Goal: Task Accomplishment & Management: Use online tool/utility

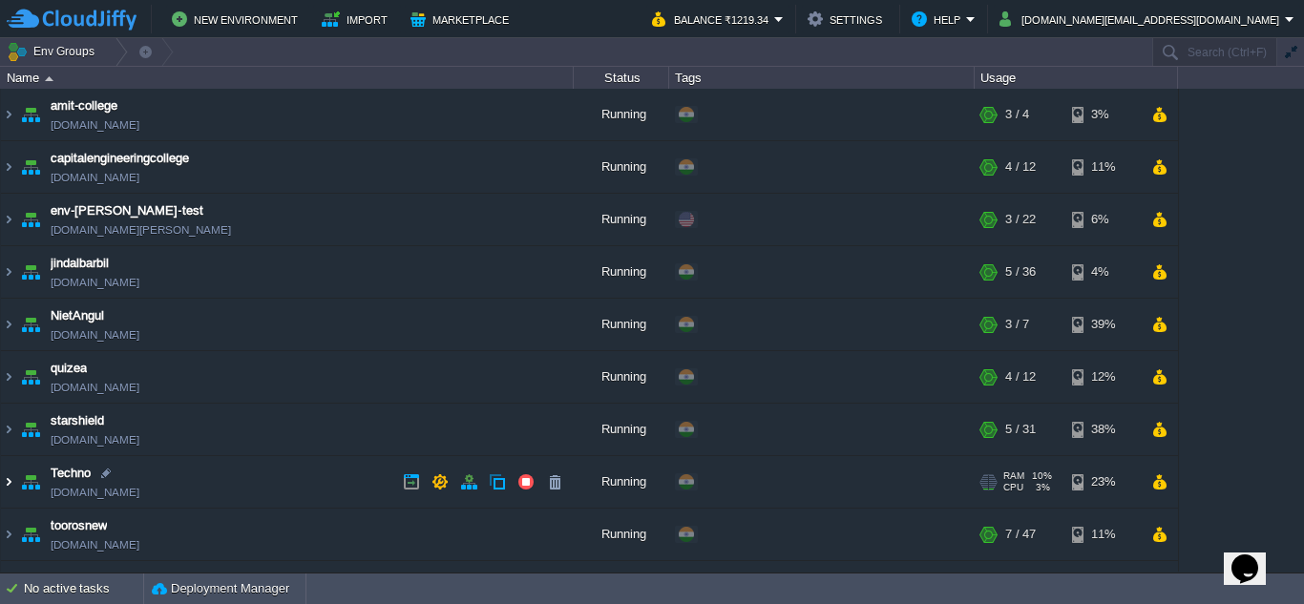
click at [11, 484] on img at bounding box center [8, 482] width 15 height 52
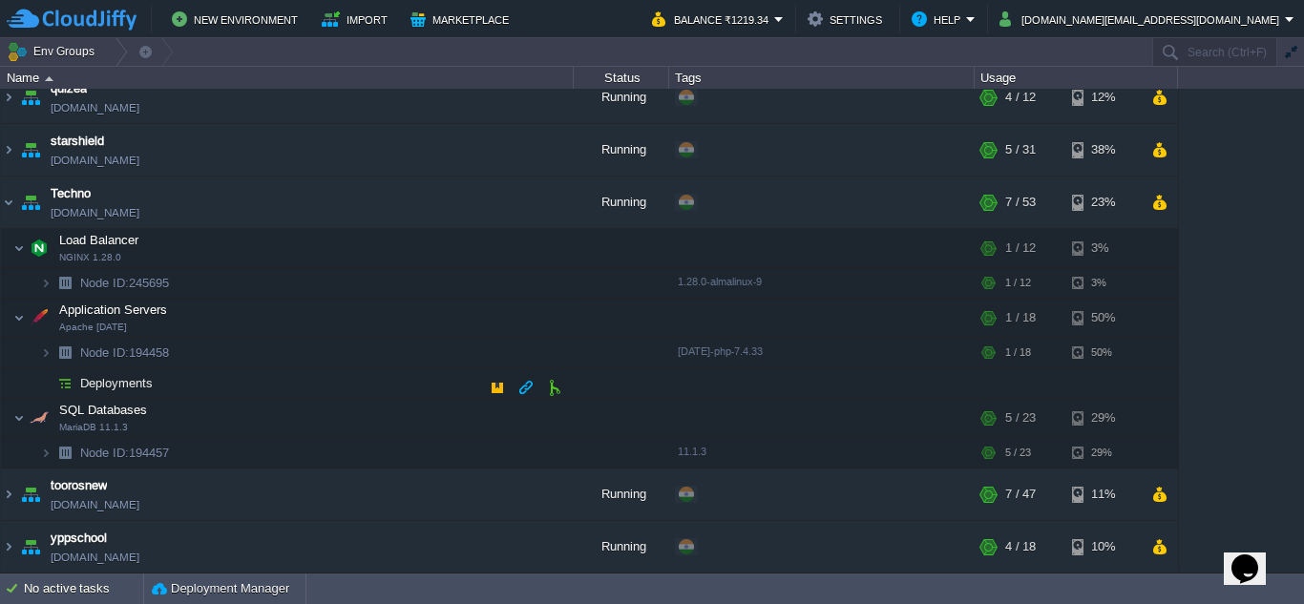
scroll to position [282, 0]
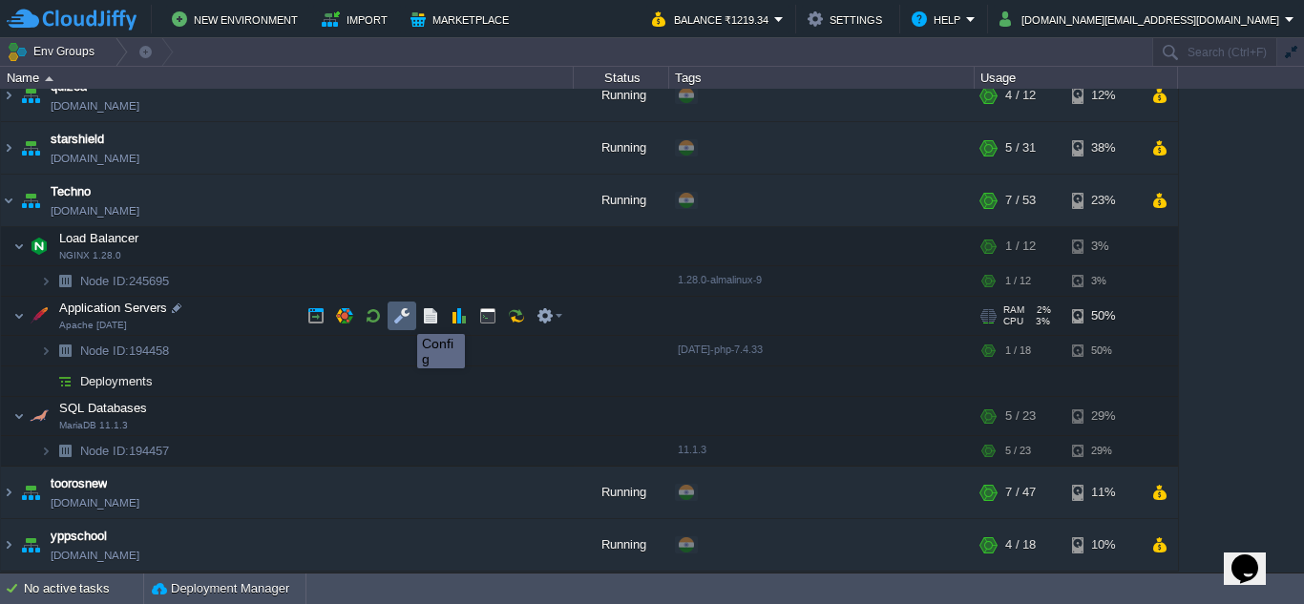
click at [403, 317] on button "button" at bounding box center [401, 315] width 17 height 17
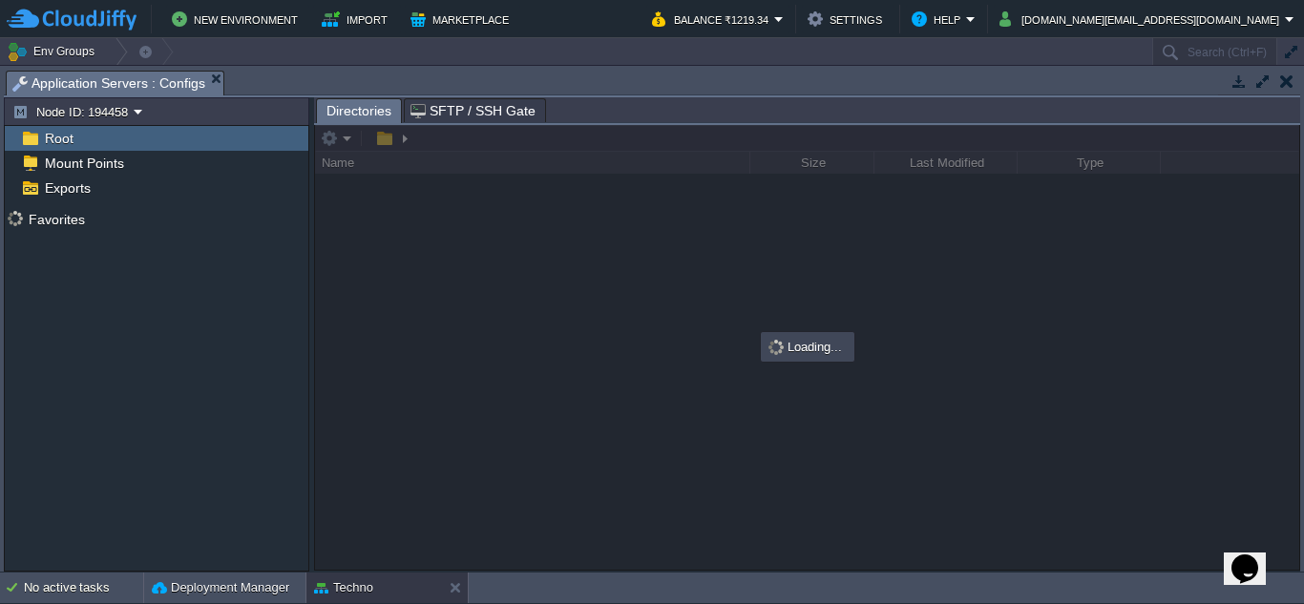
scroll to position [272, 0]
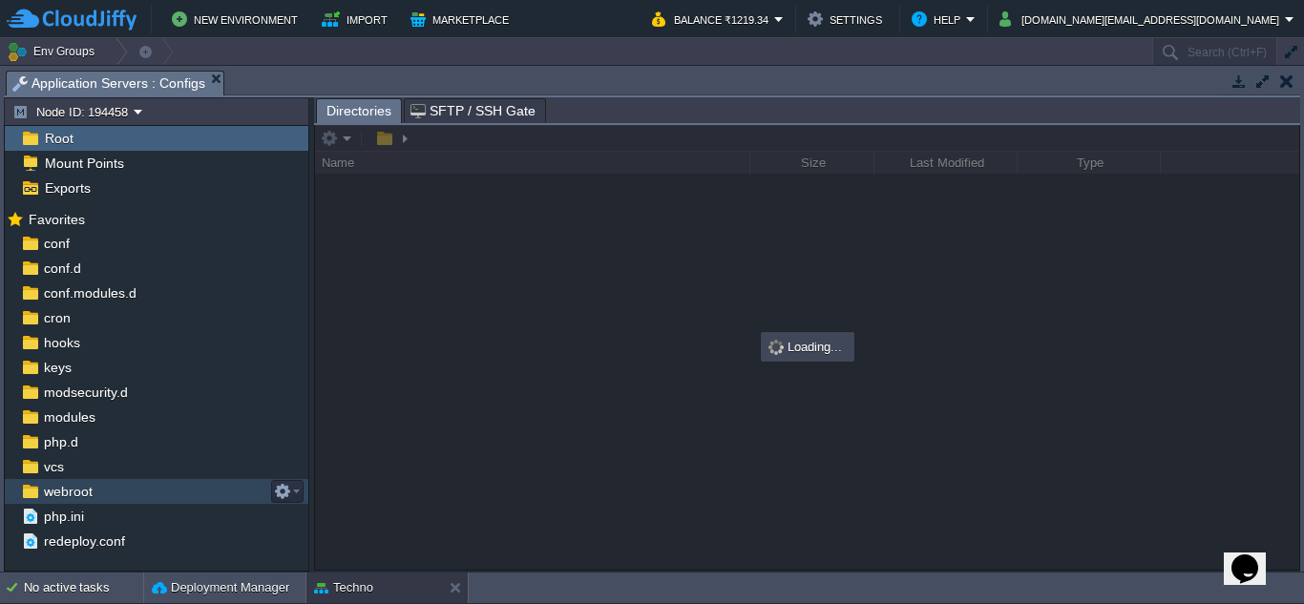
click at [94, 493] on span "webroot" at bounding box center [67, 491] width 55 height 17
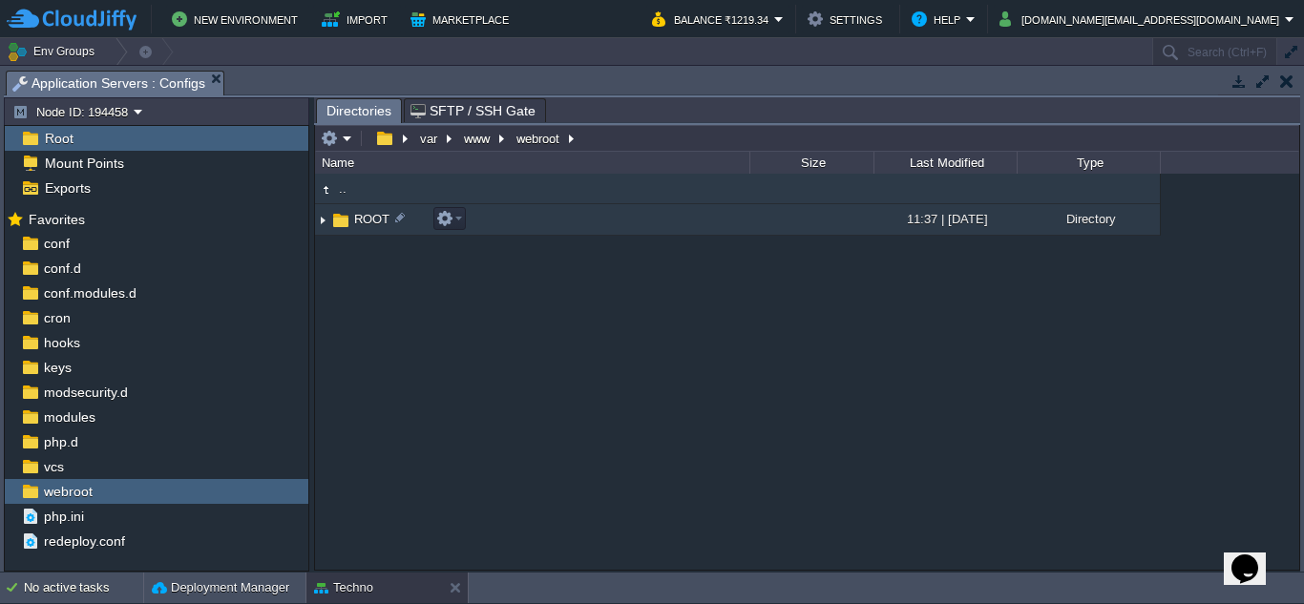
click at [323, 225] on img at bounding box center [322, 220] width 15 height 30
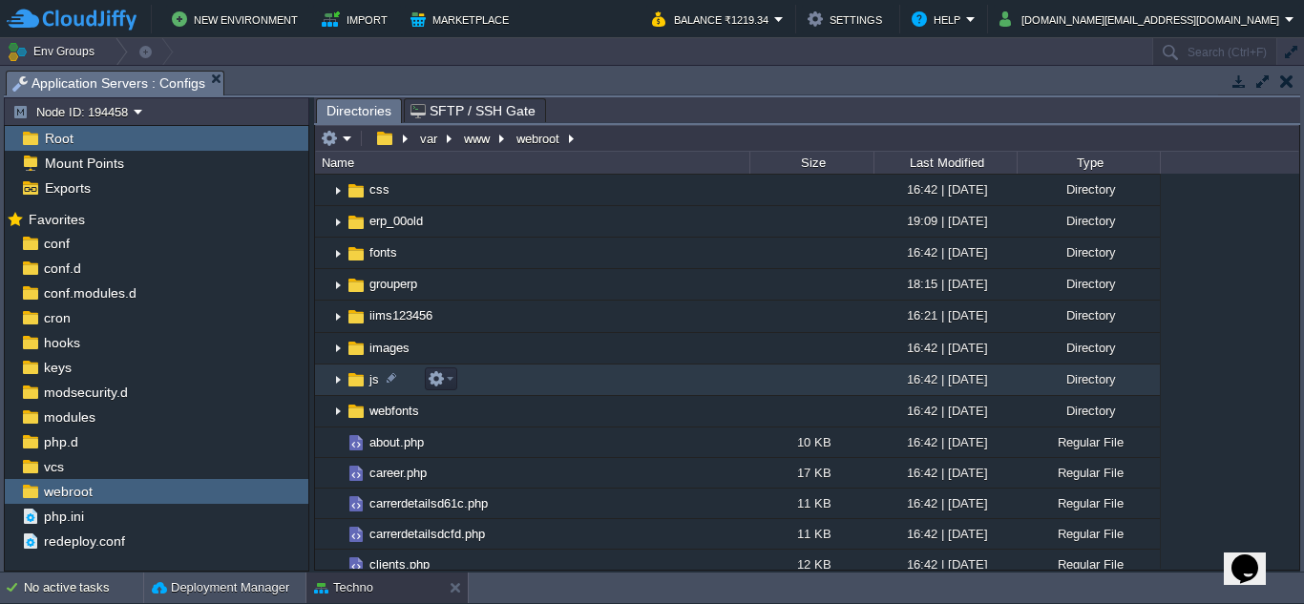
scroll to position [95, 0]
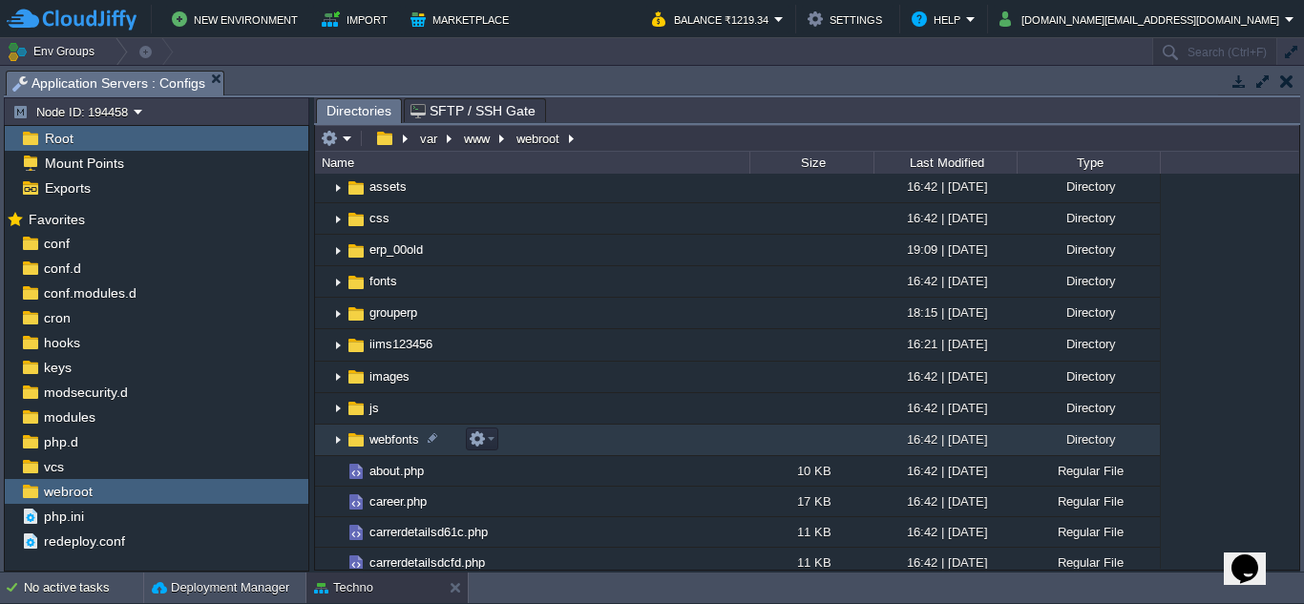
click at [340, 447] on img at bounding box center [337, 441] width 15 height 30
click at [341, 442] on img at bounding box center [337, 441] width 15 height 30
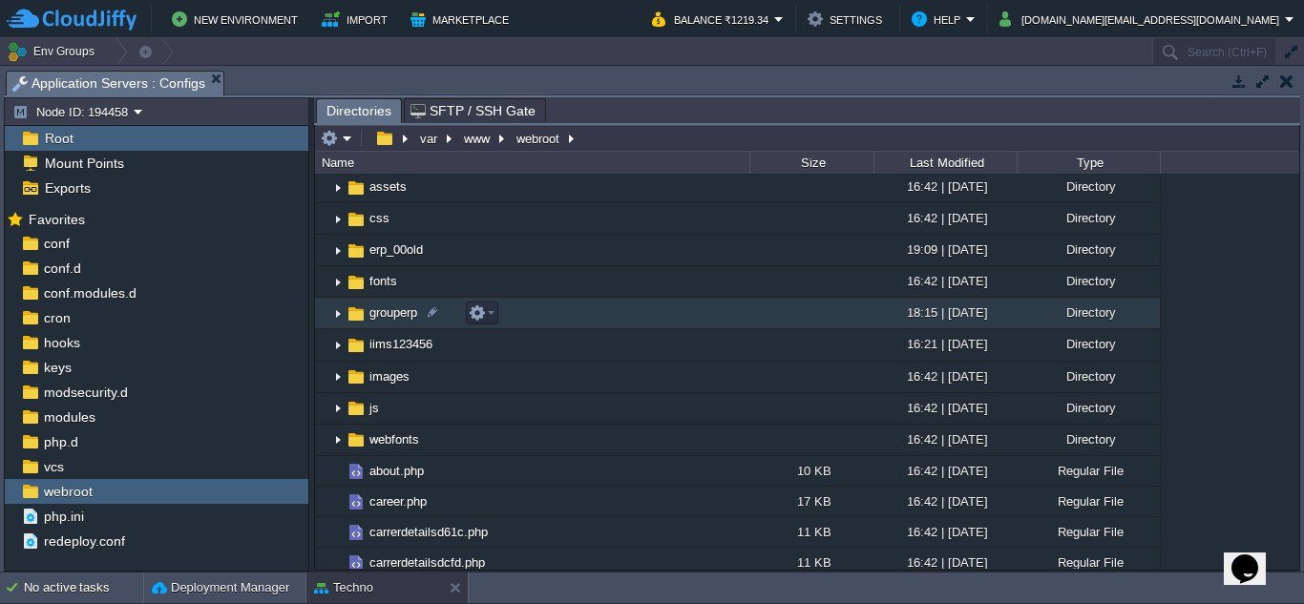
click at [337, 314] on img at bounding box center [337, 314] width 15 height 30
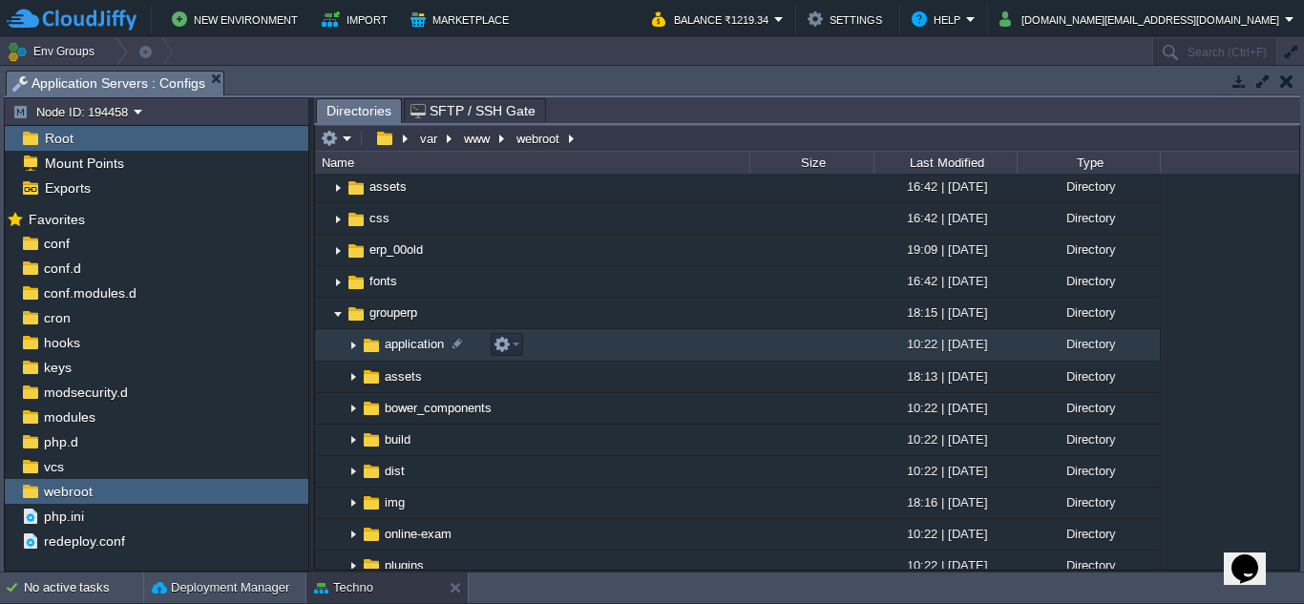
click at [353, 349] on img at bounding box center [353, 346] width 15 height 30
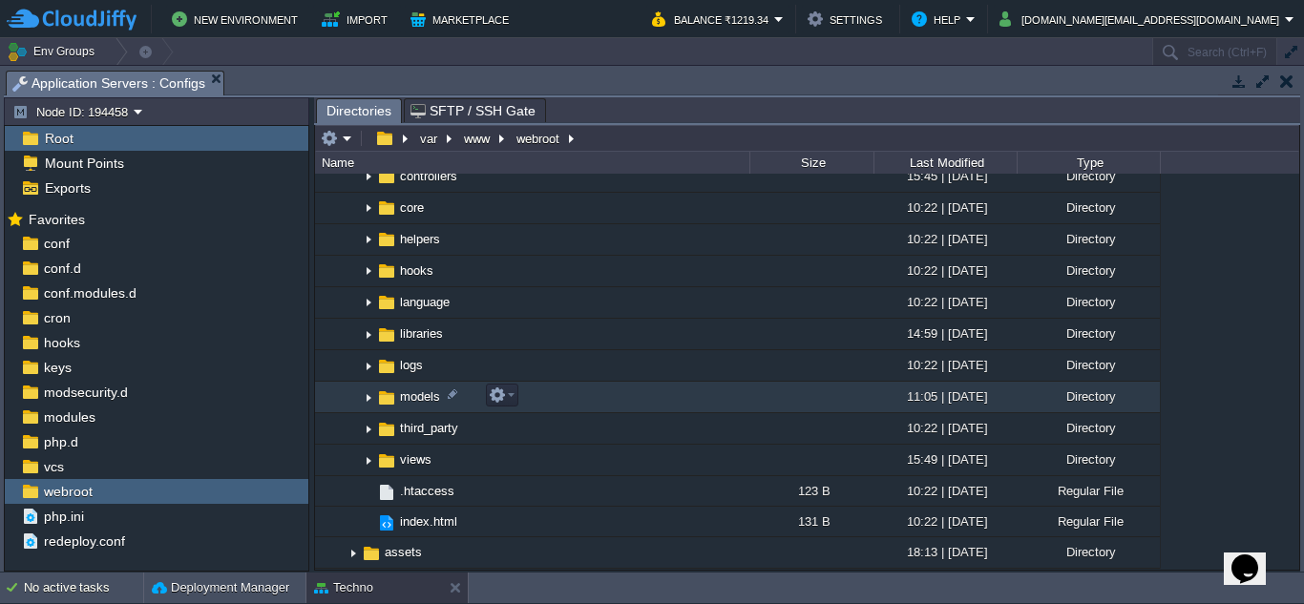
scroll to position [382, 0]
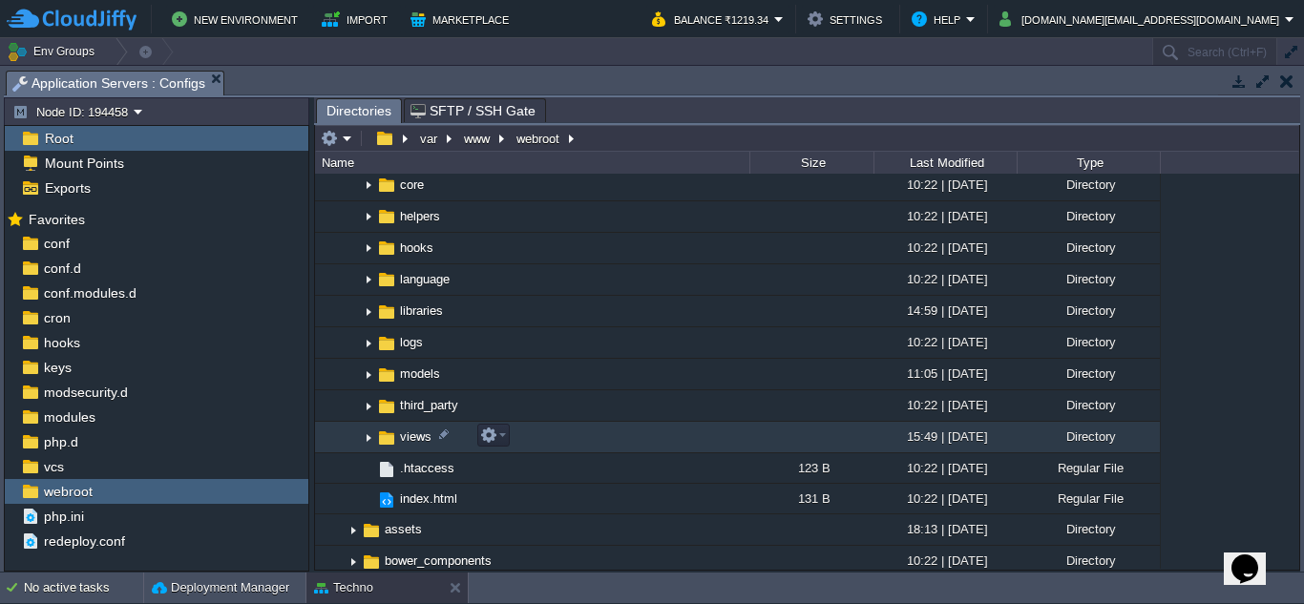
click at [364, 438] on img at bounding box center [368, 438] width 15 height 30
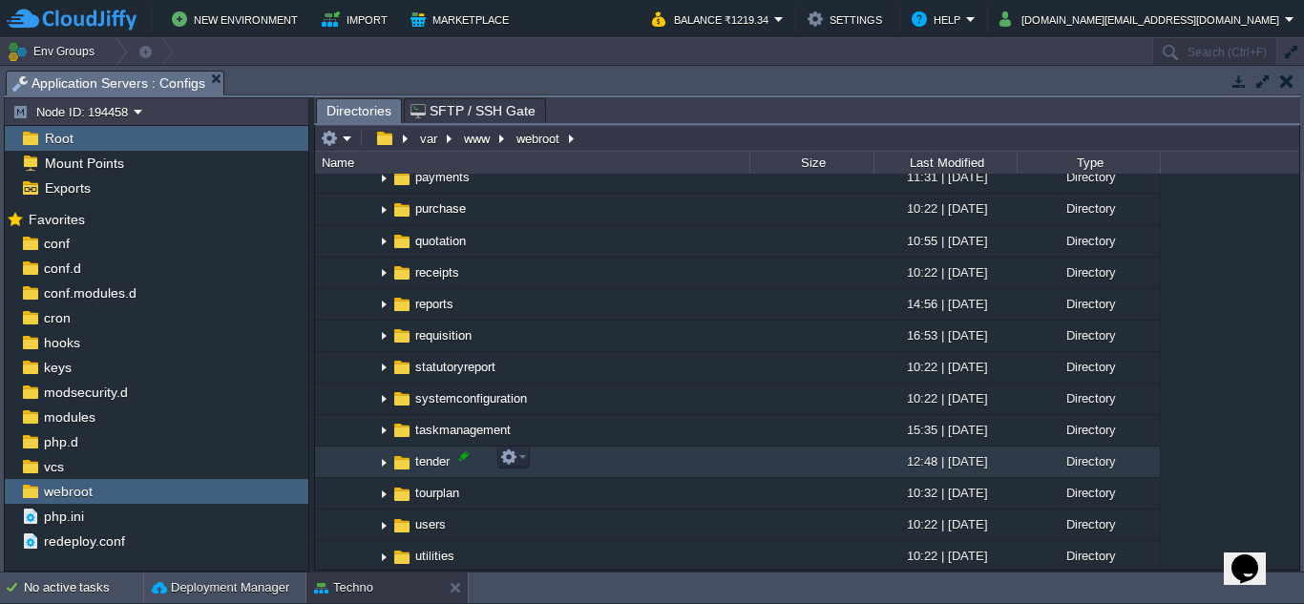
scroll to position [1337, 0]
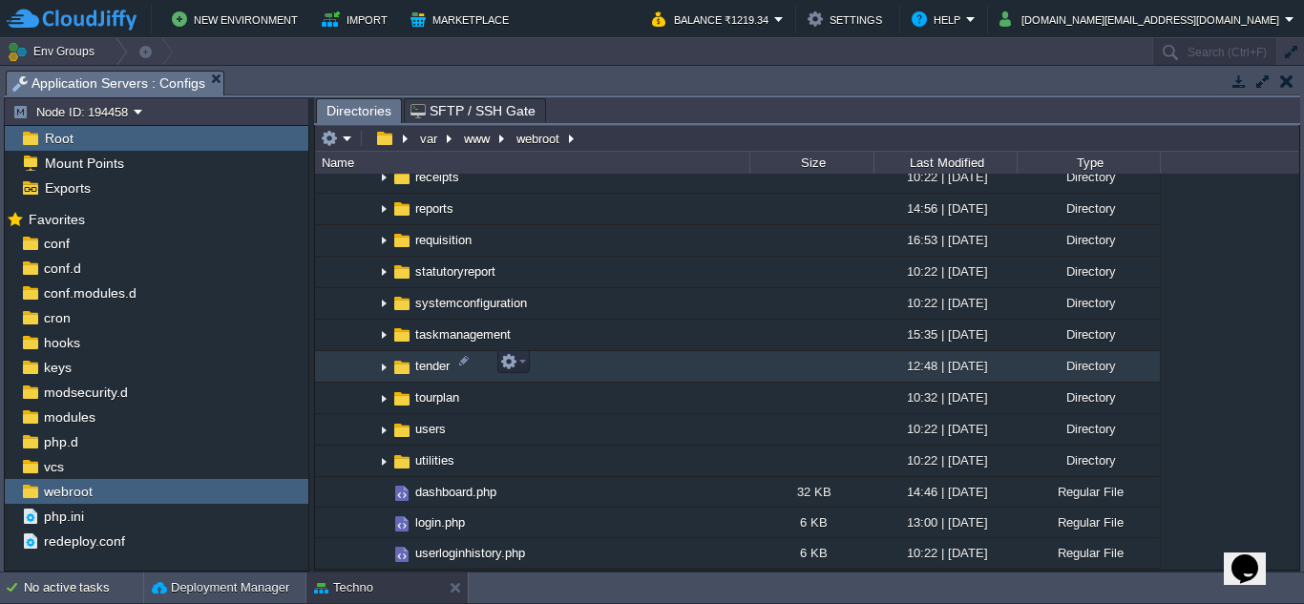
click at [385, 365] on img at bounding box center [383, 367] width 15 height 30
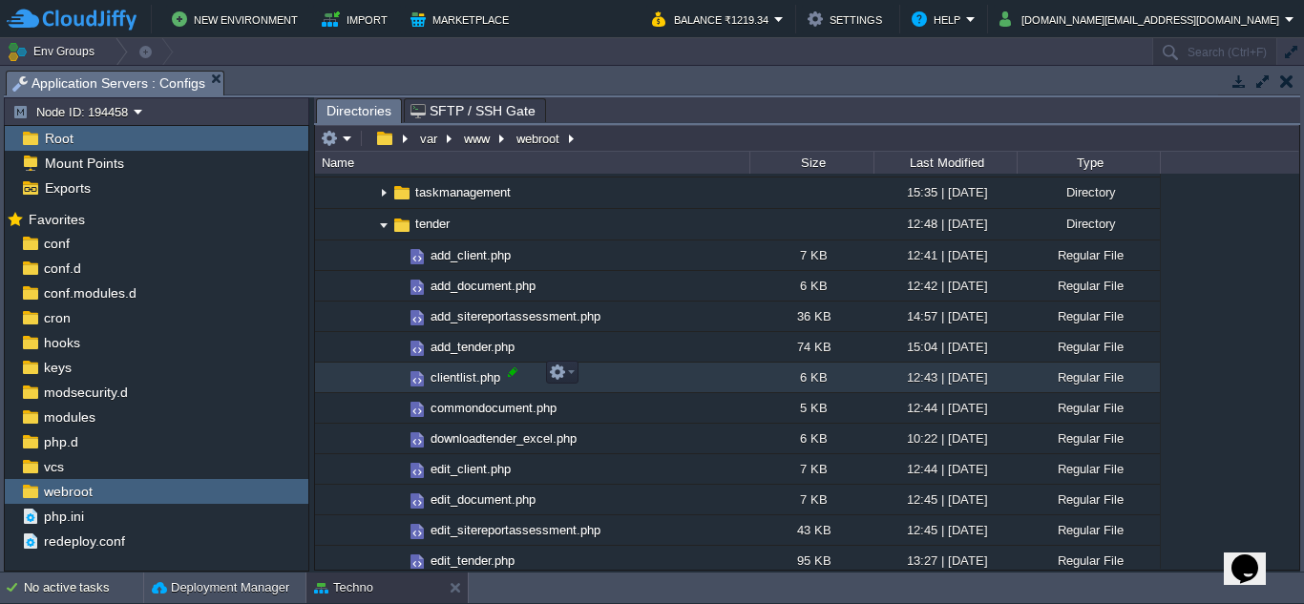
scroll to position [1432, 0]
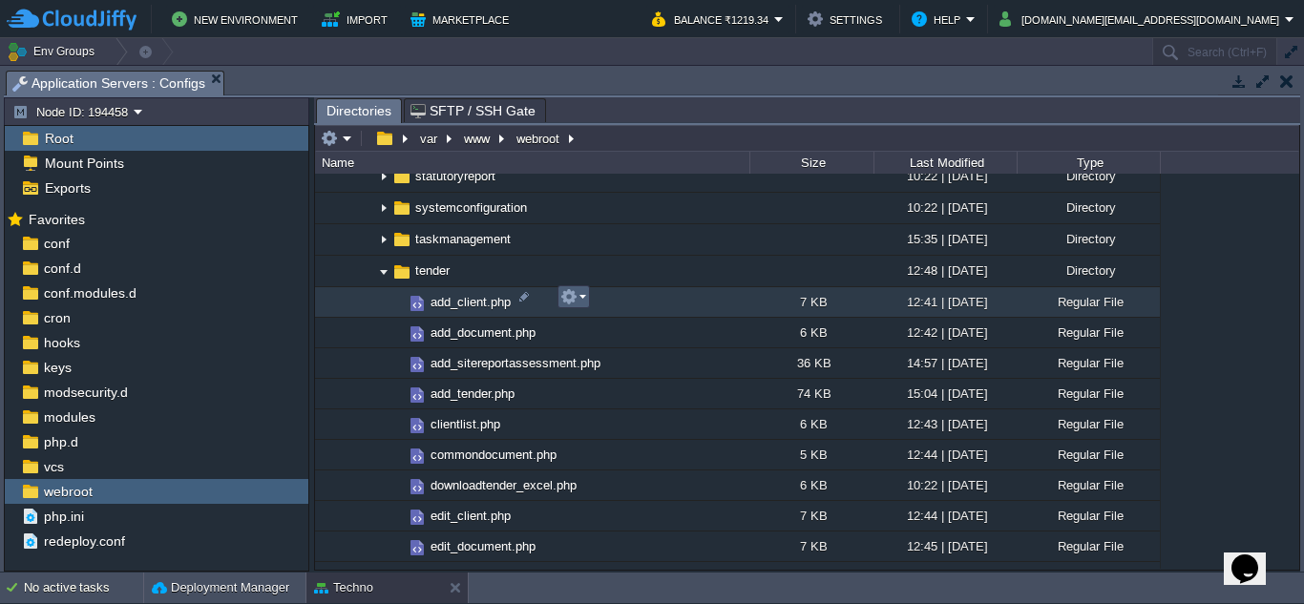
click at [583, 299] on em at bounding box center [574, 296] width 26 height 17
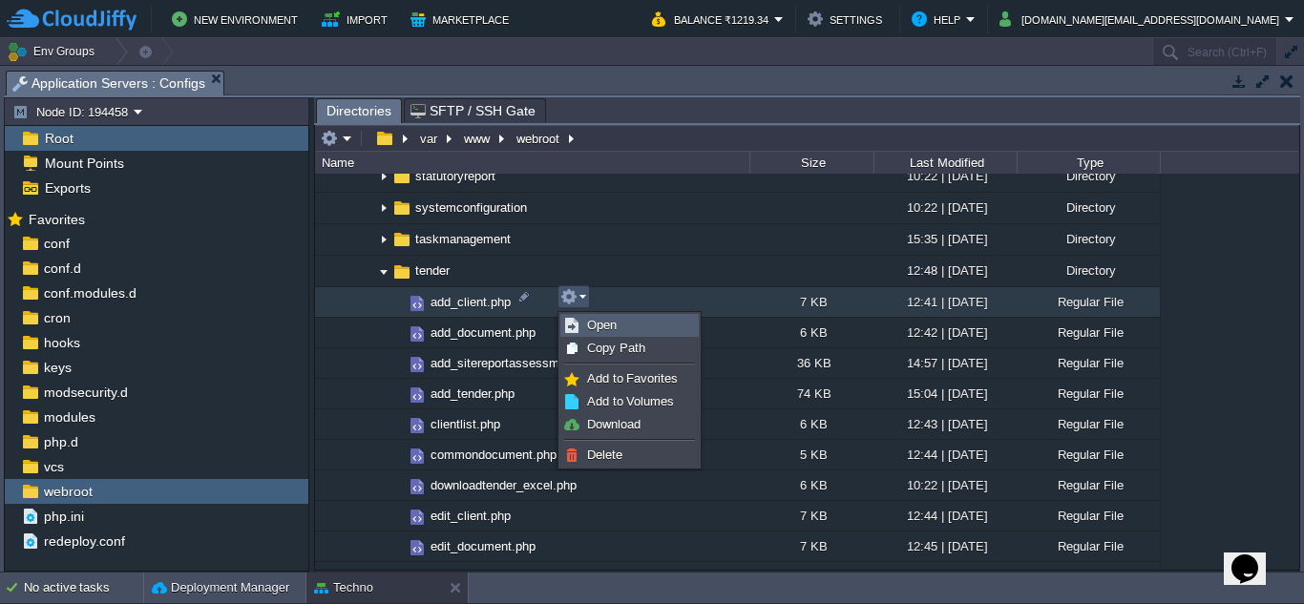
click at [607, 323] on span "Open" at bounding box center [602, 325] width 30 height 14
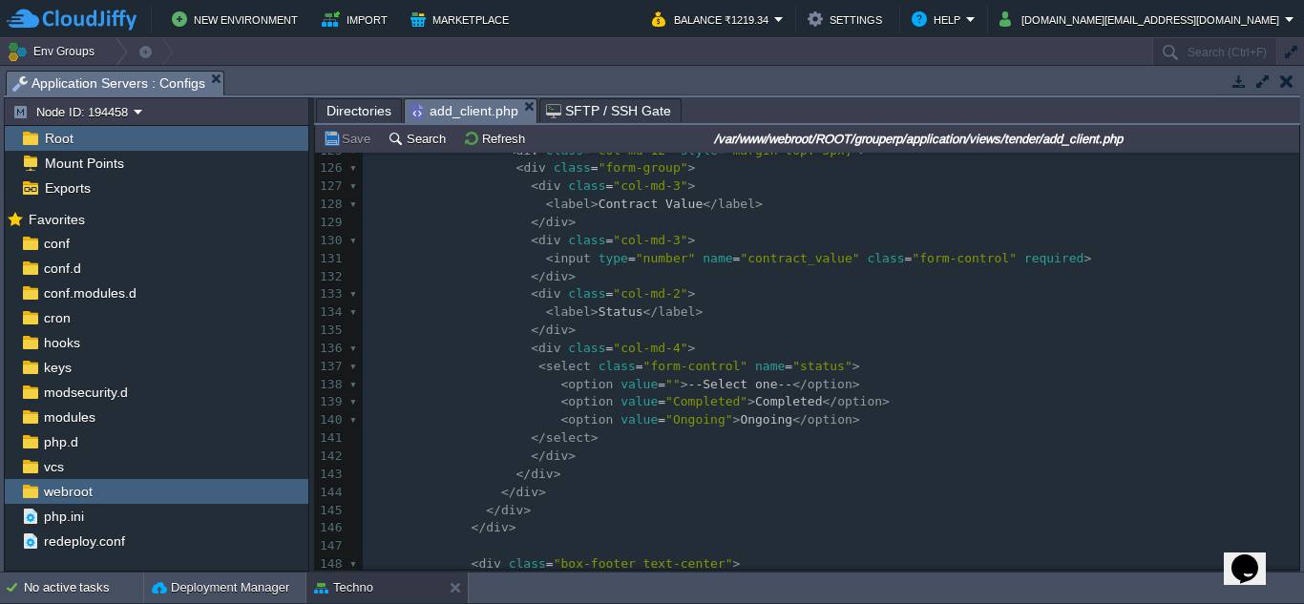
scroll to position [0, 0]
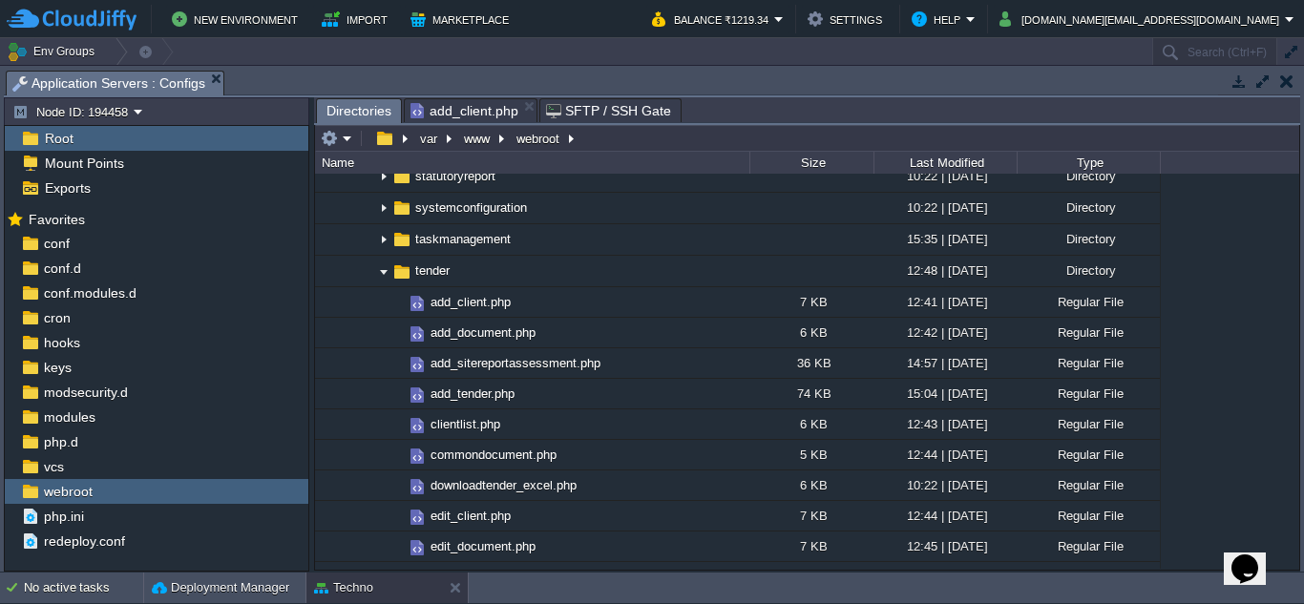
click at [362, 115] on span "Directories" at bounding box center [359, 111] width 65 height 24
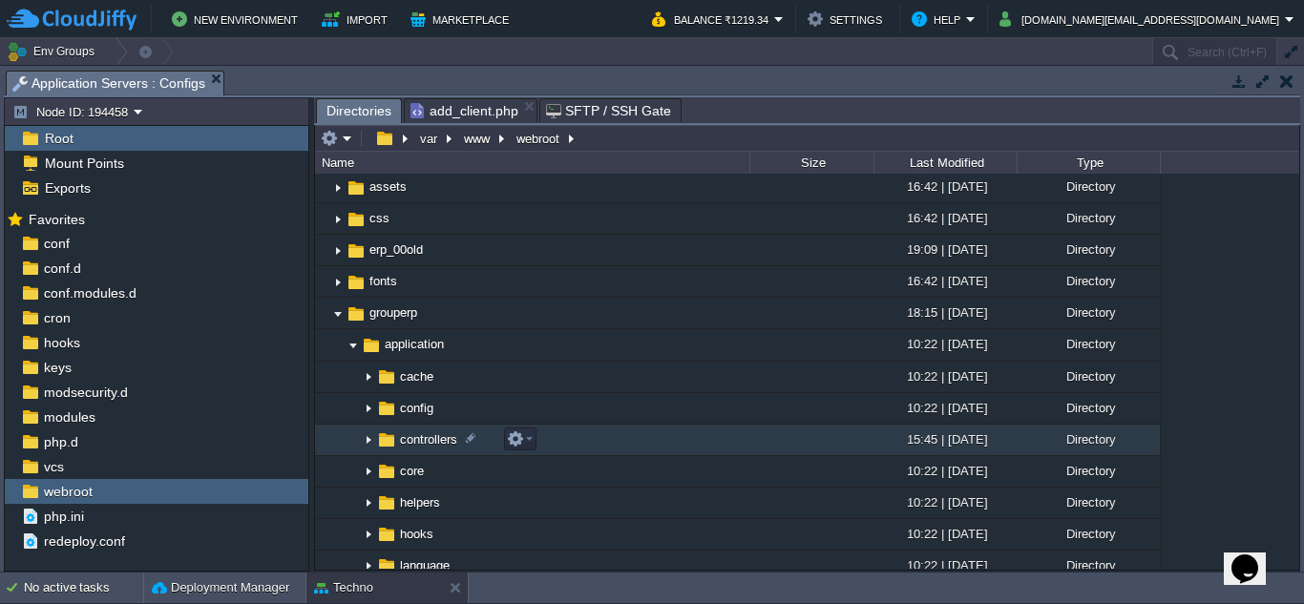
click at [370, 444] on img at bounding box center [368, 441] width 15 height 30
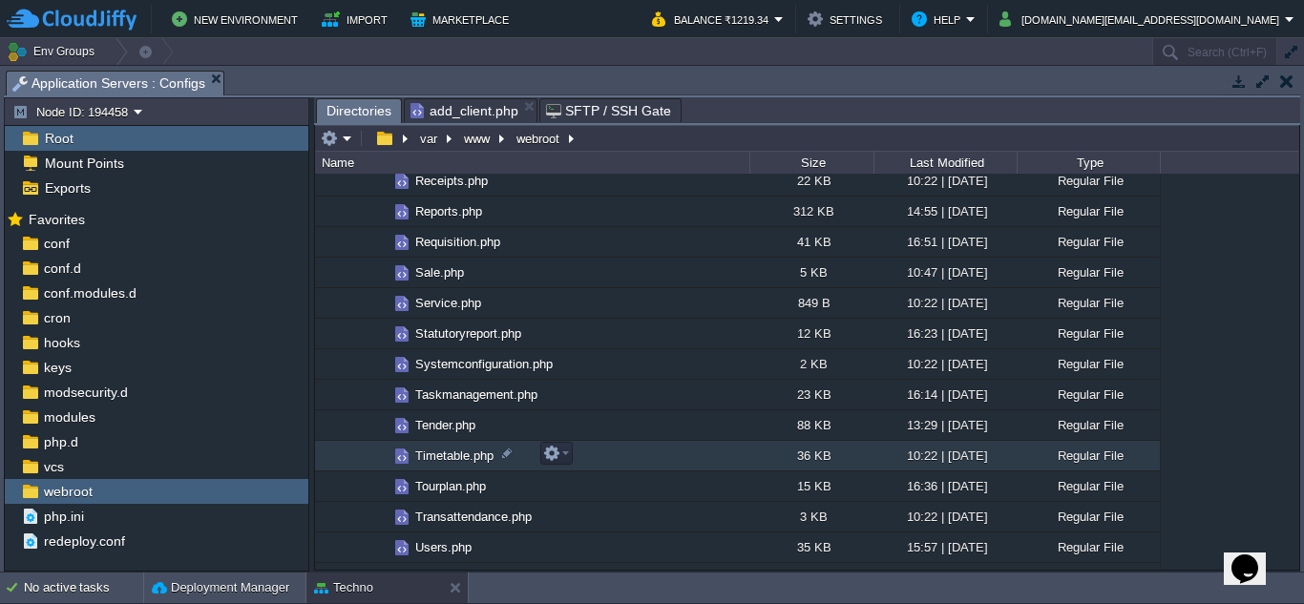
scroll to position [1337, 0]
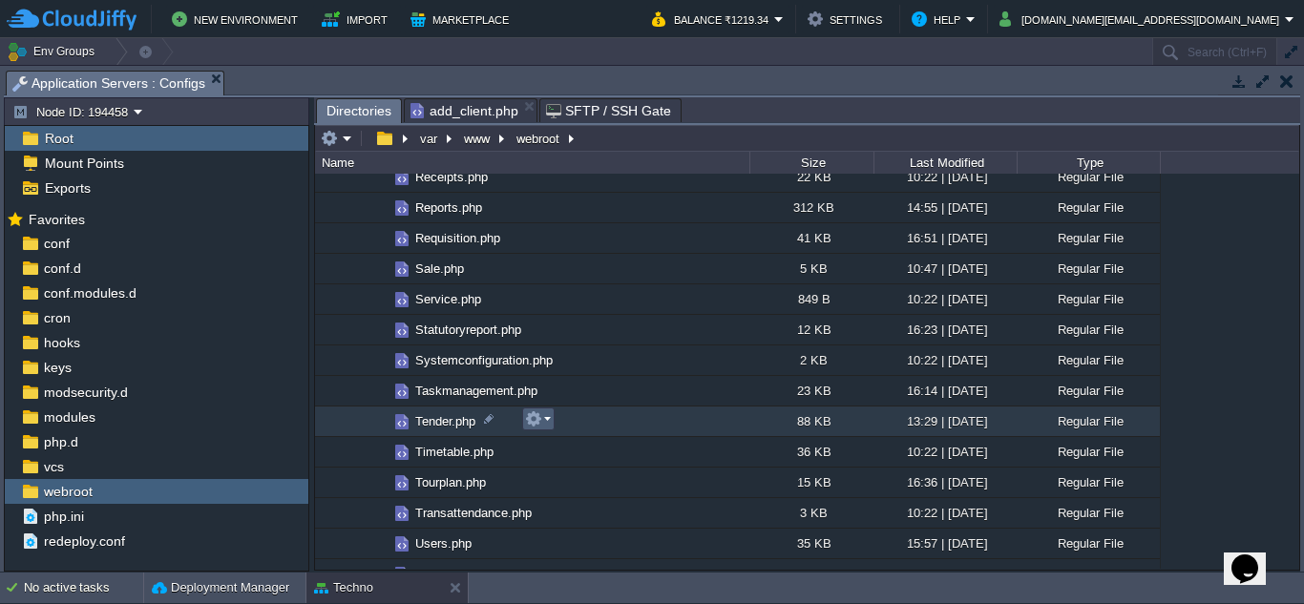
click at [544, 420] on em at bounding box center [538, 419] width 26 height 17
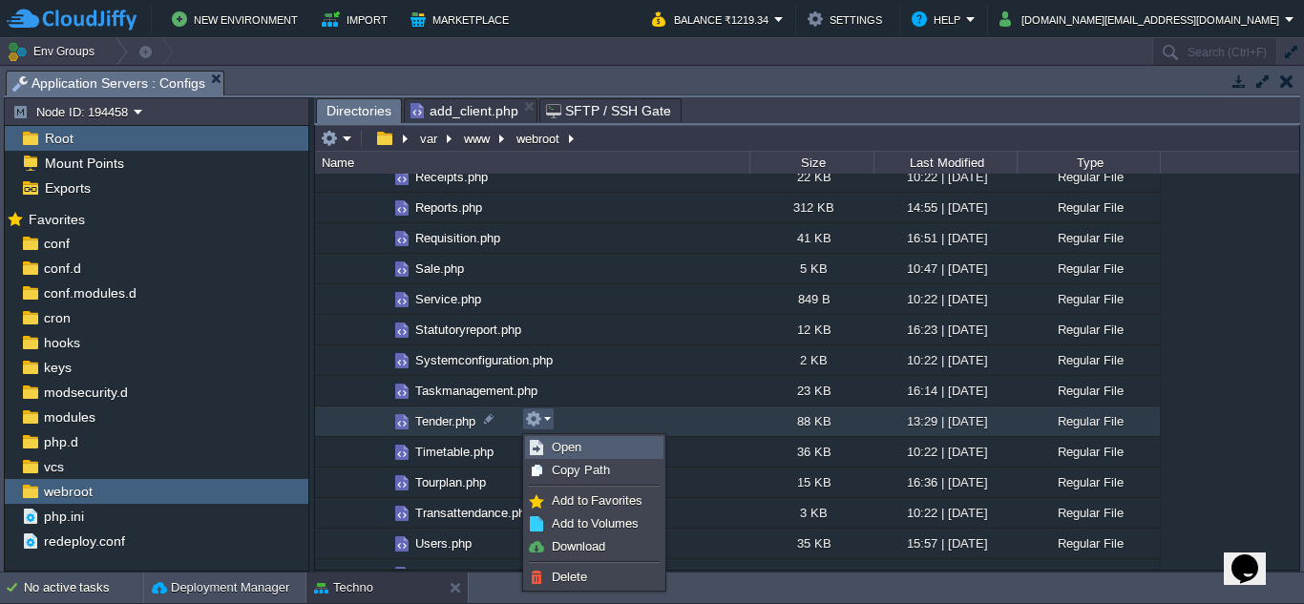
click at [563, 447] on span "Open" at bounding box center [567, 447] width 30 height 14
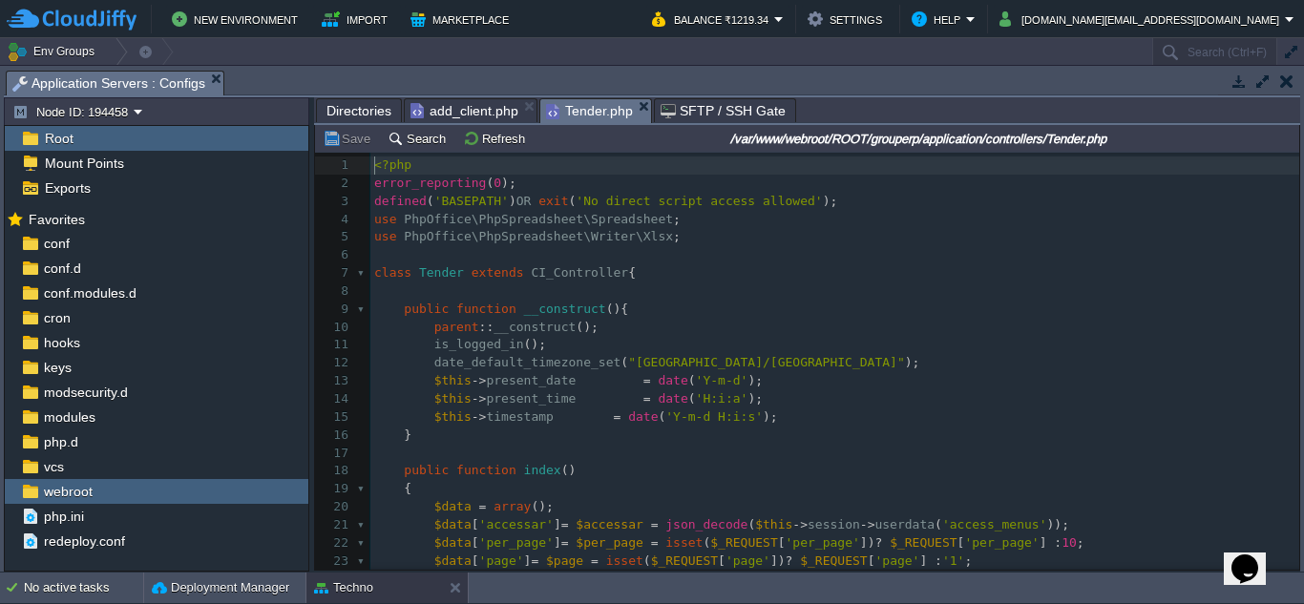
scroll to position [9, 0]
click at [423, 147] on button "Search" at bounding box center [420, 138] width 64 height 17
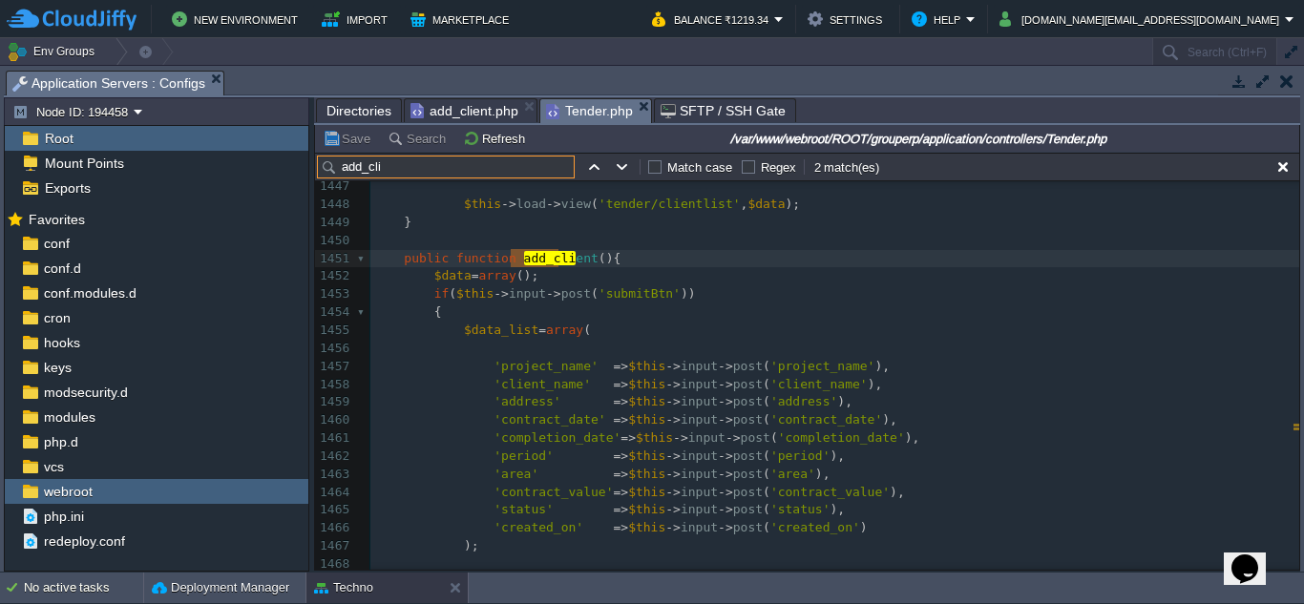
scroll to position [26114, 0]
type input "add_cli"
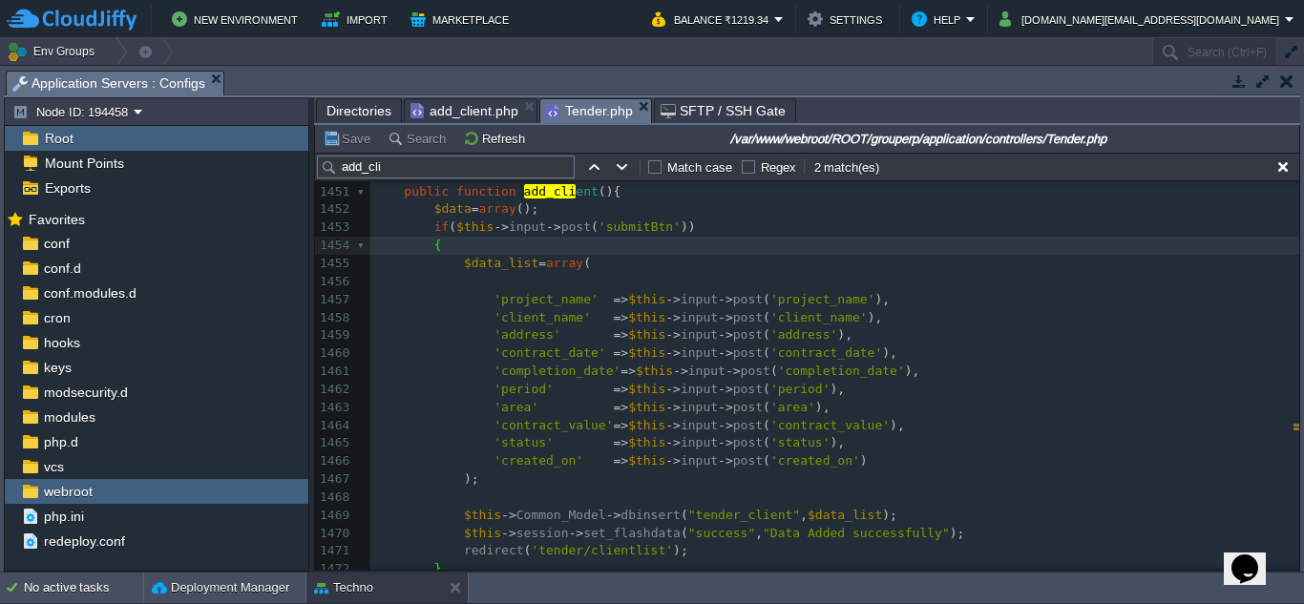
scroll to position [26305, 0]
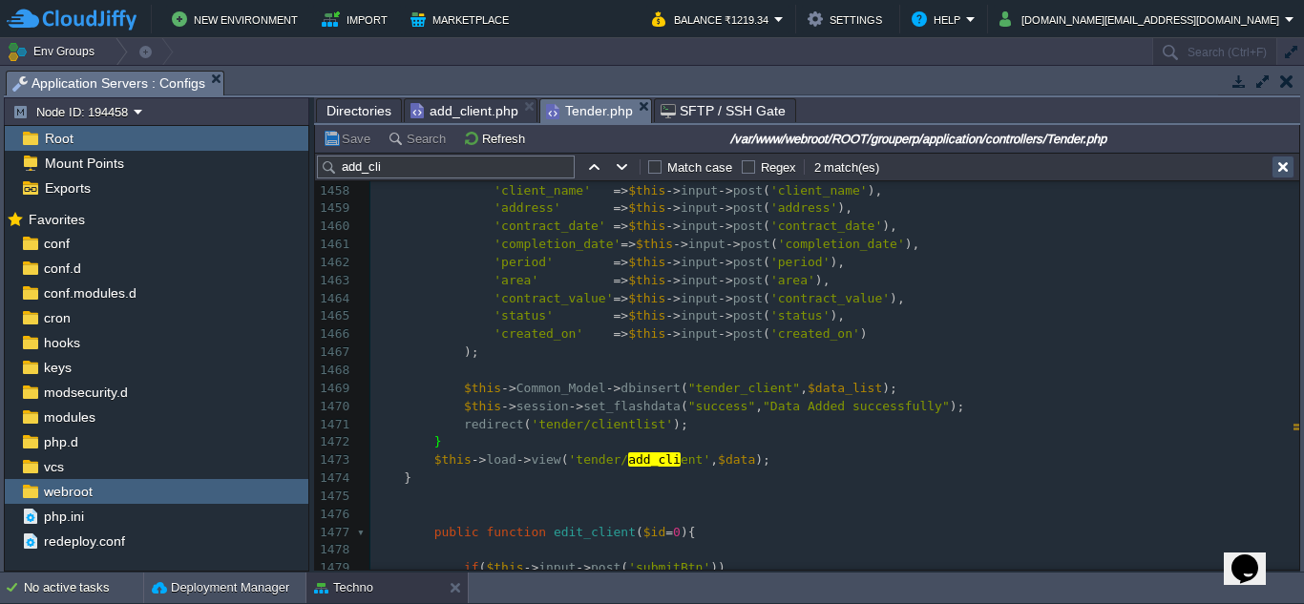
click at [1285, 169] on button "button" at bounding box center [1283, 167] width 17 height 17
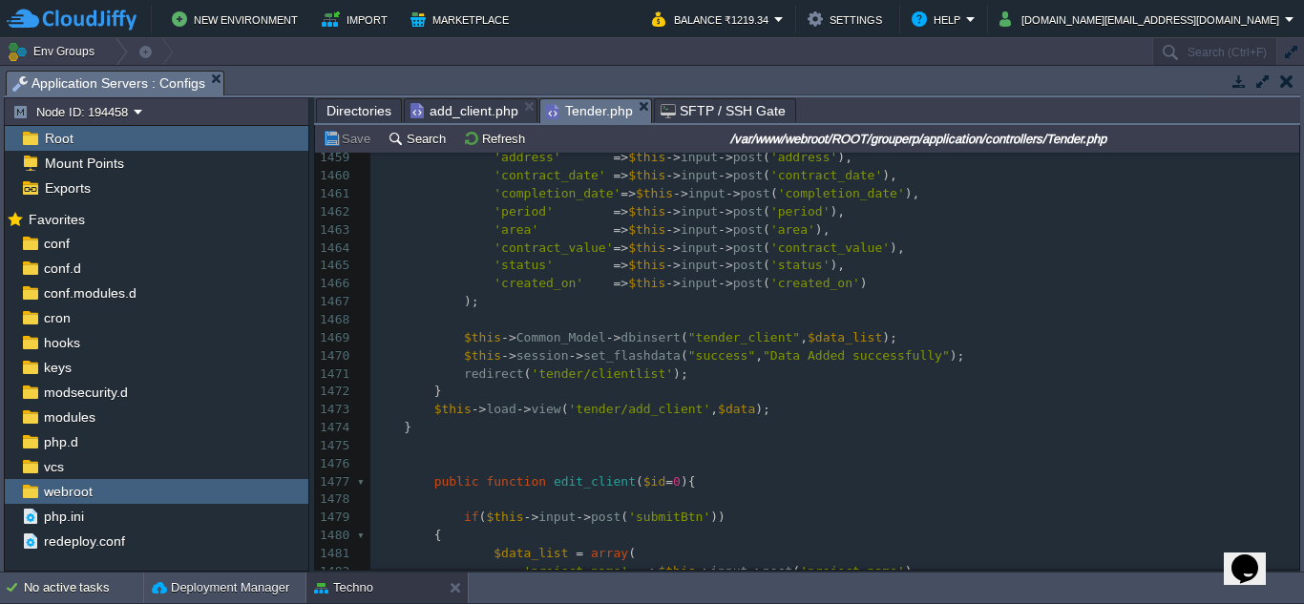
scroll to position [26342, 0]
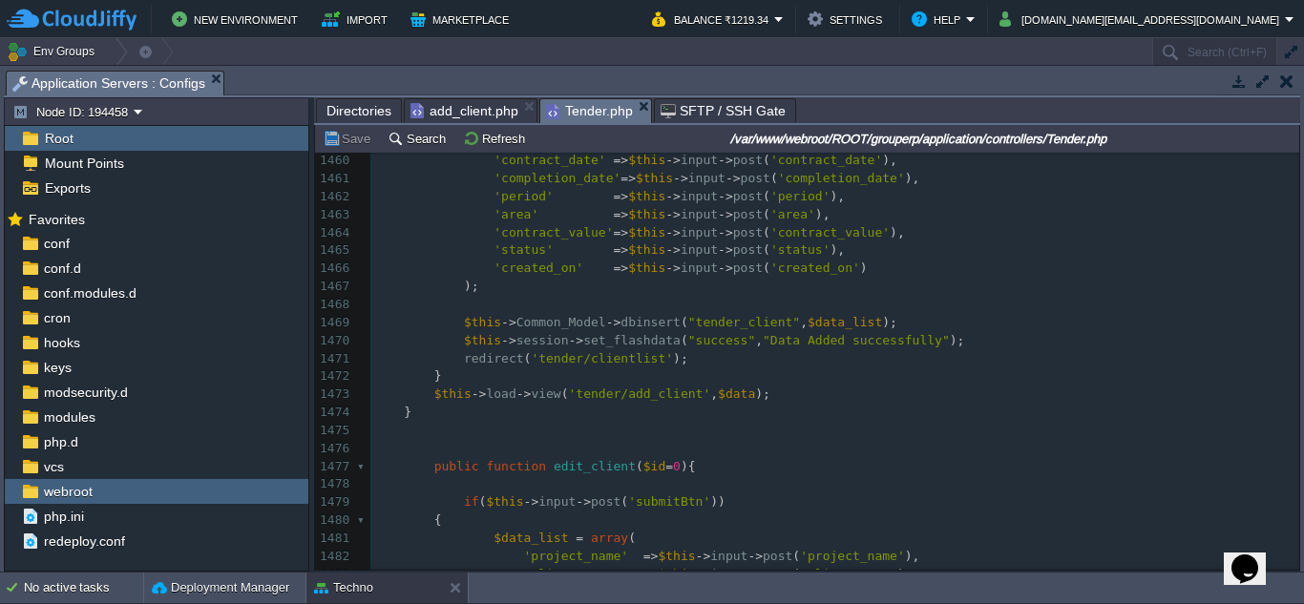
click at [478, 288] on pre ");" at bounding box center [834, 287] width 929 height 18
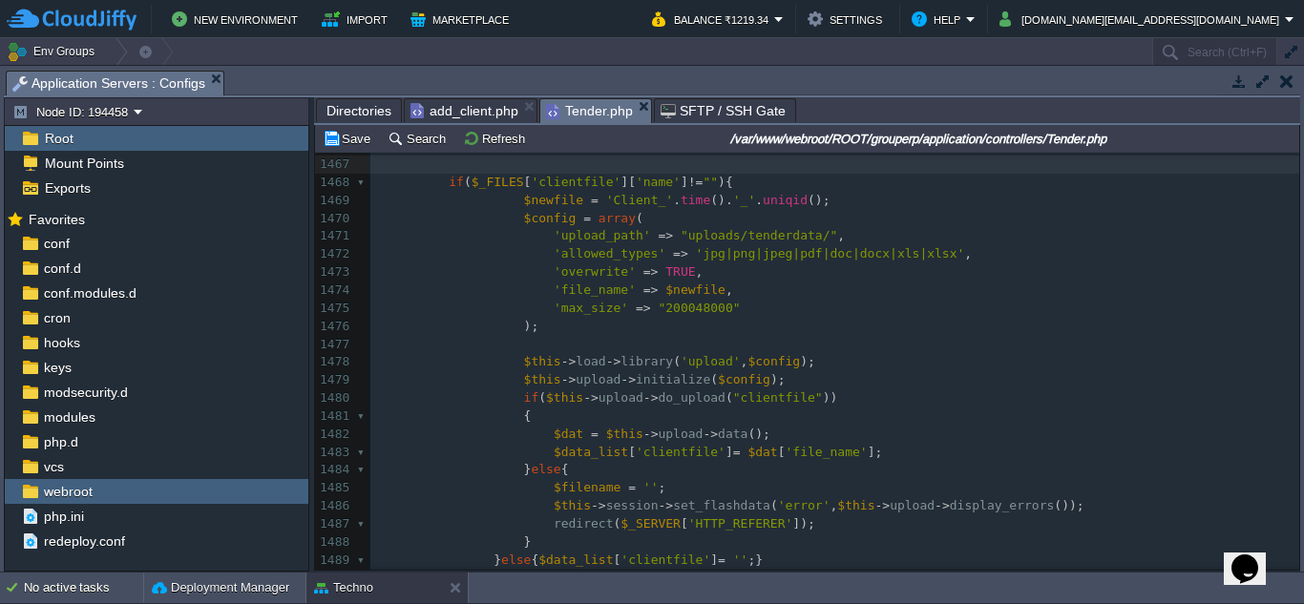
click at [364, 111] on span "Directories" at bounding box center [359, 110] width 65 height 23
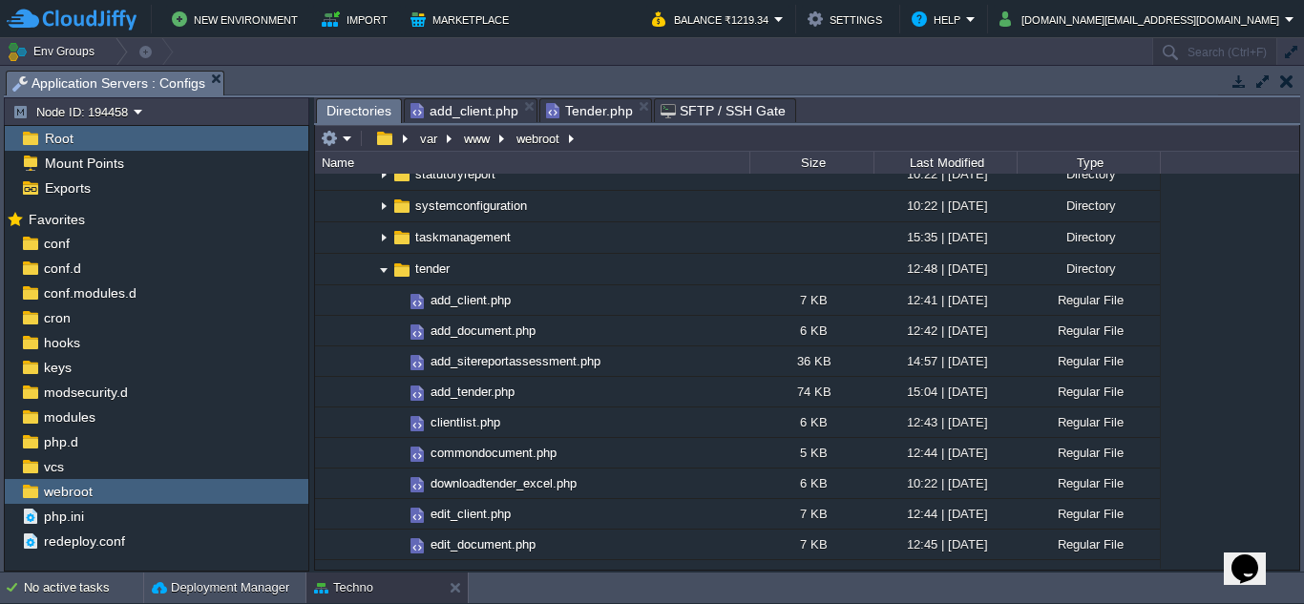
scroll to position [2865, 0]
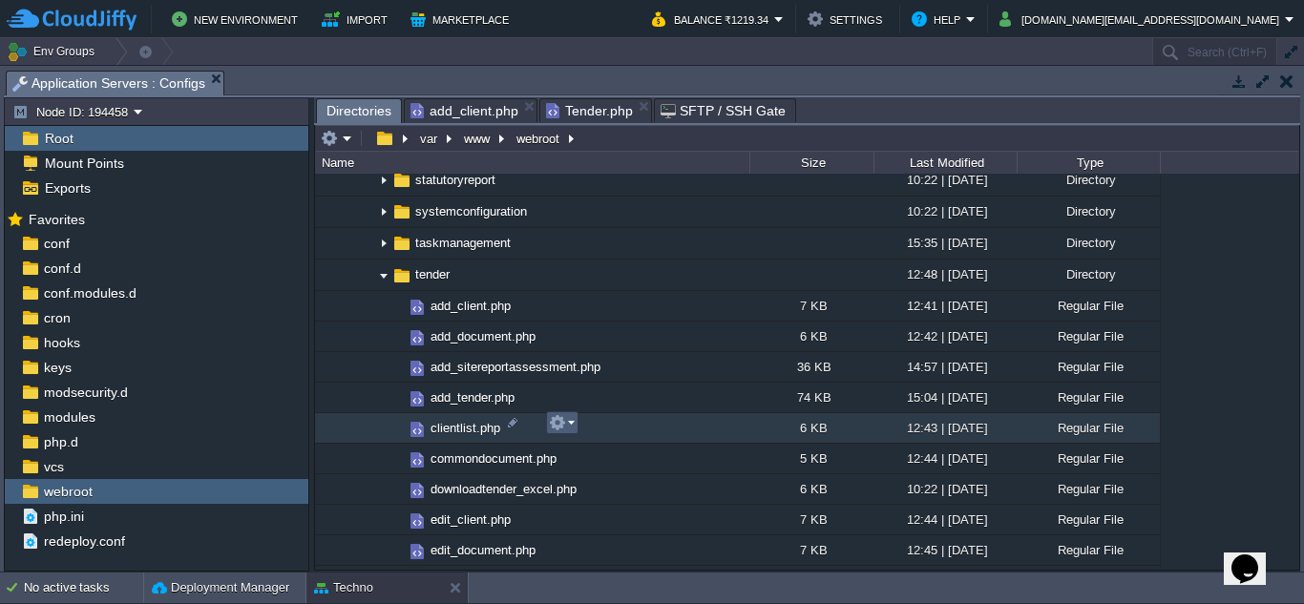
click at [567, 424] on em at bounding box center [562, 422] width 26 height 17
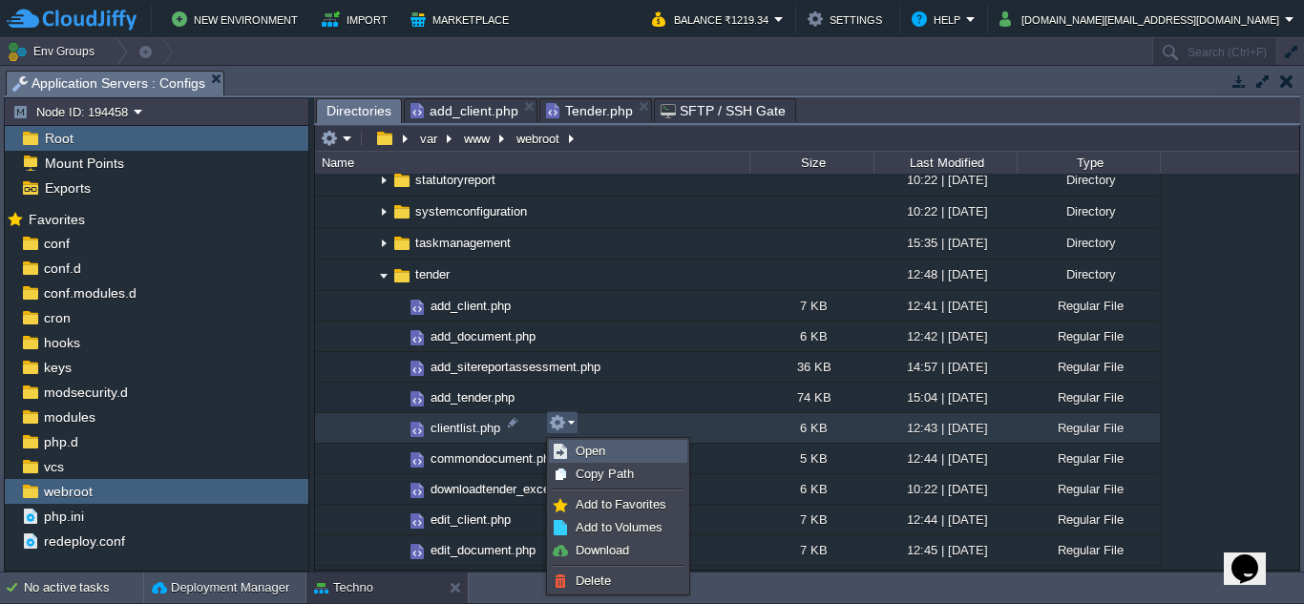
click at [585, 452] on span "Open" at bounding box center [591, 451] width 30 height 14
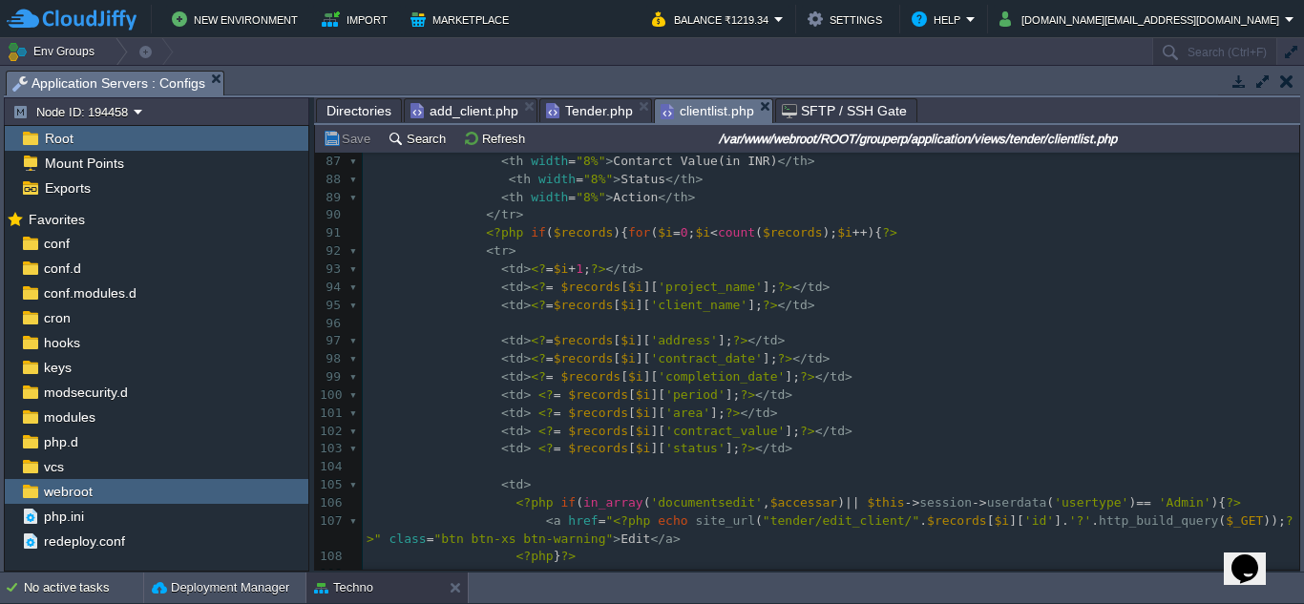
scroll to position [1529, 0]
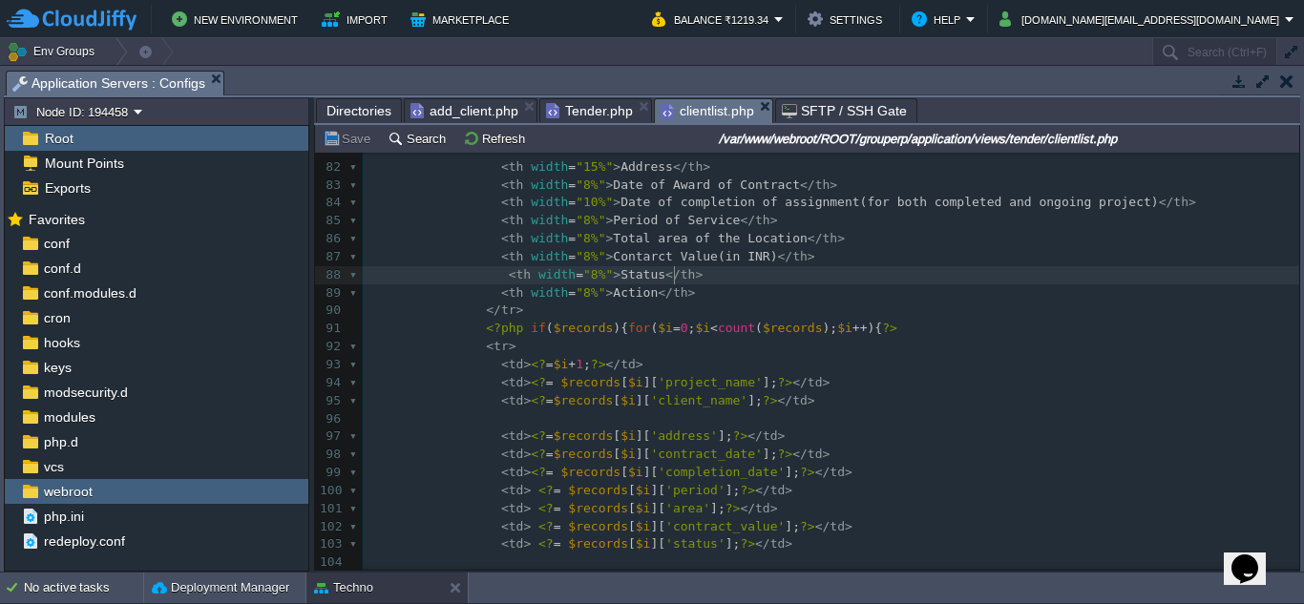
click at [686, 276] on pre "< th width = "8%" > Status </ th >" at bounding box center [831, 275] width 937 height 18
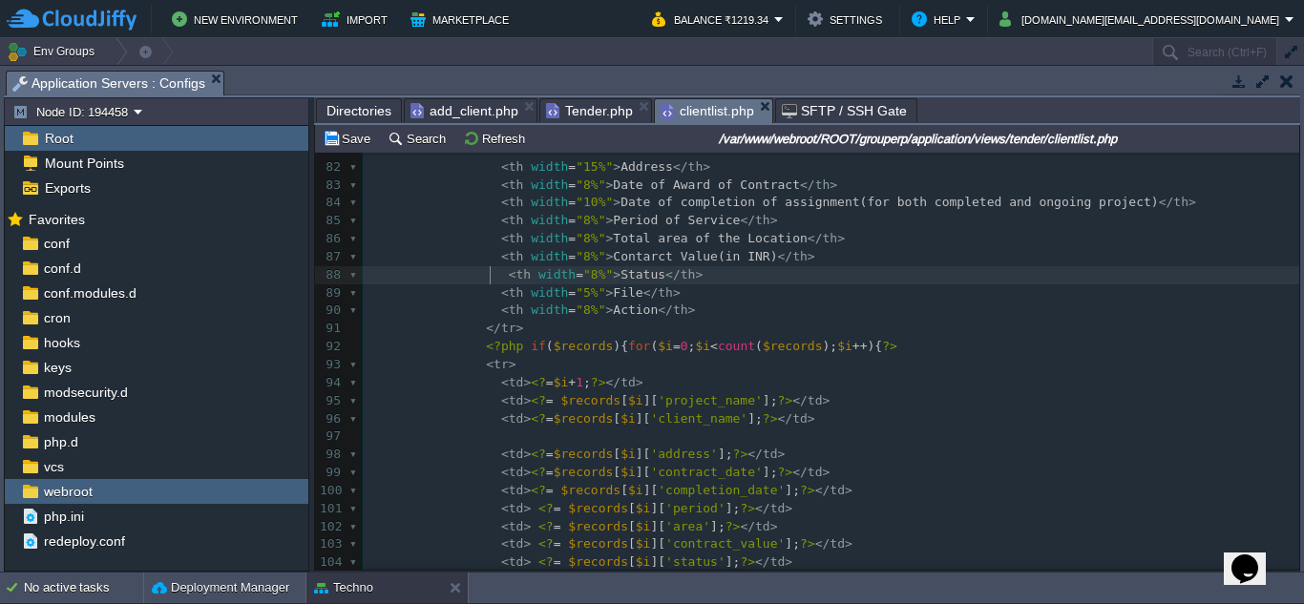
click at [490, 275] on div "xxxxxxxxxx <?php $this -> load -> view ( "common/meta" ); ?> 71 </ form > 72 73…" at bounding box center [831, 428] width 937 height 936
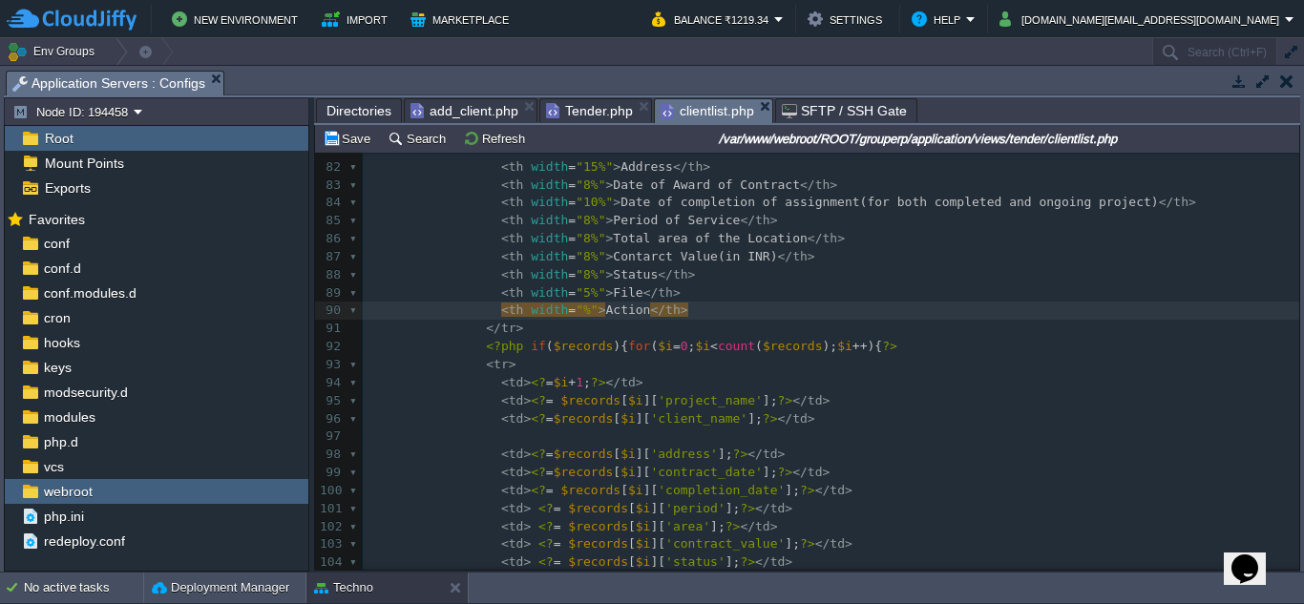
type textarea "7"
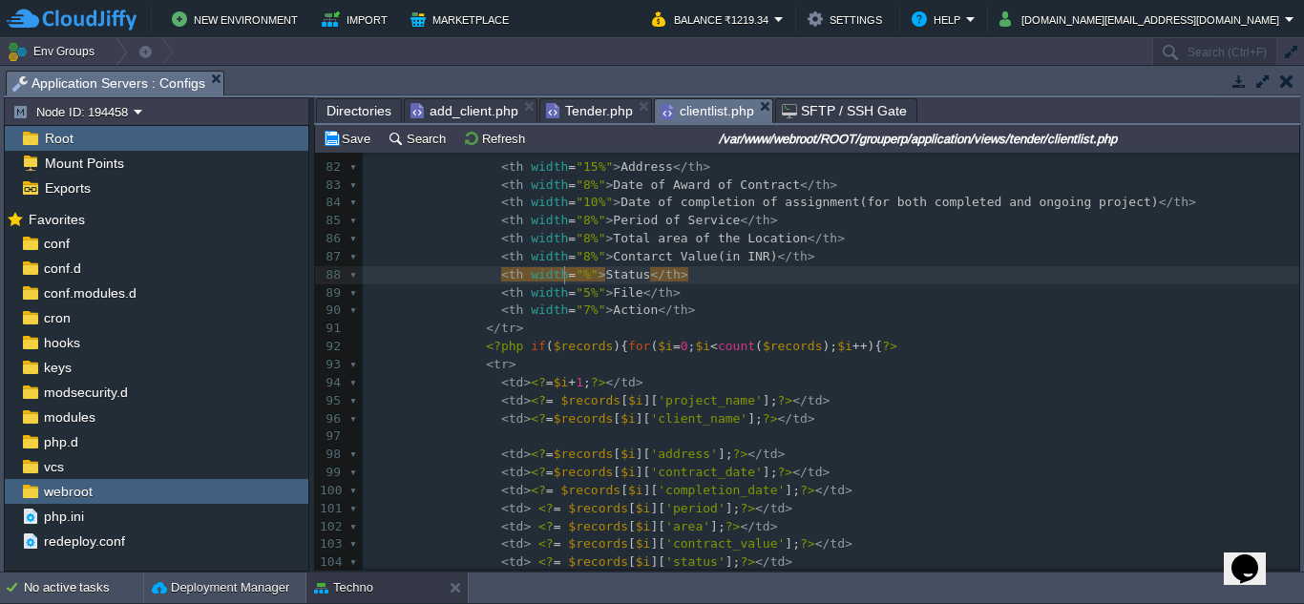
type textarea "7"
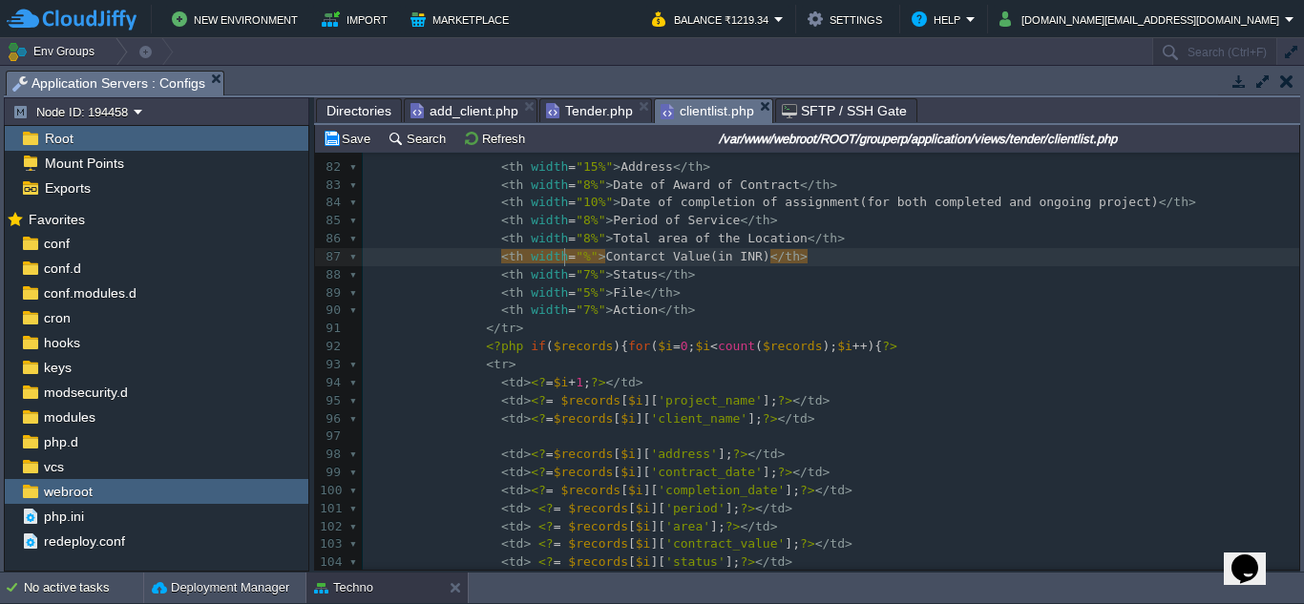
type textarea "7"
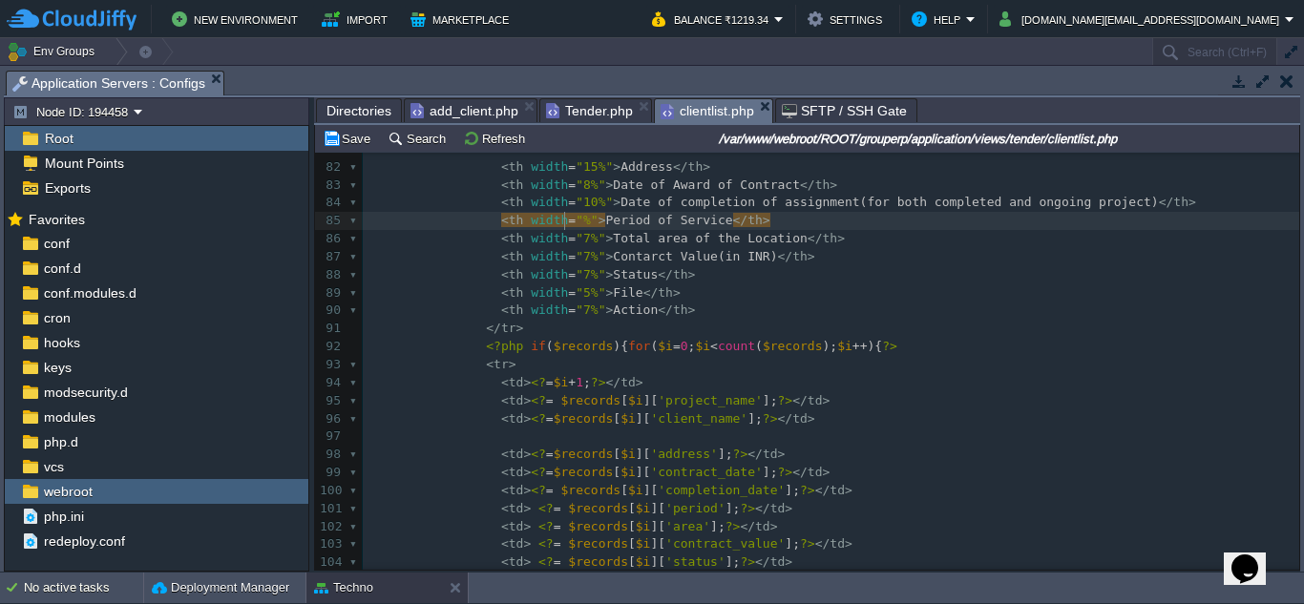
type textarea "7"
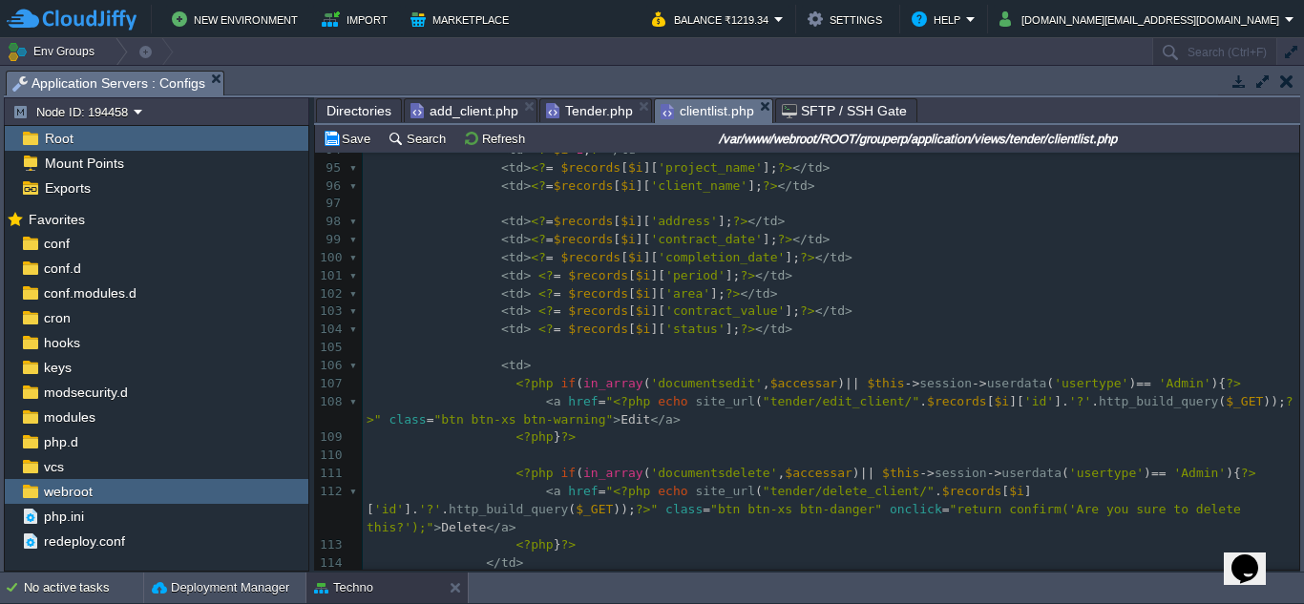
scroll to position [1814, 0]
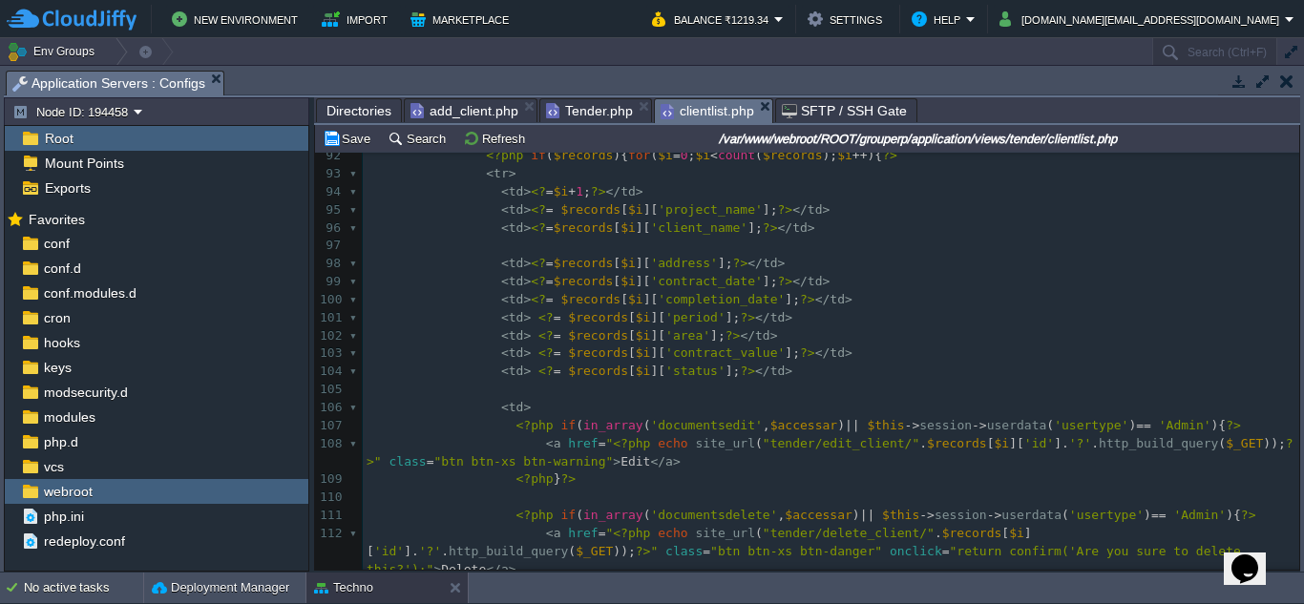
click at [772, 369] on pre "< td > <? = $records [ $i ][ 'status' ]; ?> </ td >" at bounding box center [831, 372] width 937 height 18
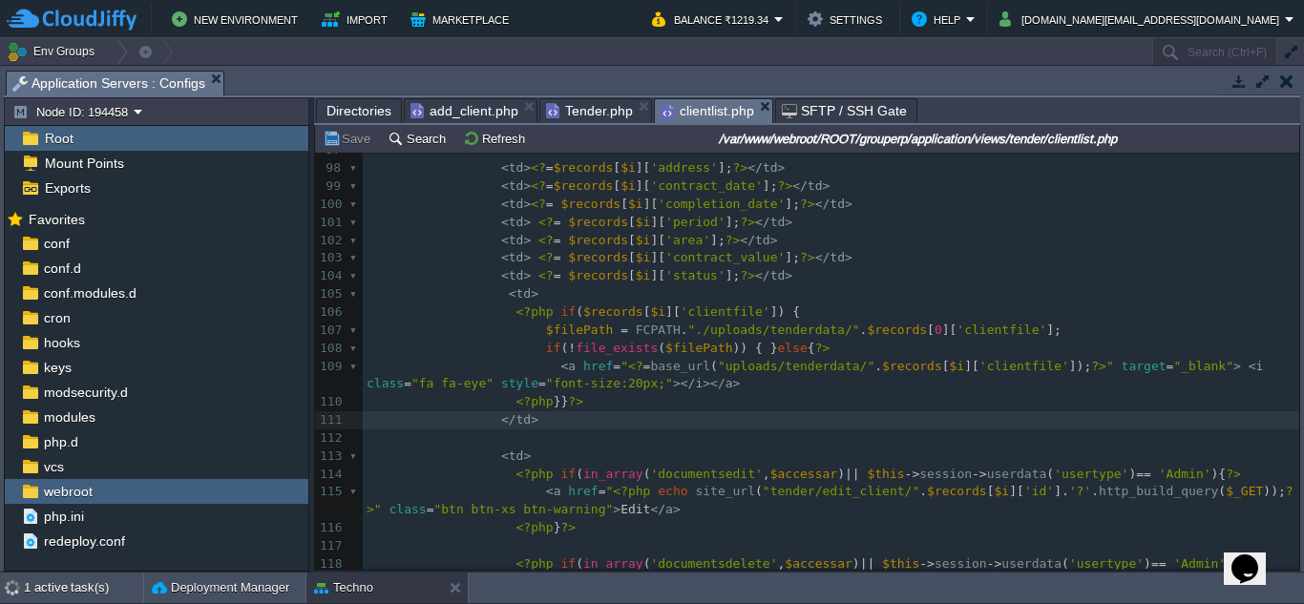
click at [576, 117] on span "Tender.php" at bounding box center [589, 110] width 87 height 23
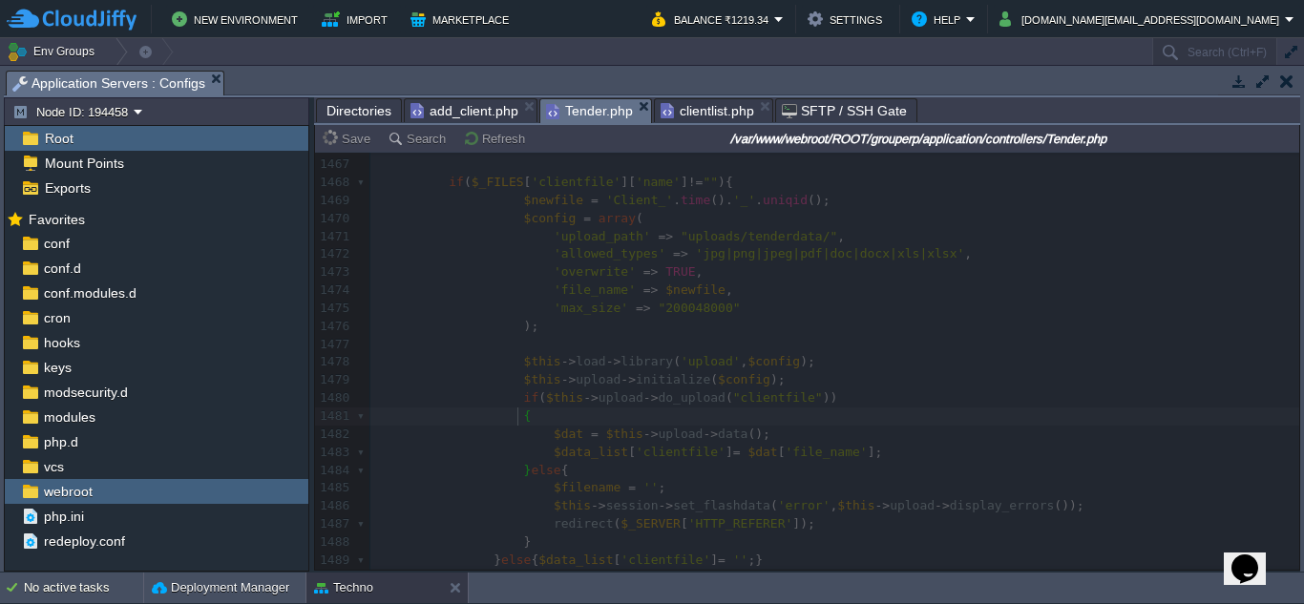
click at [462, 106] on span "add_client.php" at bounding box center [465, 110] width 108 height 23
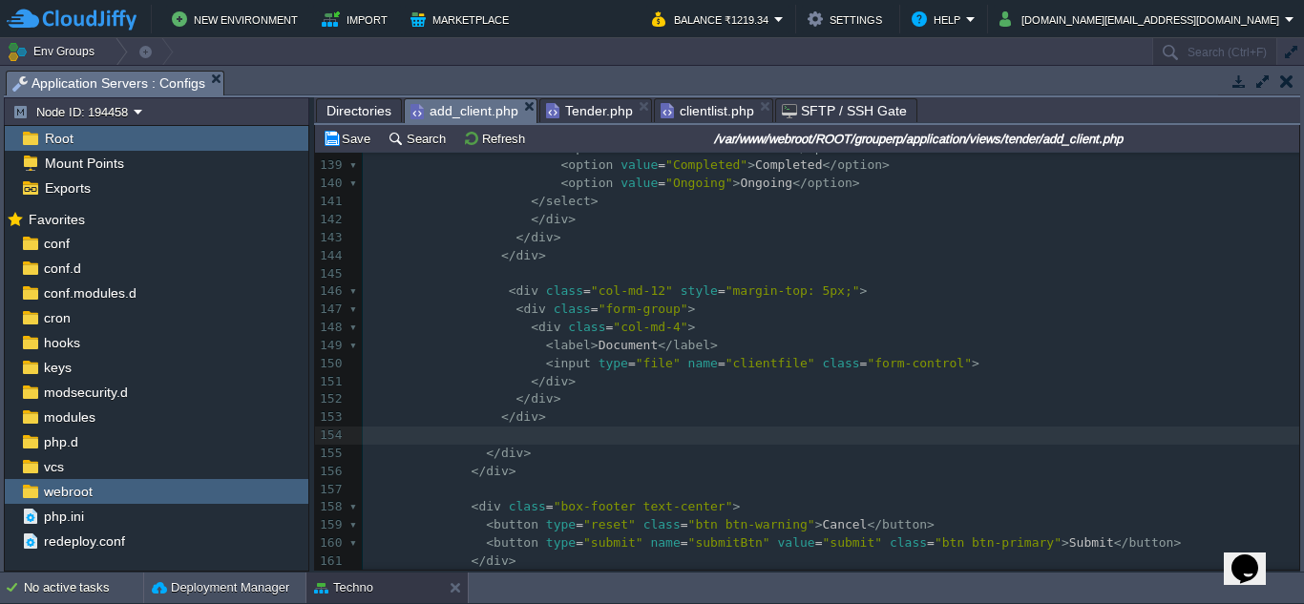
click at [653, 418] on pre "</ div >" at bounding box center [831, 418] width 937 height 18
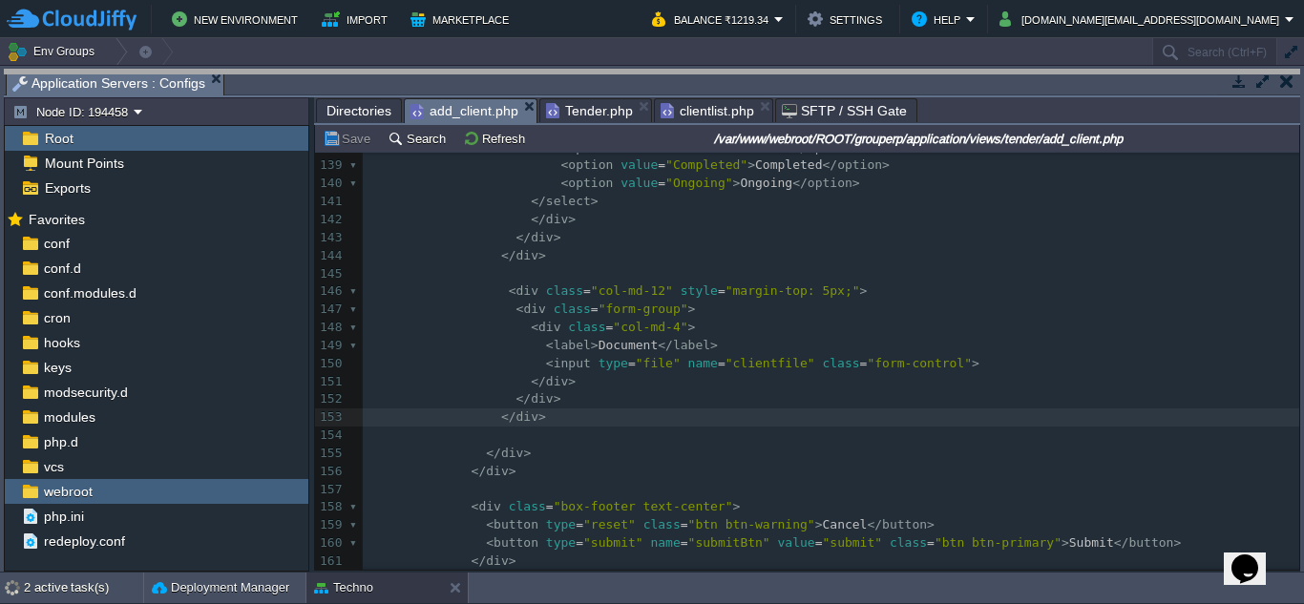
drag, startPoint x: 985, startPoint y: 91, endPoint x: 981, endPoint y: 39, distance: 51.8
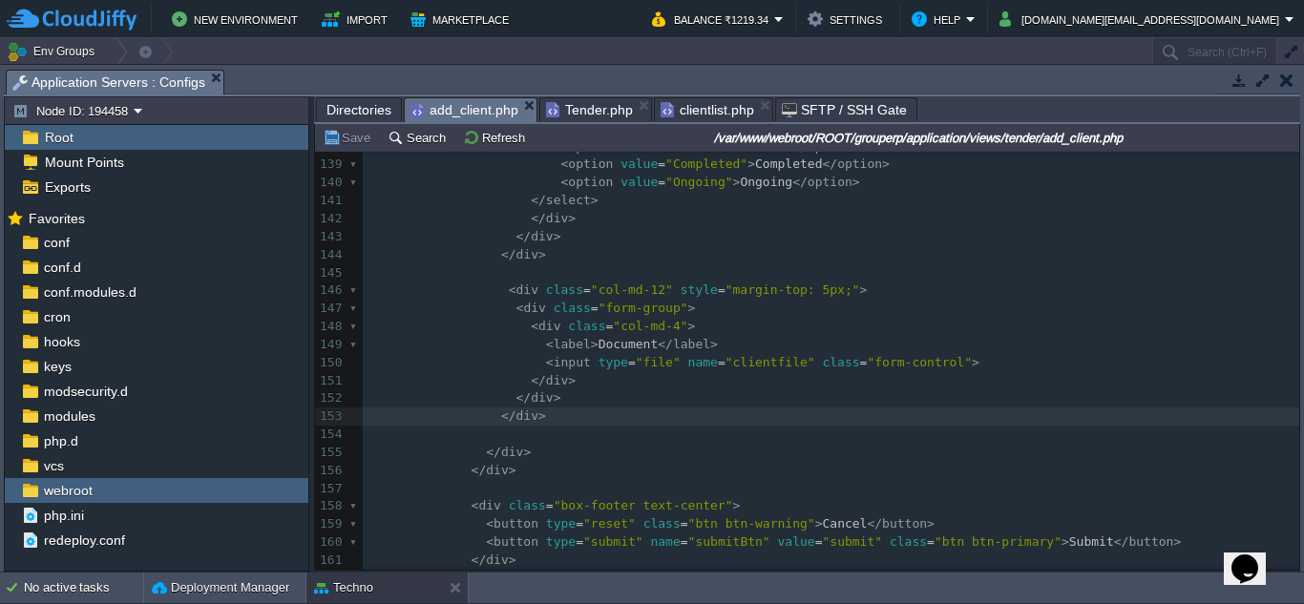
click at [589, 109] on span "Tender.php" at bounding box center [589, 109] width 87 height 23
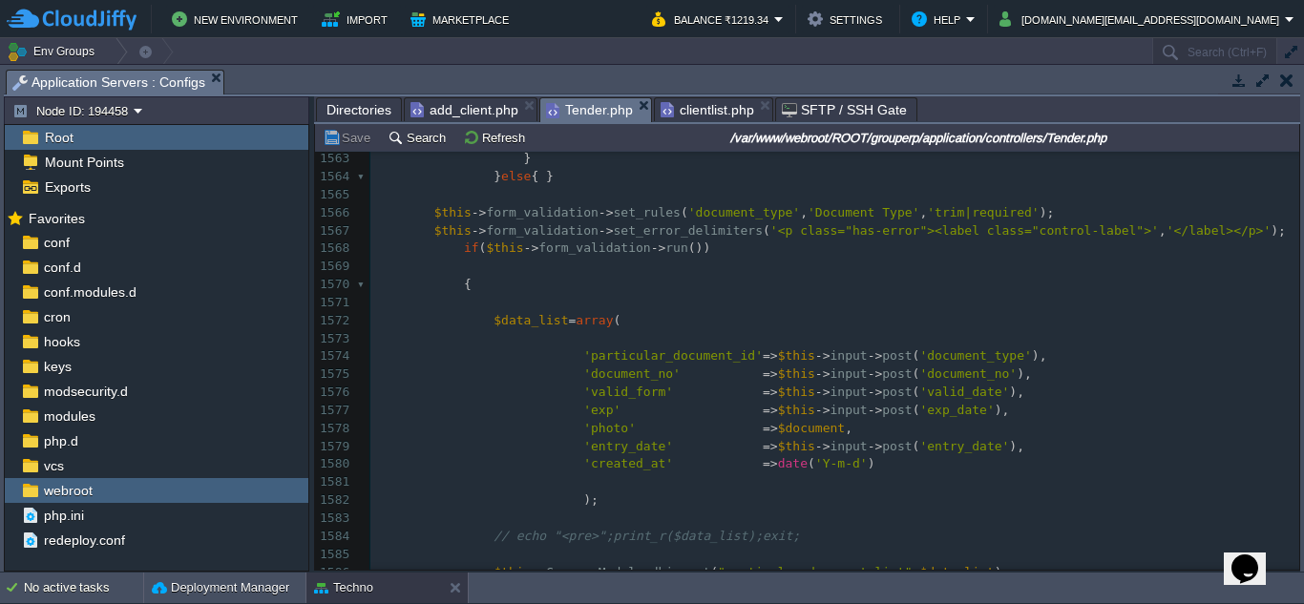
scroll to position [28469, 0]
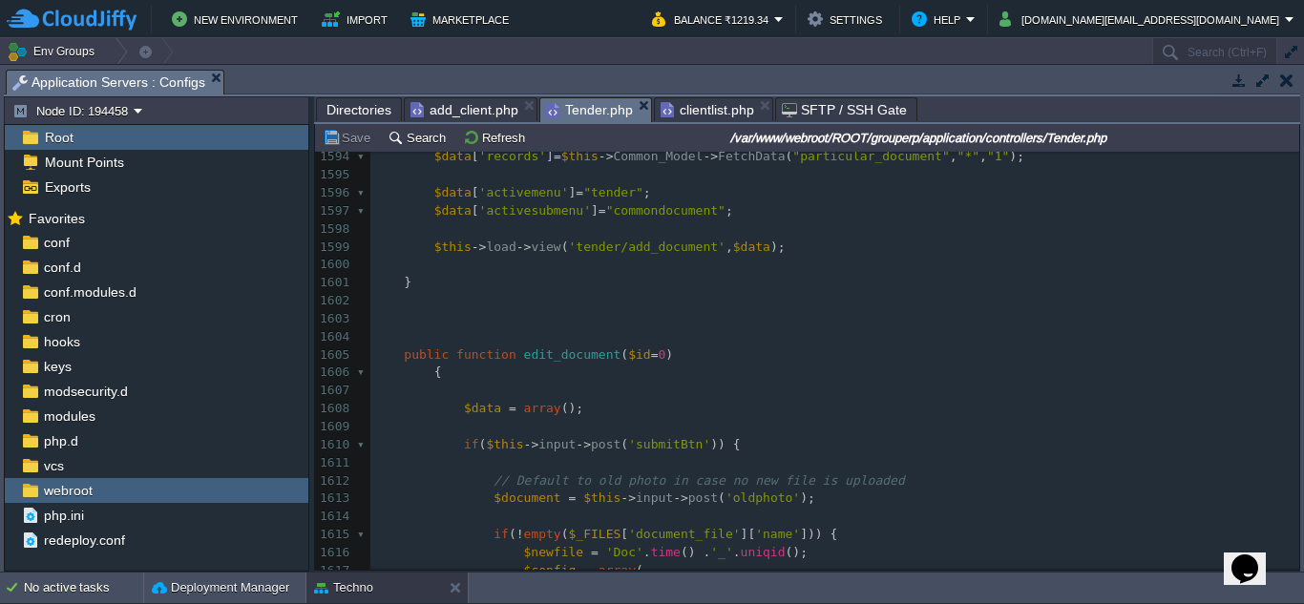
click at [396, 445] on span at bounding box center [389, 445] width 30 height 18
click at [656, 455] on div "xxxxxxxxxx { 1584 // echo "<pre>";print_r($data_list);exit; 1585 ​ 1586 $this -…" at bounding box center [834, 481] width 929 height 1026
click at [755, 455] on span at bounding box center [770, 445] width 30 height 18
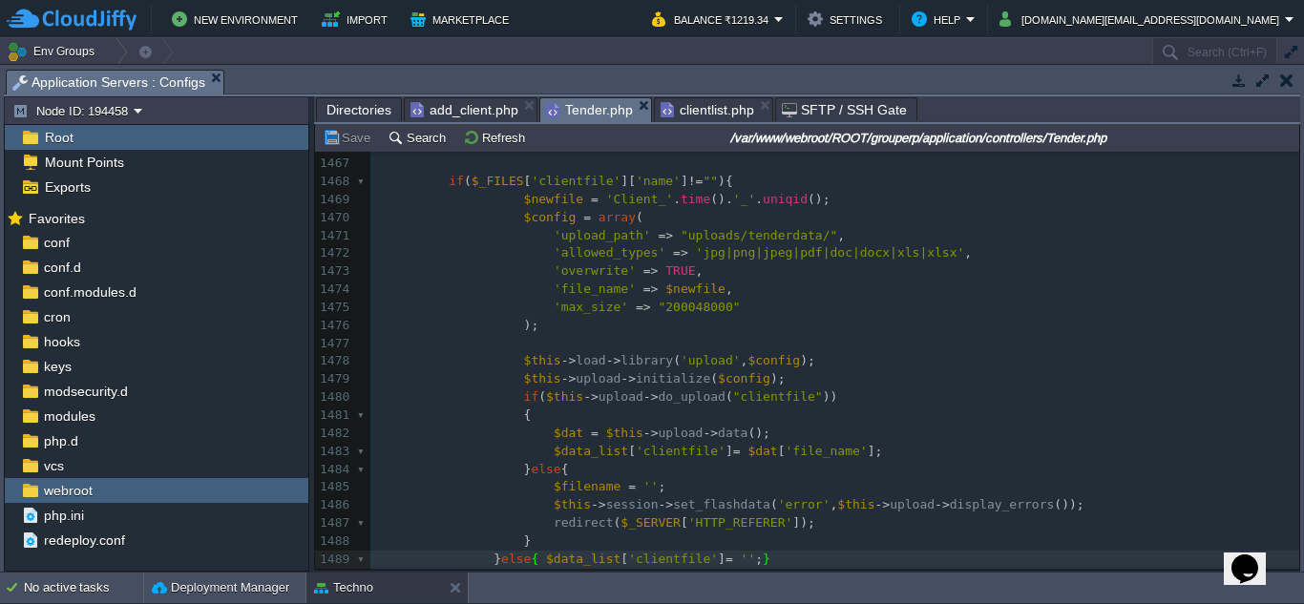
click at [453, 115] on span "add_client.php" at bounding box center [465, 109] width 108 height 23
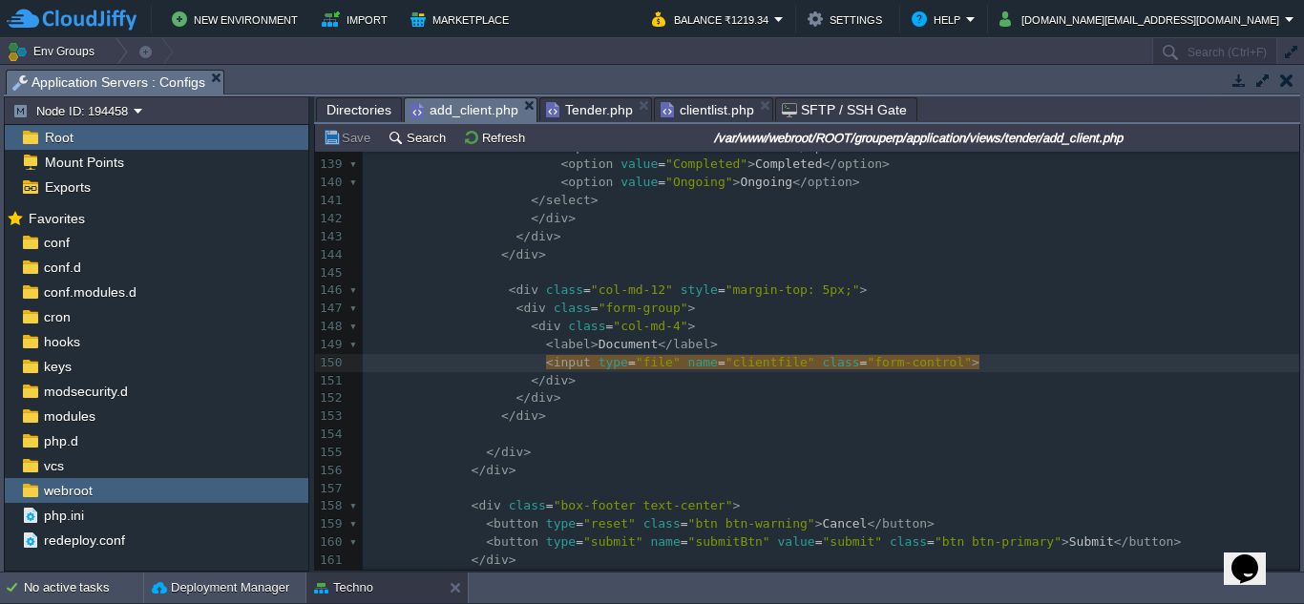
click at [816, 276] on pre at bounding box center [831, 273] width 937 height 18
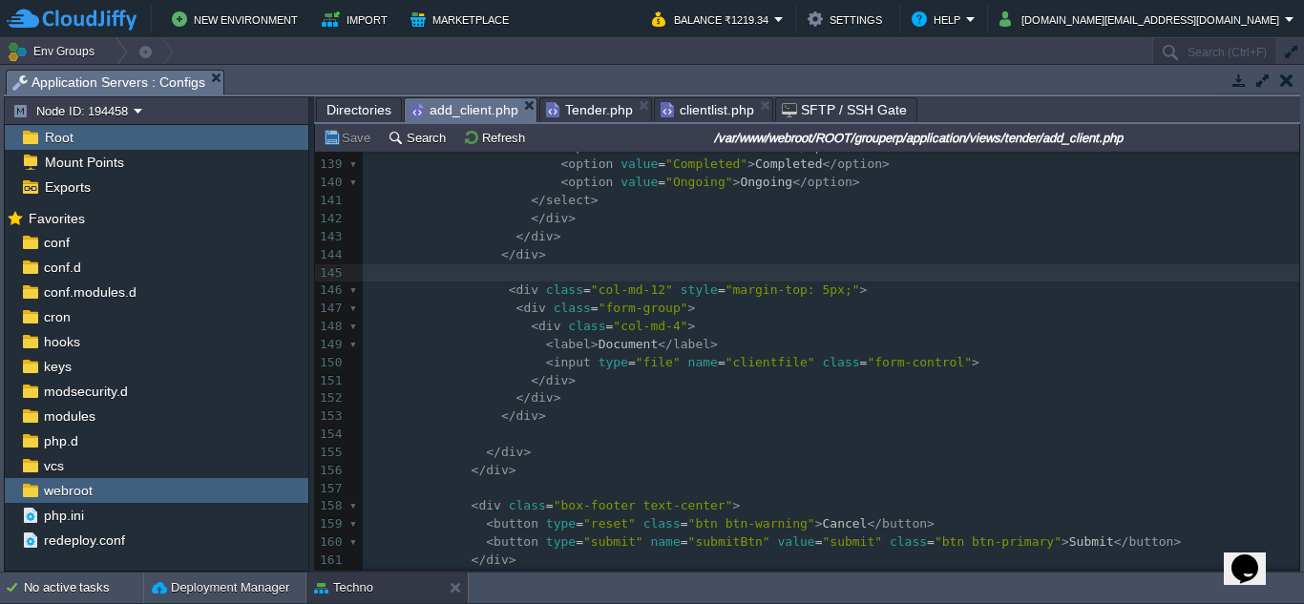
click at [688, 105] on span "clientlist.php" at bounding box center [708, 109] width 94 height 23
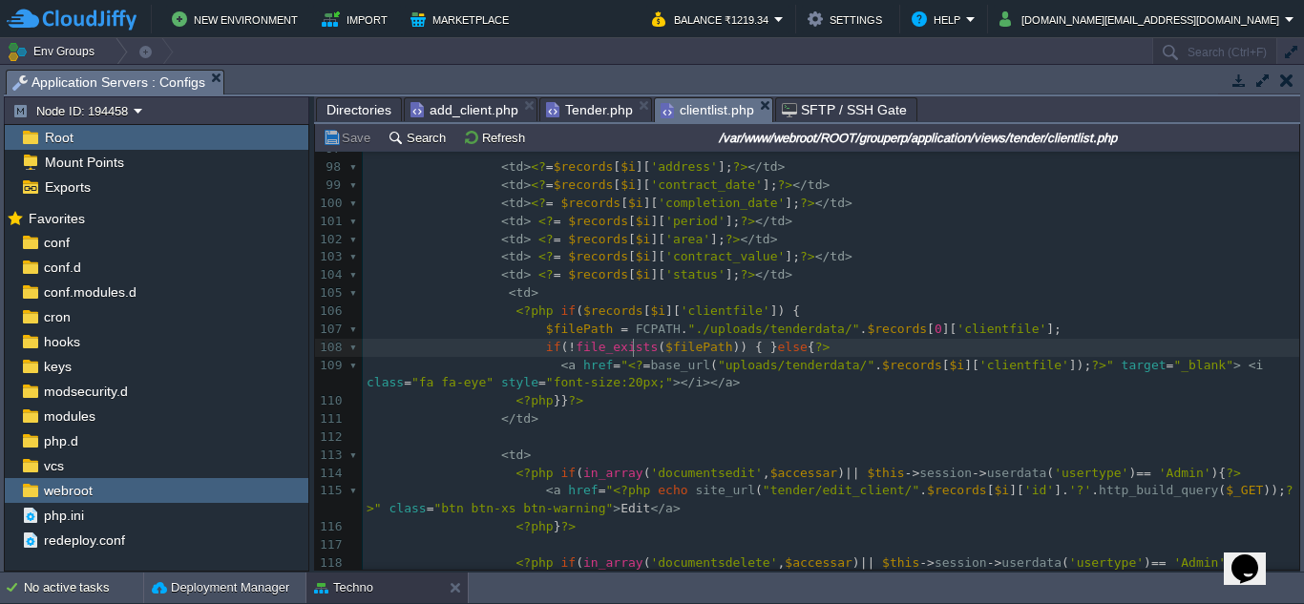
click at [631, 354] on span "file_exists" at bounding box center [617, 347] width 82 height 14
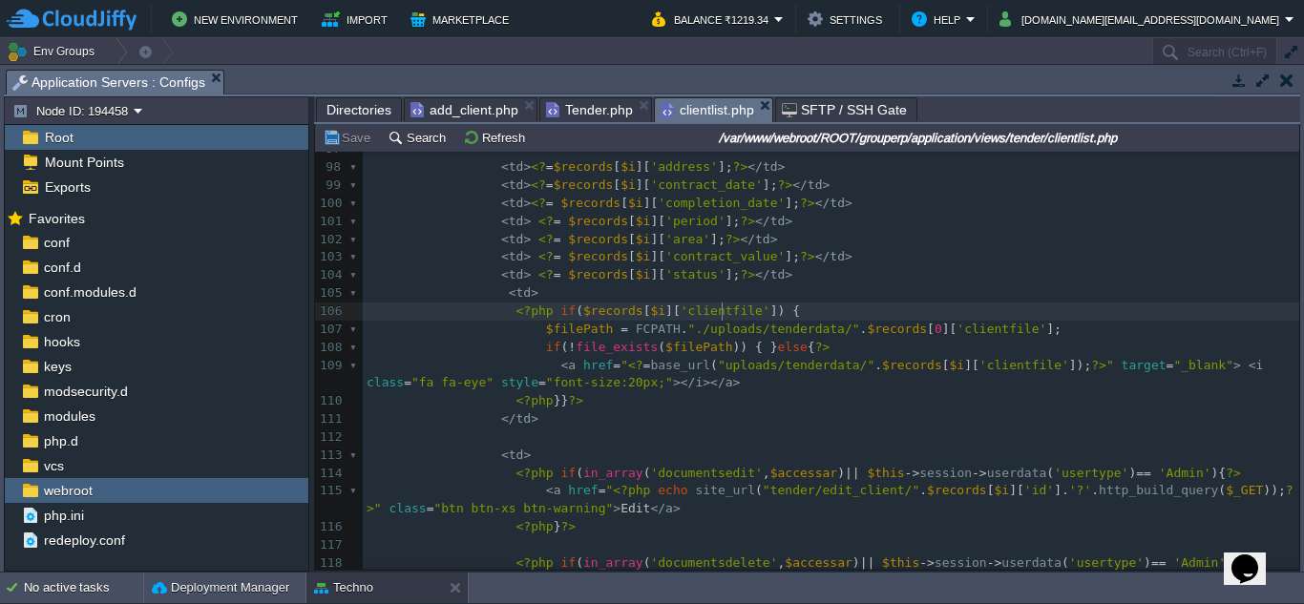
click at [722, 314] on div "xxxxxxxxxx 71 </ form > 72 73 </ div > 74 < div class = "box-body" > 75 < form …" at bounding box center [831, 238] width 937 height 1133
click at [743, 325] on div "xxxxxxxxxx 71 </ form > 72 73 </ div > 74 < div class = "box-body" > 75 < form …" at bounding box center [831, 238] width 937 height 1133
click at [735, 376] on pre "< a href = " <? = base_url ( "uploads/tenderdata/" . $records [ $i ][ 'clientfi…" at bounding box center [831, 375] width 937 height 36
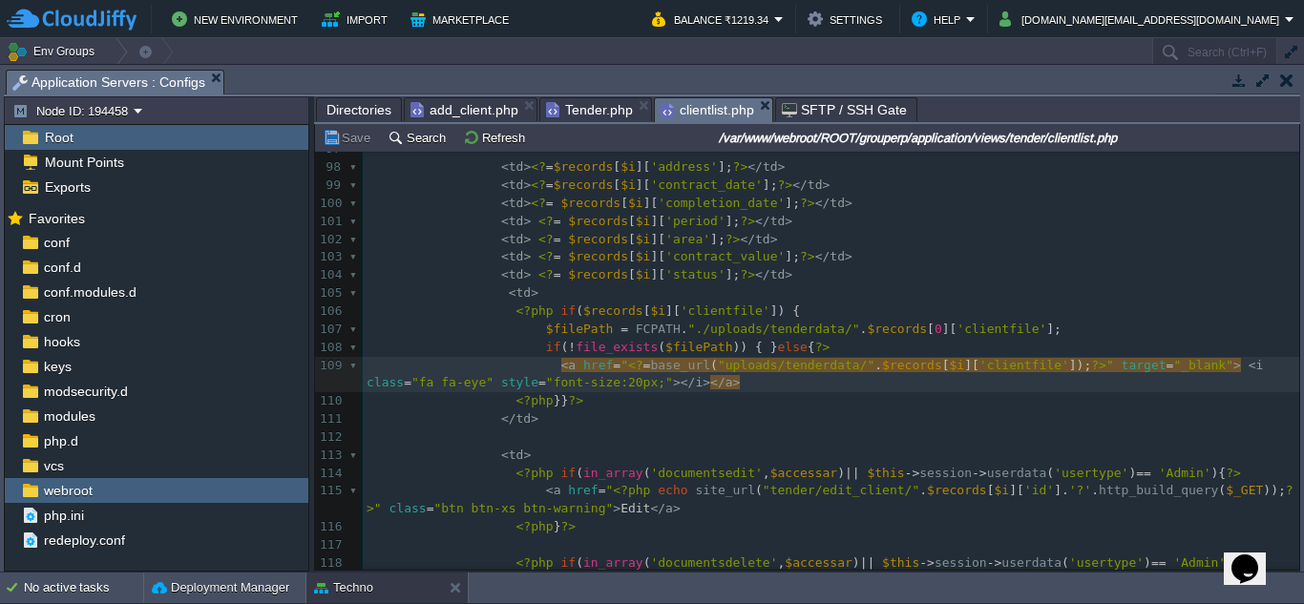
click at [826, 328] on div "xxxxxxxxxx 71 </ form > 72 73 </ div > 74 < div class = "box-body" > 75 < form …" at bounding box center [831, 238] width 937 height 1133
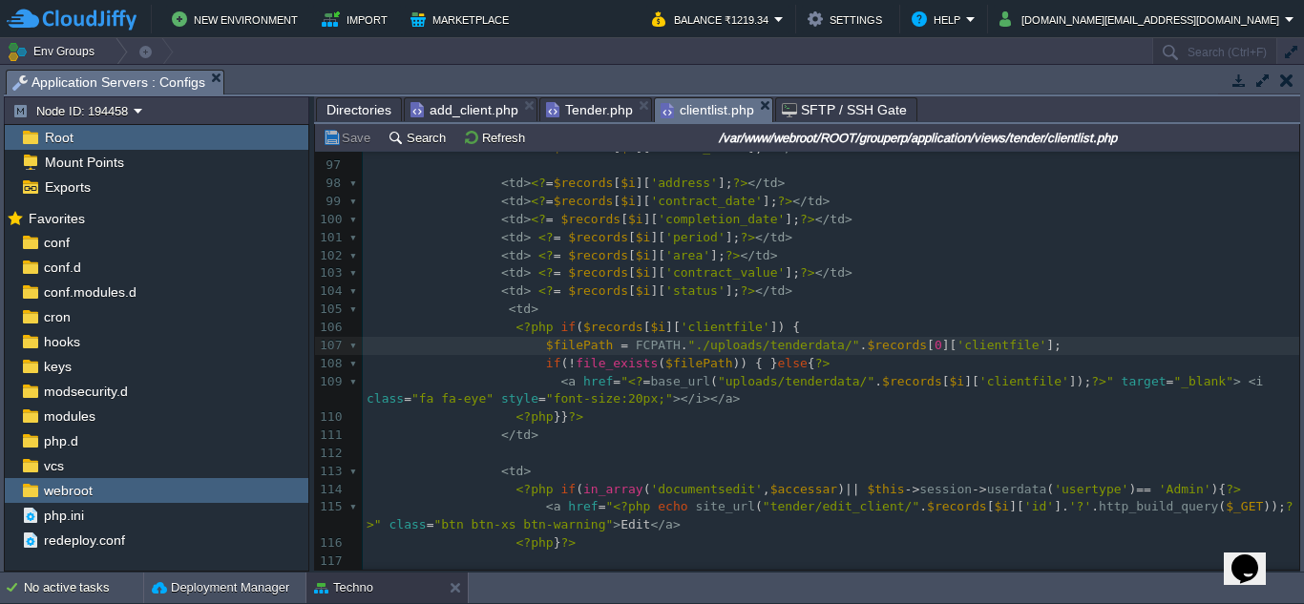
scroll to position [1813, 0]
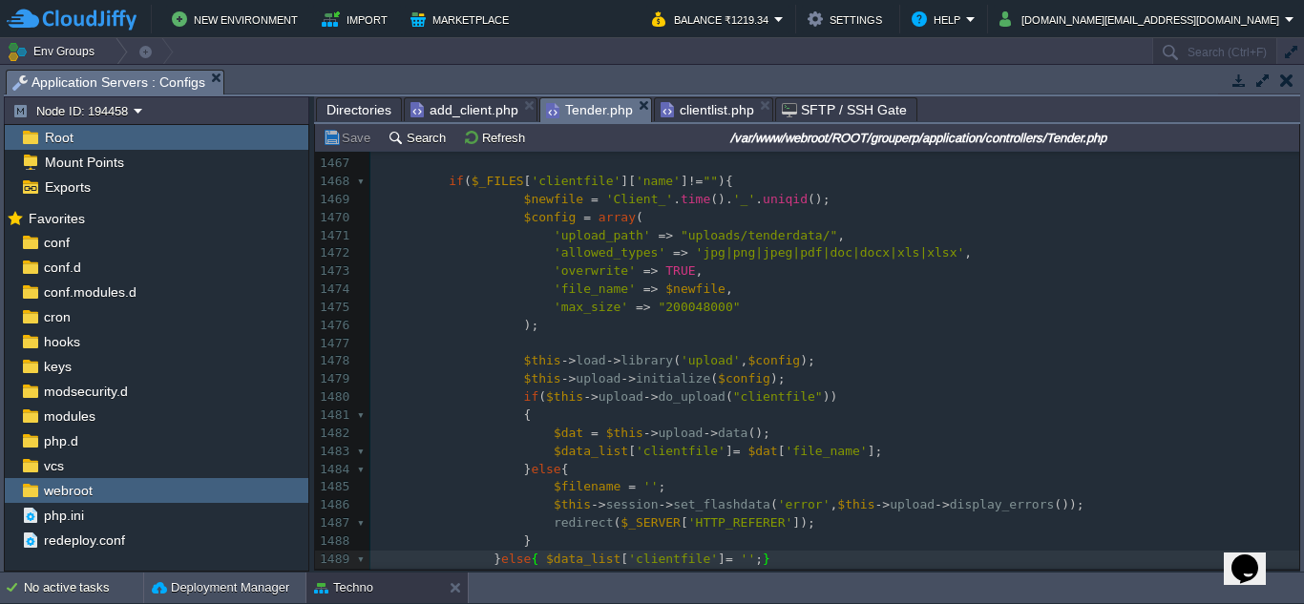
click at [569, 115] on span "Tender.php" at bounding box center [589, 110] width 87 height 24
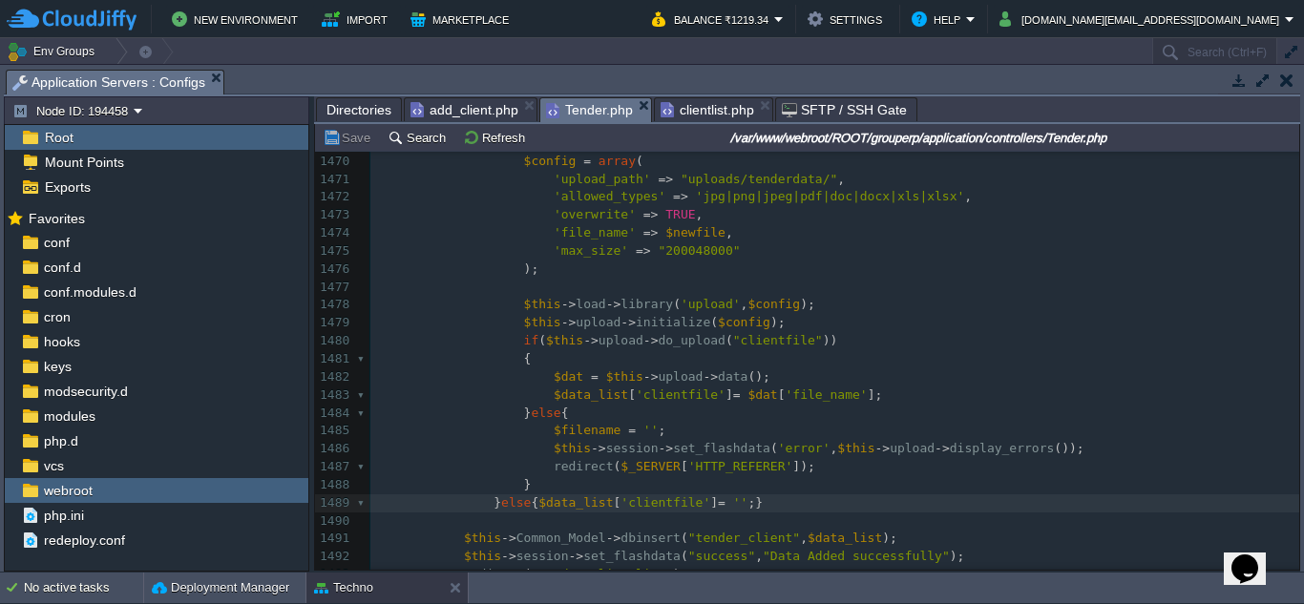
scroll to position [26559, 0]
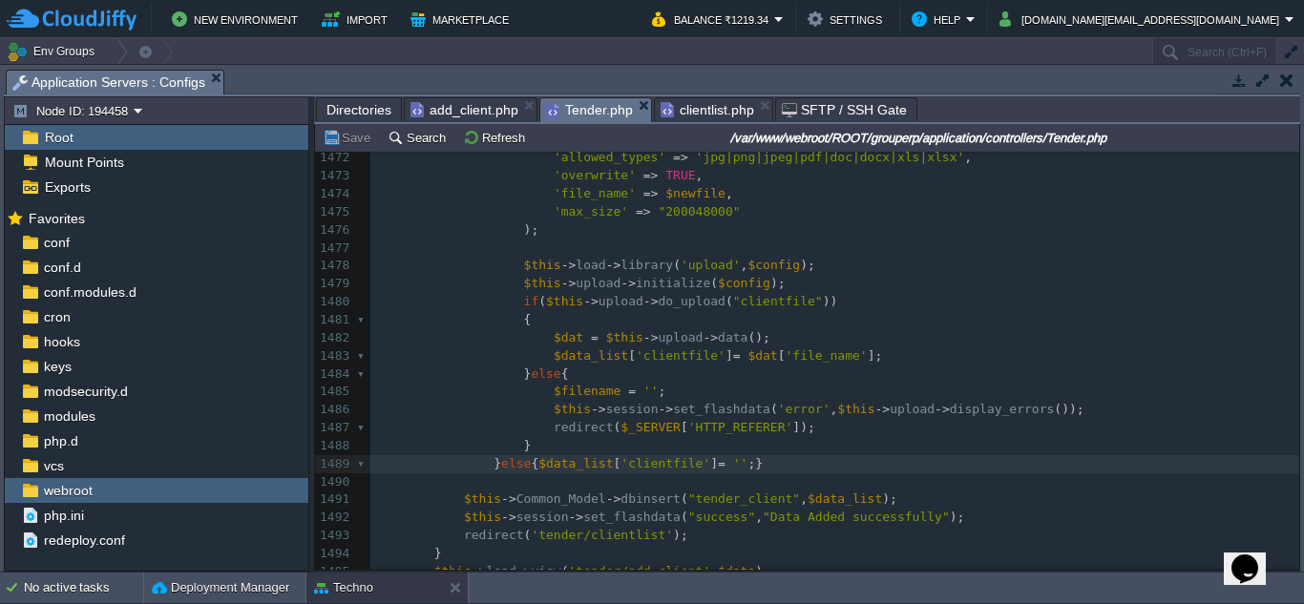
click at [764, 472] on pre "} else { $data_list [ 'clientfile' ] = '' ;}" at bounding box center [834, 464] width 929 height 18
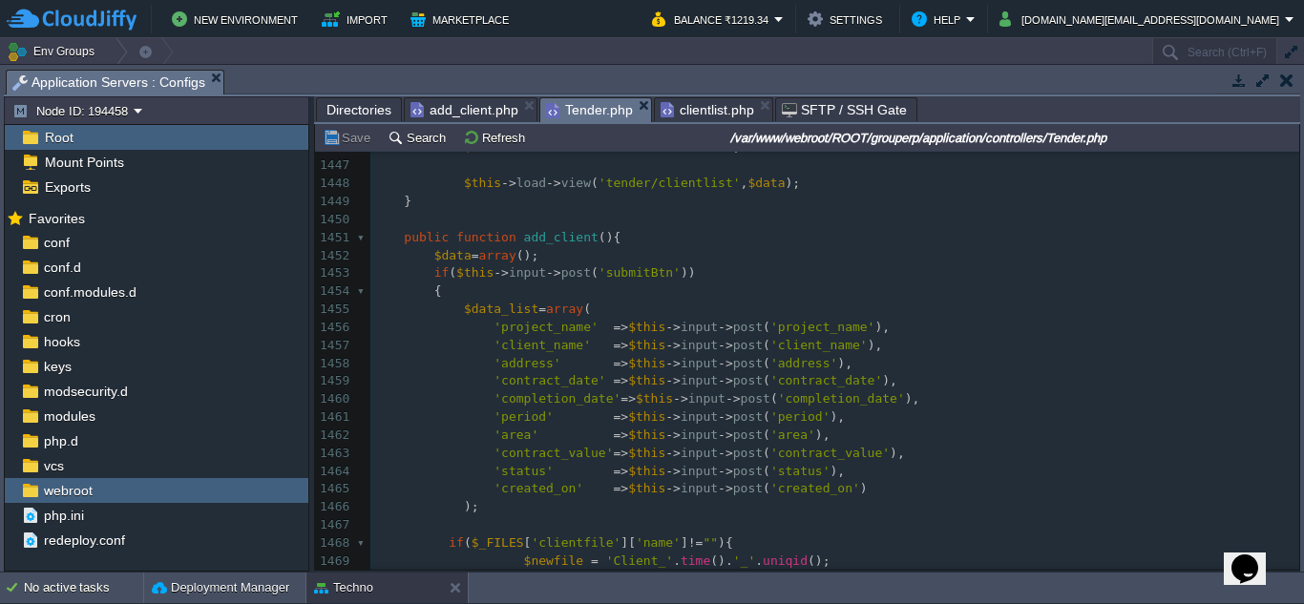
scroll to position [26273, 0]
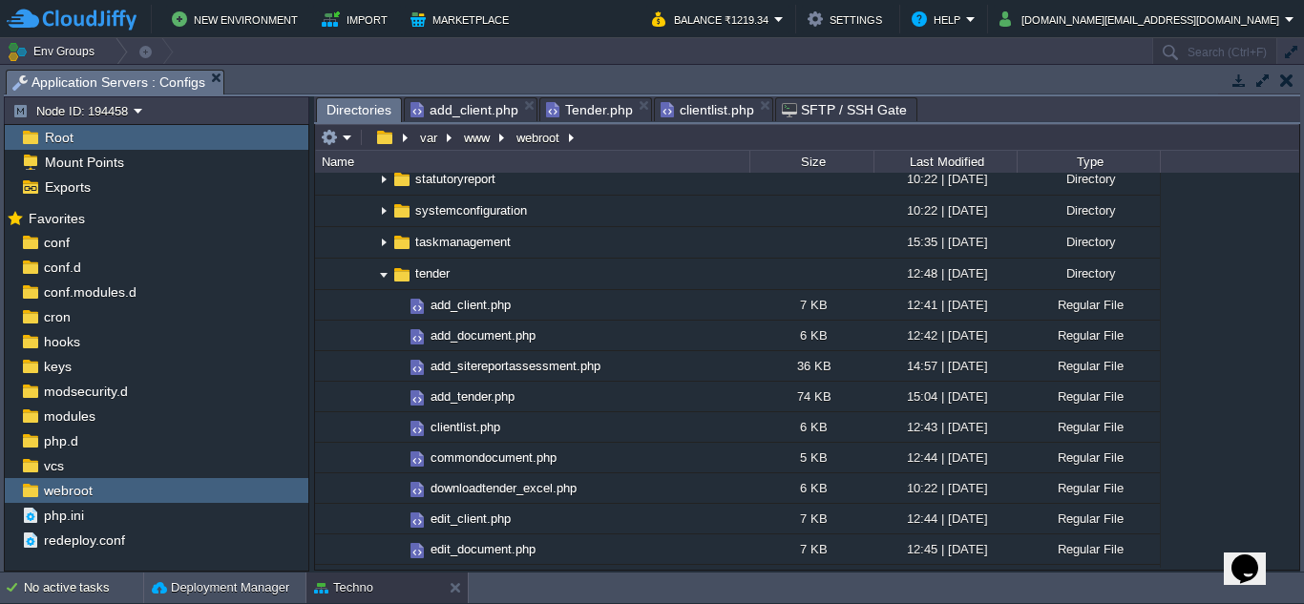
click at [358, 108] on span "Directories" at bounding box center [359, 110] width 65 height 24
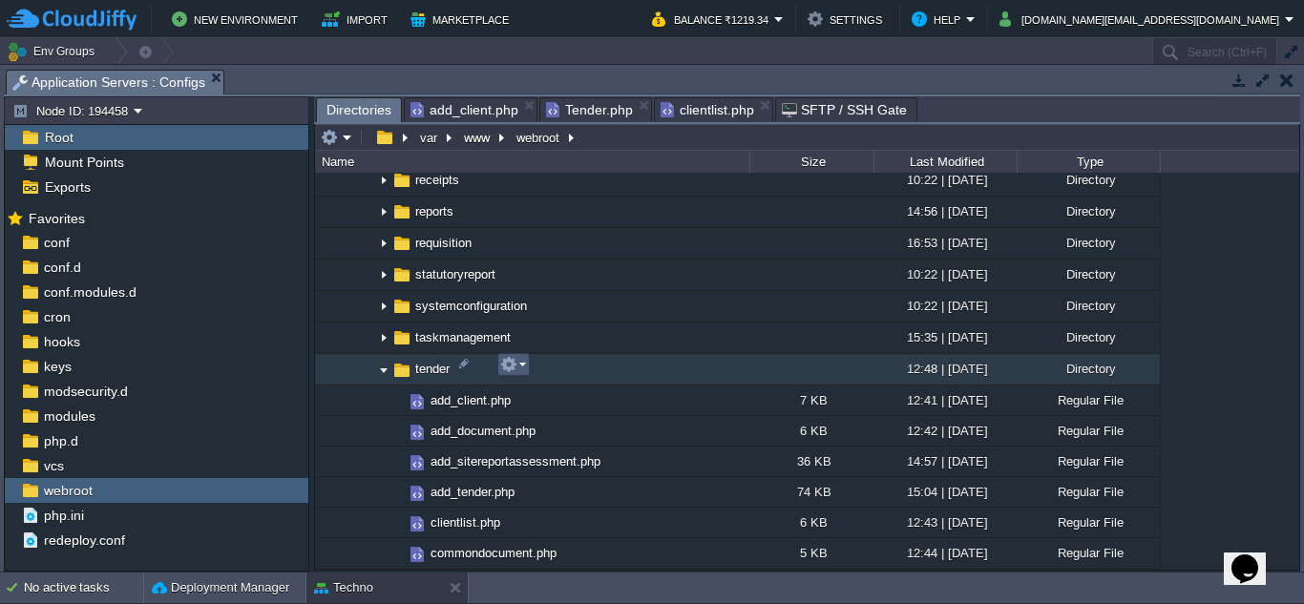
click at [521, 364] on em at bounding box center [513, 364] width 26 height 17
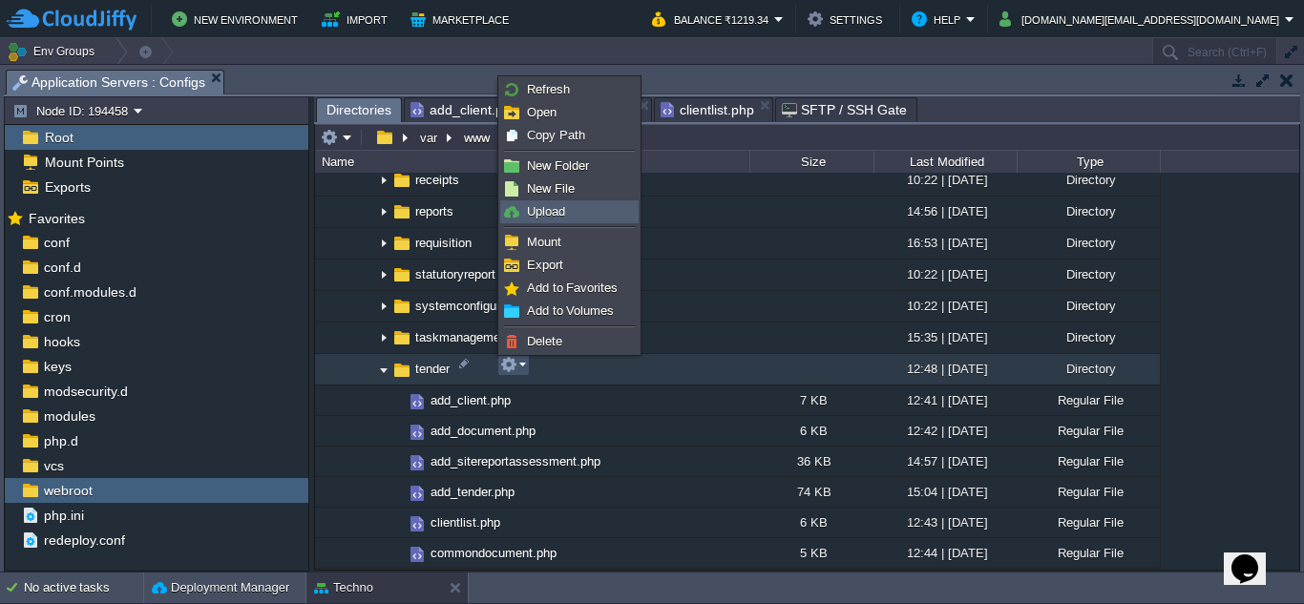
click at [561, 212] on span "Upload" at bounding box center [546, 211] width 38 height 14
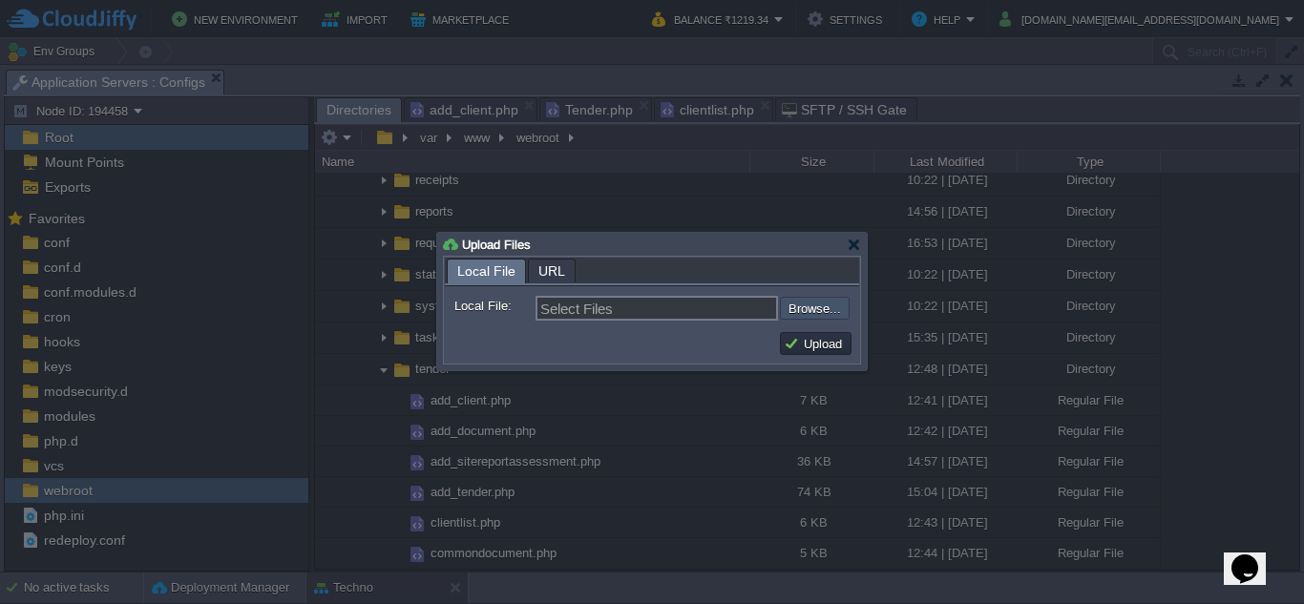
click at [817, 312] on input "file" at bounding box center [729, 308] width 242 height 23
type input "C:\fakepath\bg_report.php"
type input "bg_report.php"
click at [824, 339] on button "Upload" at bounding box center [816, 343] width 64 height 17
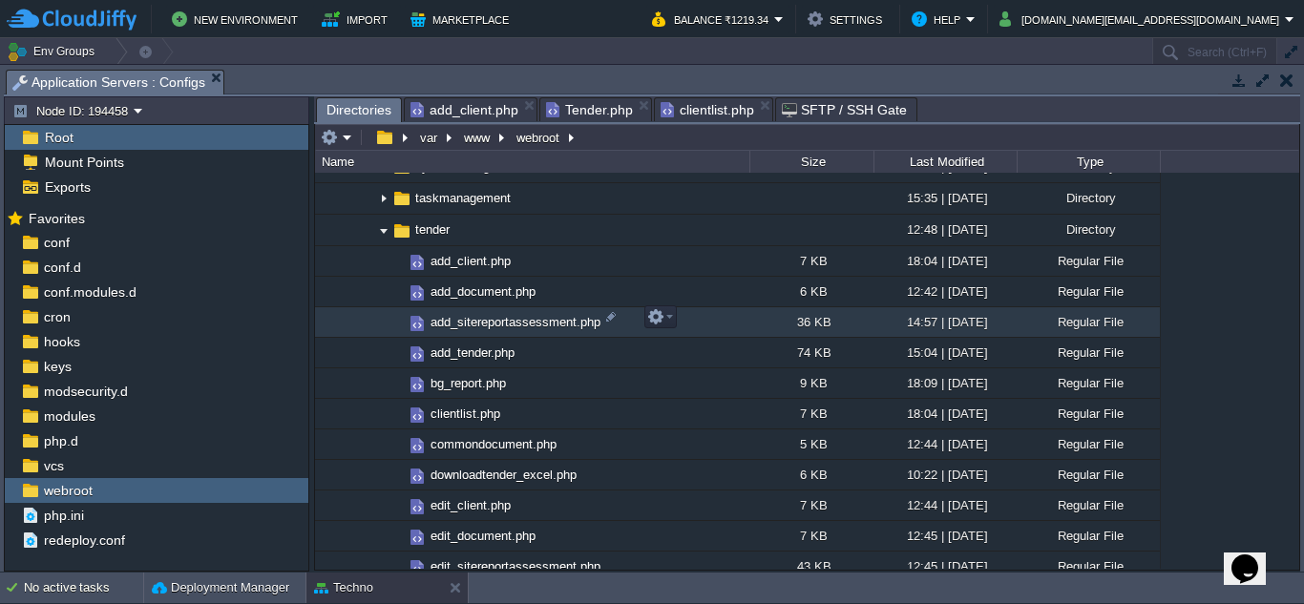
scroll to position [2865, 0]
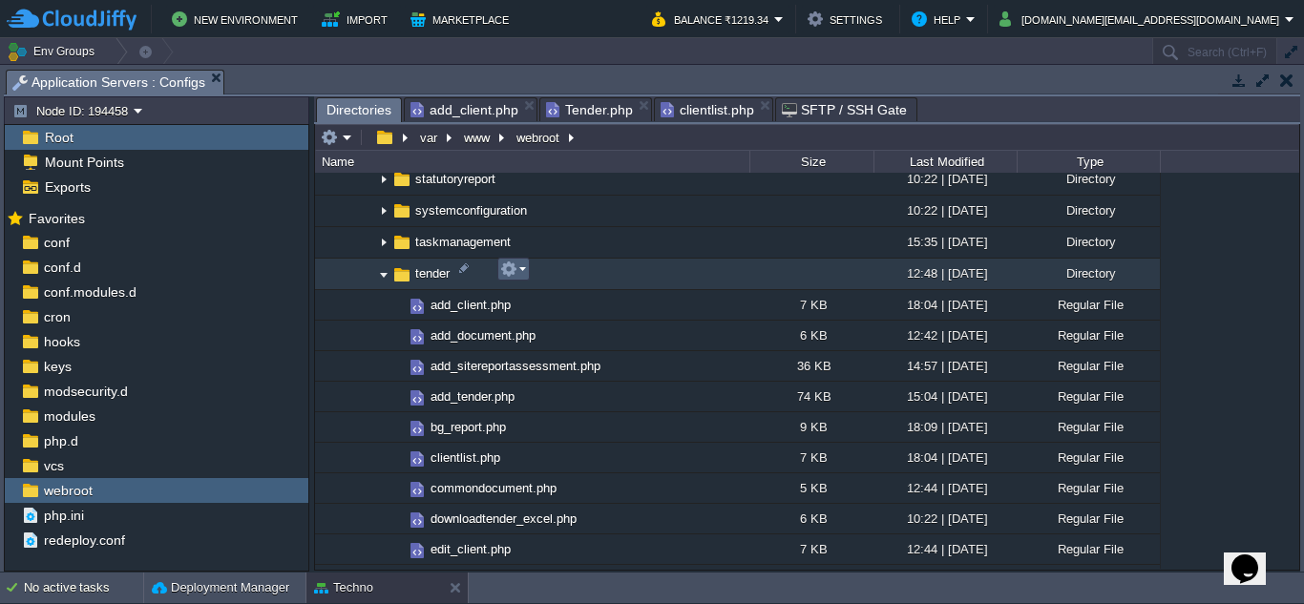
click at [515, 271] on button "button" at bounding box center [508, 269] width 17 height 17
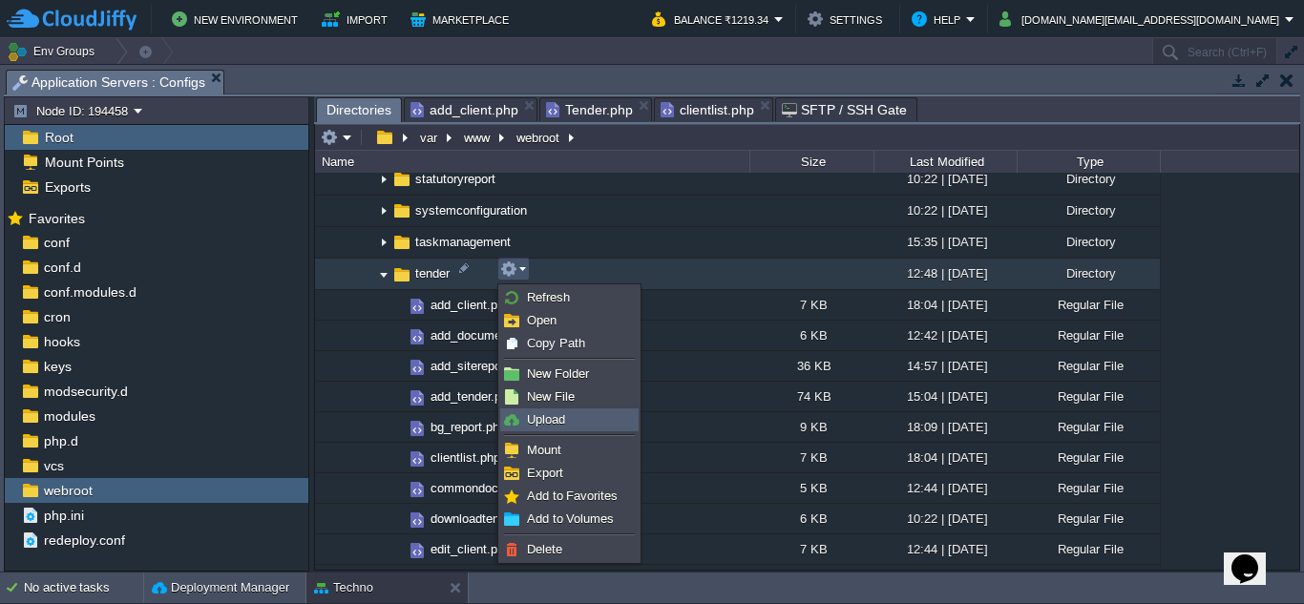
click at [531, 421] on span "Upload" at bounding box center [546, 420] width 38 height 14
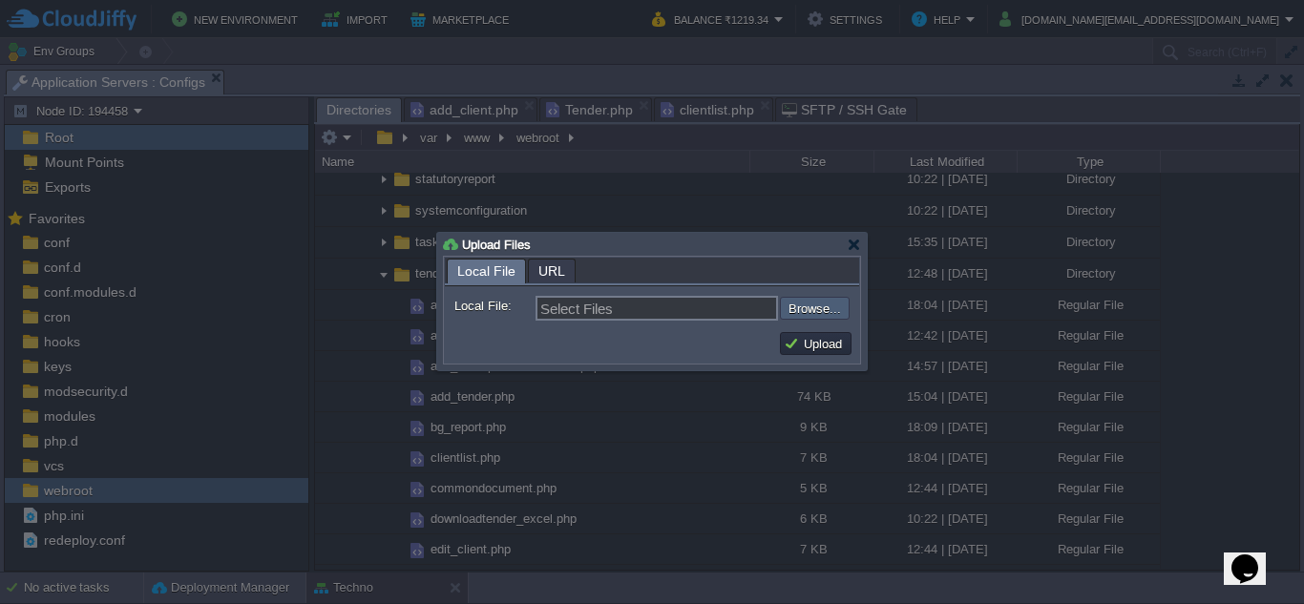
click at [816, 307] on input "file" at bounding box center [729, 308] width 242 height 23
type input "C:\fakepath\emd_report.php"
type input "emd_report.php"
click at [799, 343] on button "Upload" at bounding box center [816, 343] width 64 height 17
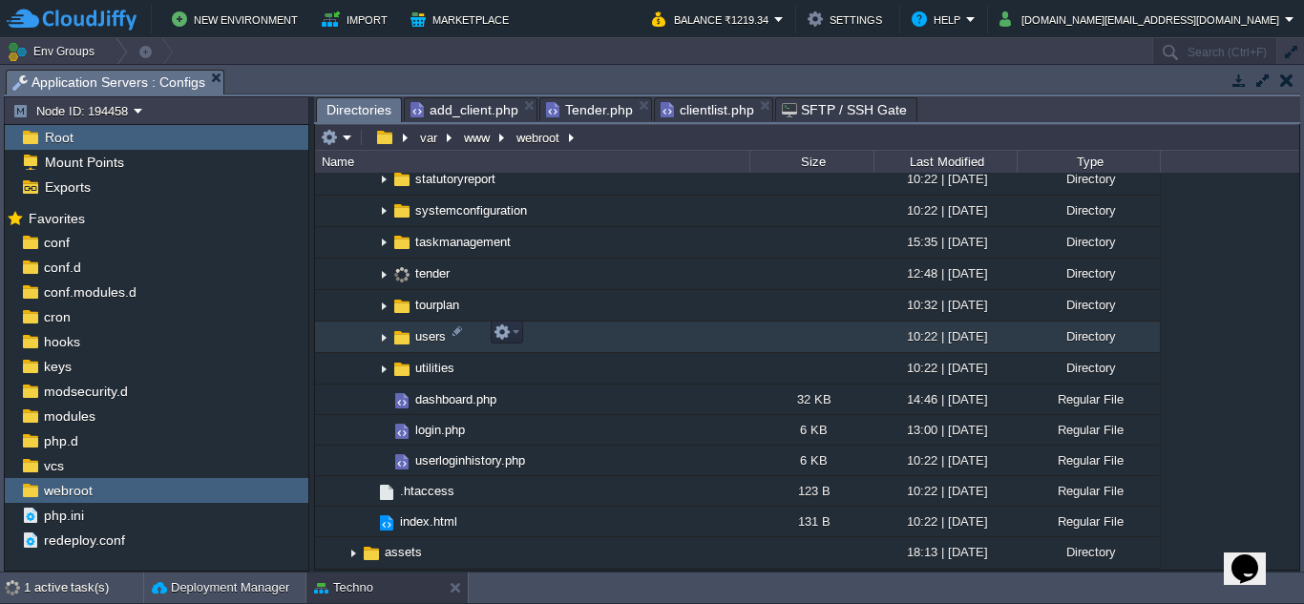
scroll to position [0, 0]
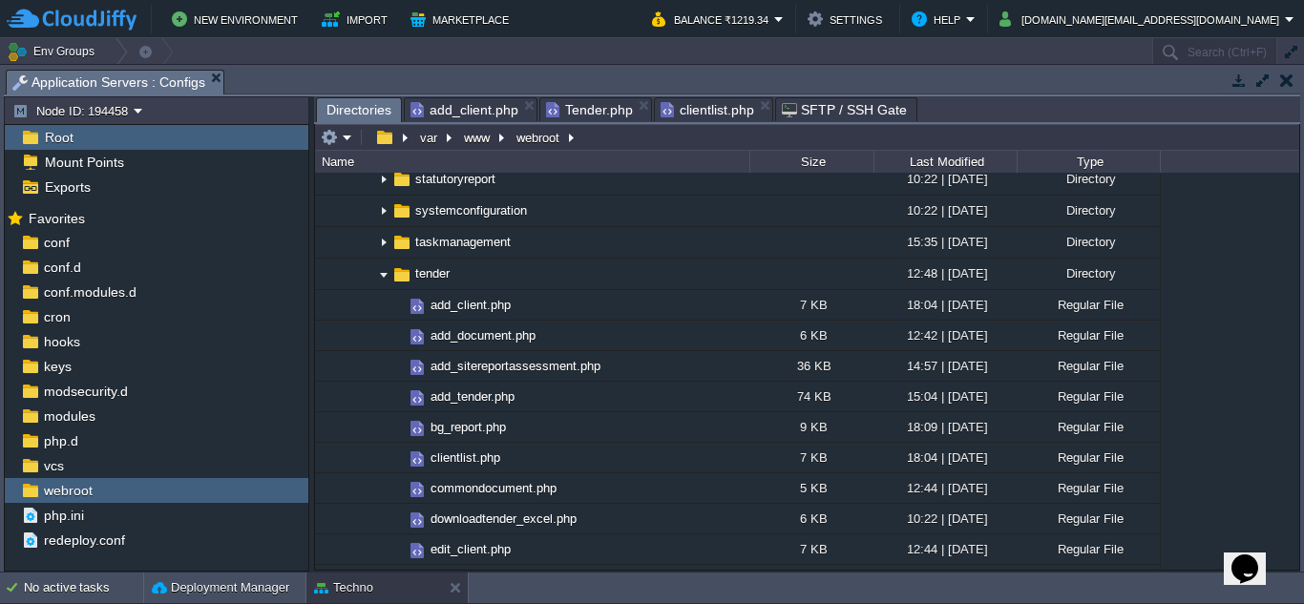
click at [586, 111] on span "Tender.php" at bounding box center [589, 109] width 87 height 23
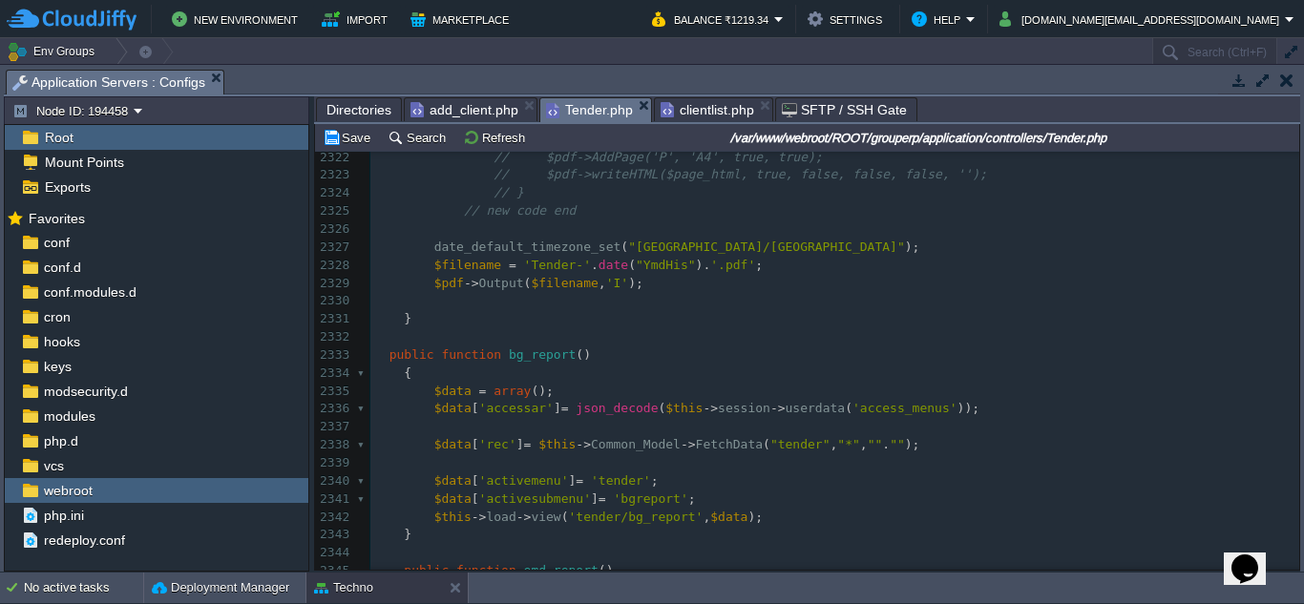
scroll to position [42015, 0]
click at [655, 359] on pre "public function bg_report ()" at bounding box center [834, 357] width 929 height 18
click at [365, 110] on span "Directories" at bounding box center [359, 109] width 65 height 23
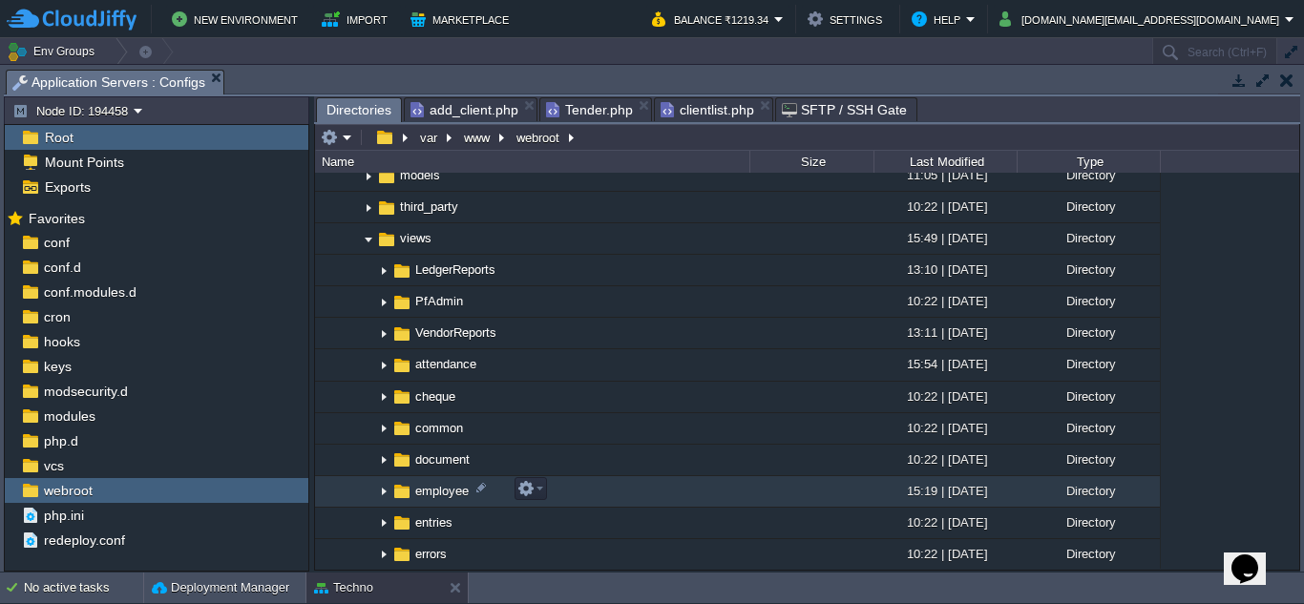
scroll to position [2005, 0]
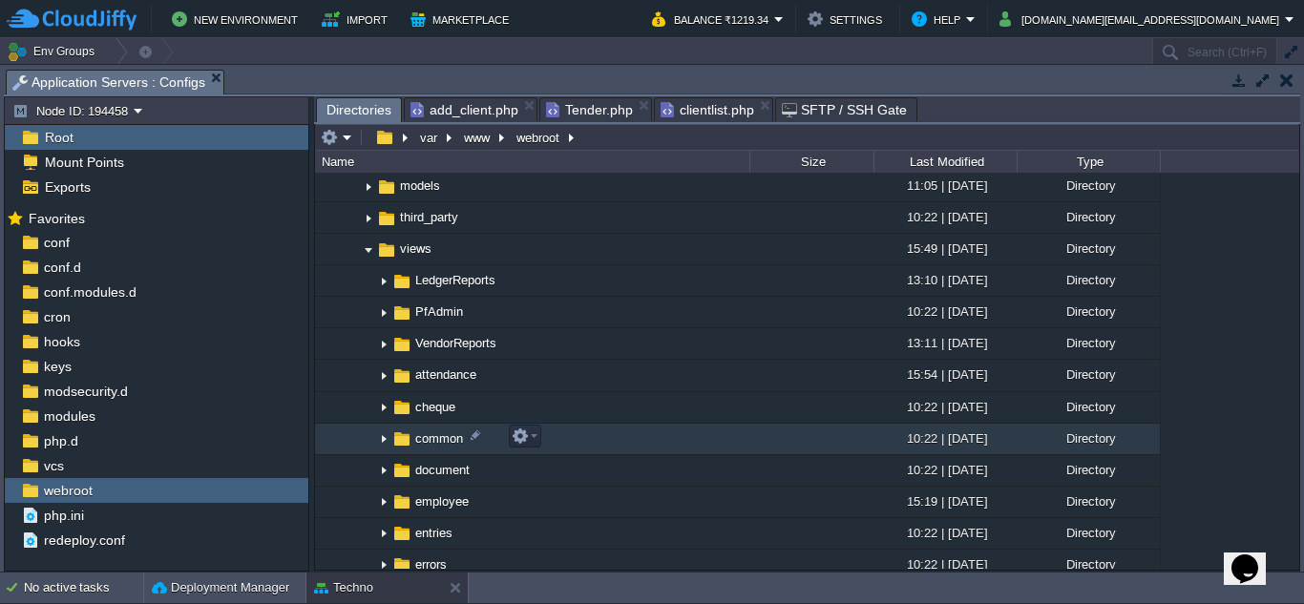
click at [386, 438] on img at bounding box center [383, 440] width 15 height 30
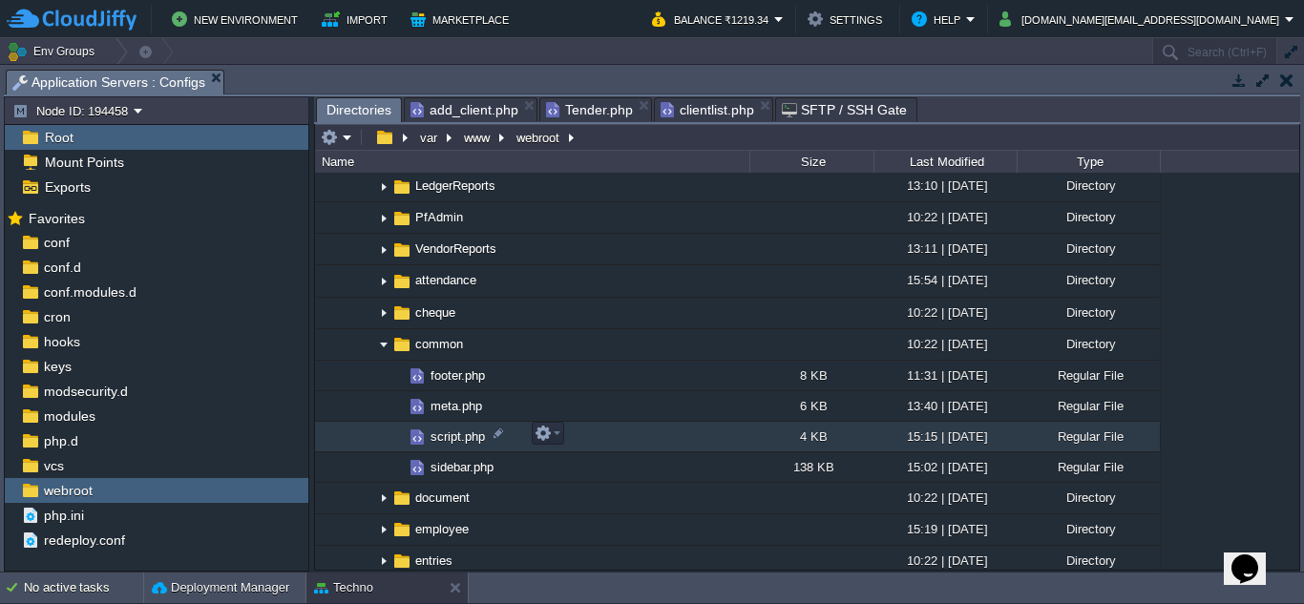
scroll to position [2101, 0]
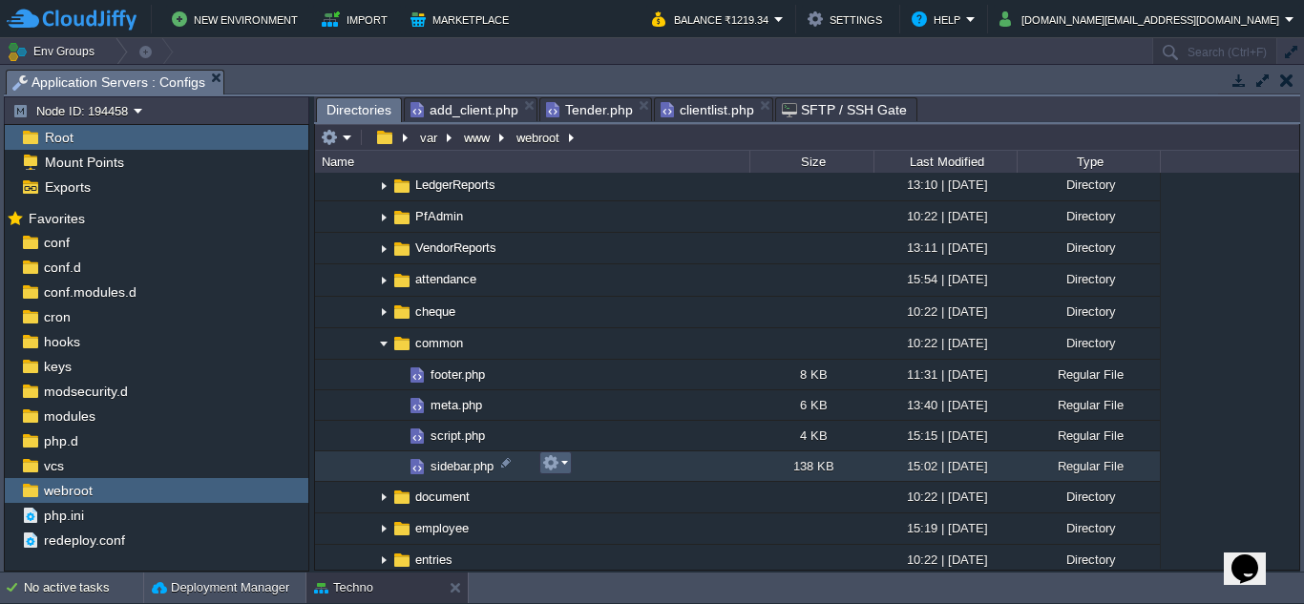
click at [570, 465] on td at bounding box center [556, 463] width 32 height 23
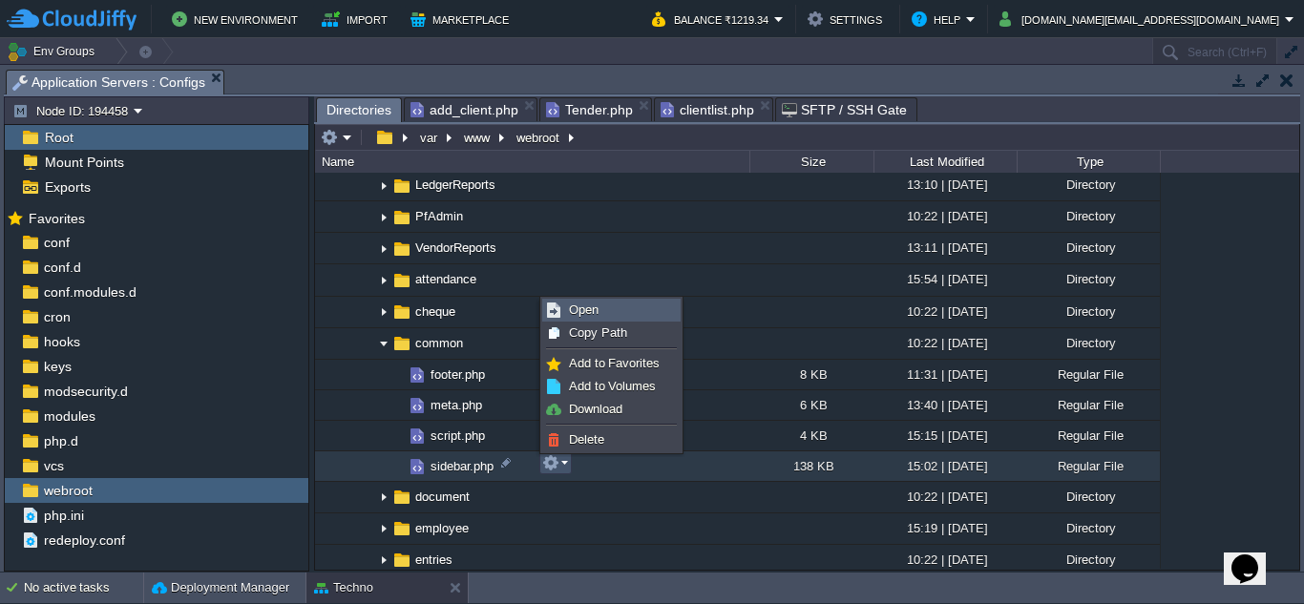
click at [604, 316] on link "Open" at bounding box center [611, 310] width 137 height 21
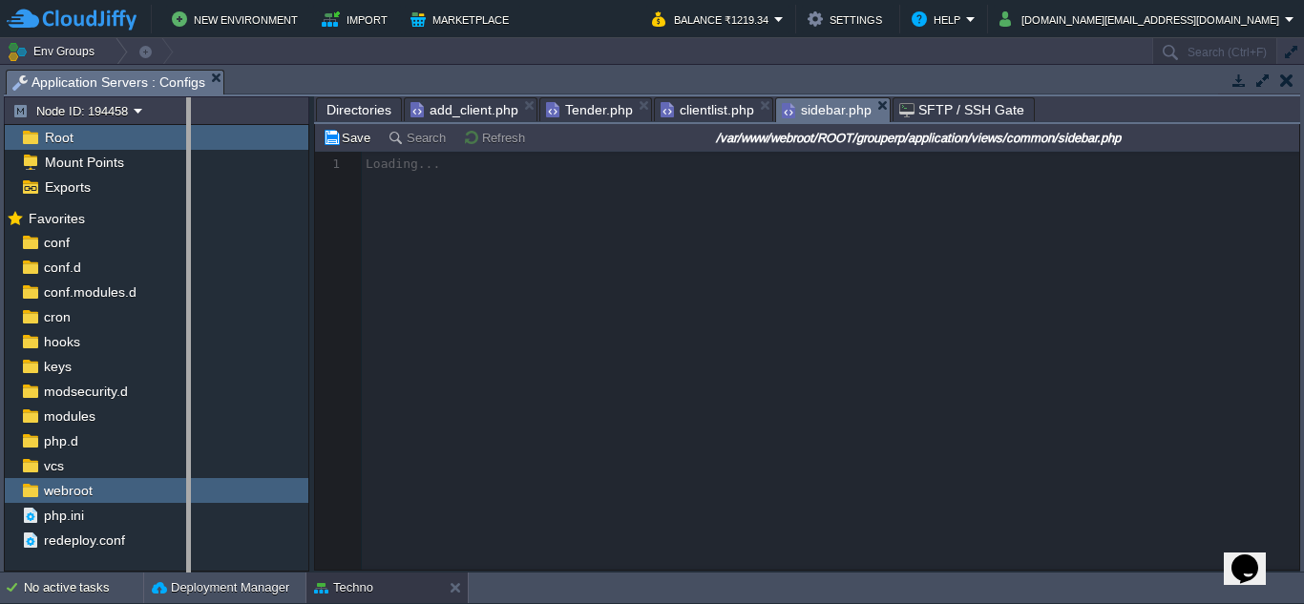
drag, startPoint x: 310, startPoint y: 393, endPoint x: 187, endPoint y: 392, distance: 123.2
click at [187, 392] on body "New Environment Import Marketplace Bonus ₹0.00 Upgrade Account Balance ₹1219.34…" at bounding box center [652, 302] width 1304 height 604
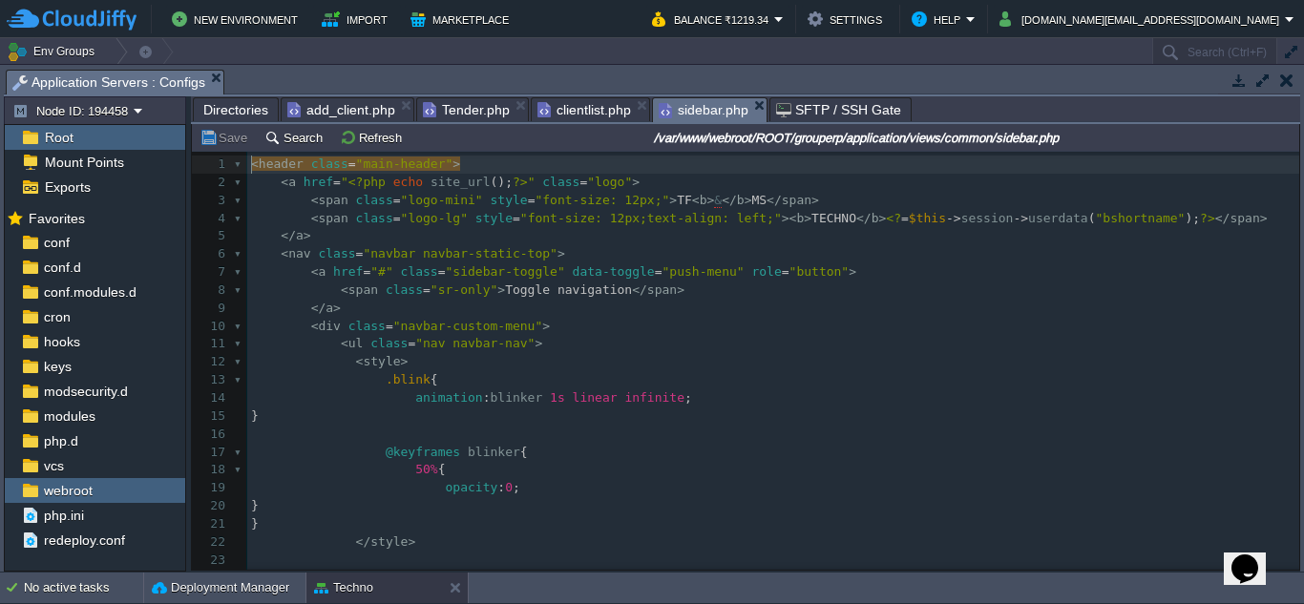
scroll to position [9, 0]
click at [286, 141] on button "Search" at bounding box center [296, 137] width 64 height 17
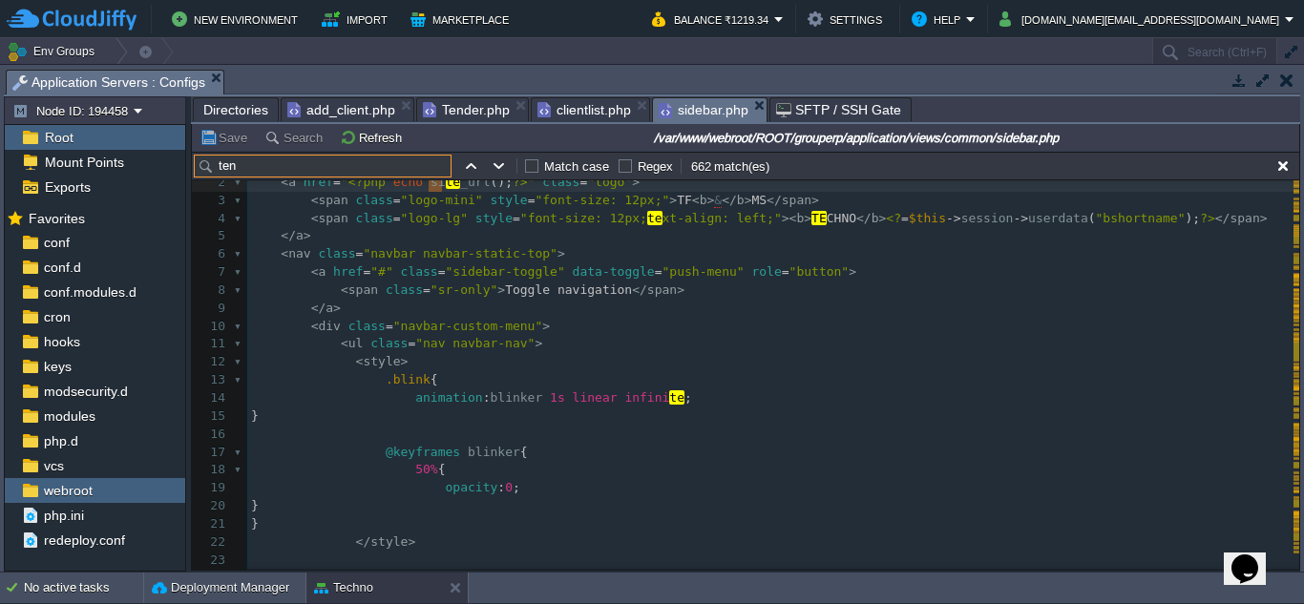
scroll to position [0, 0]
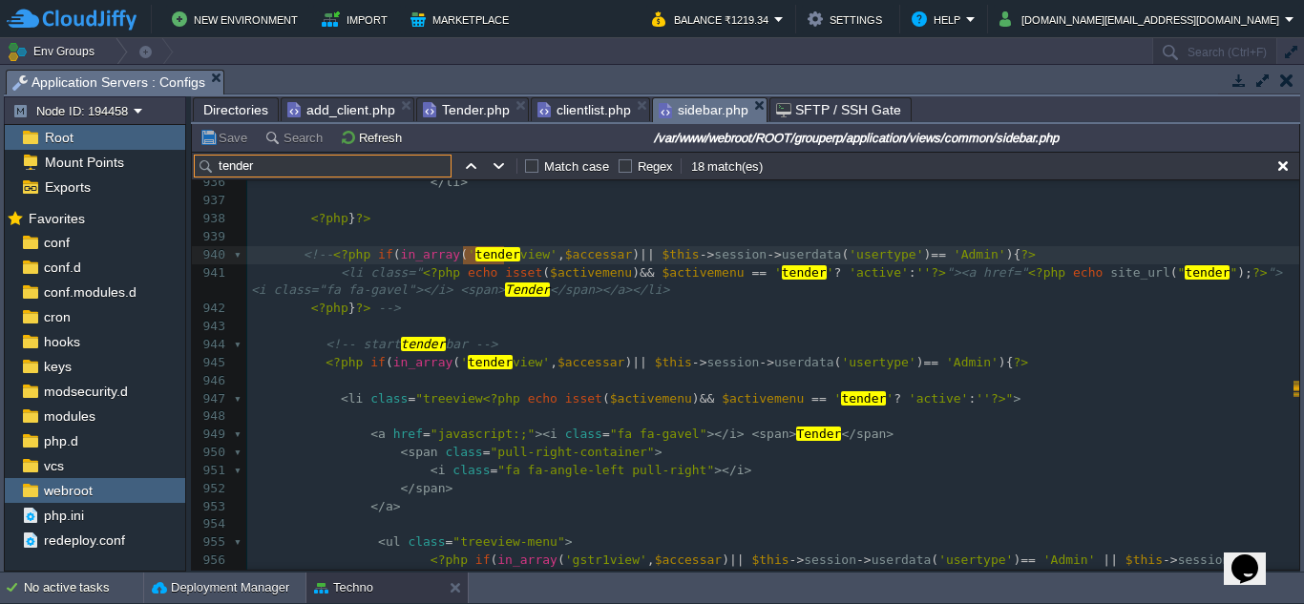
type input "tender"
click at [868, 382] on pre at bounding box center [773, 381] width 1052 height 18
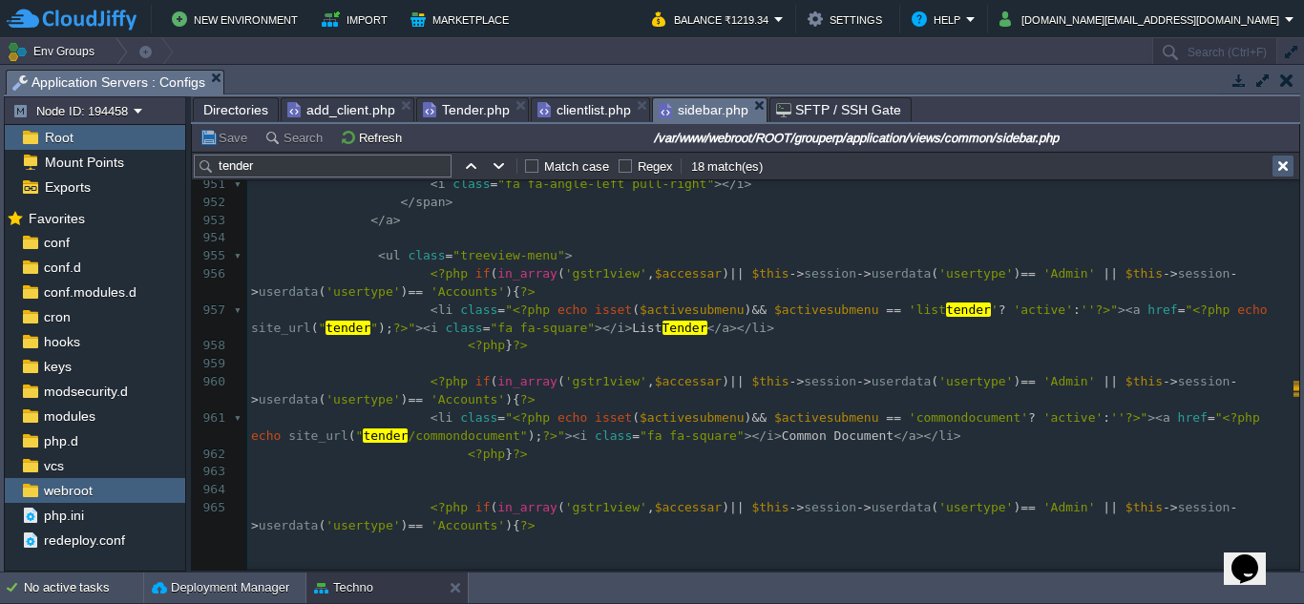
click at [1282, 170] on button "button" at bounding box center [1283, 166] width 17 height 17
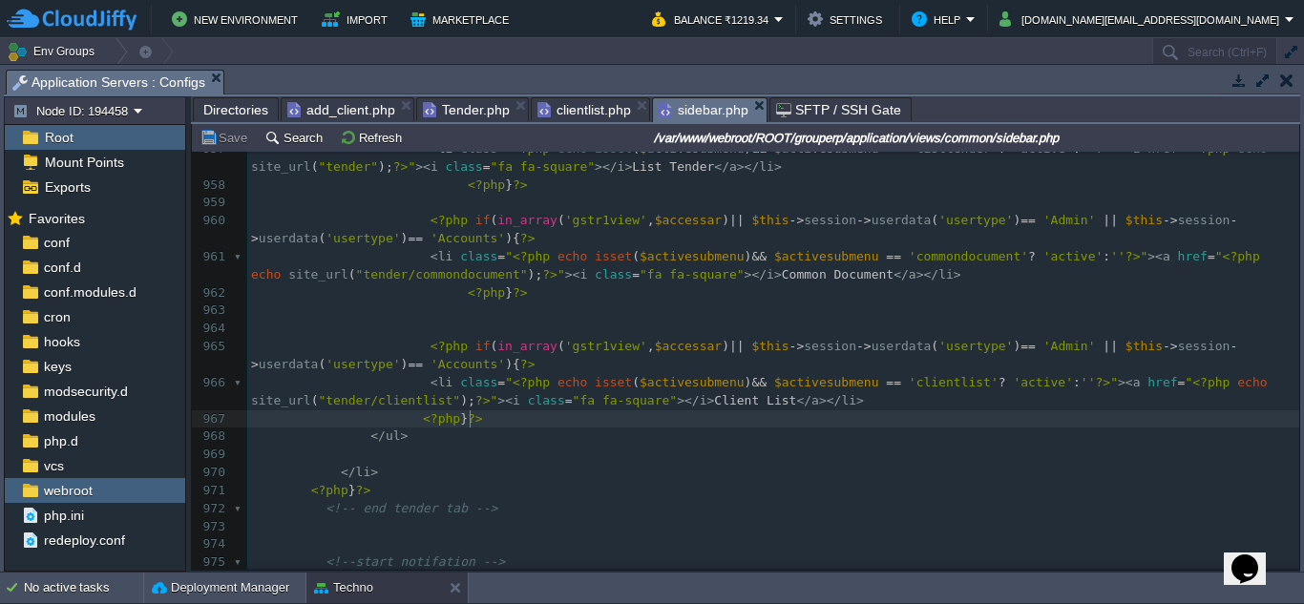
click at [521, 415] on pre "<?php } ?>" at bounding box center [773, 420] width 1052 height 18
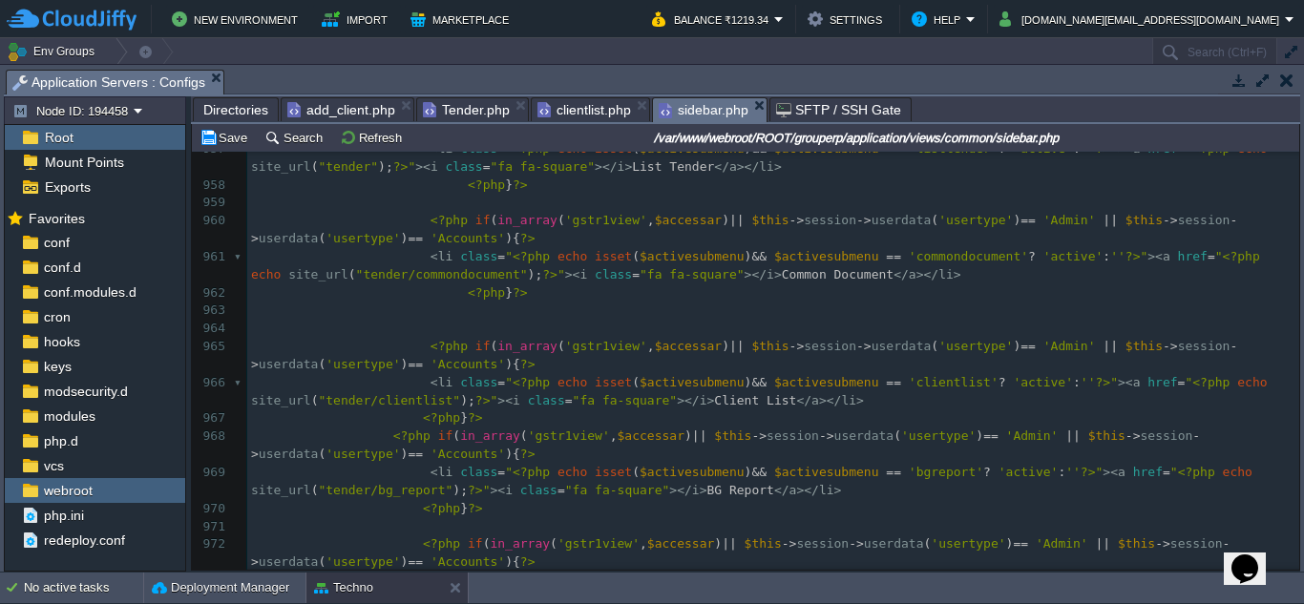
scroll to position [20275, 0]
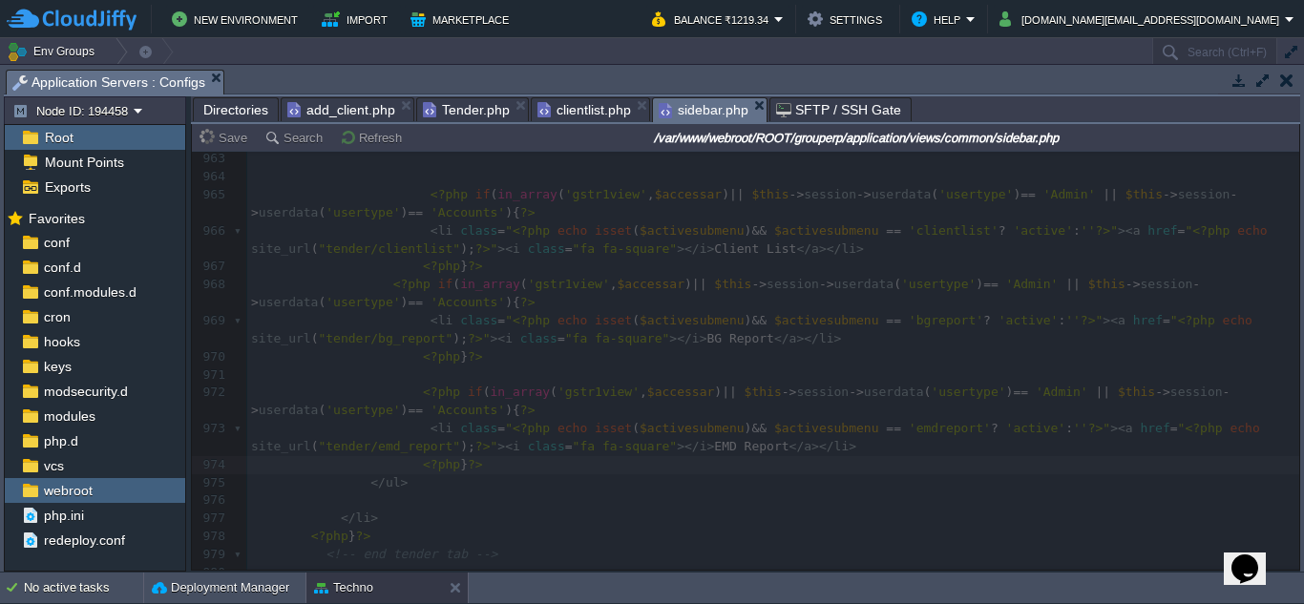
click at [469, 124] on div "Directories add_client.php Tender.php clientlist.php sidebar.php SFTP / SSH Gate" at bounding box center [746, 110] width 1110 height 28
click at [475, 116] on span "Tender.php" at bounding box center [466, 109] width 87 height 23
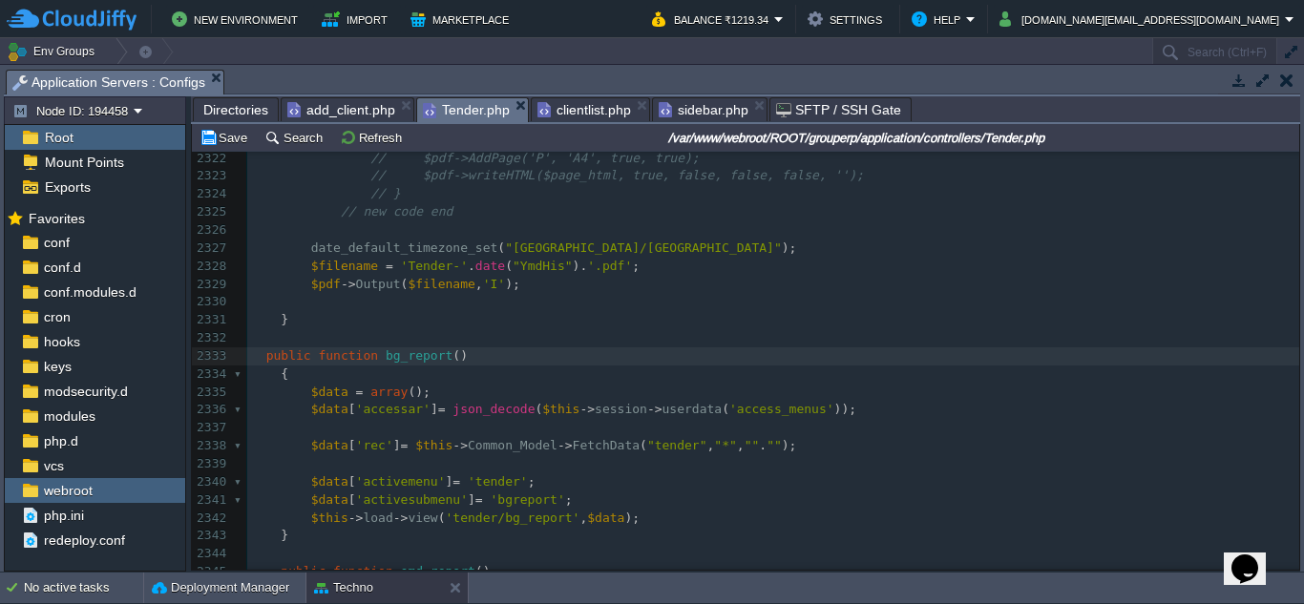
click at [674, 366] on pre "public function bg_report ()" at bounding box center [773, 357] width 1052 height 18
click at [356, 107] on span "add_client.php" at bounding box center [341, 109] width 108 height 23
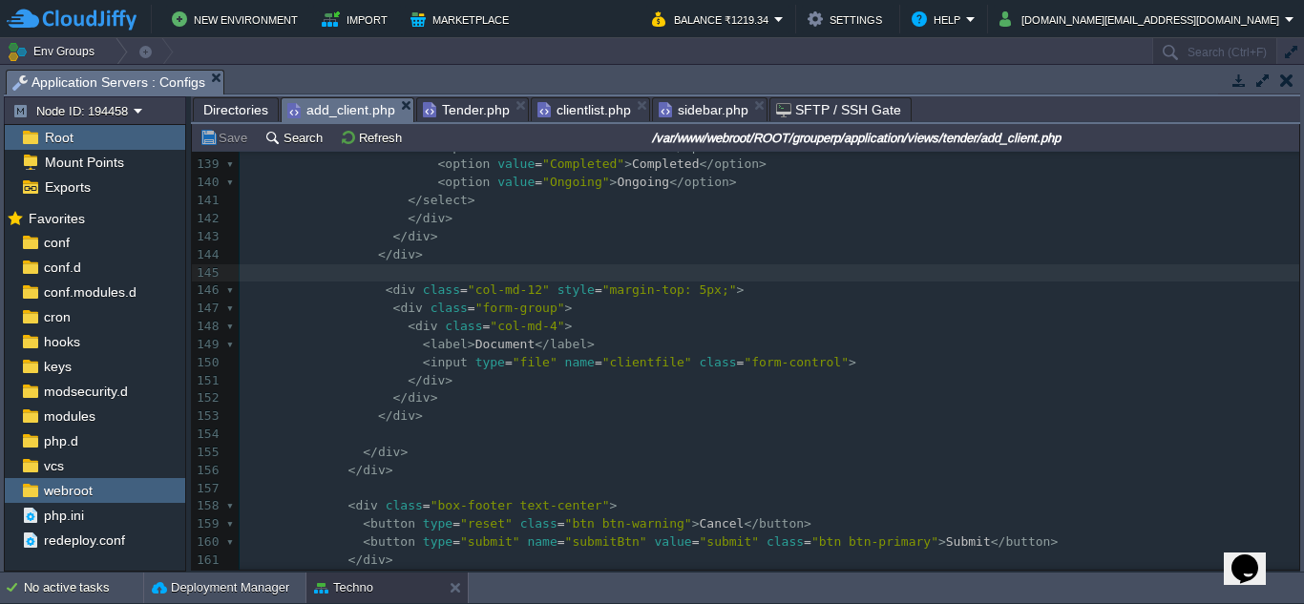
click at [476, 384] on pre "</ div >" at bounding box center [770, 381] width 1060 height 18
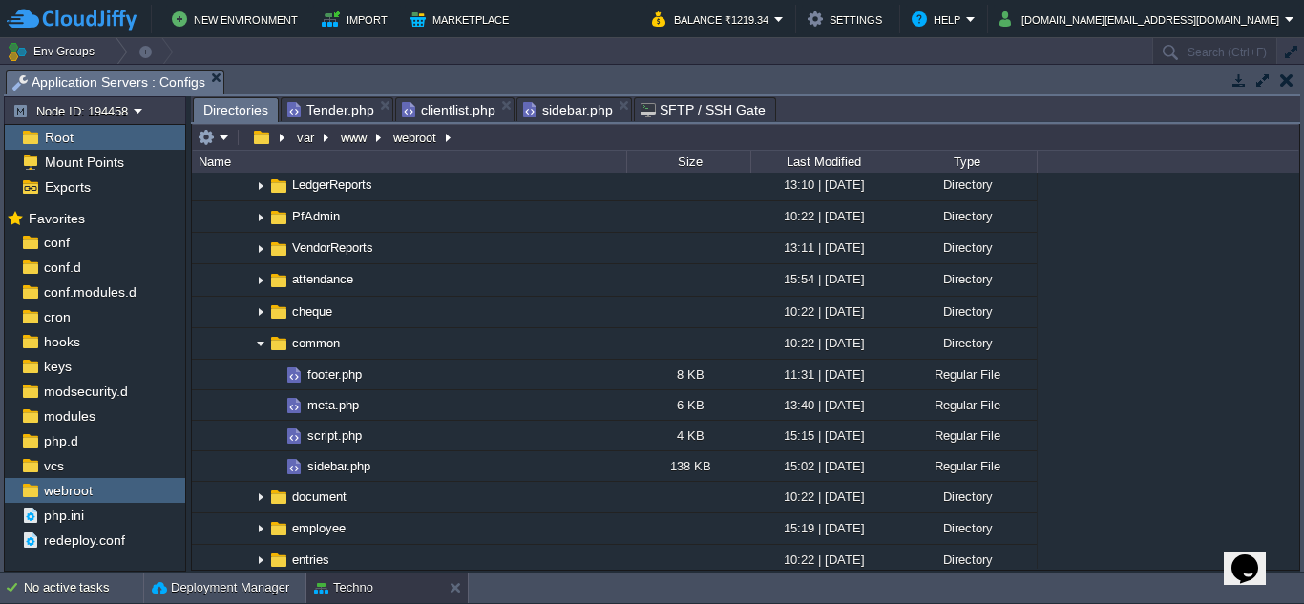
click at [451, 107] on span "clientlist.php" at bounding box center [449, 109] width 94 height 23
click at [237, 114] on span "Directories" at bounding box center [235, 110] width 65 height 24
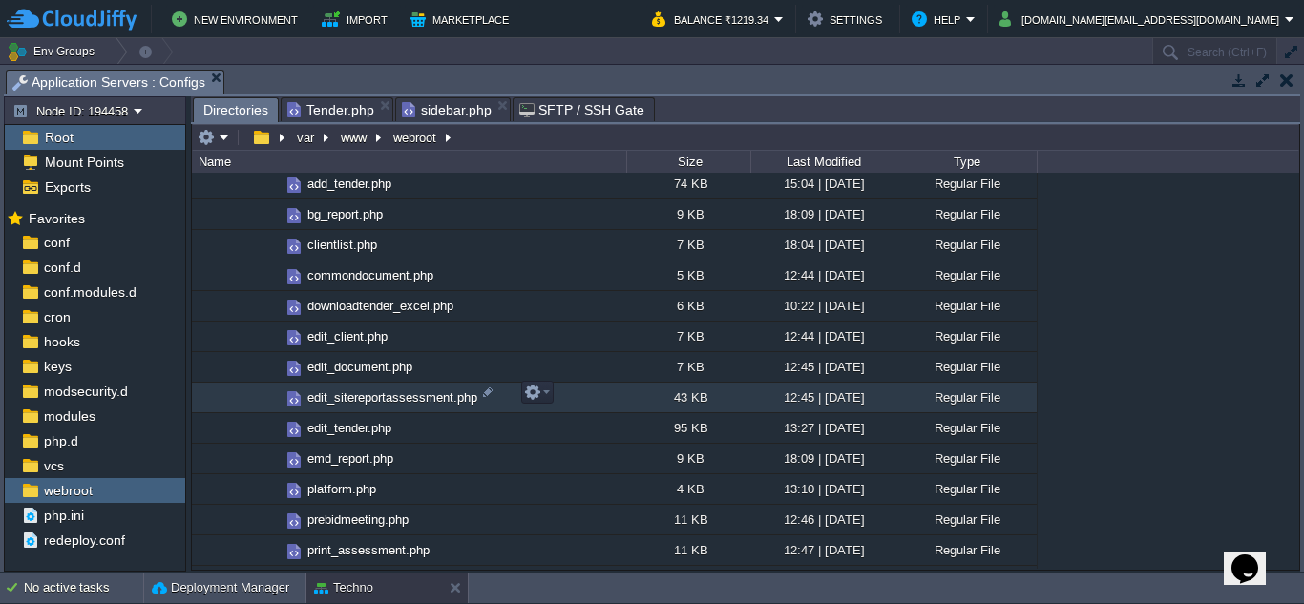
scroll to position [3247, 0]
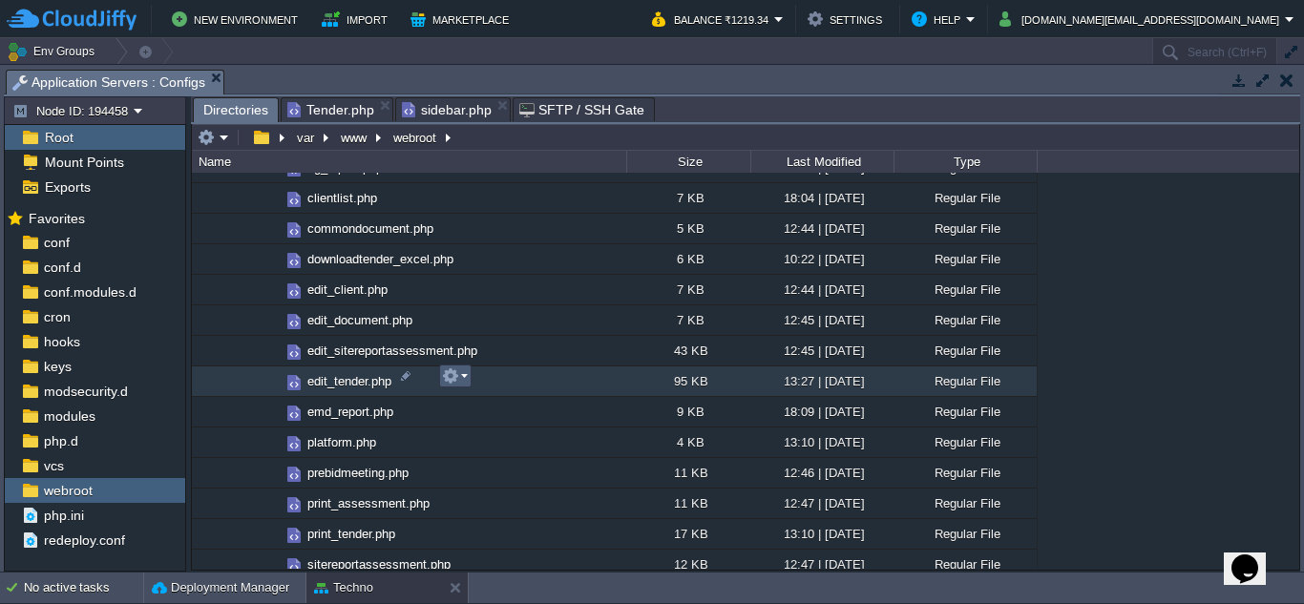
click at [465, 379] on em at bounding box center [455, 376] width 26 height 17
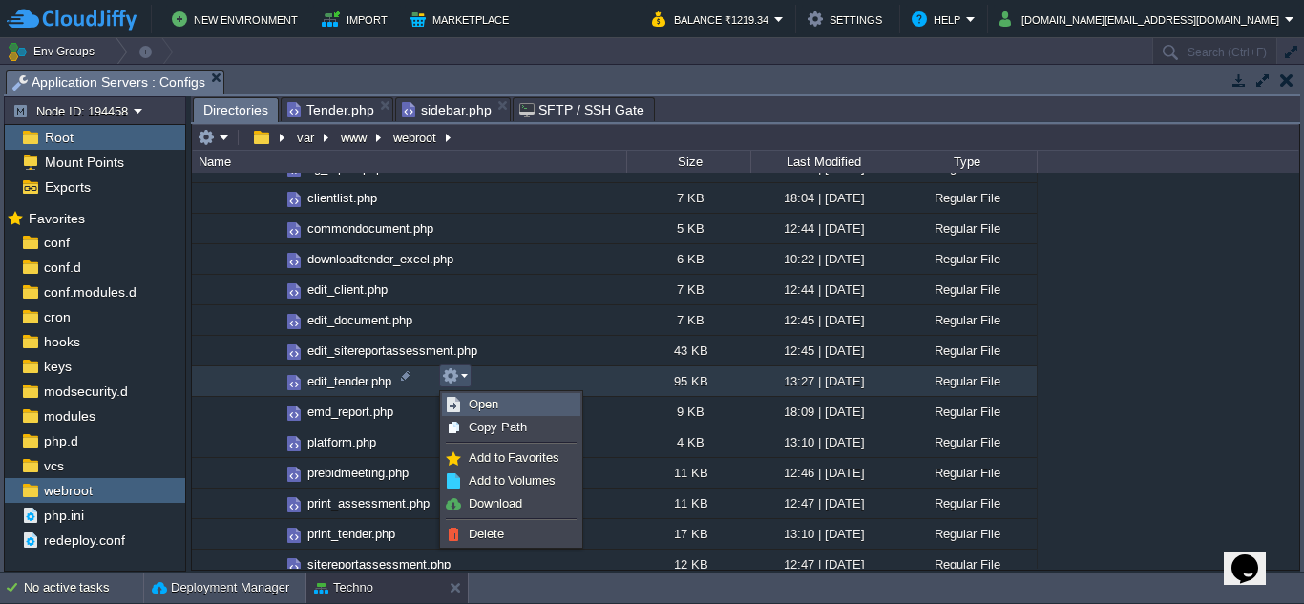
click at [505, 405] on link "Open" at bounding box center [511, 404] width 137 height 21
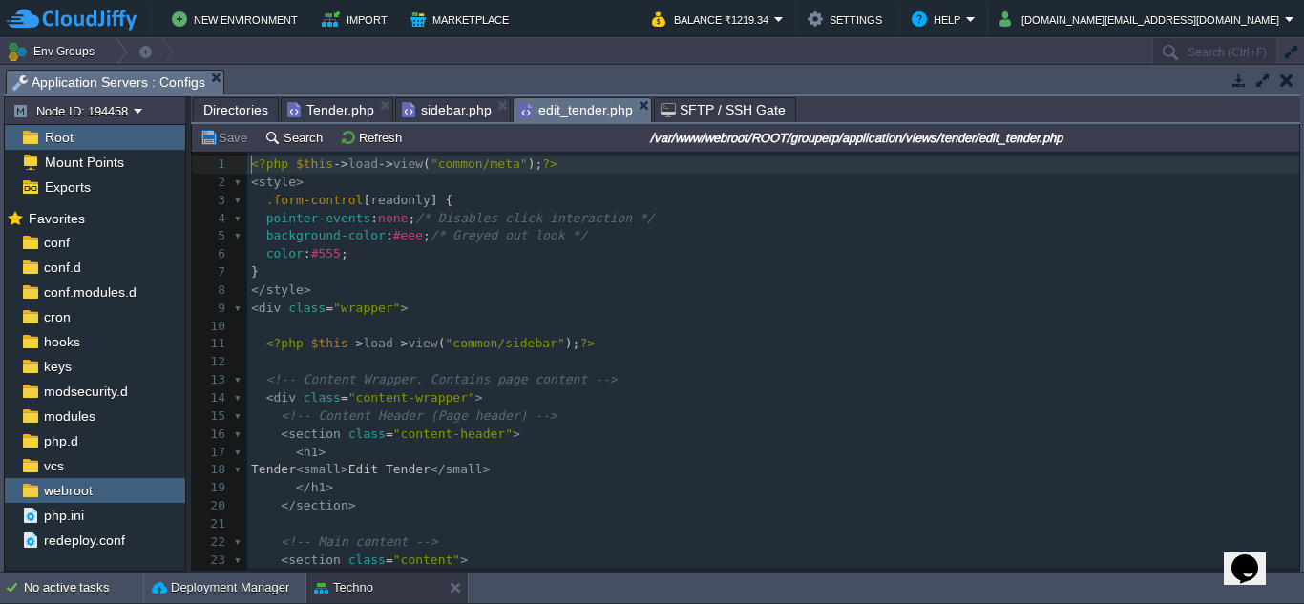
scroll to position [9, 0]
click at [298, 137] on button "Search" at bounding box center [296, 137] width 64 height 17
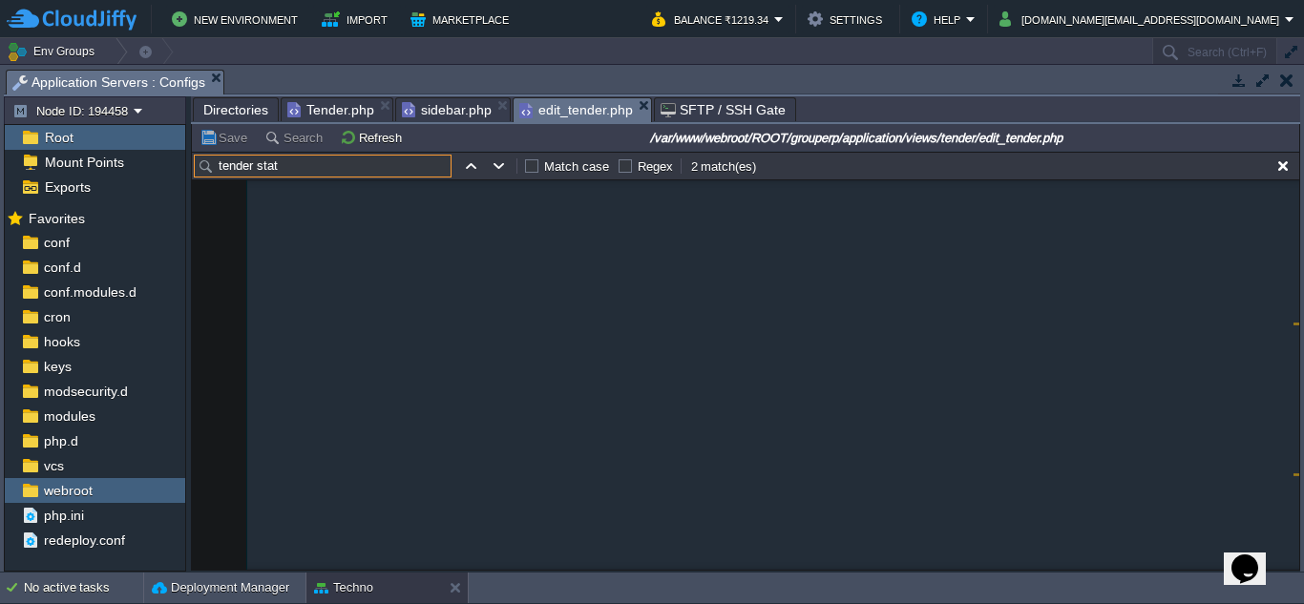
scroll to position [10931, 0]
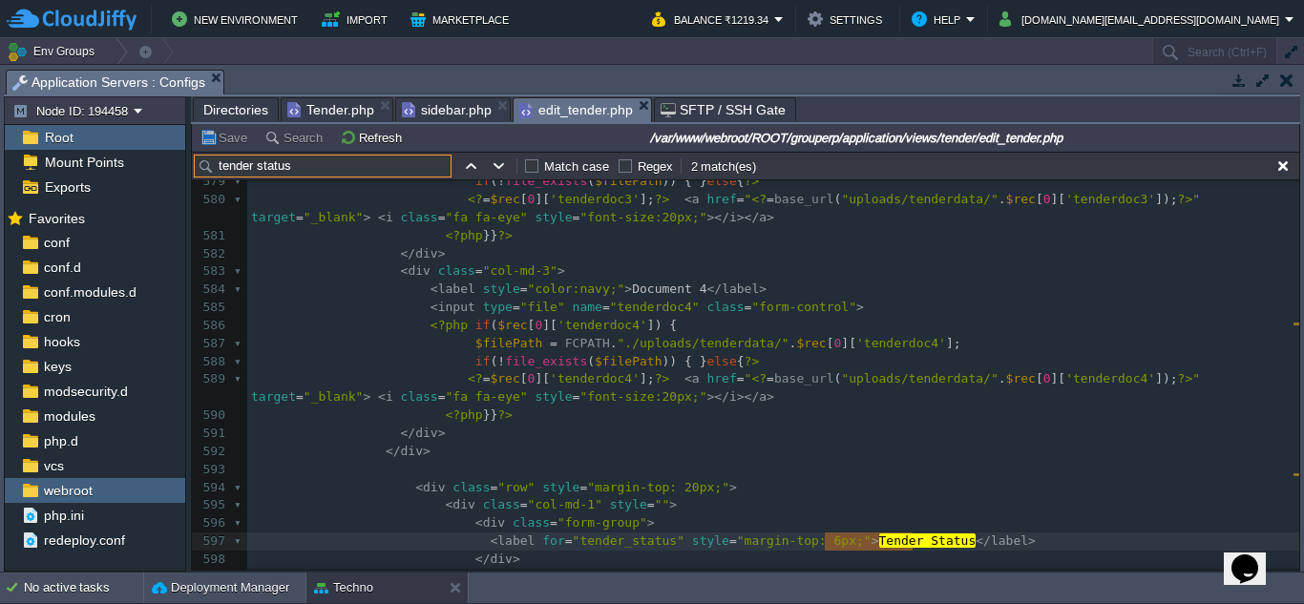
type input "tender status"
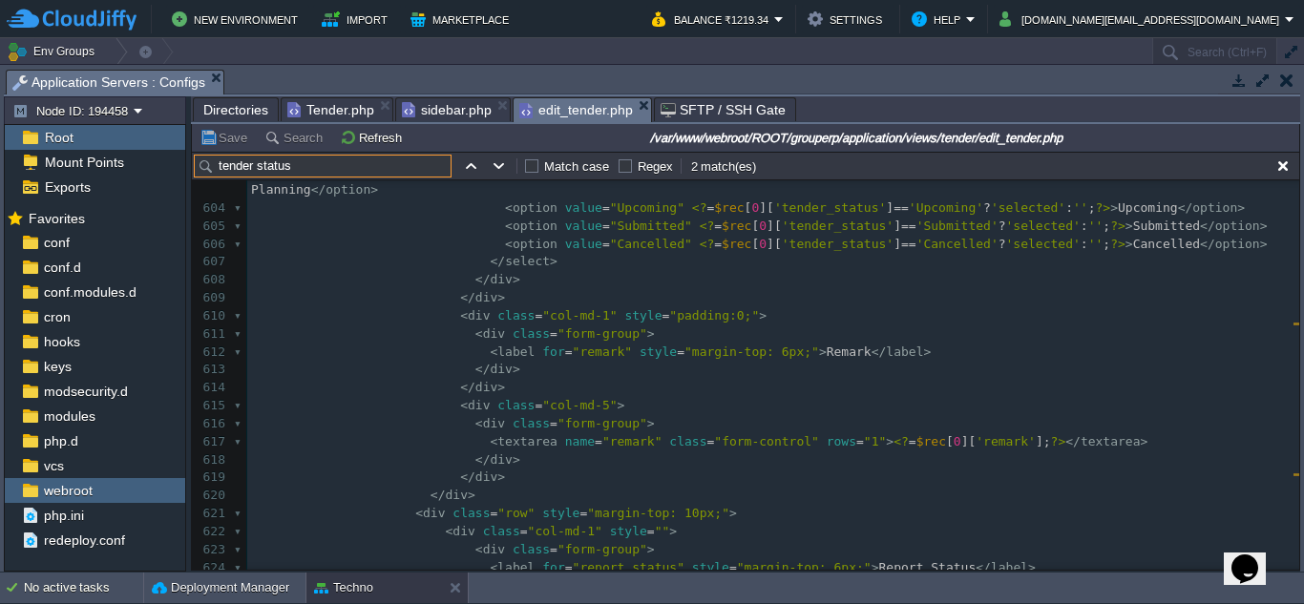
scroll to position [11503, 0]
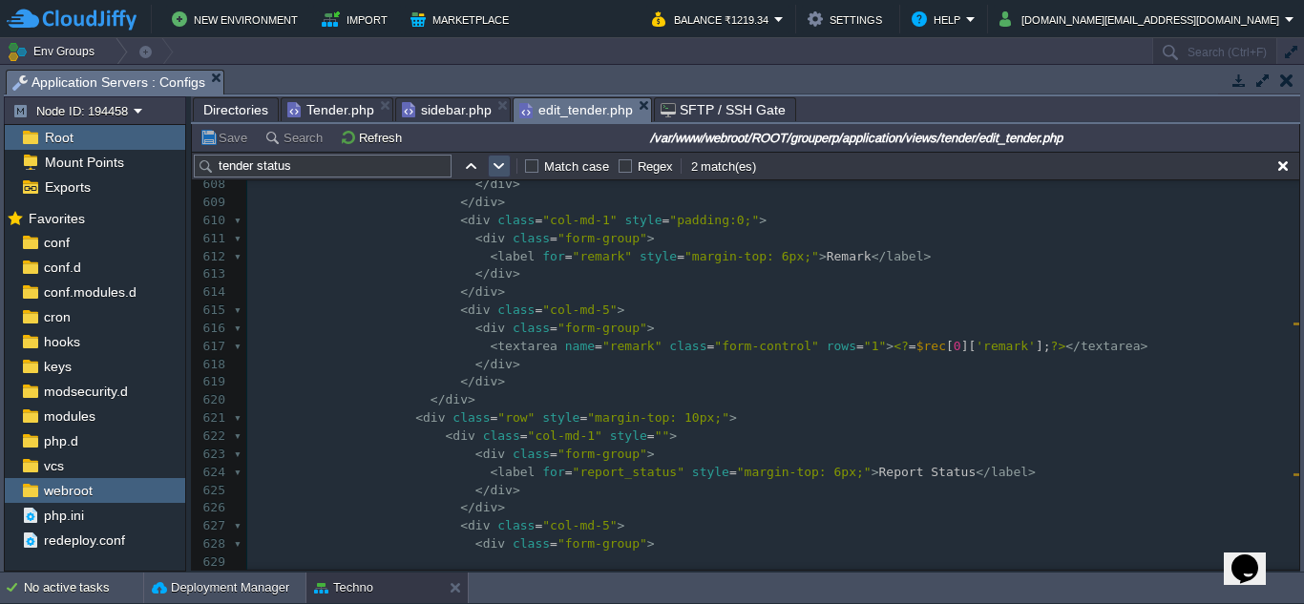
click at [502, 174] on button "button" at bounding box center [499, 166] width 17 height 17
type textarea "Tender Status"
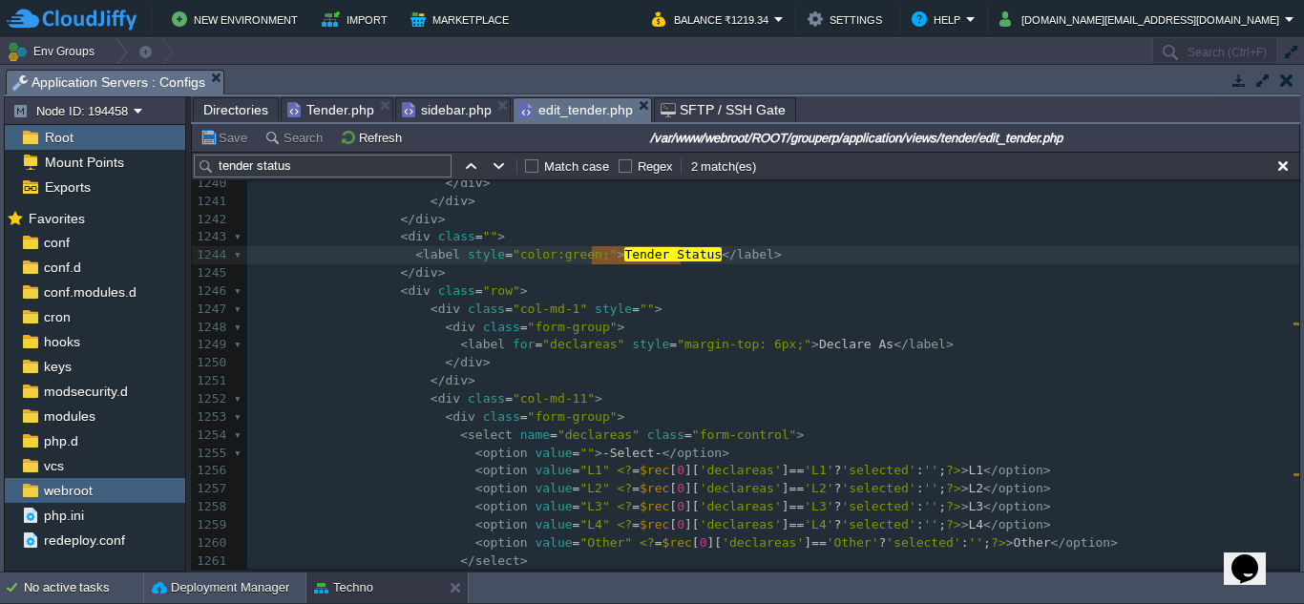
scroll to position [23069, 0]
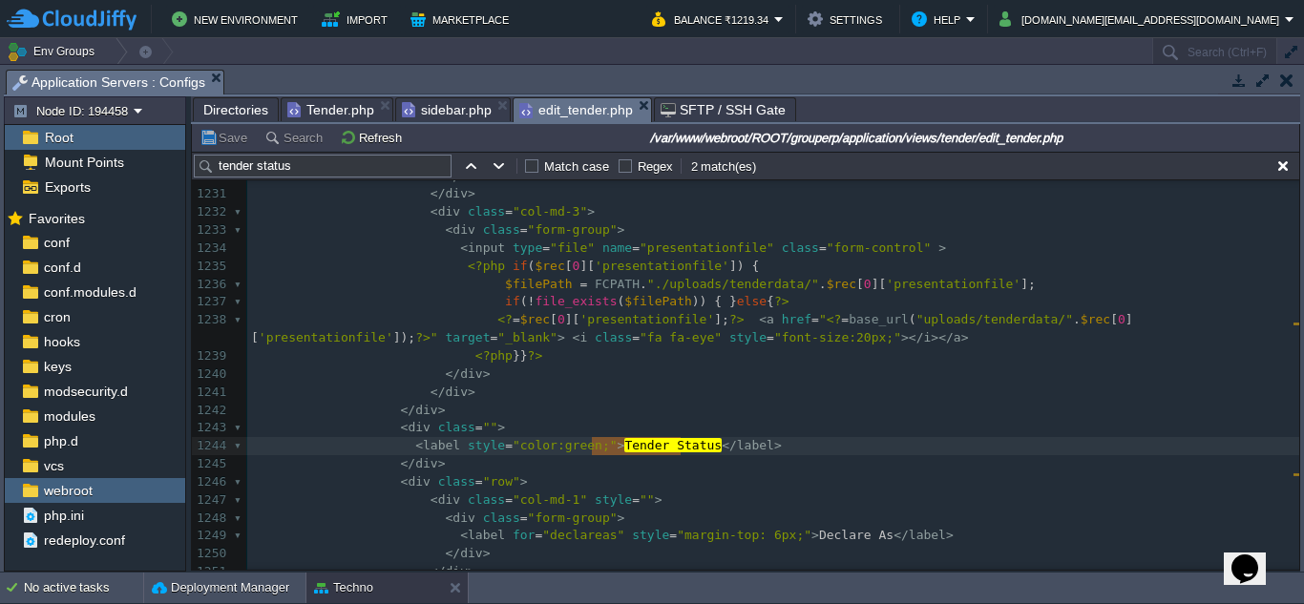
click at [508, 407] on pre "</ div >" at bounding box center [773, 411] width 1052 height 18
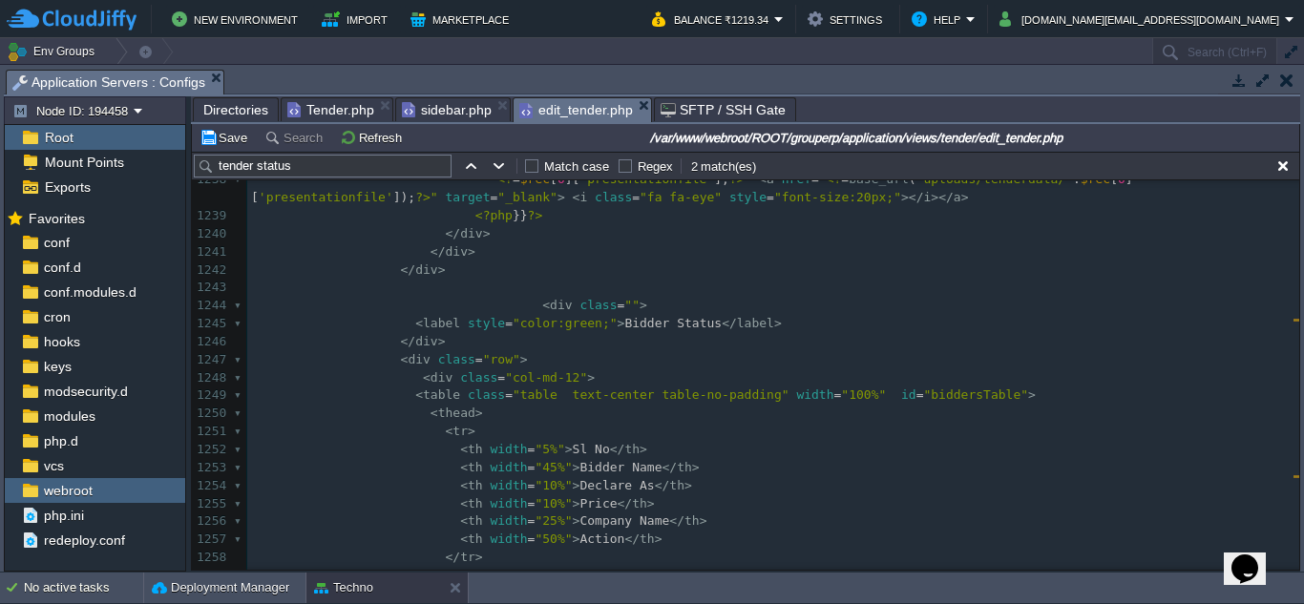
click at [389, 315] on div "xxxxxxxxxx </ div > 1217 <?php 1218 if ( $employe ) { for ( $i = 0 ; $i < count…" at bounding box center [773, 270] width 1052 height 989
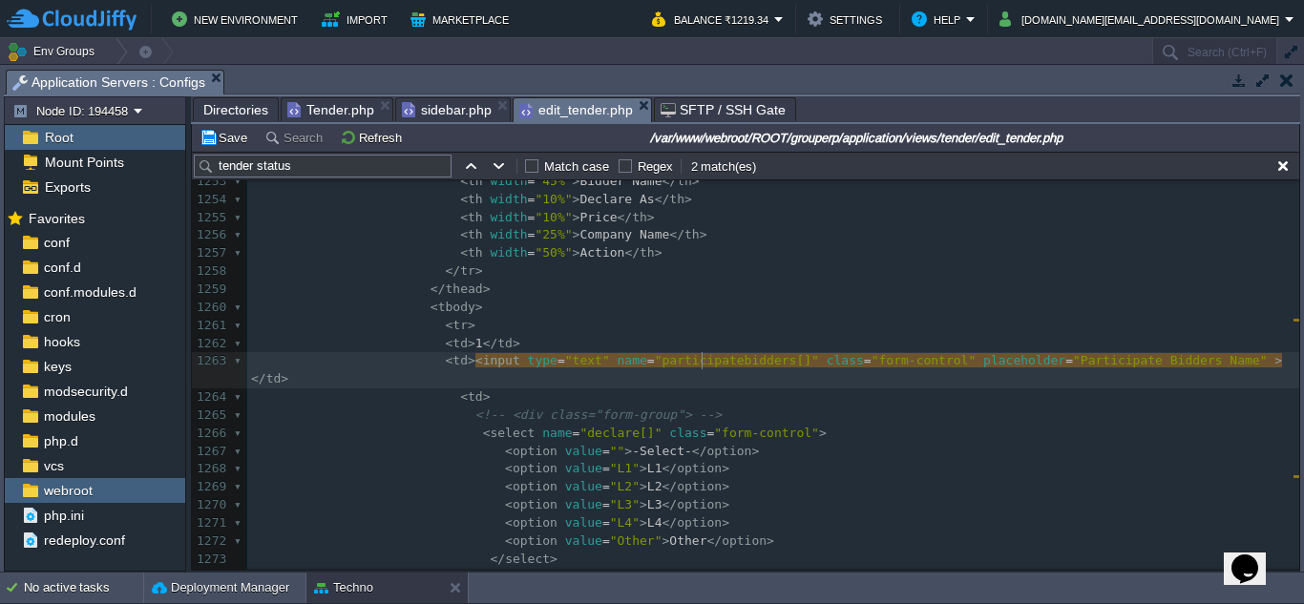
type textarea "participatebidders"
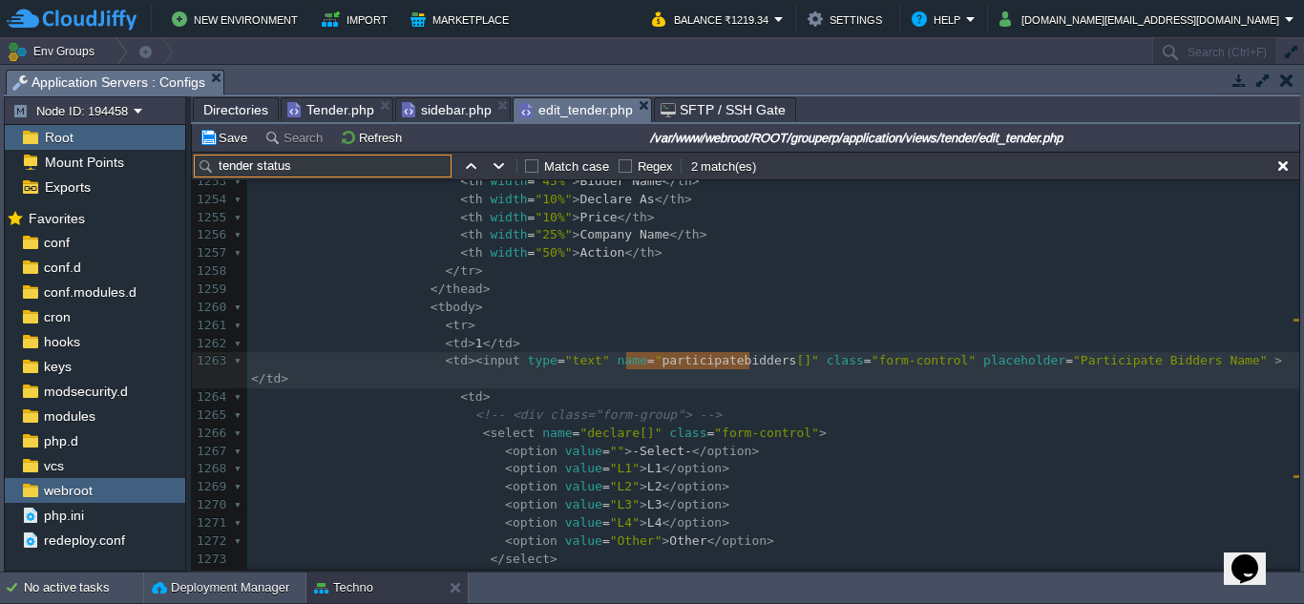
click at [359, 166] on input "tender status" at bounding box center [323, 166] width 258 height 23
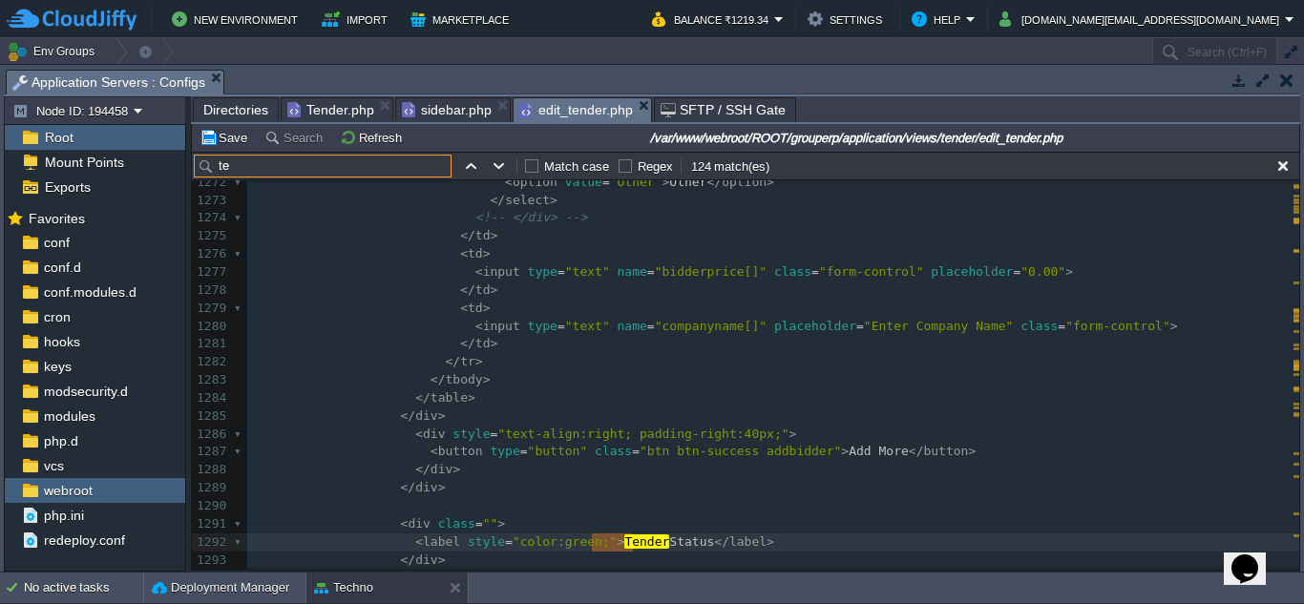
type input "t"
paste input "participatebidders"
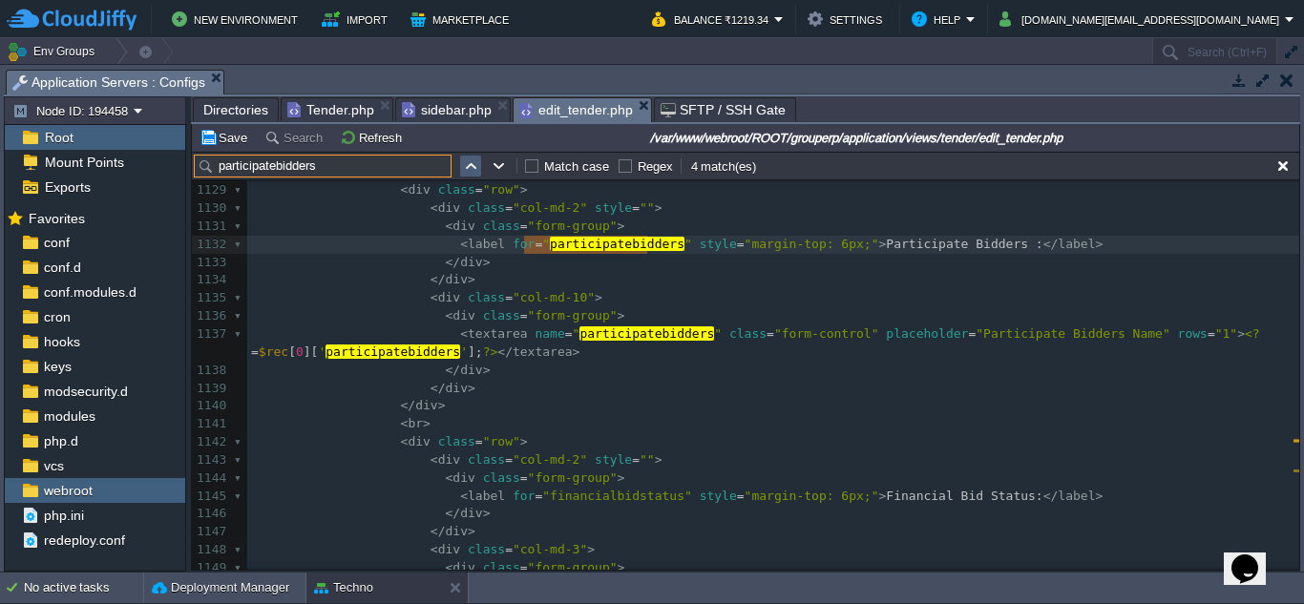
type input "participatebidders"
click at [468, 171] on button "button" at bounding box center [470, 166] width 17 height 17
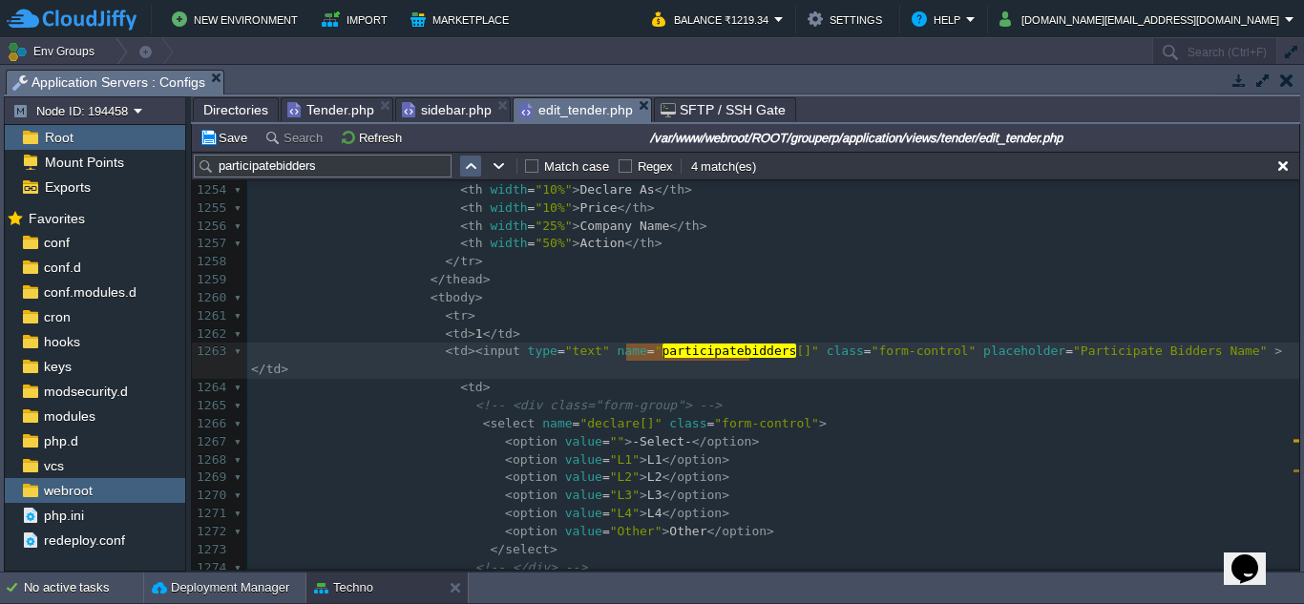
click at [470, 171] on button "button" at bounding box center [470, 166] width 17 height 17
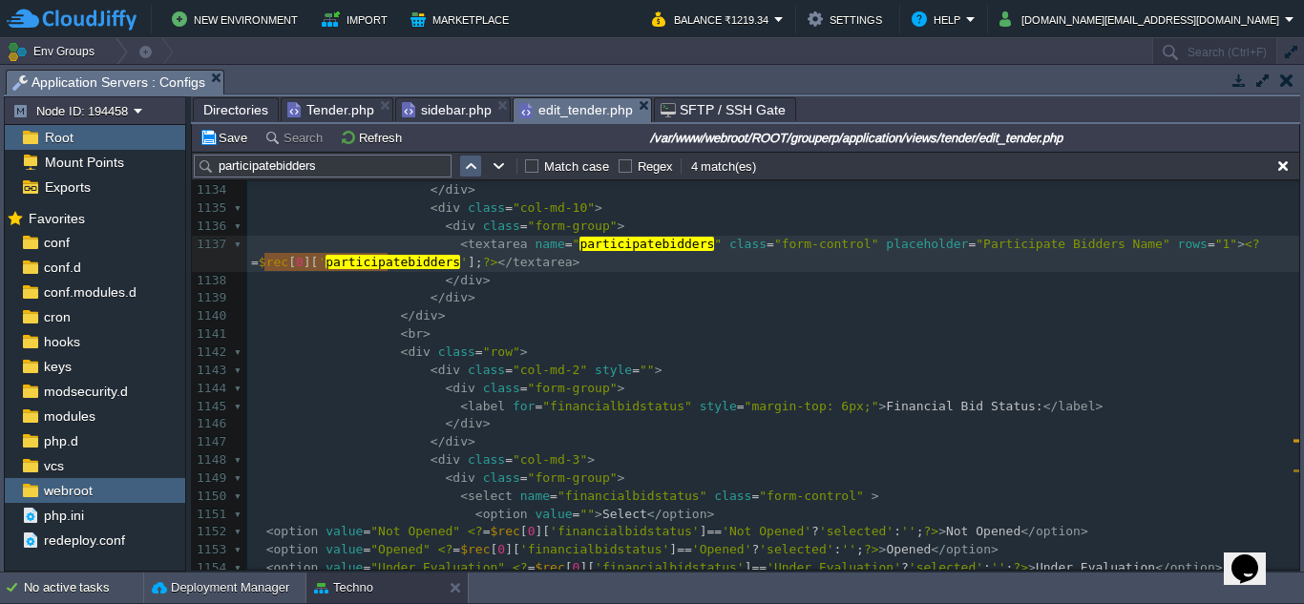
click at [470, 171] on button "button" at bounding box center [470, 166] width 17 height 17
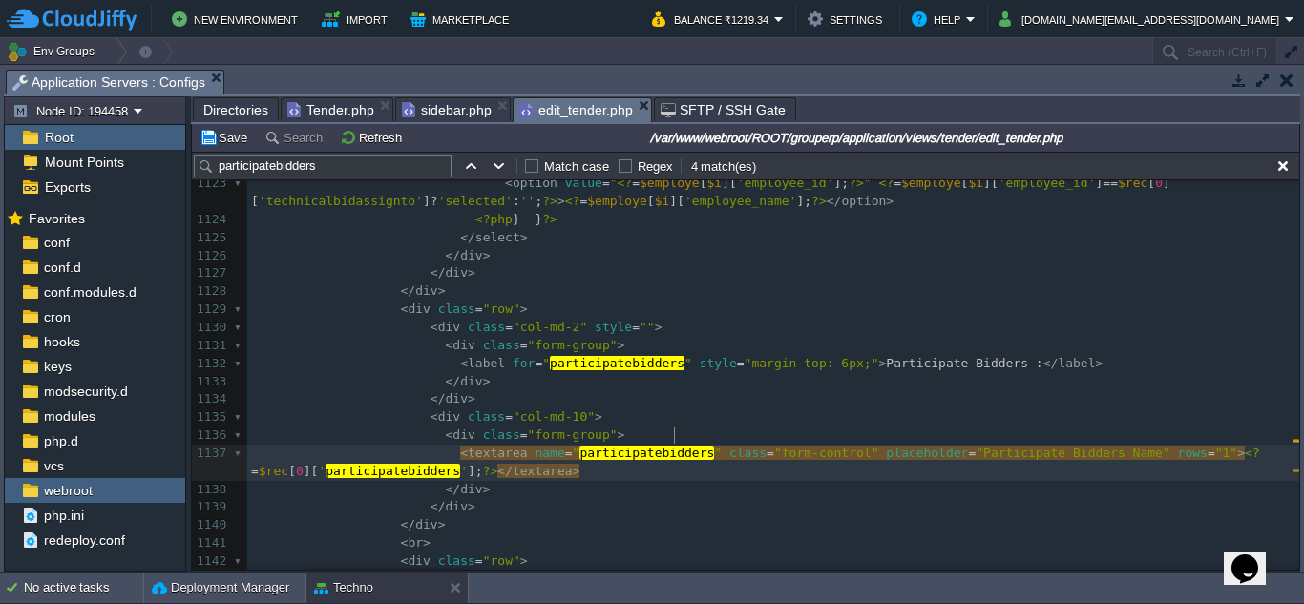
click at [899, 337] on pre "< div class = "form-group" >" at bounding box center [773, 346] width 1052 height 18
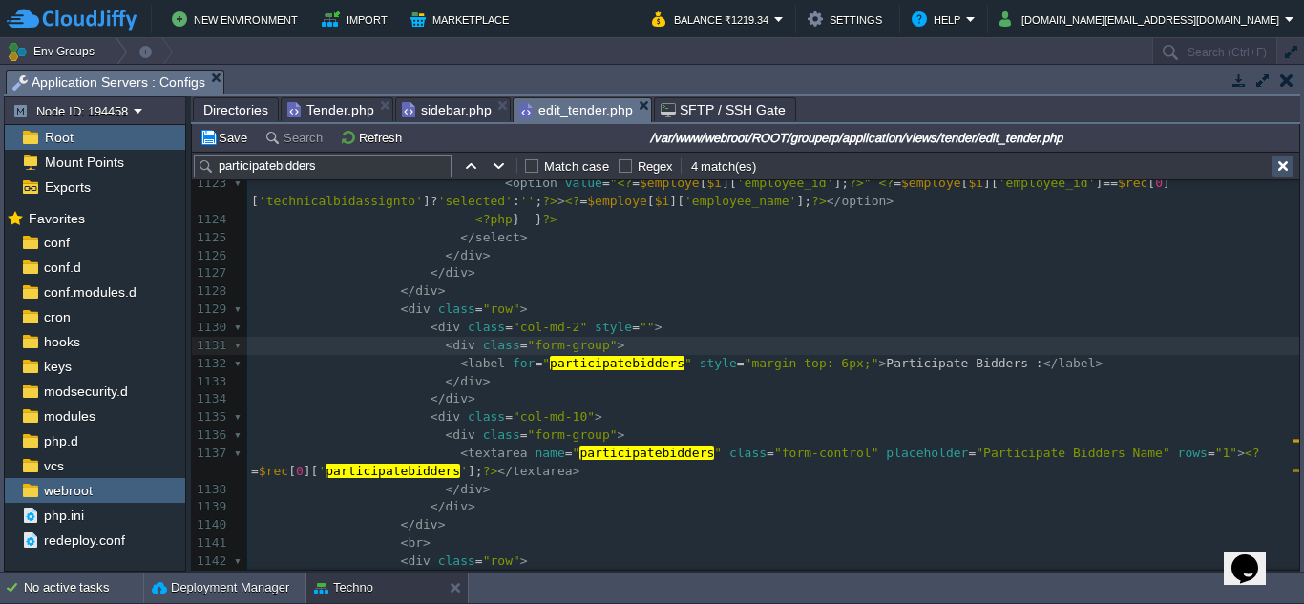
click at [1283, 169] on button "button" at bounding box center [1283, 166] width 17 height 17
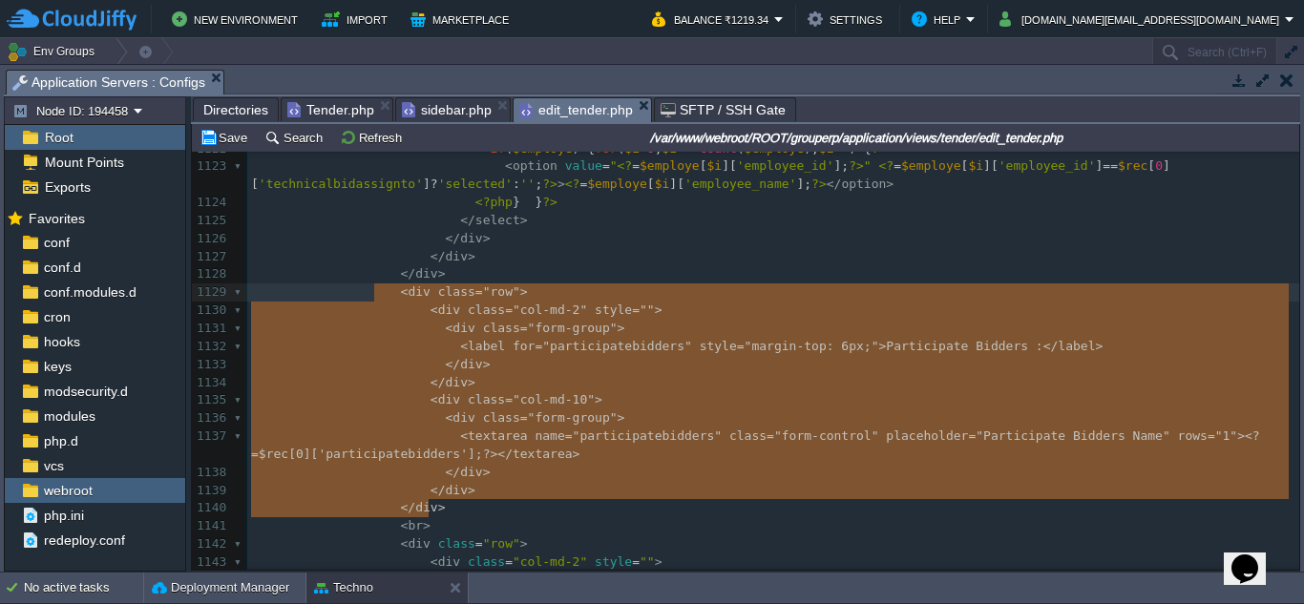
type textarea "<div class="row"> <div class="col-md-2" style=""> <div class="form-group"> <lab…"
drag, startPoint x: 436, startPoint y: 507, endPoint x: 370, endPoint y: 301, distance: 216.5
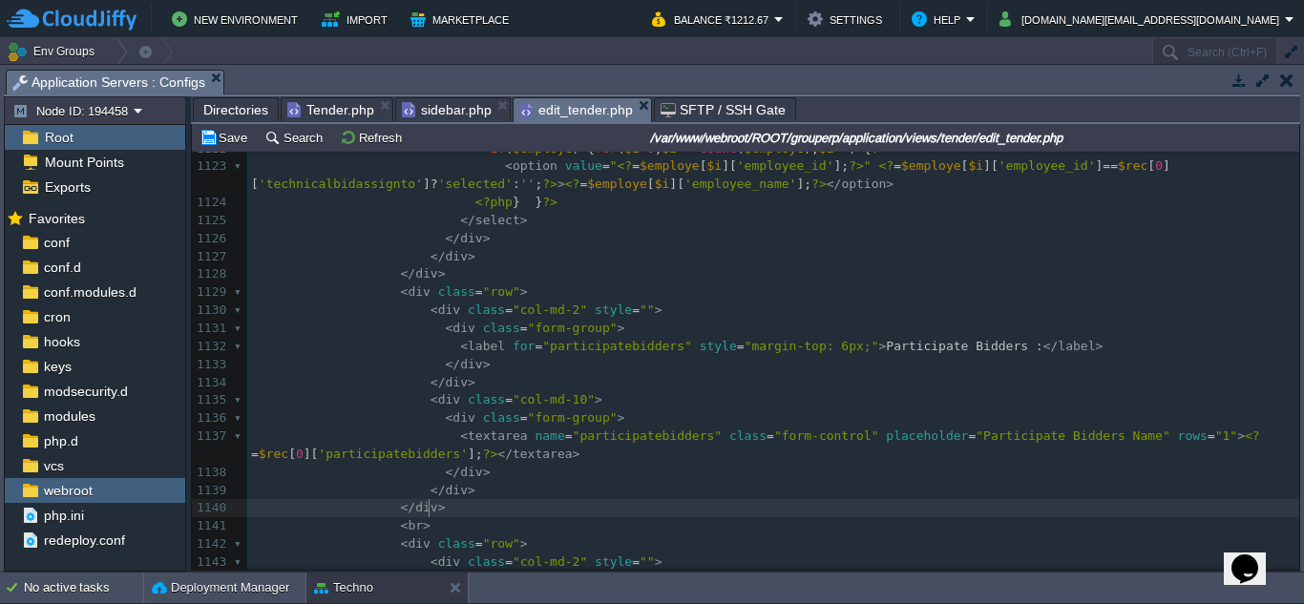
click at [432, 515] on div "xxxxxxxxxx 1112 < div class = "col-md-1" style = "padding:0;" > 1113 < div clas…" at bounding box center [773, 365] width 1052 height 810
type textarea "-->"
click at [366, 294] on span at bounding box center [326, 292] width 150 height 14
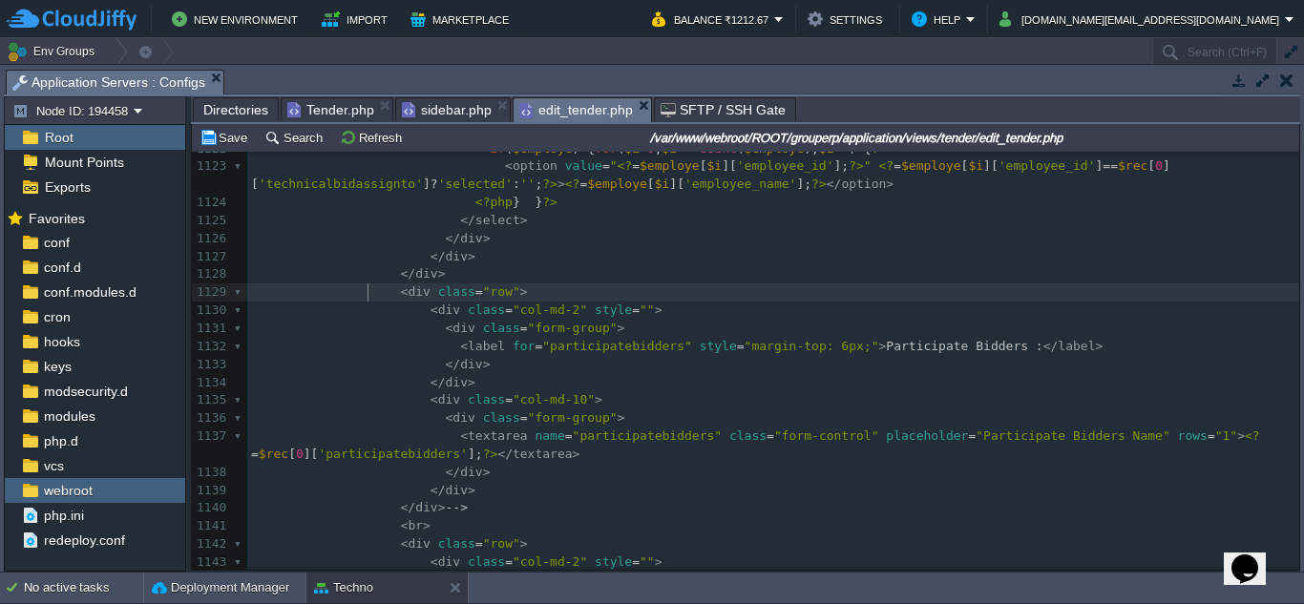
scroll to position [9, 9]
type textarea "<!--"
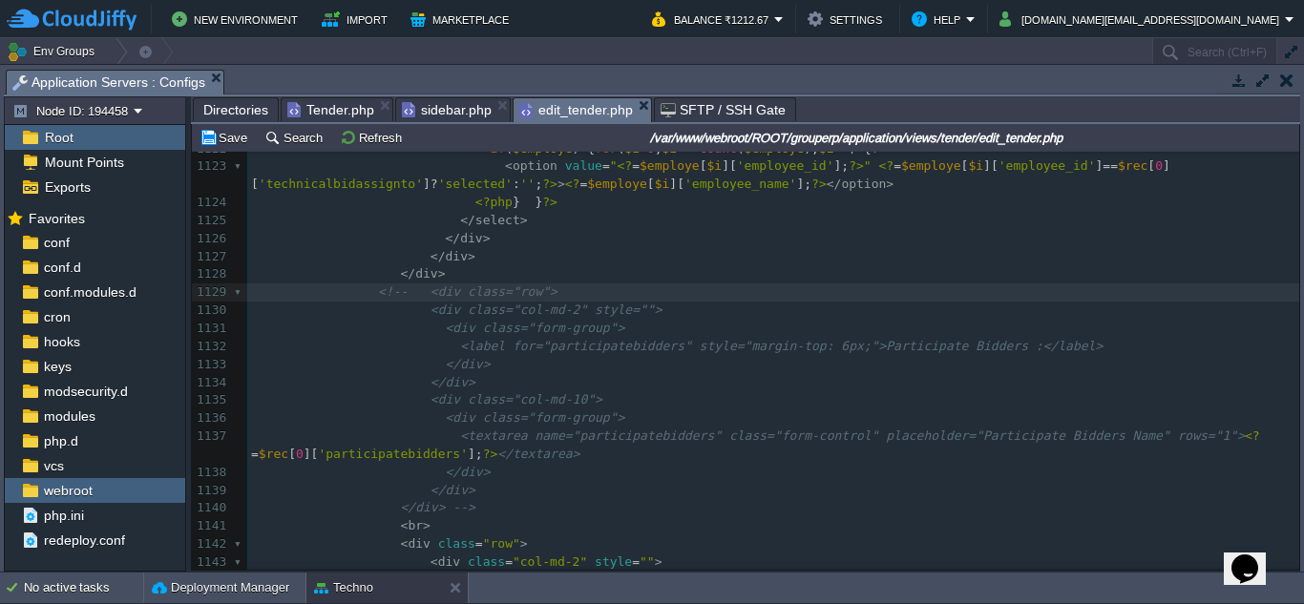
click at [468, 500] on pre "</div>" at bounding box center [773, 491] width 1052 height 18
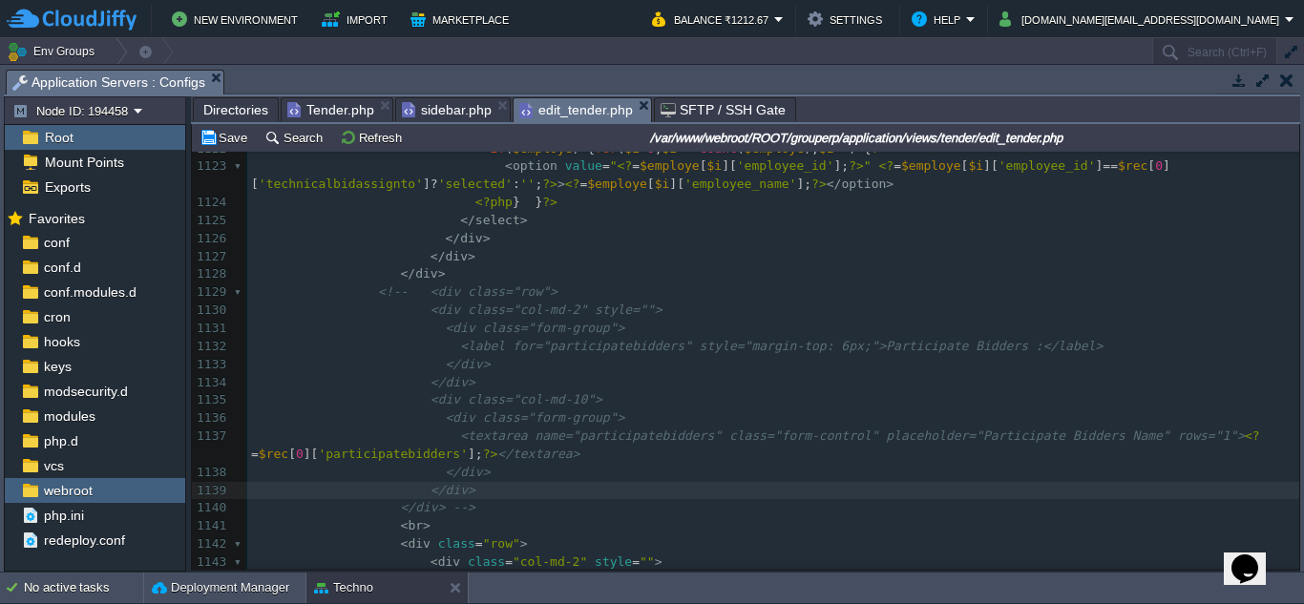
click at [491, 507] on pre "</div> -->" at bounding box center [773, 508] width 1052 height 18
click at [461, 276] on pre "</ div >" at bounding box center [773, 274] width 1052 height 18
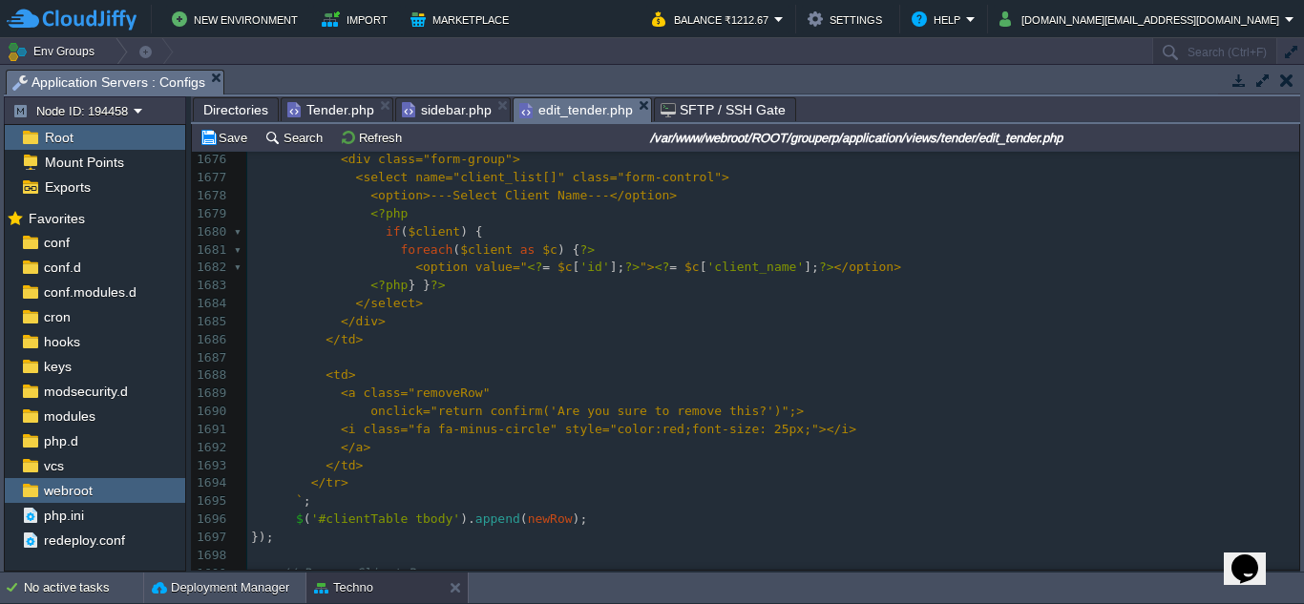
scroll to position [31415, 0]
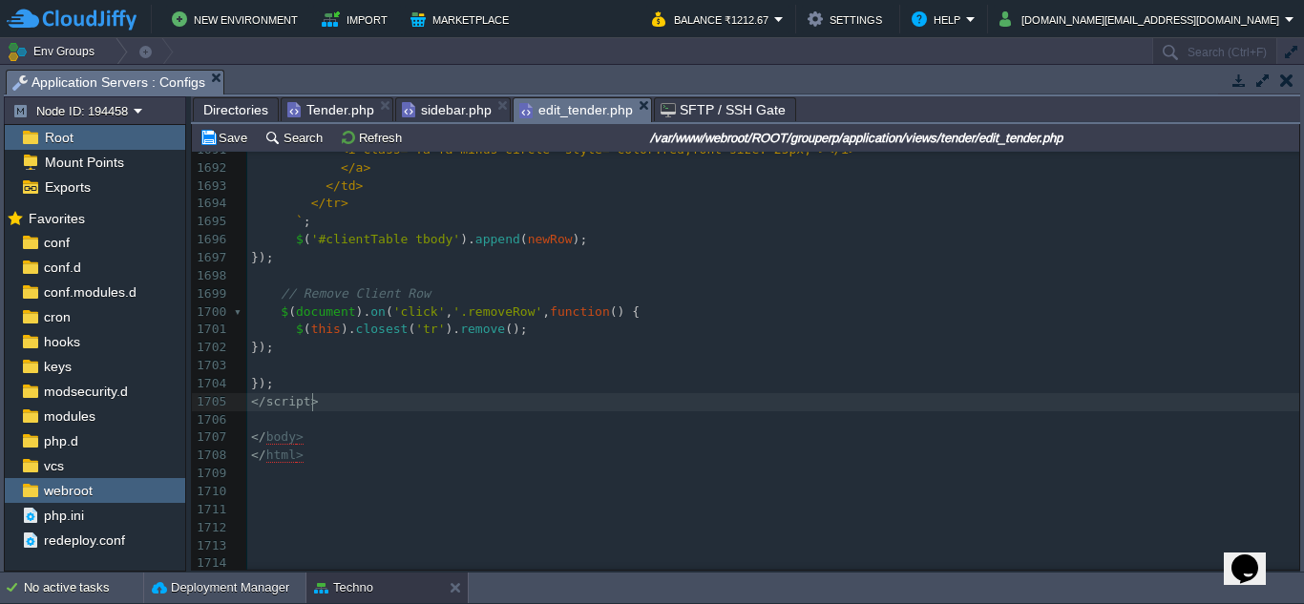
click at [347, 395] on pre "</ script >" at bounding box center [773, 402] width 1052 height 18
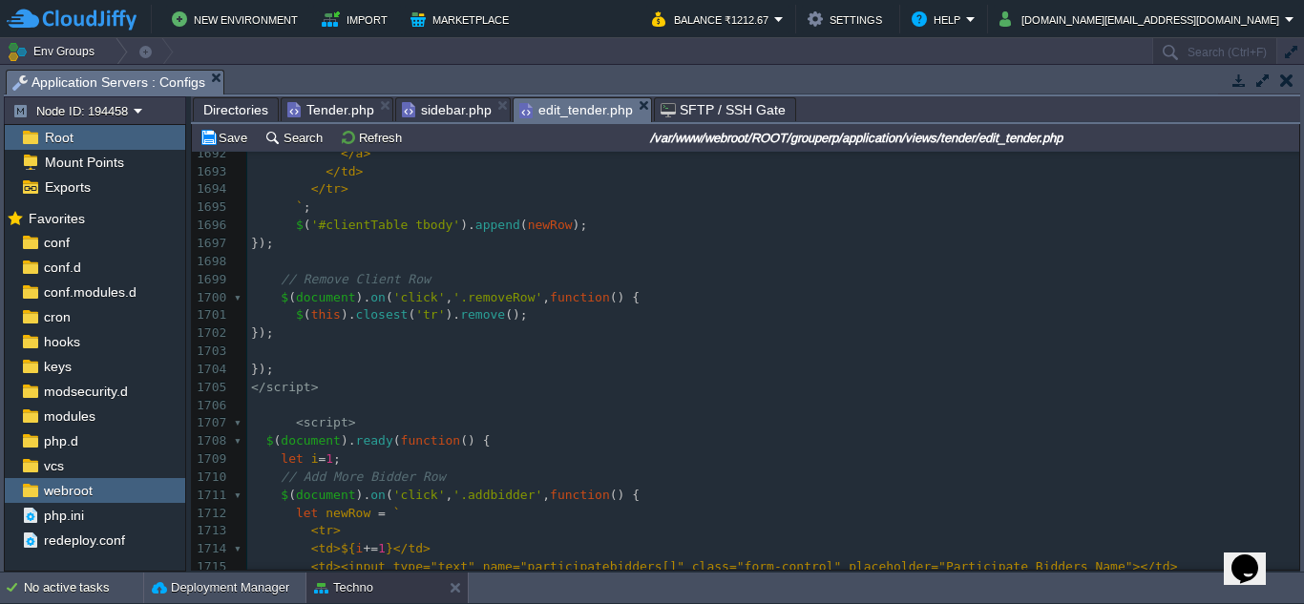
scroll to position [31522, 0]
click at [252, 422] on div "xxxxxxxxxx </ script > 1677 <select name="client_list[]" class="form-control"> …" at bounding box center [773, 357] width 1052 height 972
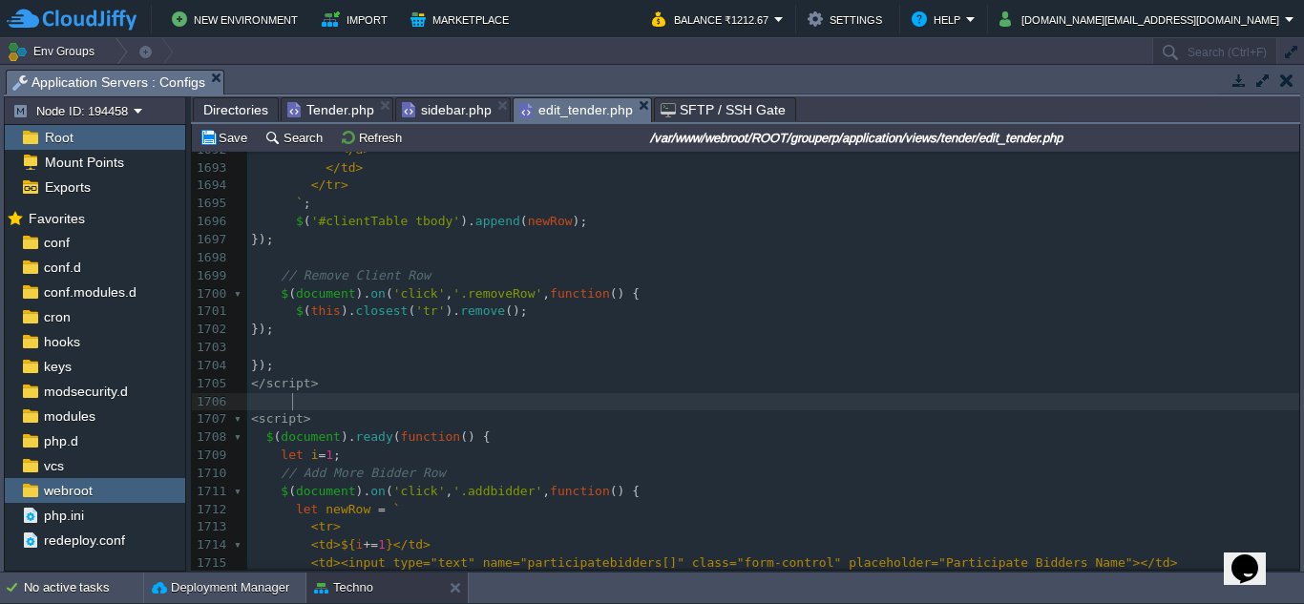
click at [555, 398] on pre at bounding box center [773, 402] width 1052 height 18
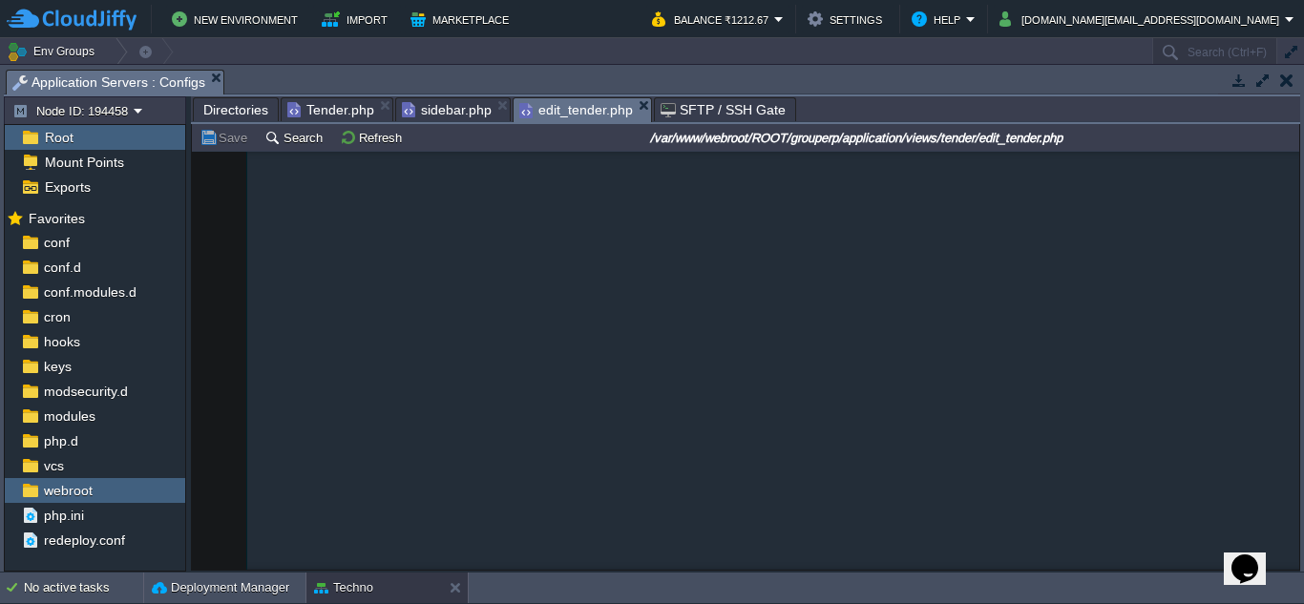
scroll to position [10848, 0]
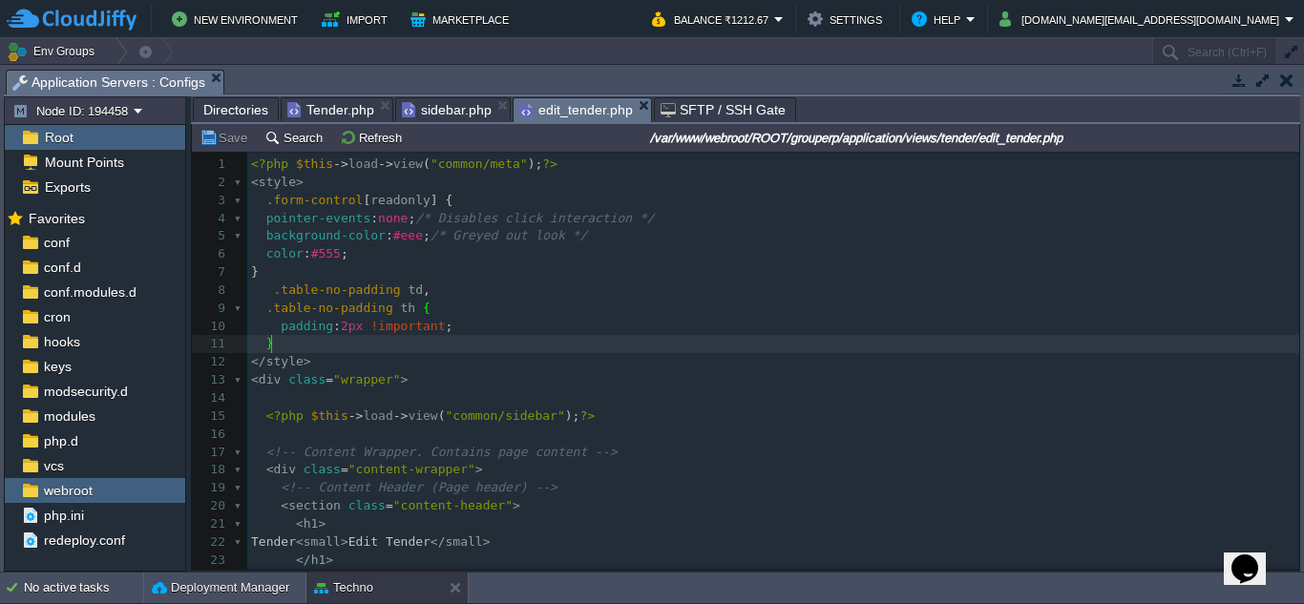
click at [334, 113] on span "Tender.php" at bounding box center [330, 109] width 87 height 23
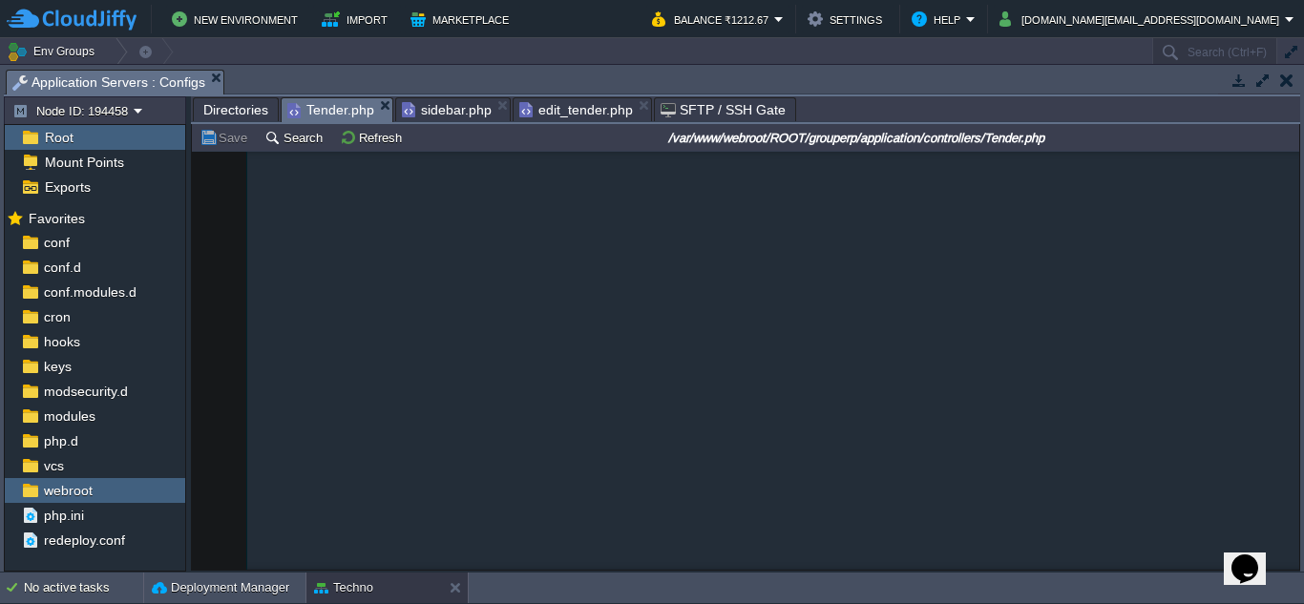
scroll to position [25633, 0]
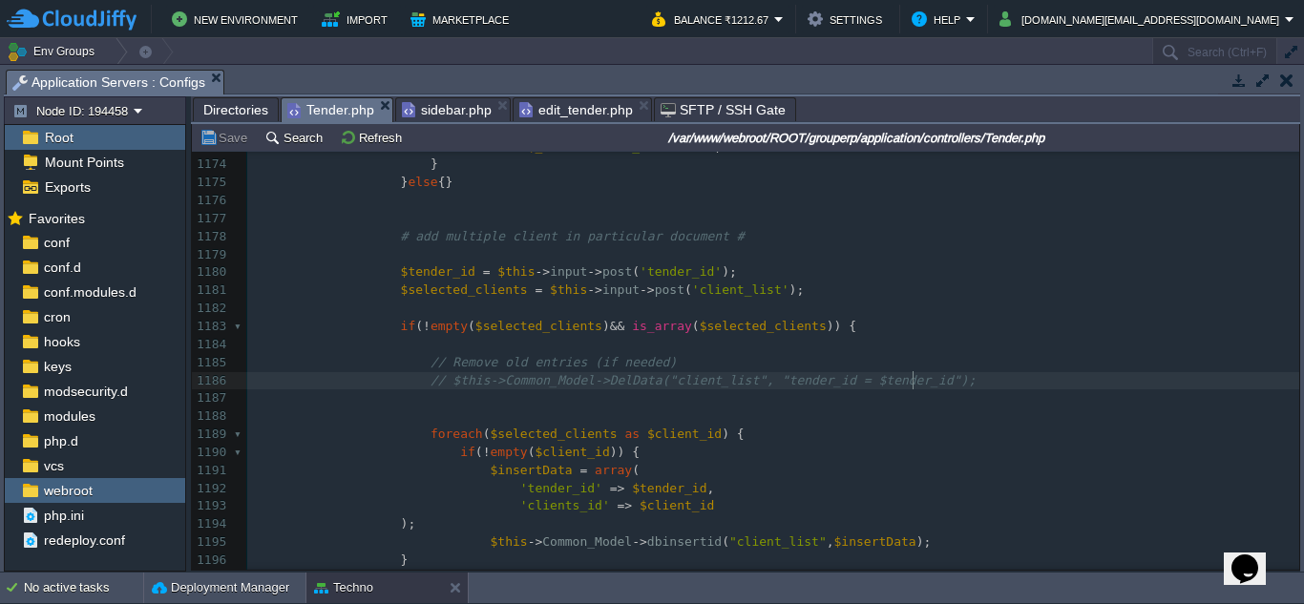
click at [936, 378] on pre "// $this->Common_Model->DelData("client_list", "tender_id = $tender_id");" at bounding box center [773, 381] width 1052 height 18
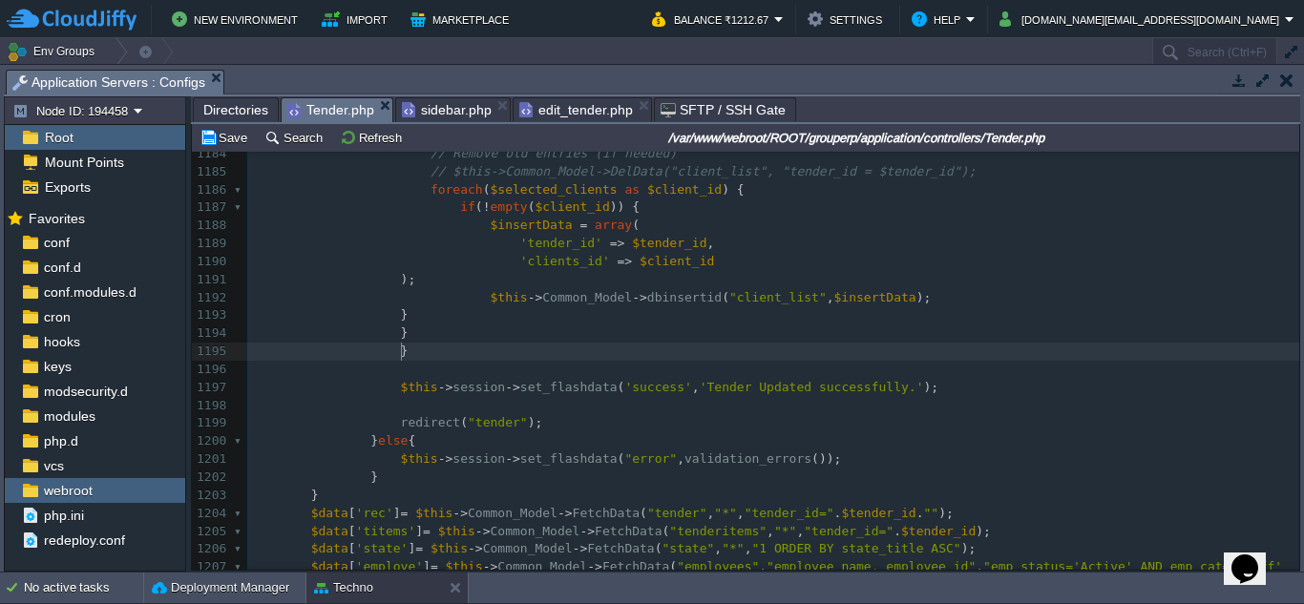
click at [443, 348] on pre "}" at bounding box center [773, 352] width 1052 height 18
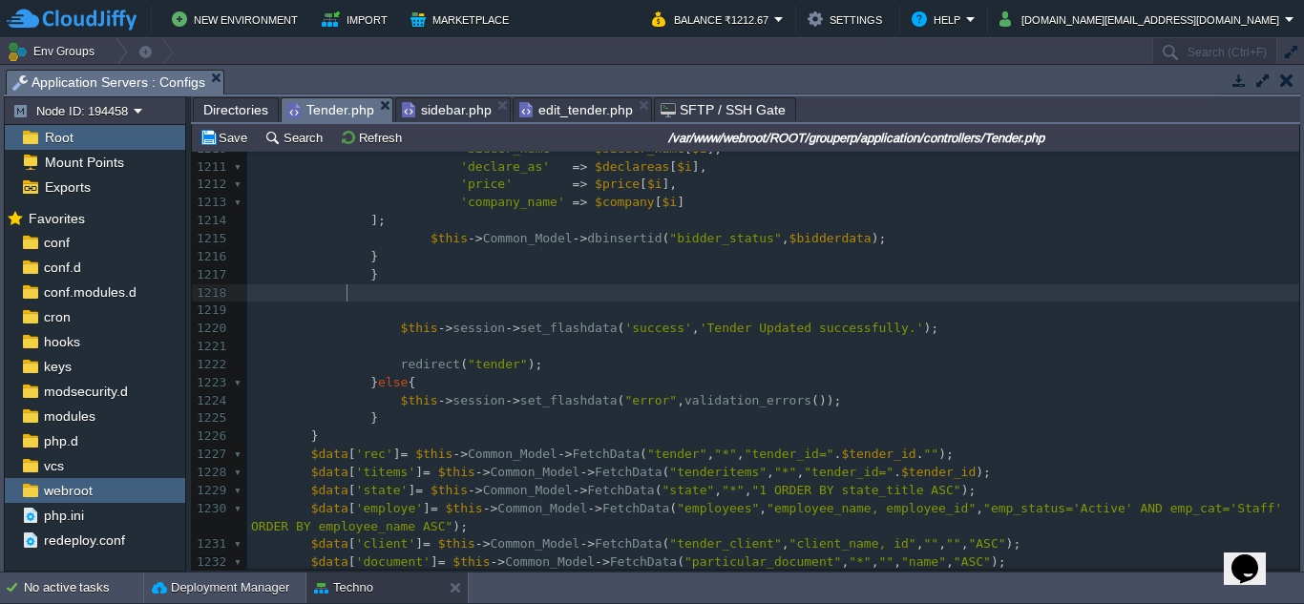
click at [797, 288] on pre at bounding box center [773, 294] width 1052 height 18
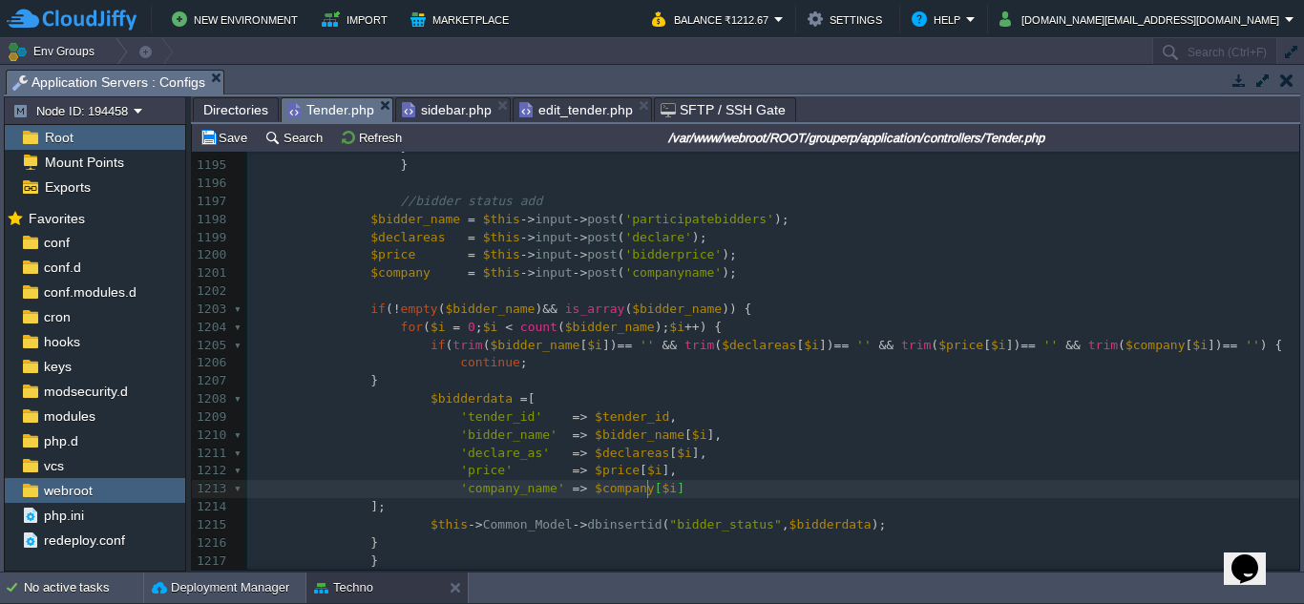
click at [759, 441] on pre "'bidder_name' => $bidder_name [ $i ]," at bounding box center [773, 436] width 1052 height 18
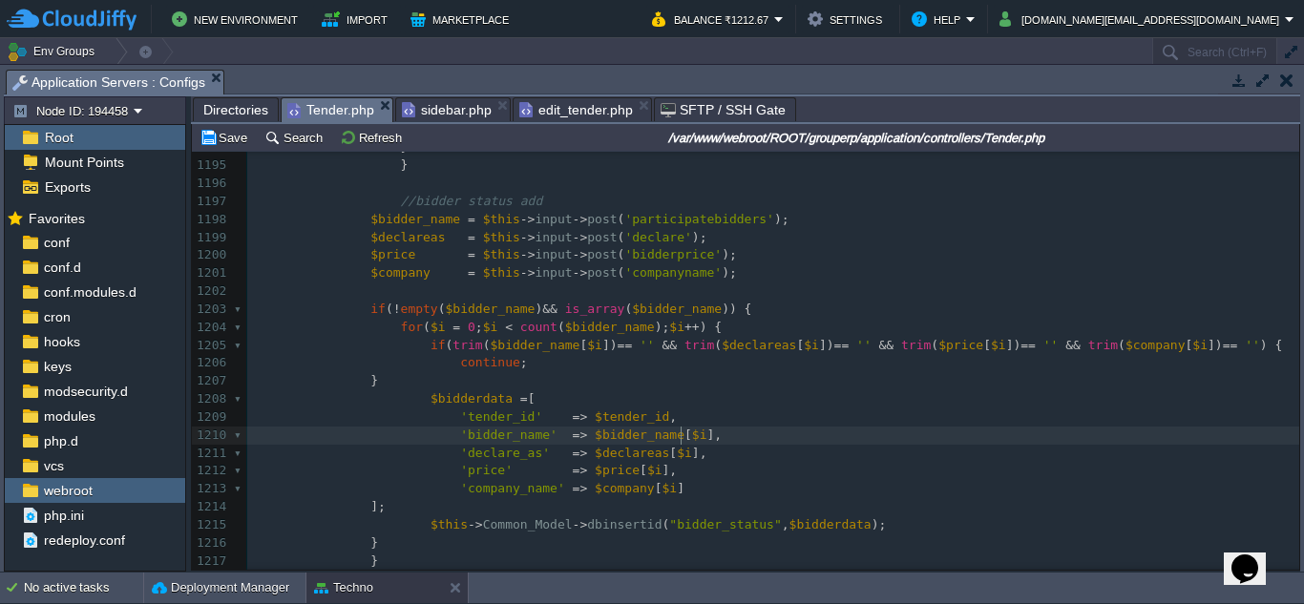
click at [827, 369] on pre "continue ;" at bounding box center [773, 363] width 1052 height 18
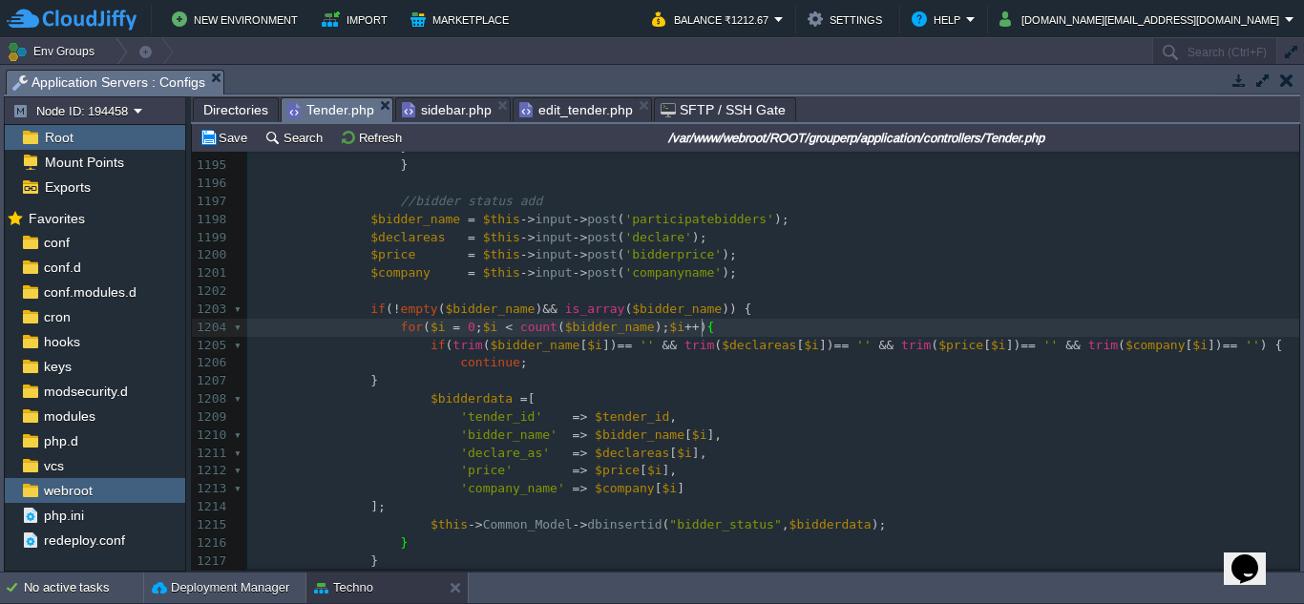
click at [818, 268] on pre "$company = $this -> input -> post ( 'companyname' );" at bounding box center [773, 273] width 1052 height 18
click at [764, 413] on pre "'tender_id' => $tender_id ," at bounding box center [773, 418] width 1052 height 18
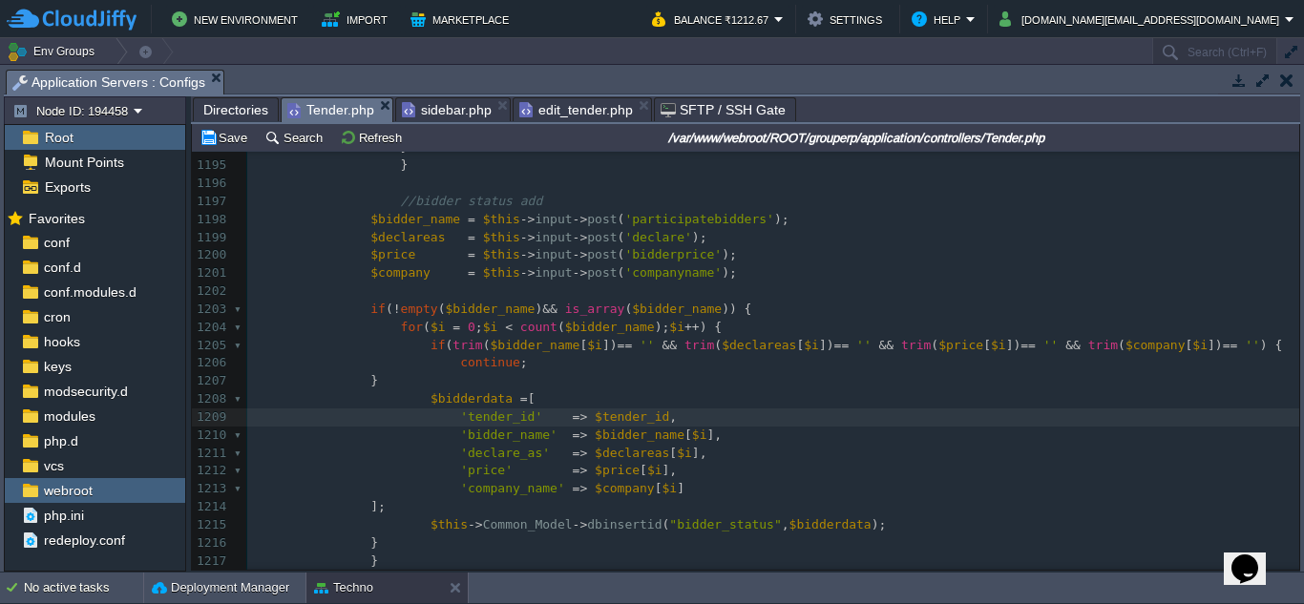
click at [680, 478] on pre "'price' => $price [ $i ]," at bounding box center [773, 471] width 1052 height 18
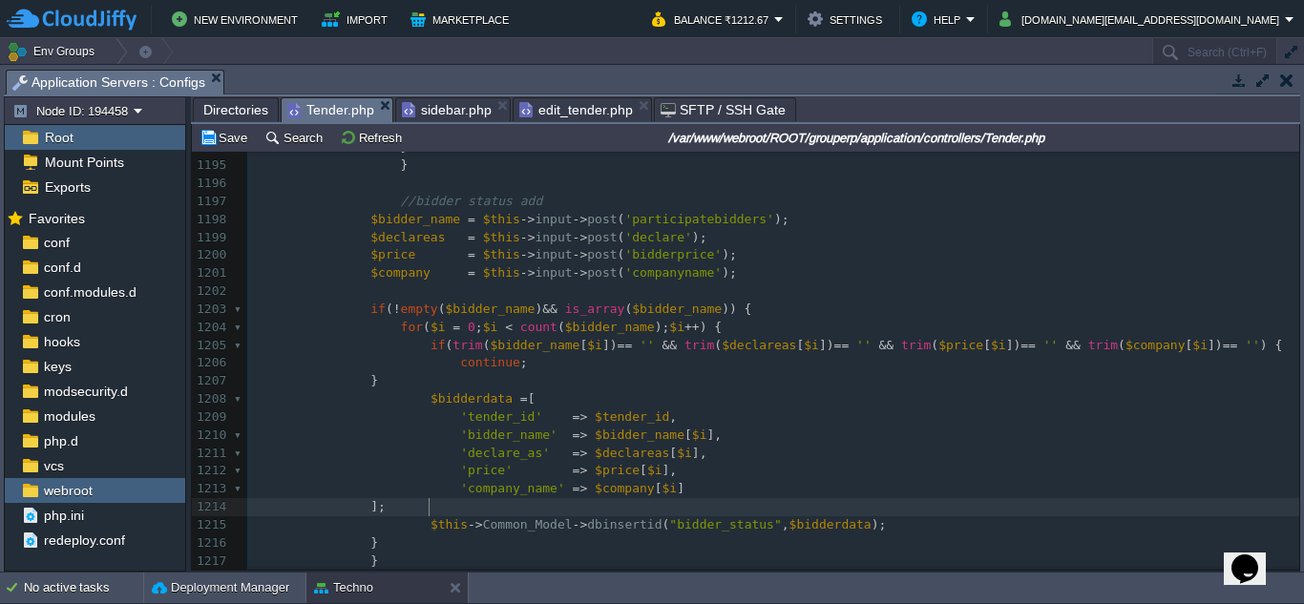
click at [624, 515] on pre "];" at bounding box center [773, 507] width 1052 height 18
click at [338, 538] on div "xxxxxxxxxx public function bg_report () 1183 if ( ! empty ( $selected_clients )…" at bounding box center [773, 481] width 1052 height 1080
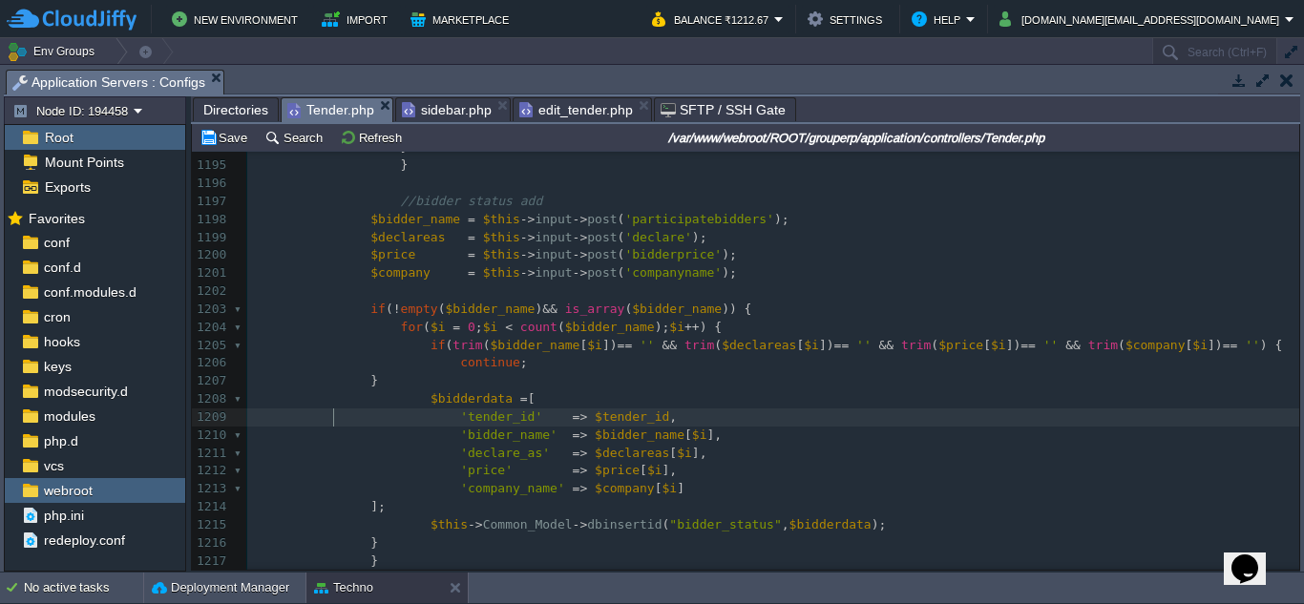
click at [341, 428] on span at bounding box center [356, 436] width 30 height 18
click at [343, 357] on span at bounding box center [356, 363] width 30 height 18
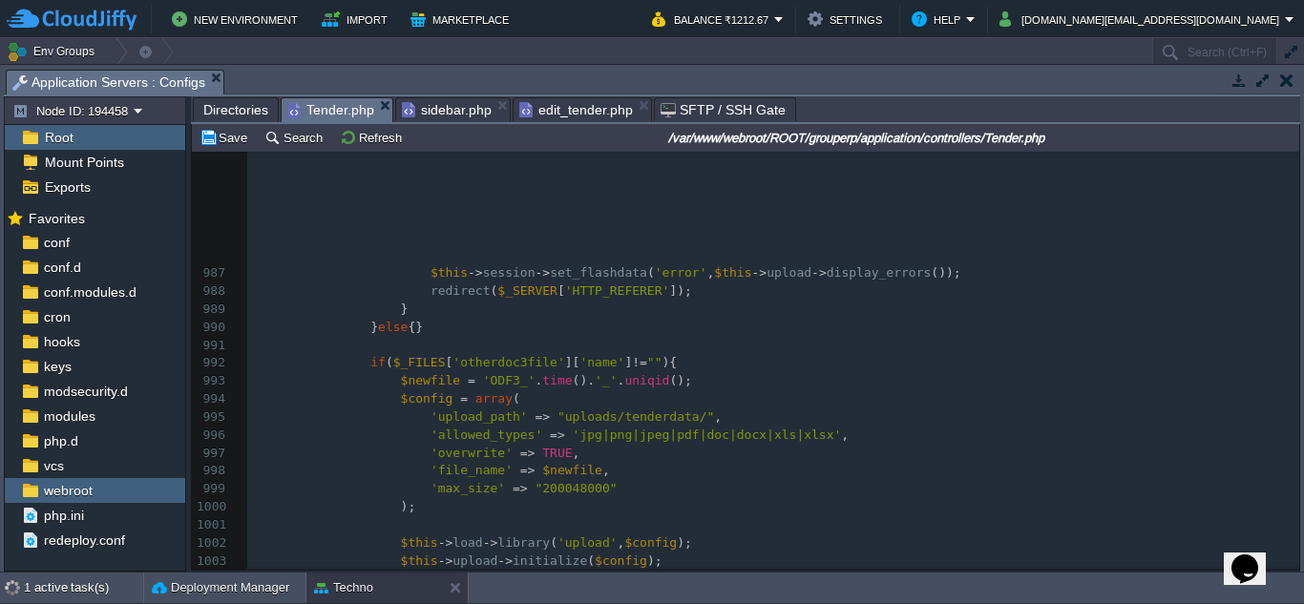
scroll to position [17361, 0]
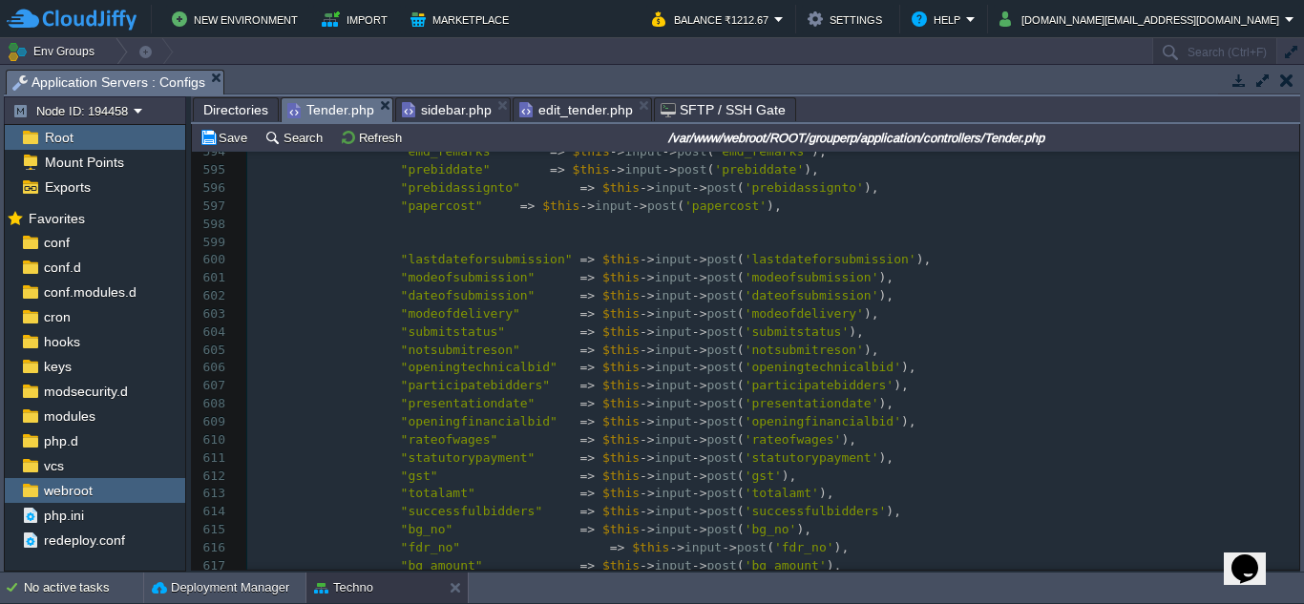
click at [389, 387] on div "xxxxxxxxxx continue ; 573 $data_list = array ( 574 "nameoforganisation" => $thi…" at bounding box center [773, 269] width 1052 height 1007
type textarea "//"
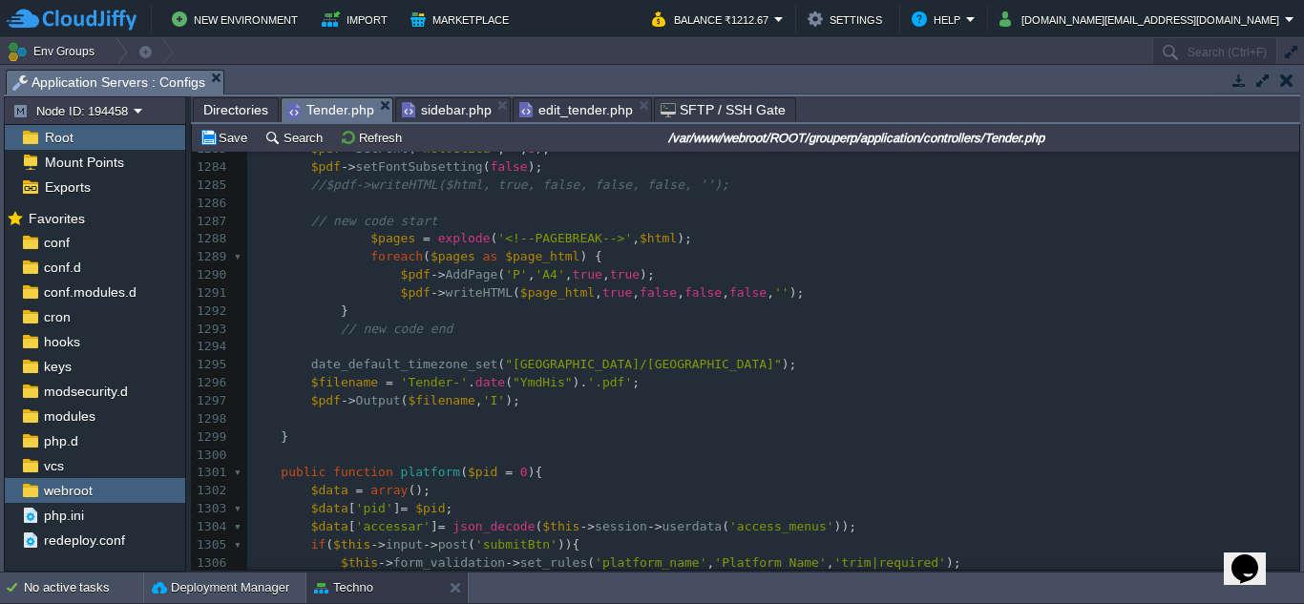
scroll to position [22982, 0]
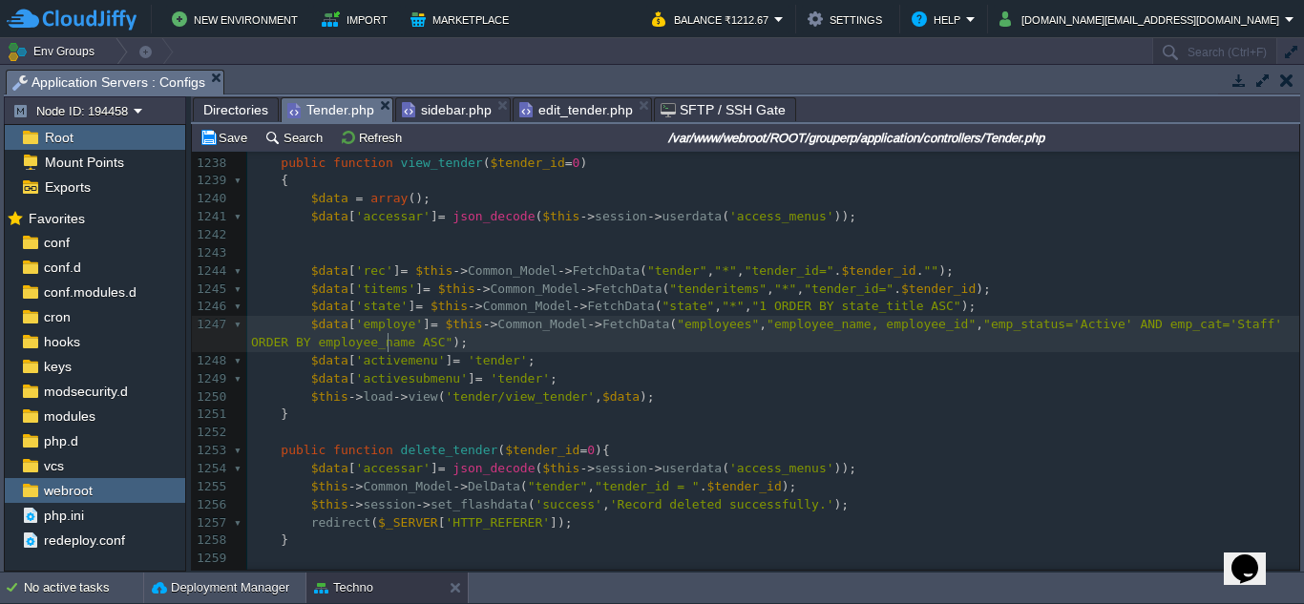
click at [404, 346] on pre "$data [ 'employe' ] = $this -> Common_Model -> FetchData ( "employees" , "emplo…" at bounding box center [773, 334] width 1052 height 36
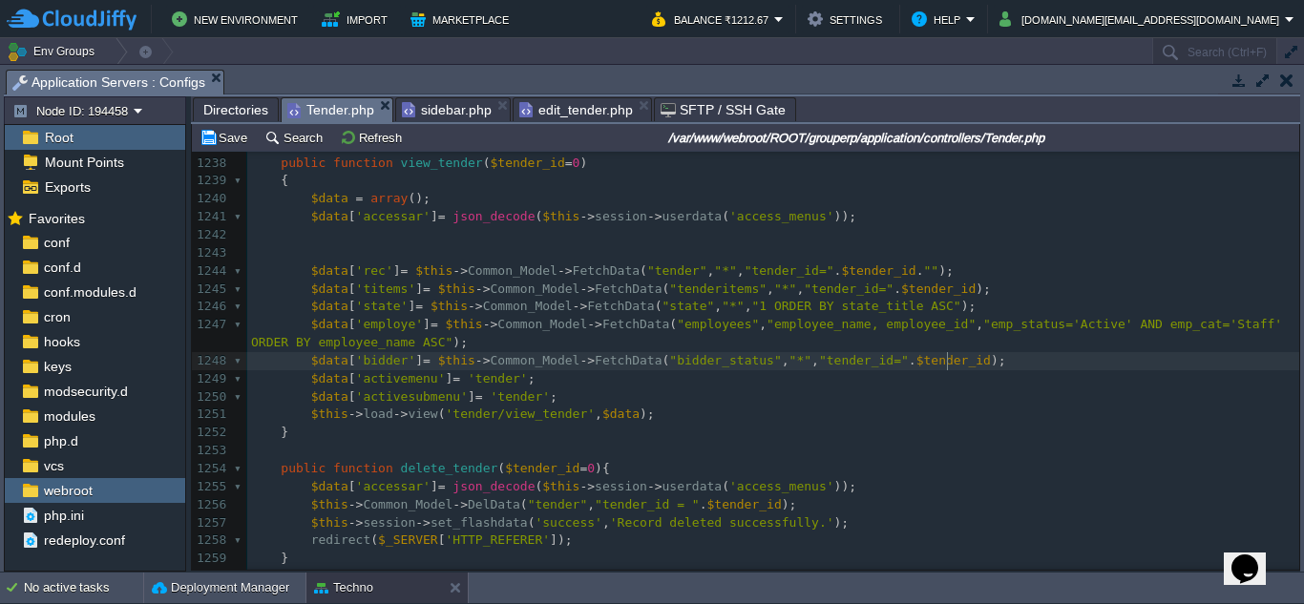
type textarea "$data['bidder'] = $this->Common_Model->FetchData("bidder_status","*","tender_id…"
click at [701, 536] on pre "redirect ( $_SERVER [ 'HTTP_REFERER' ]);" at bounding box center [773, 541] width 1052 height 18
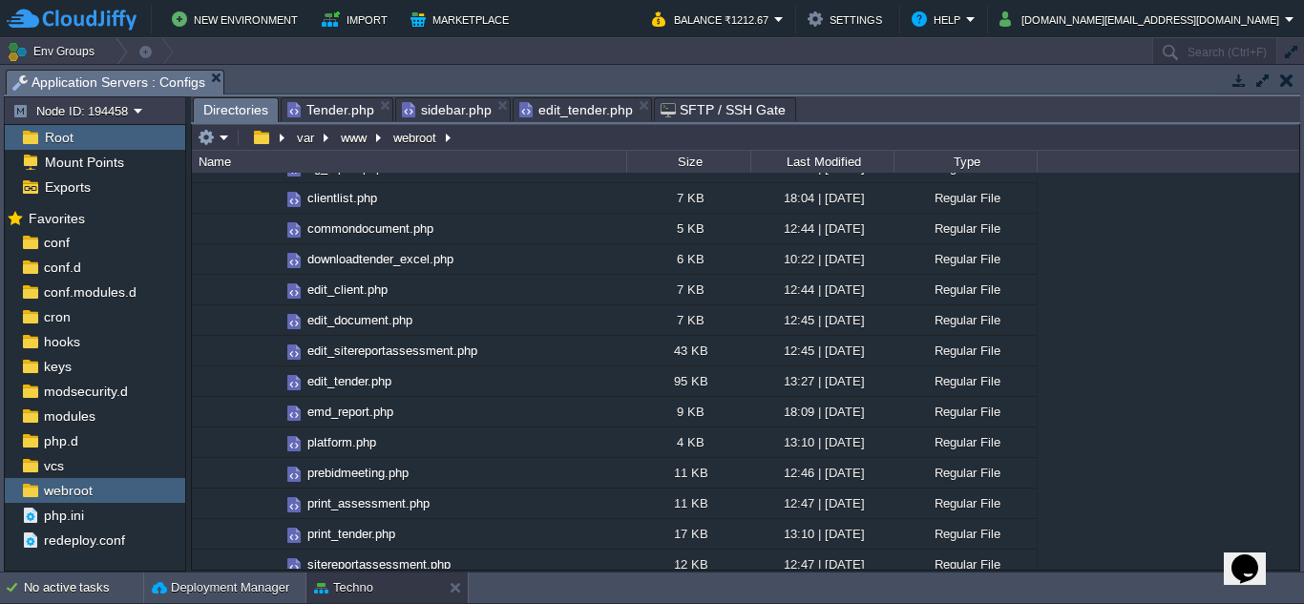
click at [246, 110] on span "Directories" at bounding box center [235, 110] width 65 height 24
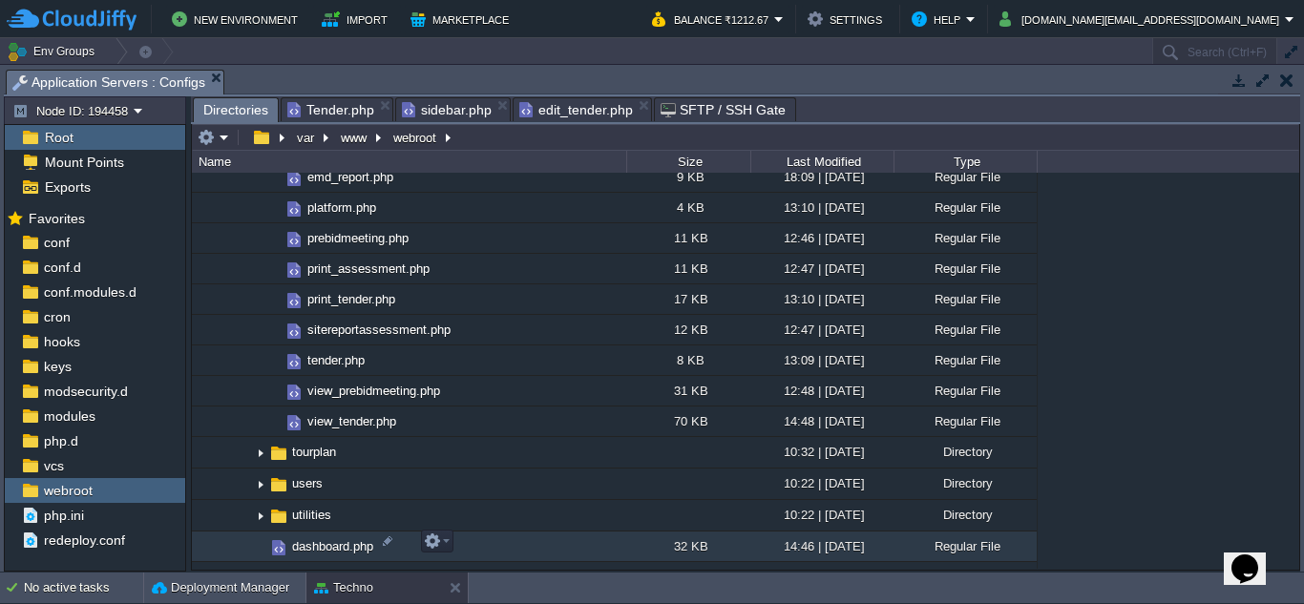
scroll to position [3533, 0]
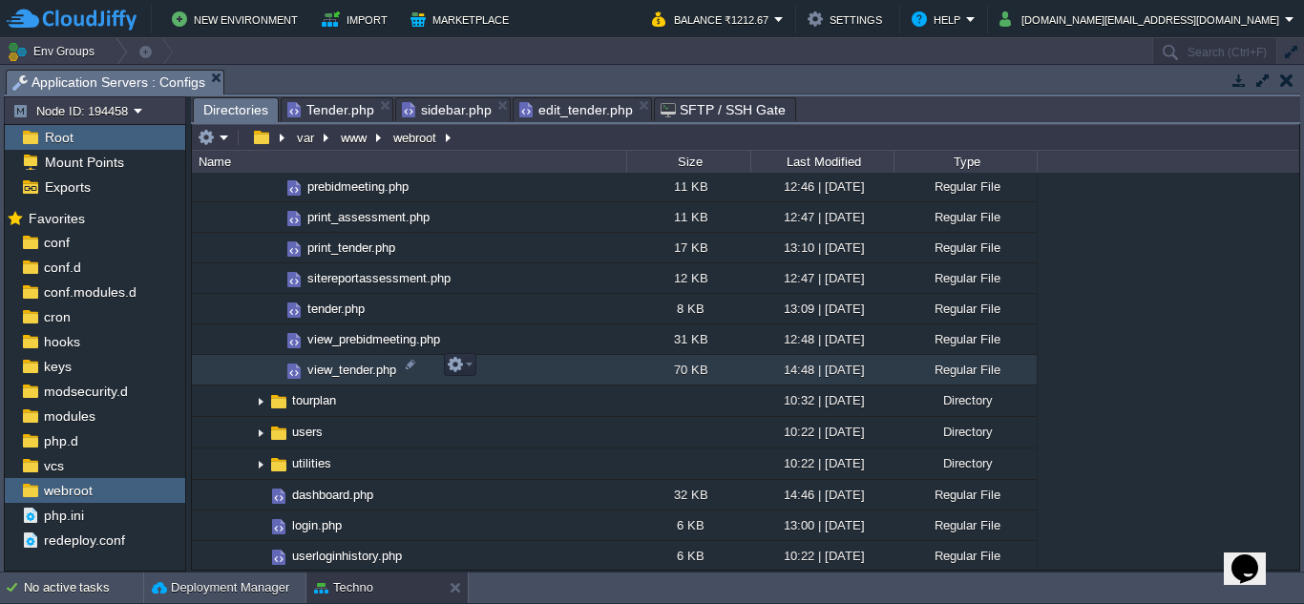
click at [359, 362] on span "view_tender.php" at bounding box center [352, 370] width 95 height 16
click at [473, 366] on td at bounding box center [460, 364] width 32 height 23
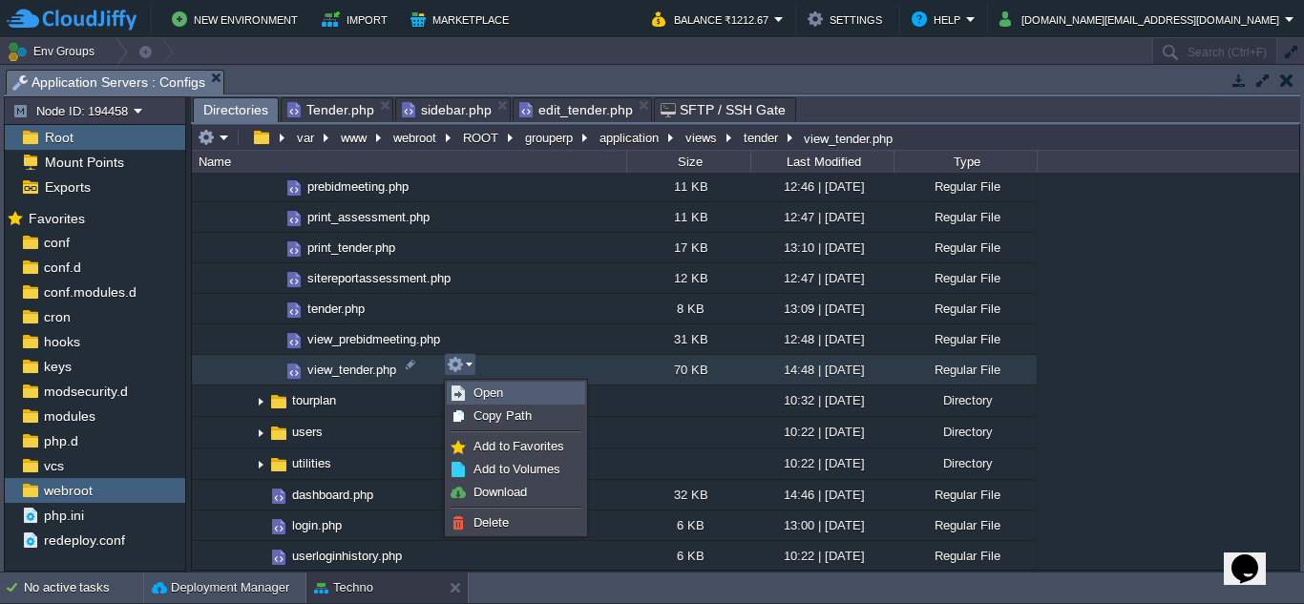
click at [490, 390] on span "Open" at bounding box center [489, 393] width 30 height 14
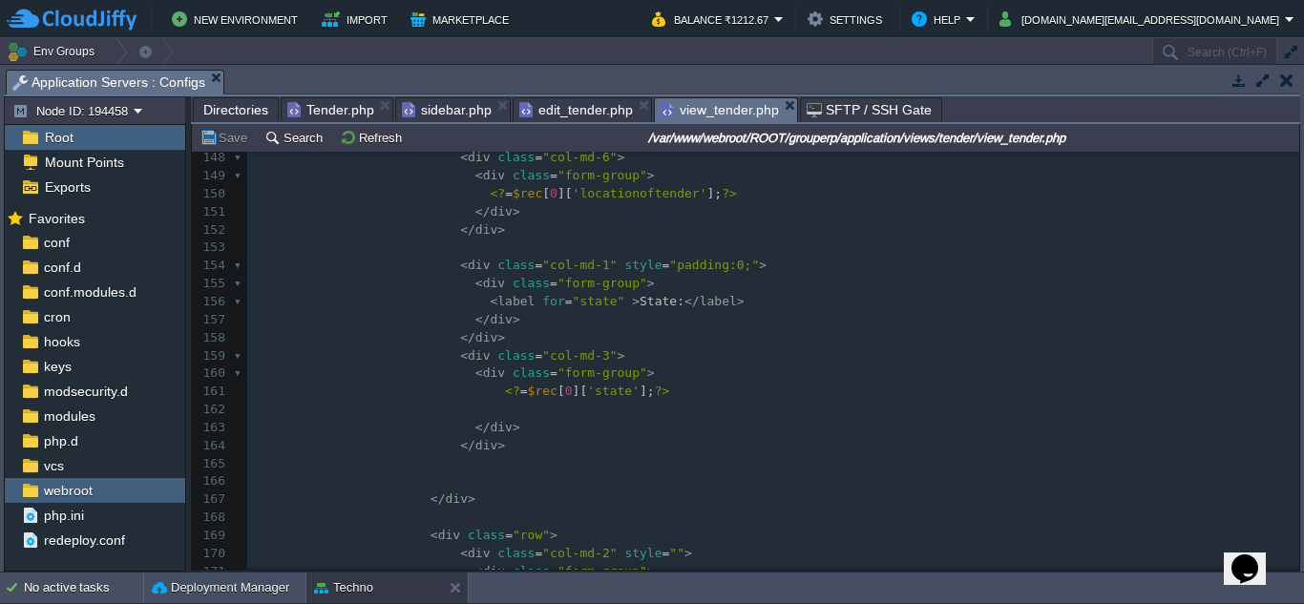
scroll to position [2769, 0]
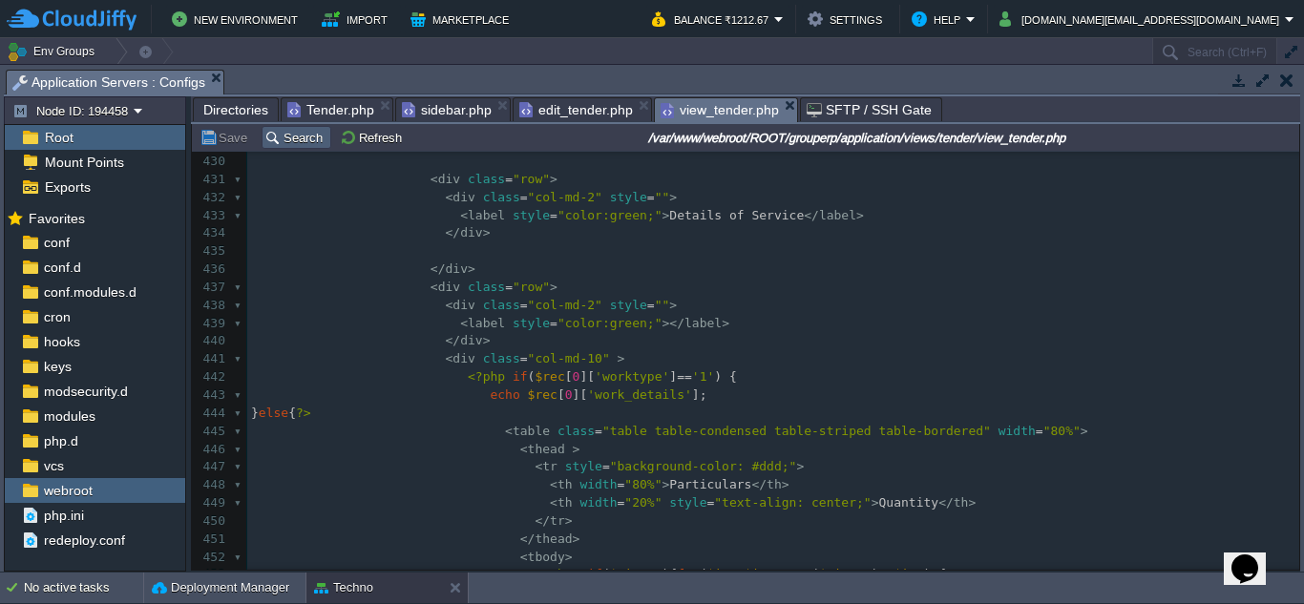
click at [282, 136] on button "Search" at bounding box center [296, 137] width 64 height 17
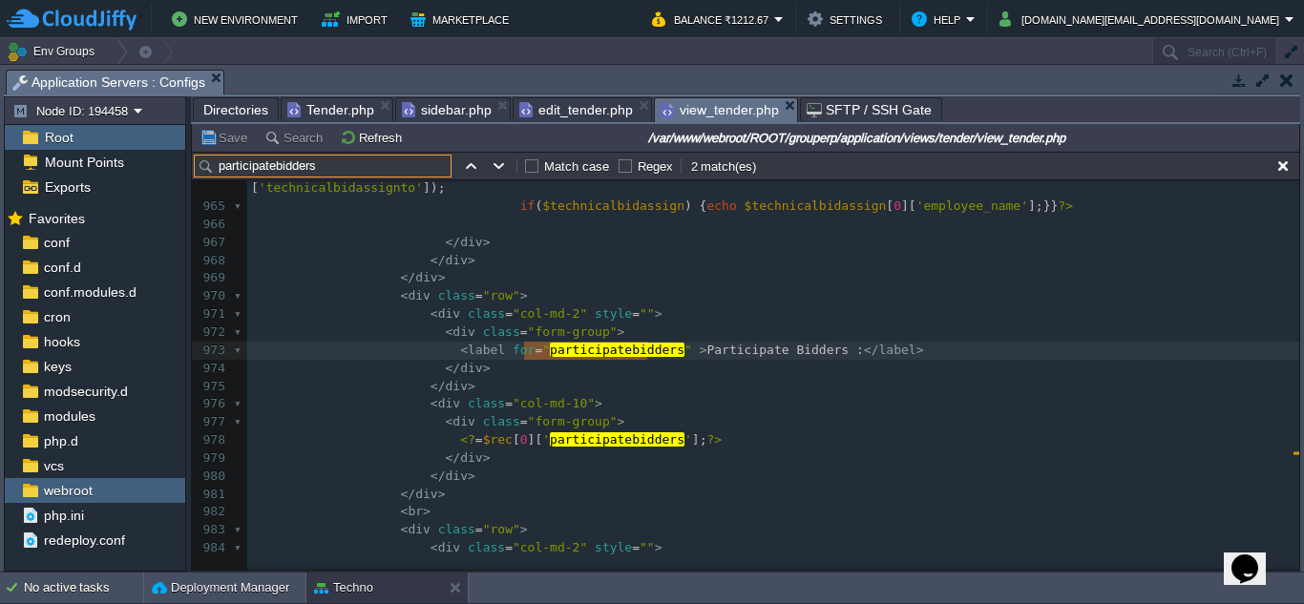
type input "participatebidders"
click at [379, 301] on span at bounding box center [326, 295] width 150 height 14
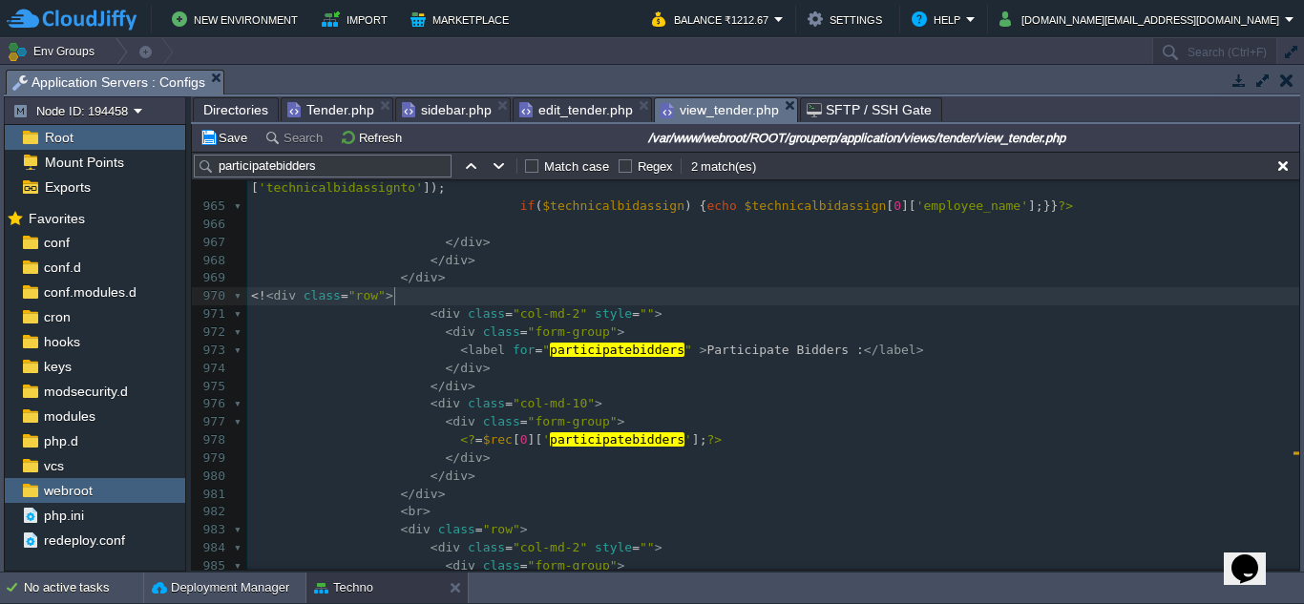
type textarea "<!--"
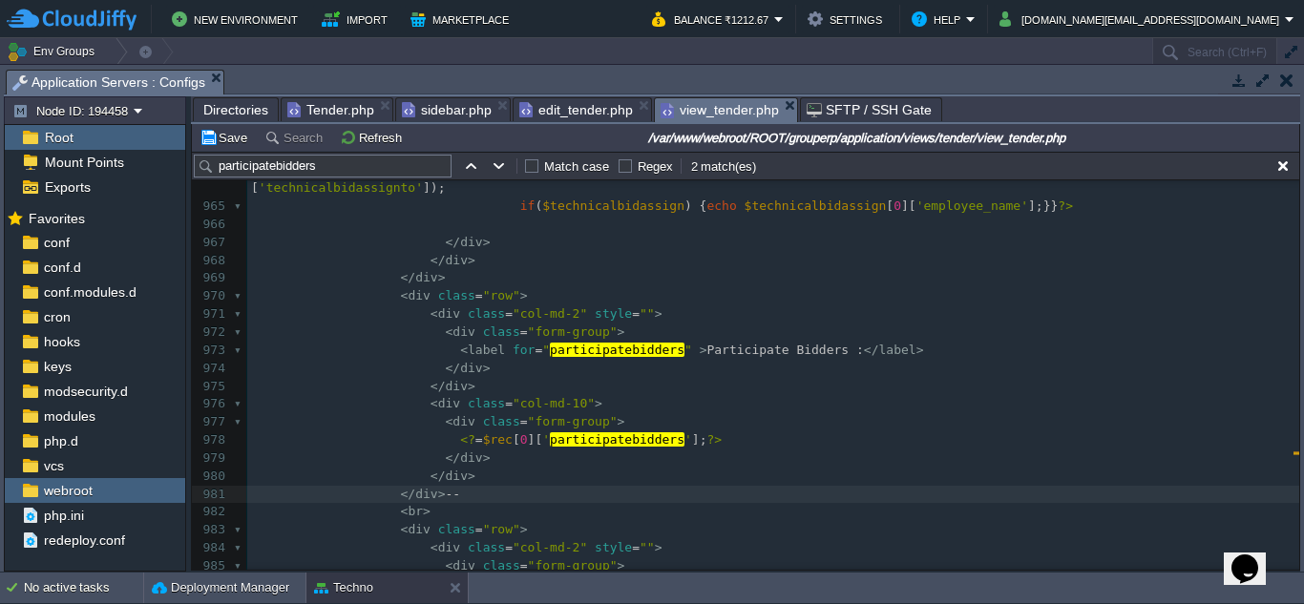
type textarea "-->"
click at [378, 298] on span at bounding box center [326, 295] width 150 height 14
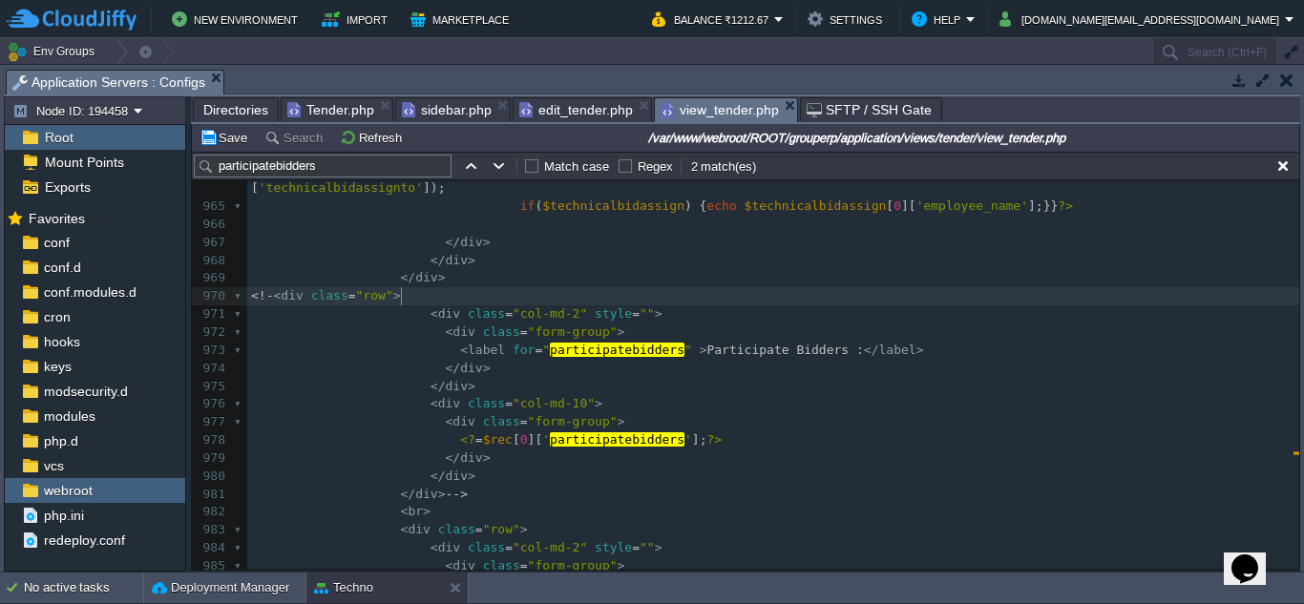
type textarea "<!--"
click at [484, 497] on pre "</div> -->" at bounding box center [773, 495] width 1052 height 18
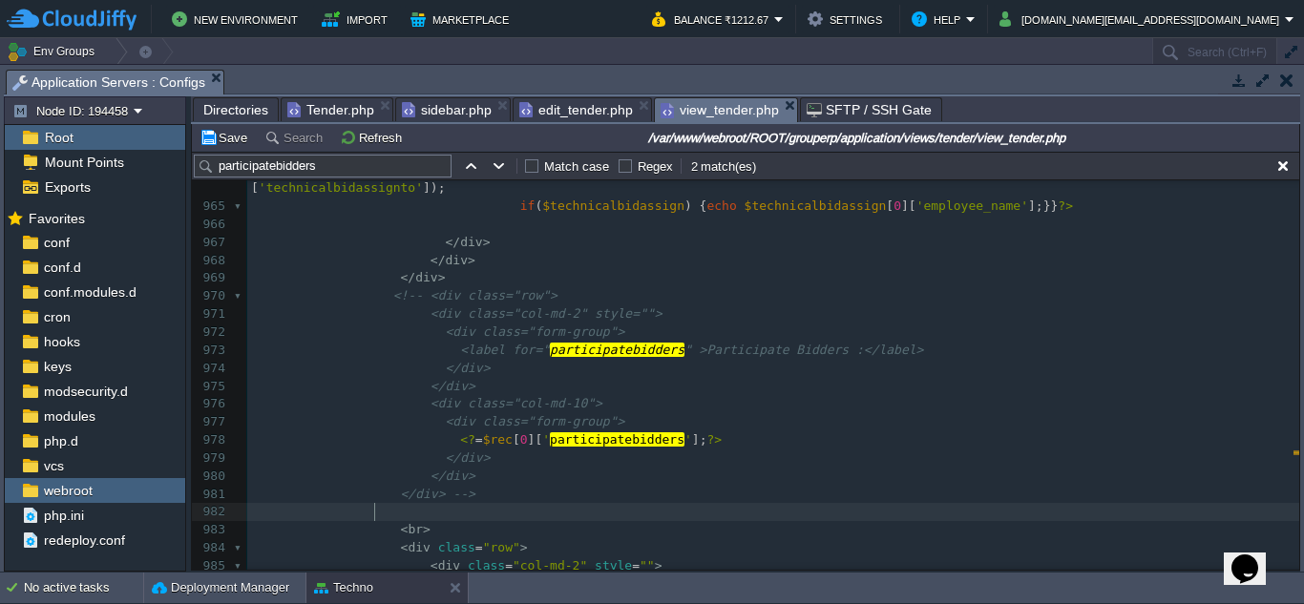
click at [472, 282] on pre "</ div >" at bounding box center [773, 278] width 1052 height 18
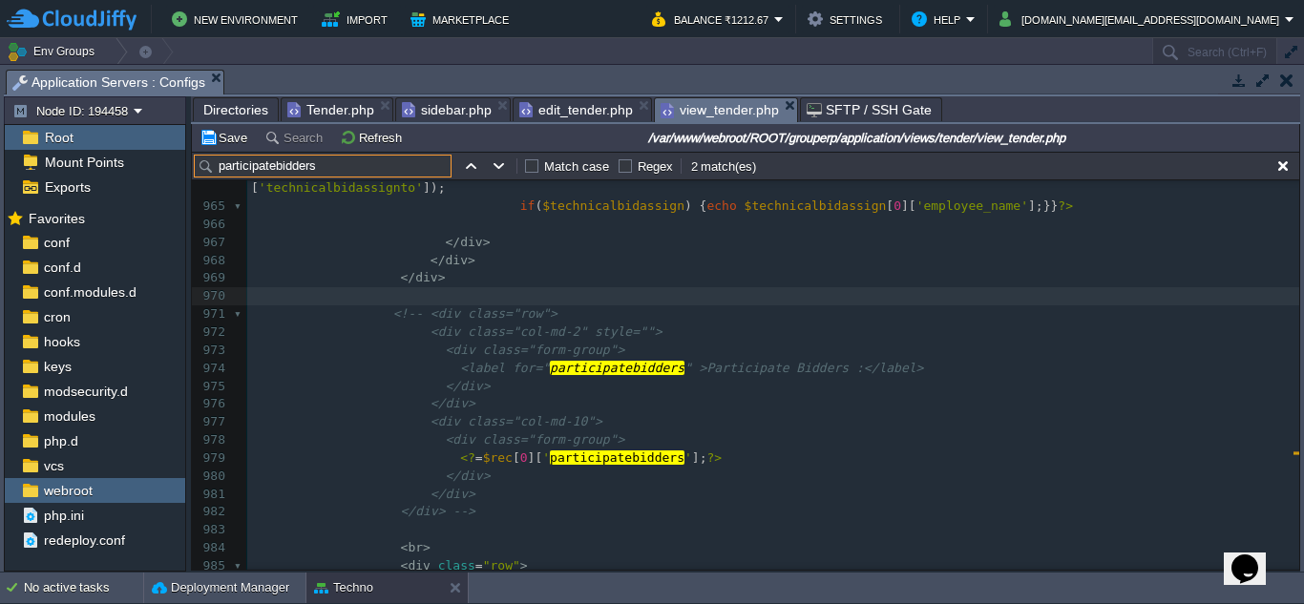
click at [334, 167] on input "participatebidders" at bounding box center [323, 166] width 258 height 23
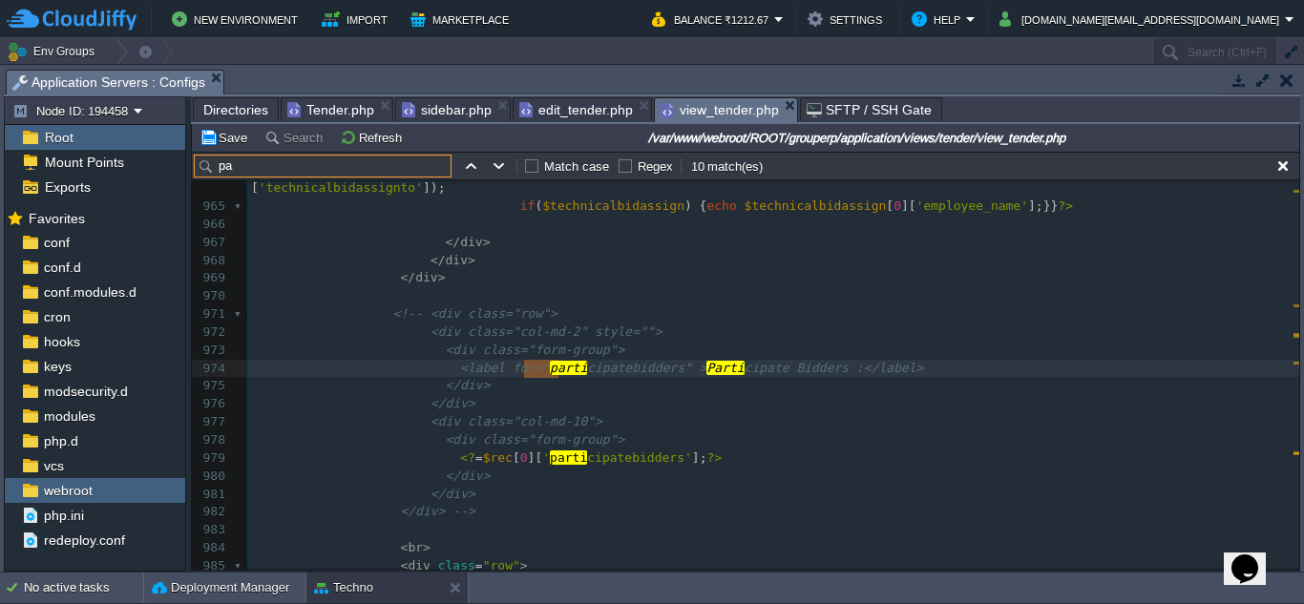
type input "p"
paste input "Tender Status"
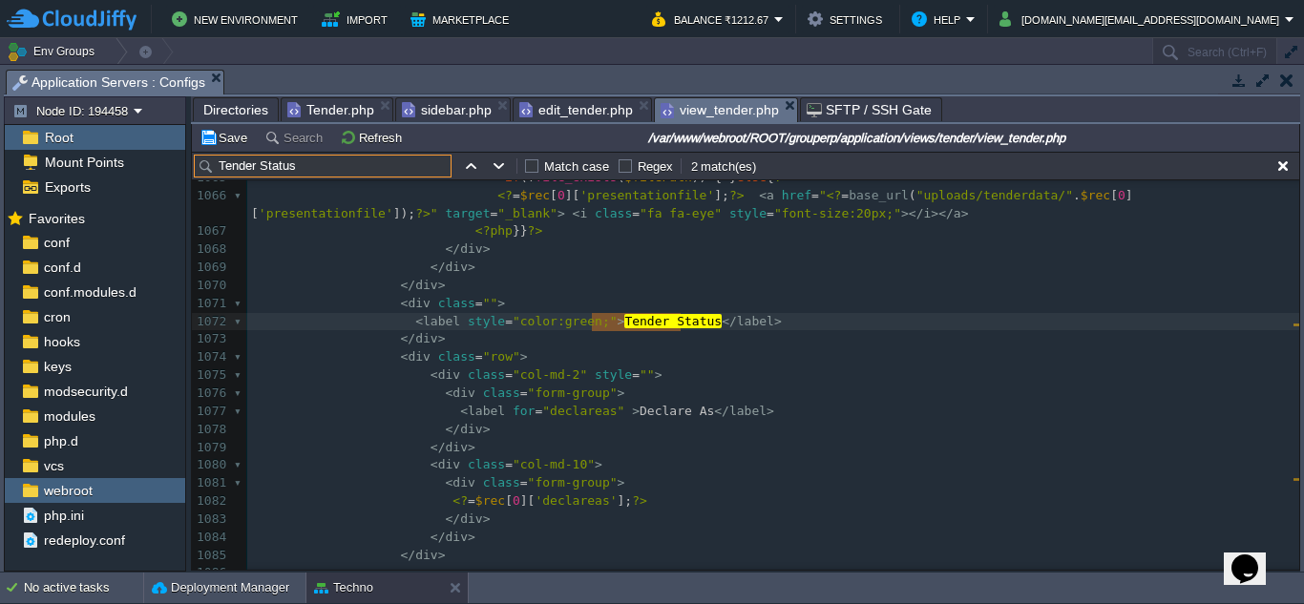
scroll to position [19454, 0]
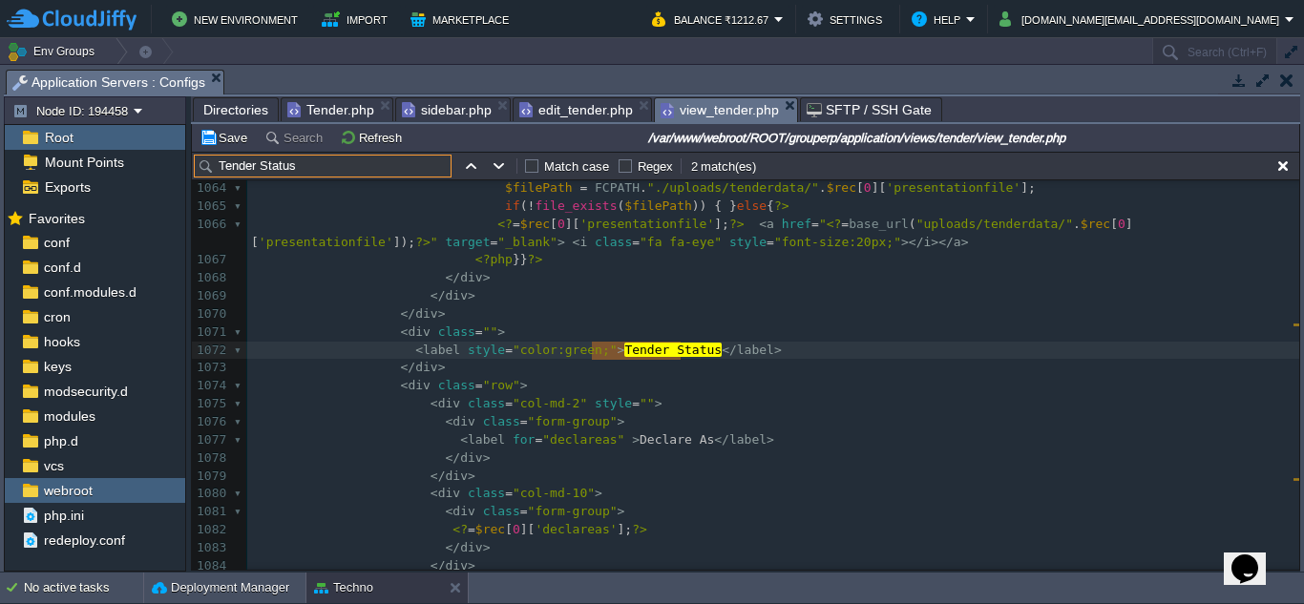
type input "Tender Status"
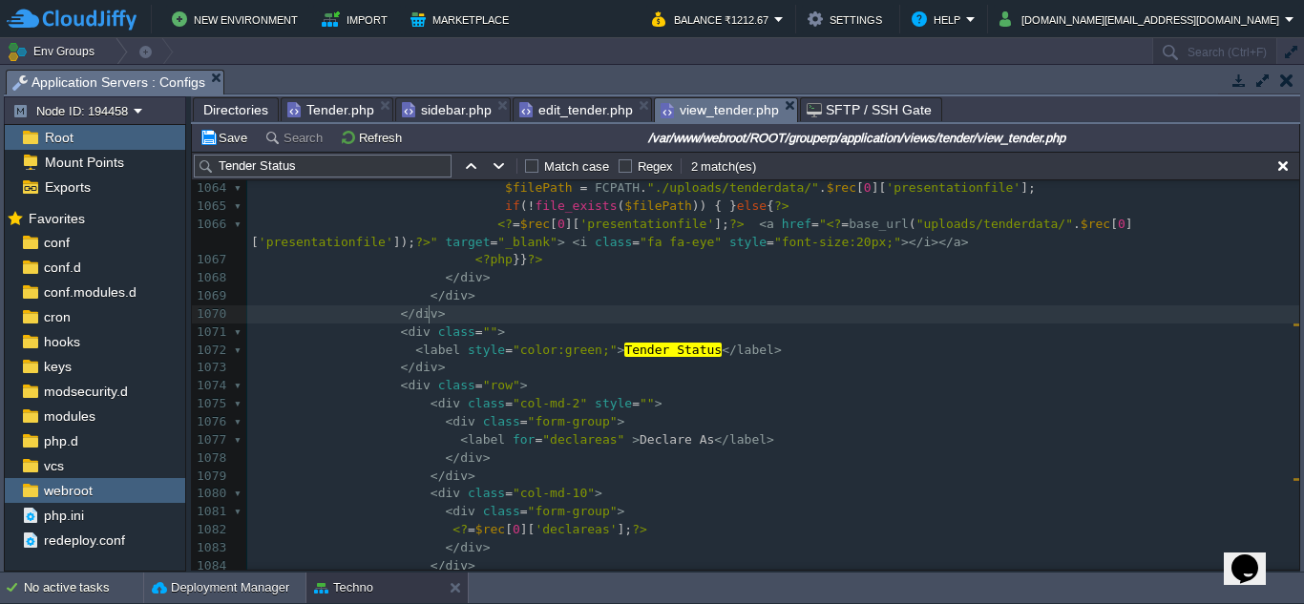
click at [466, 318] on pre "</ div >" at bounding box center [773, 315] width 1052 height 18
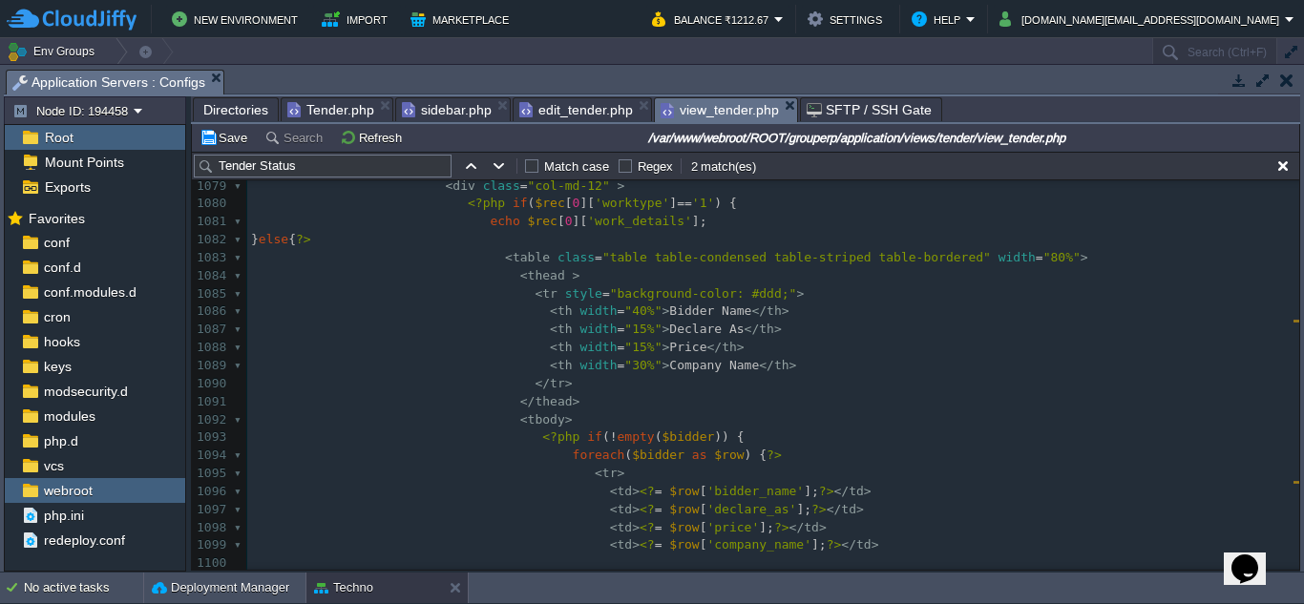
scroll to position [19743, 0]
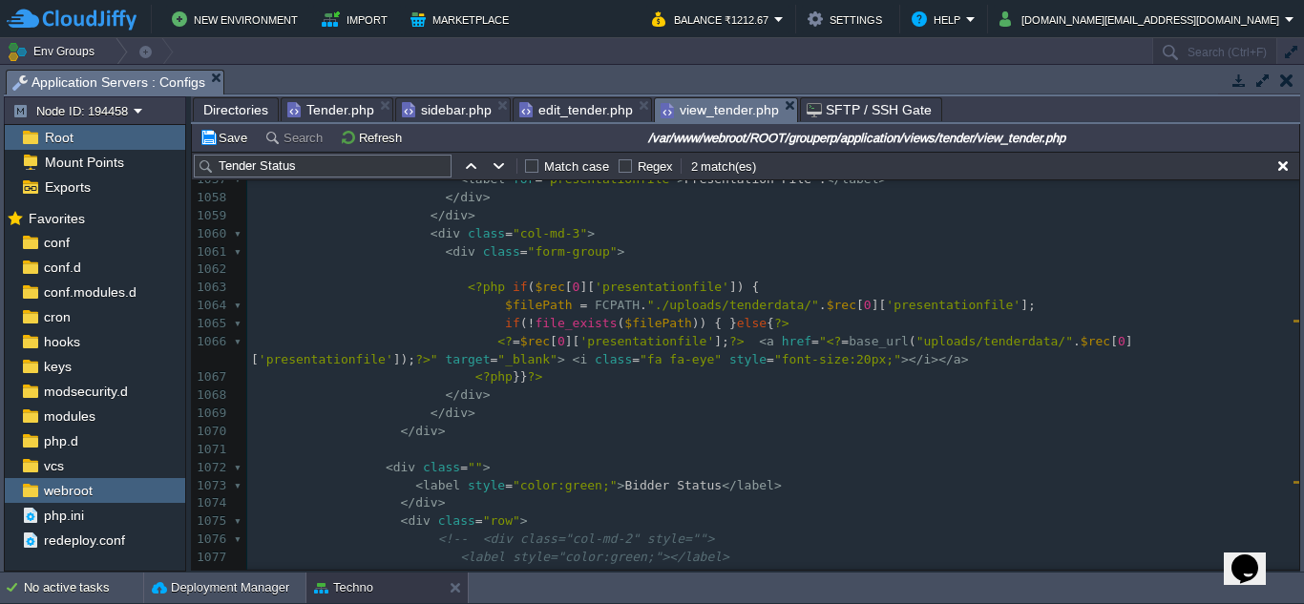
click at [697, 380] on pre "<?php }} ?>" at bounding box center [773, 378] width 1052 height 18
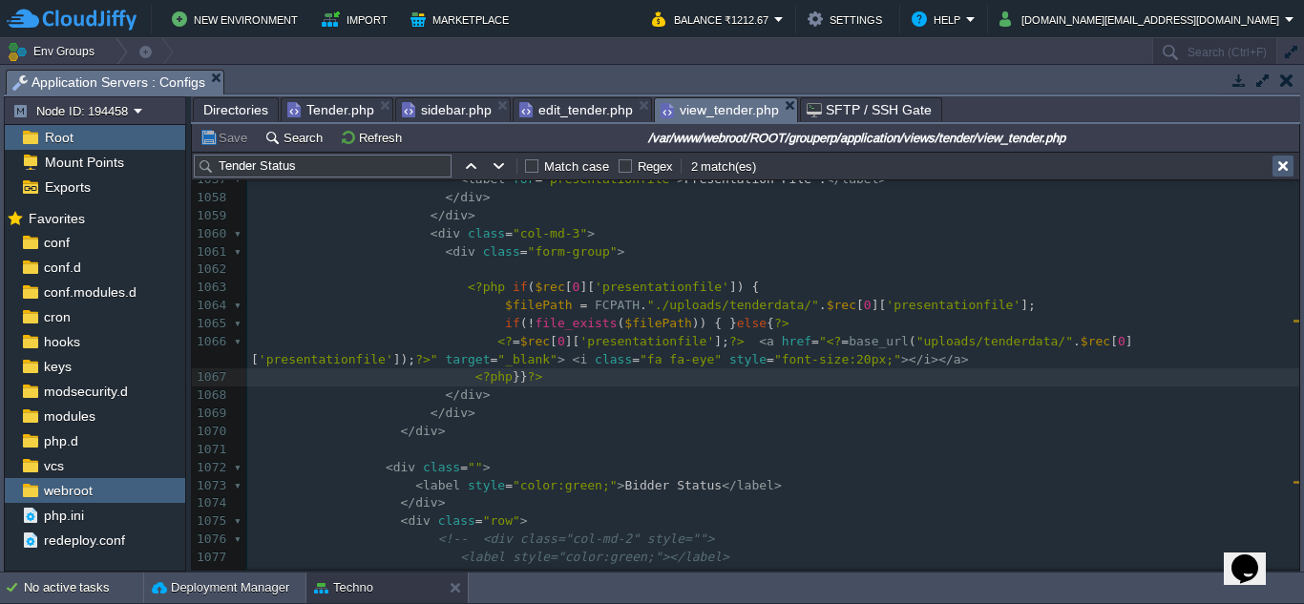
click at [1280, 168] on button "button" at bounding box center [1283, 166] width 17 height 17
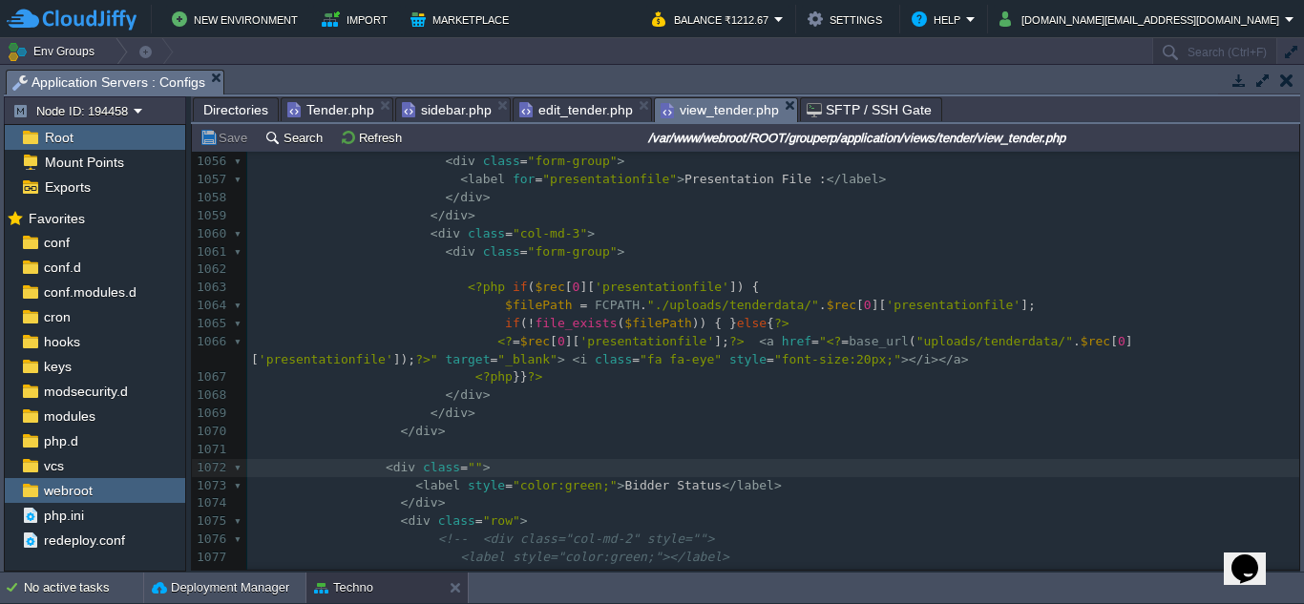
click at [250, 109] on span "Directories" at bounding box center [235, 109] width 65 height 23
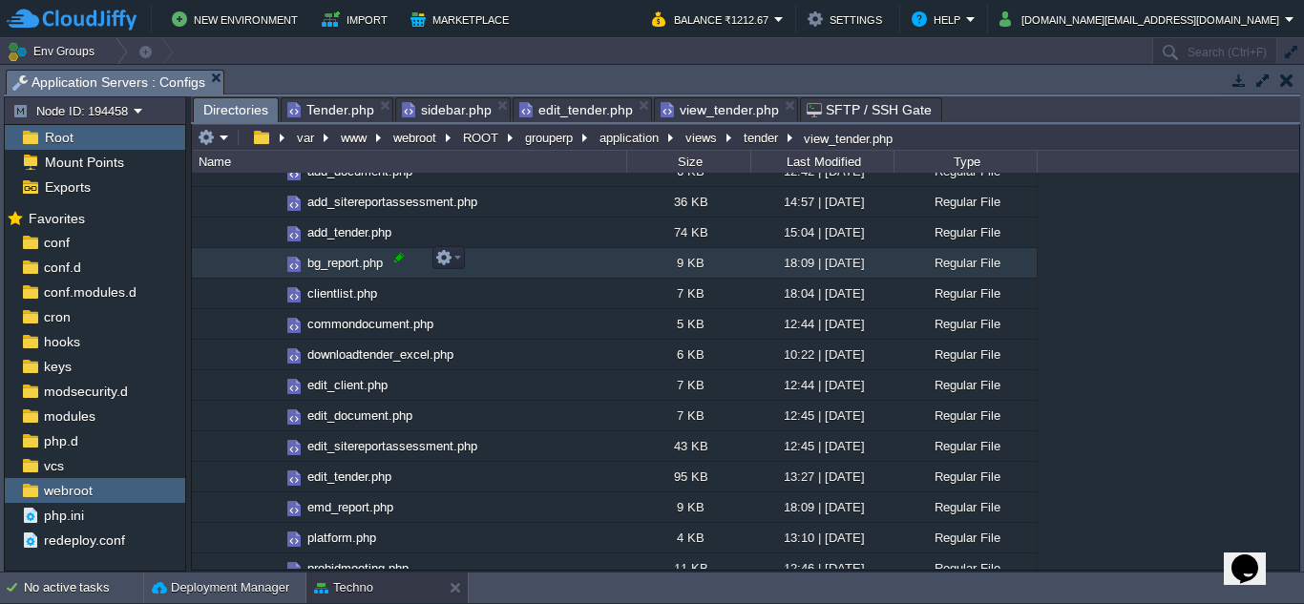
scroll to position [3056, 0]
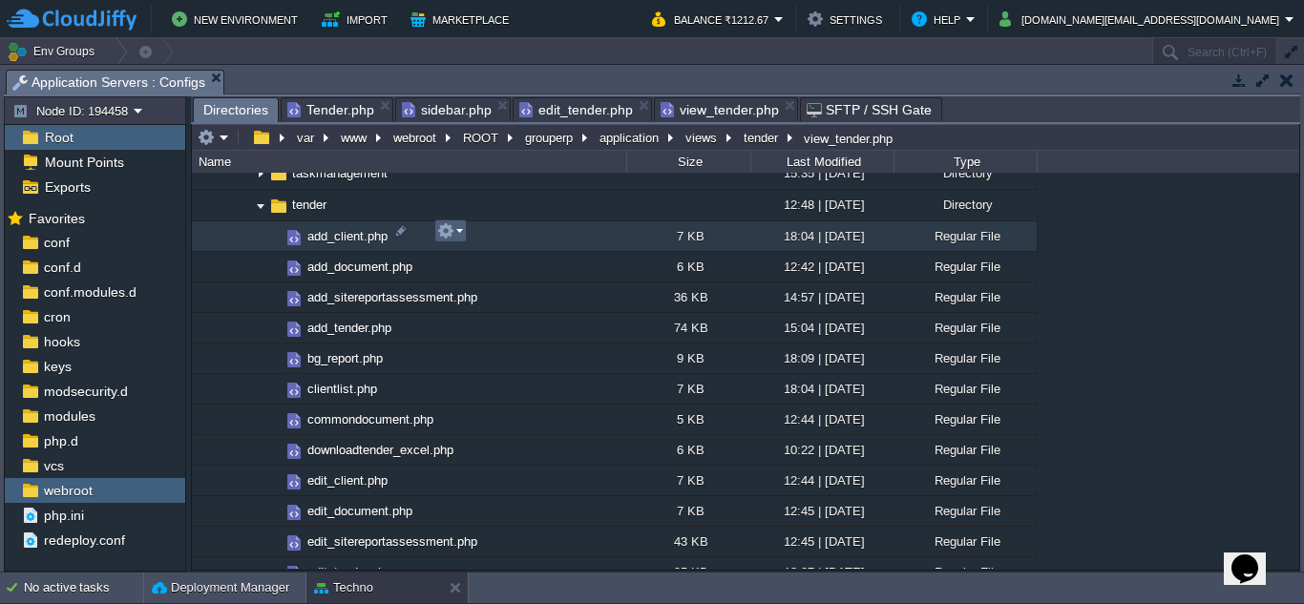
click at [456, 234] on em at bounding box center [450, 230] width 26 height 17
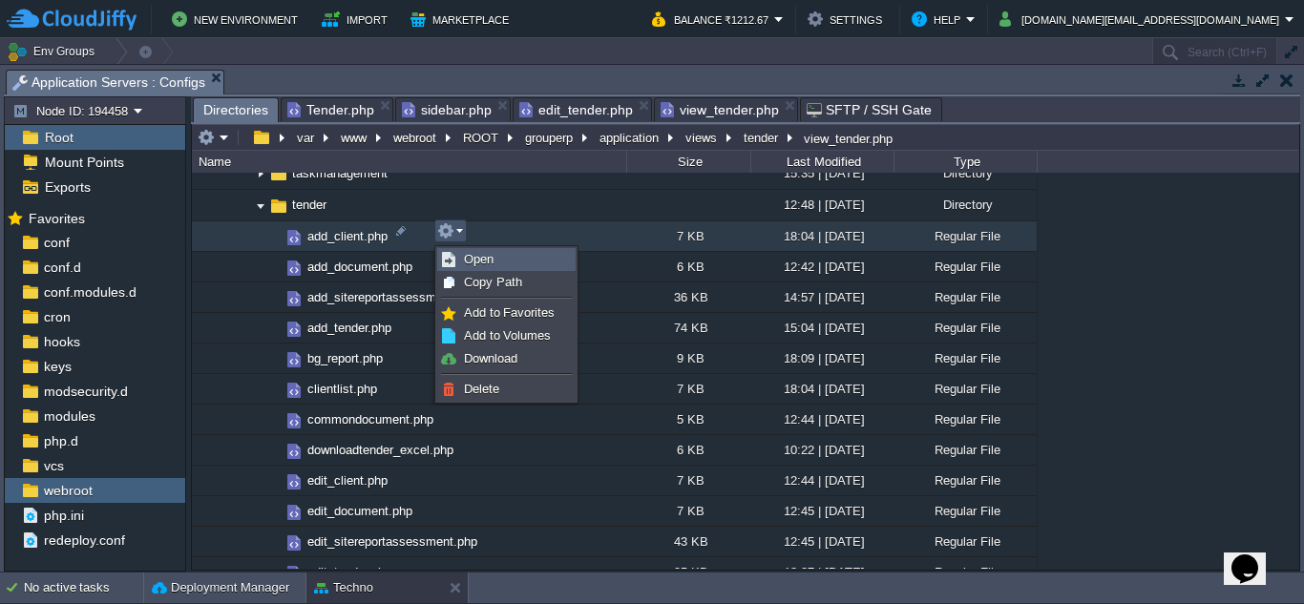
click at [476, 257] on span "Open" at bounding box center [479, 259] width 30 height 14
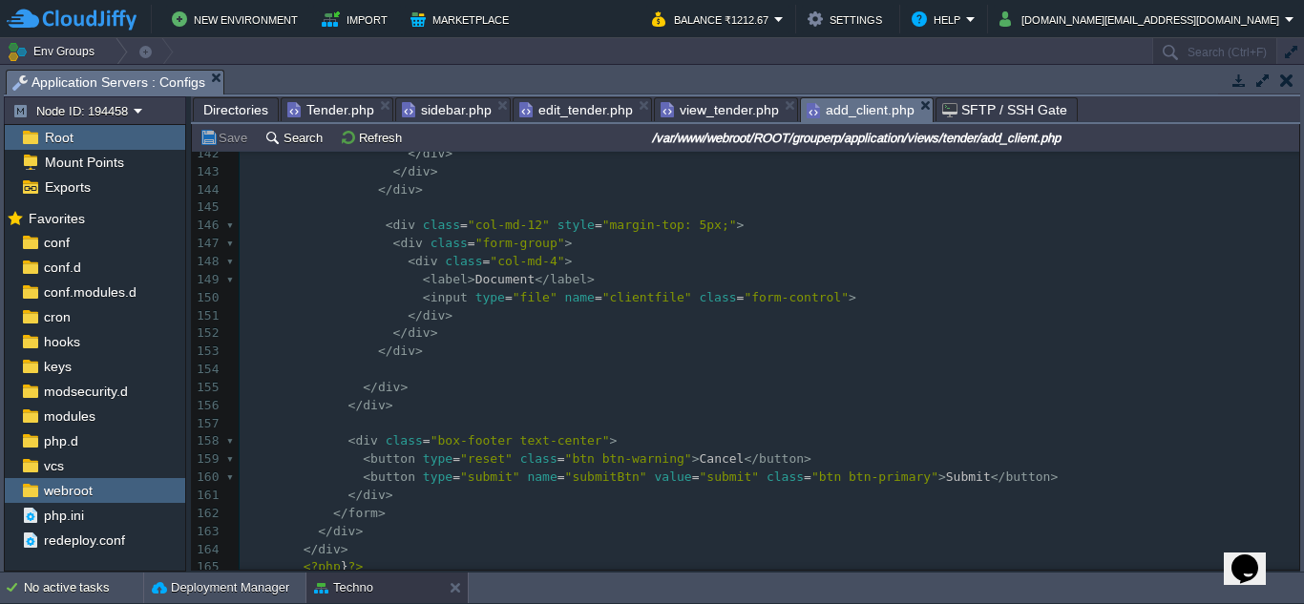
scroll to position [2293, 0]
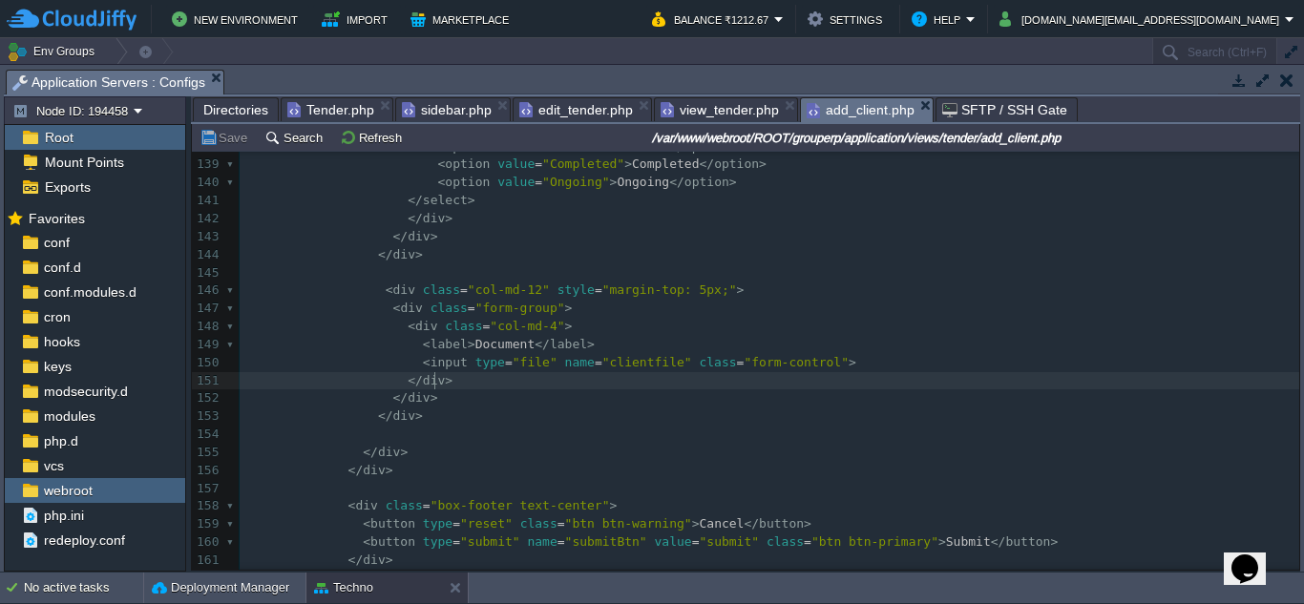
click at [618, 378] on pre "</ div >" at bounding box center [770, 381] width 1060 height 18
click at [840, 388] on pre "</ div >" at bounding box center [770, 381] width 1060 height 18
click at [844, 371] on pre "< input type = "file" name = "clientfile" class = "form-control" >" at bounding box center [770, 363] width 1060 height 18
click at [558, 309] on pre "< div class = "form-group" >" at bounding box center [770, 309] width 1060 height 18
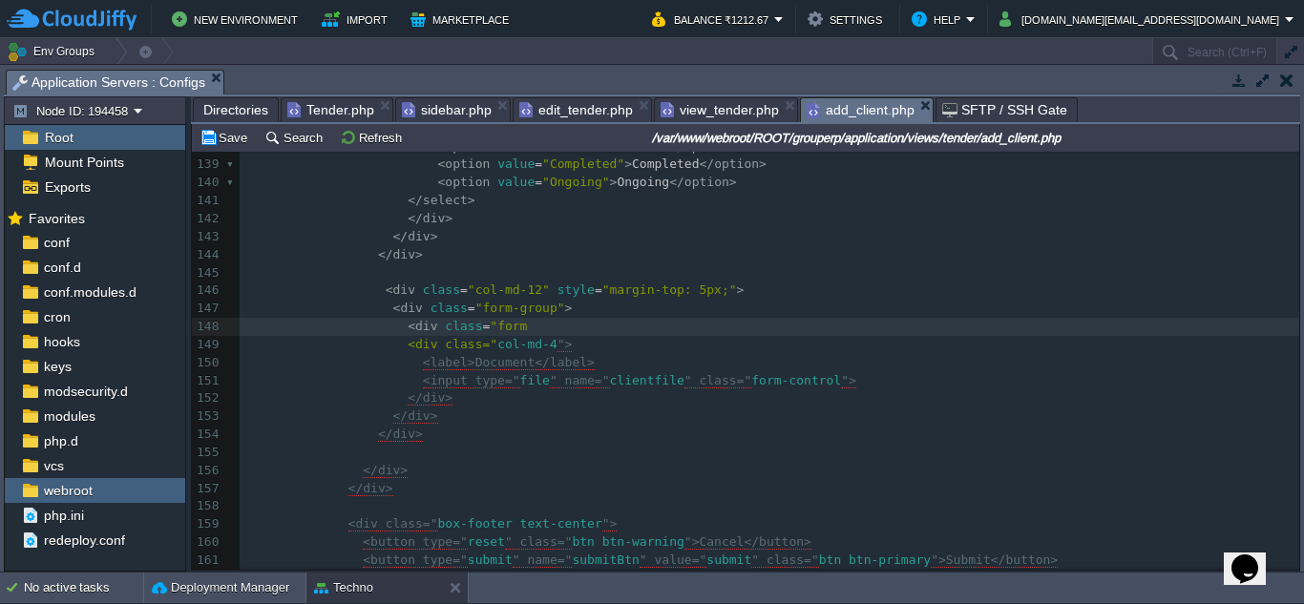
type textarea "<div class="form_"
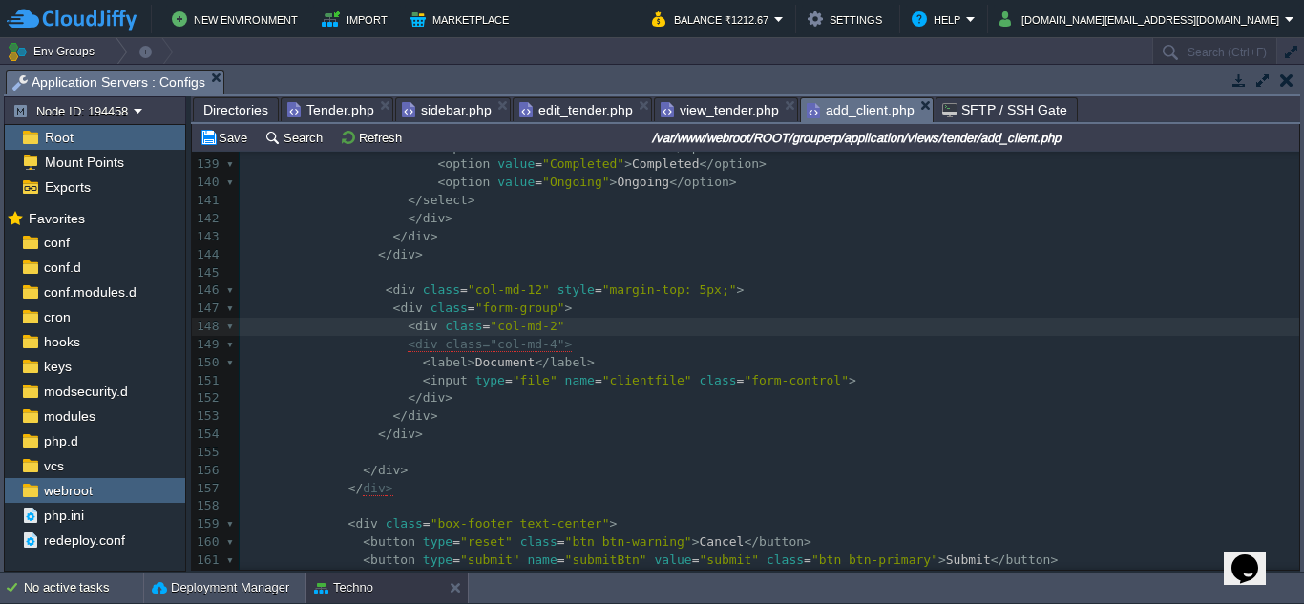
type textarea "col-md-2">"
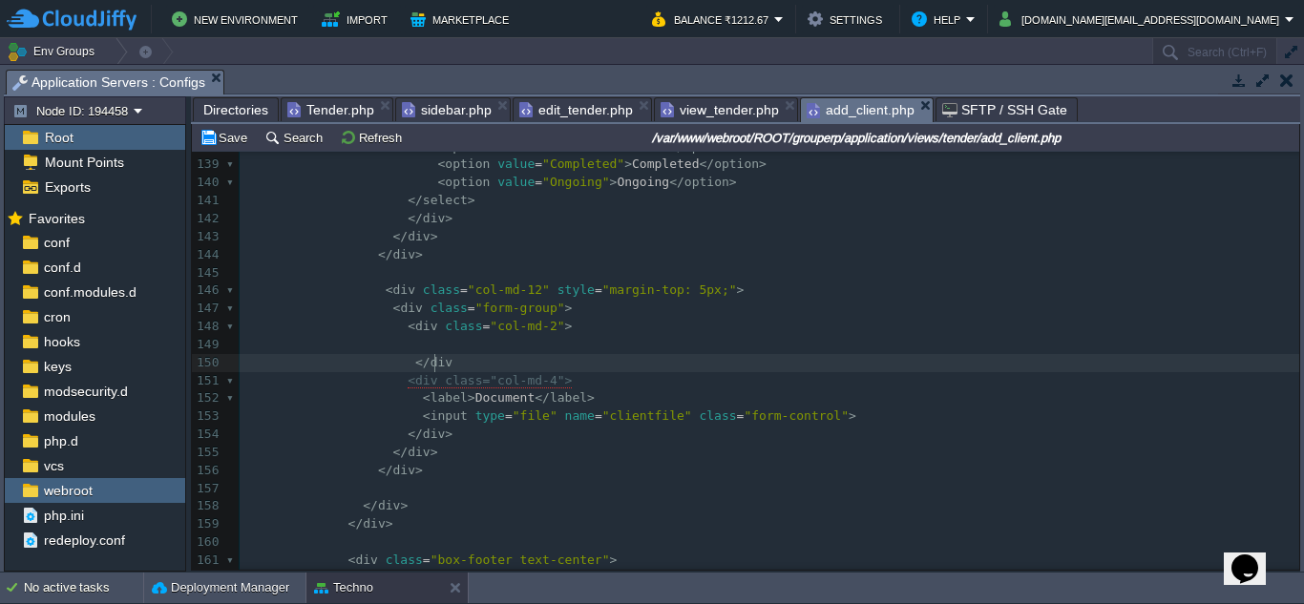
type textarea "</div>"
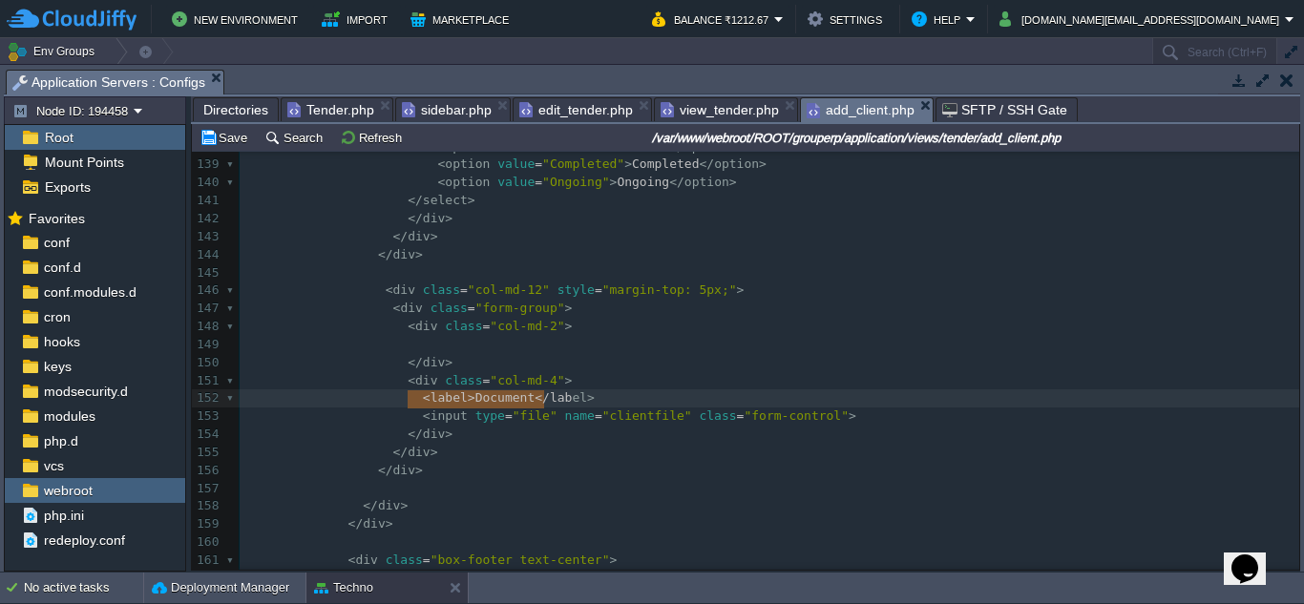
type textarea "<label>Document</label>"
drag, startPoint x: 404, startPoint y: 397, endPoint x: 550, endPoint y: 403, distance: 146.2
click at [467, 349] on pre at bounding box center [770, 345] width 1060 height 18
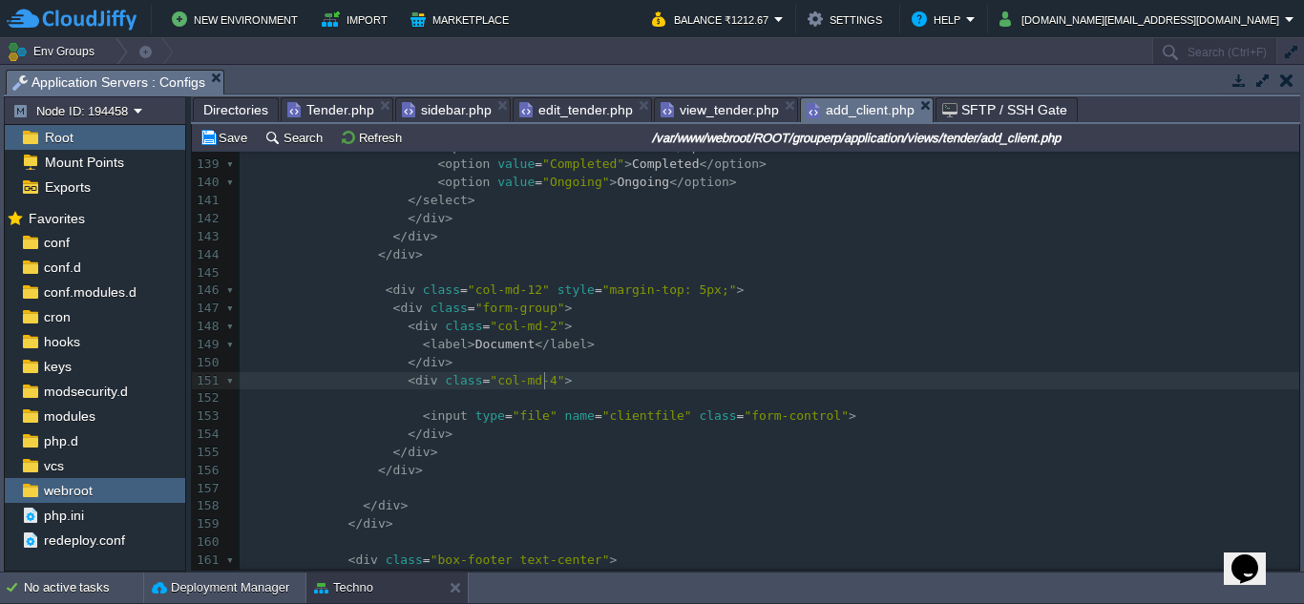
click at [556, 384] on pre "< div class = "col-md-4" >" at bounding box center [770, 381] width 1060 height 18
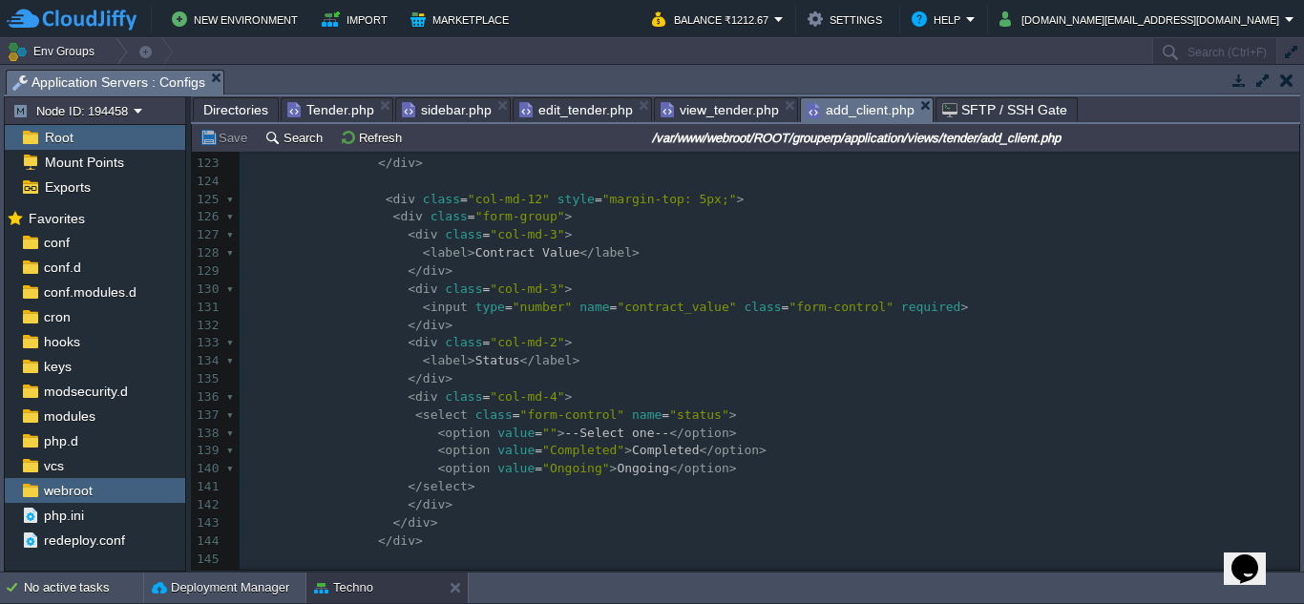
scroll to position [2578, 0]
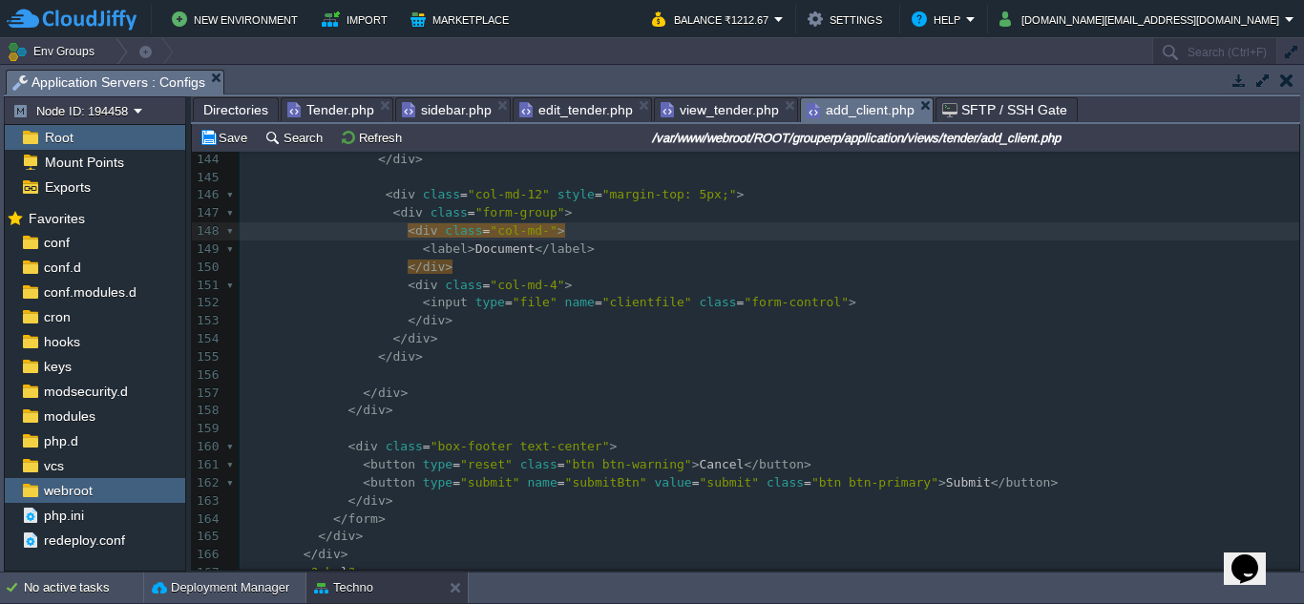
type textarea "3"
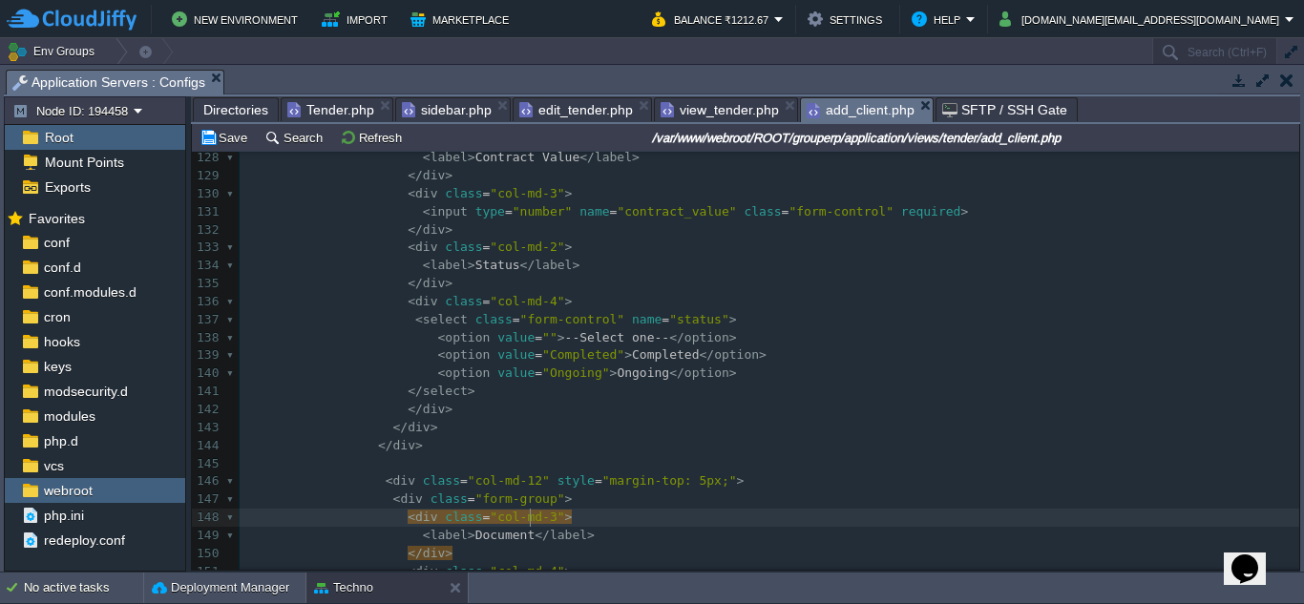
scroll to position [2244, 0]
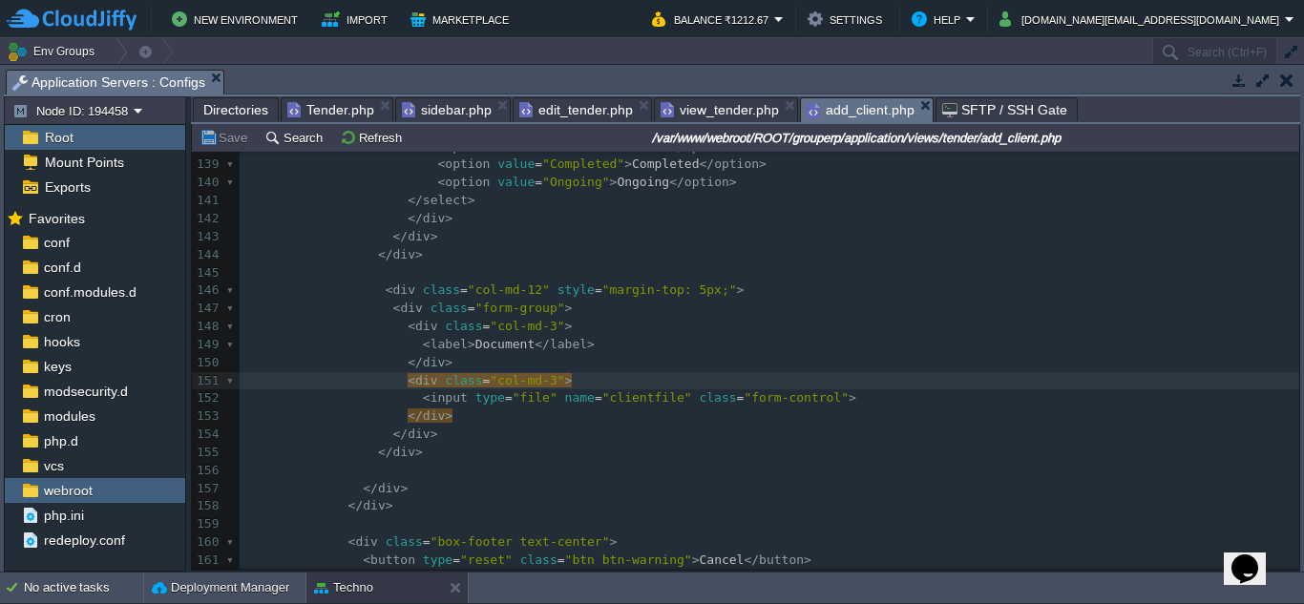
type textarea "3"
type textarea "4"
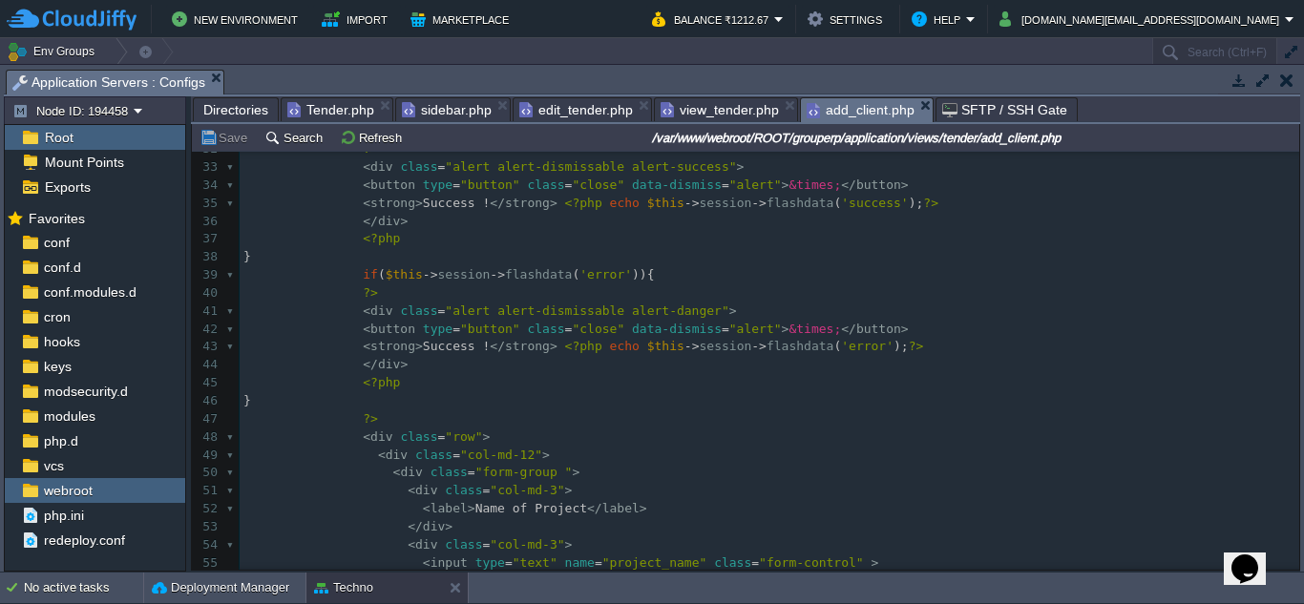
scroll to position [955, 0]
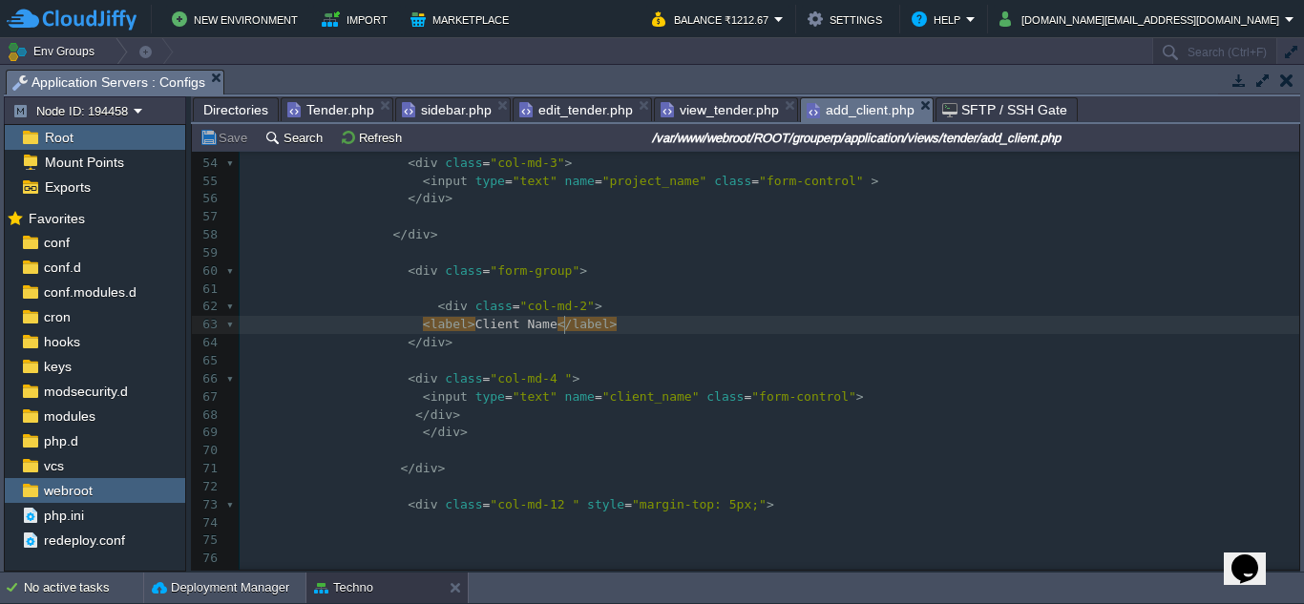
click at [392, 307] on span at bounding box center [340, 306] width 195 height 14
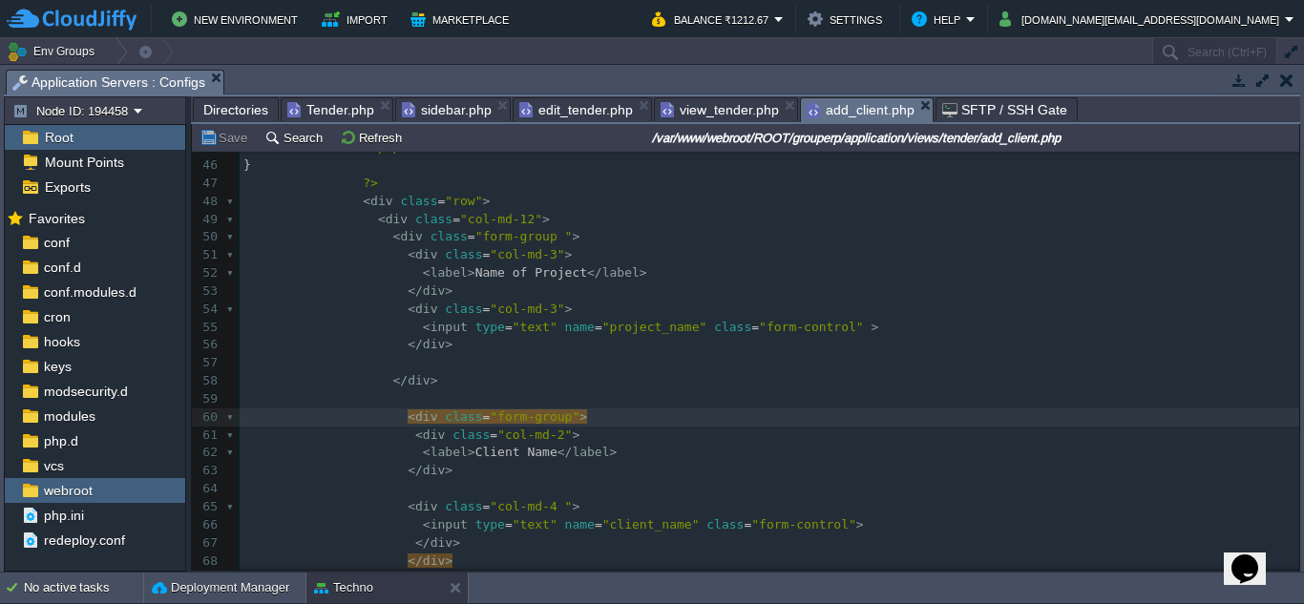
scroll to position [764, 0]
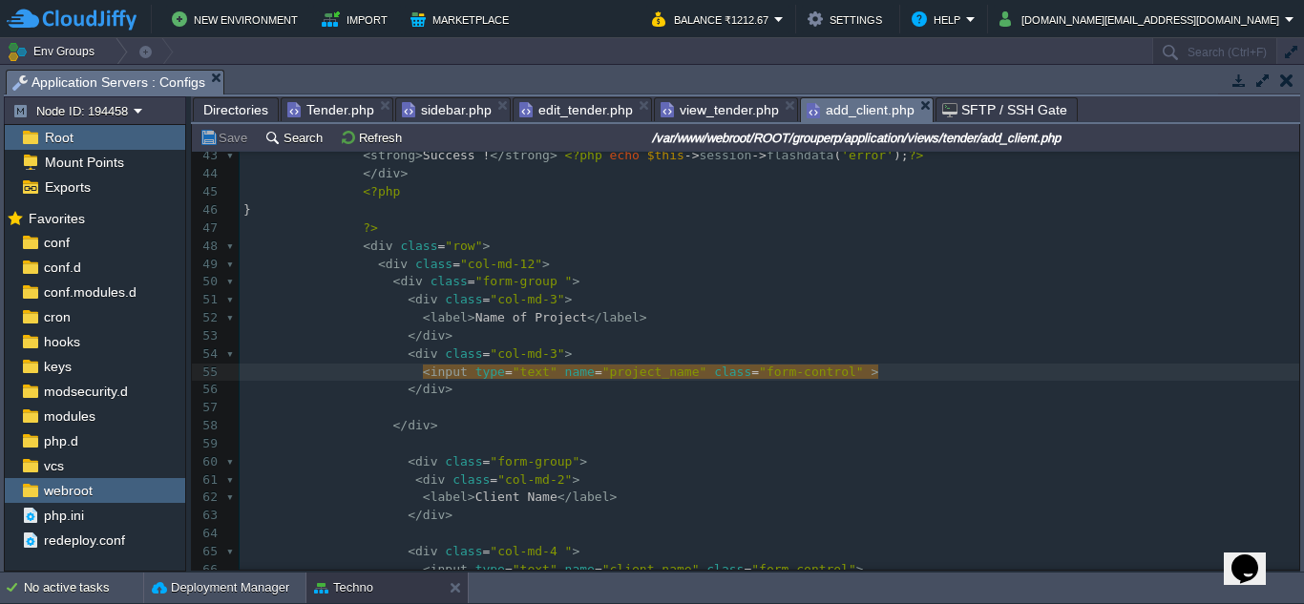
click at [607, 422] on pre "</ div >" at bounding box center [770, 426] width 1060 height 18
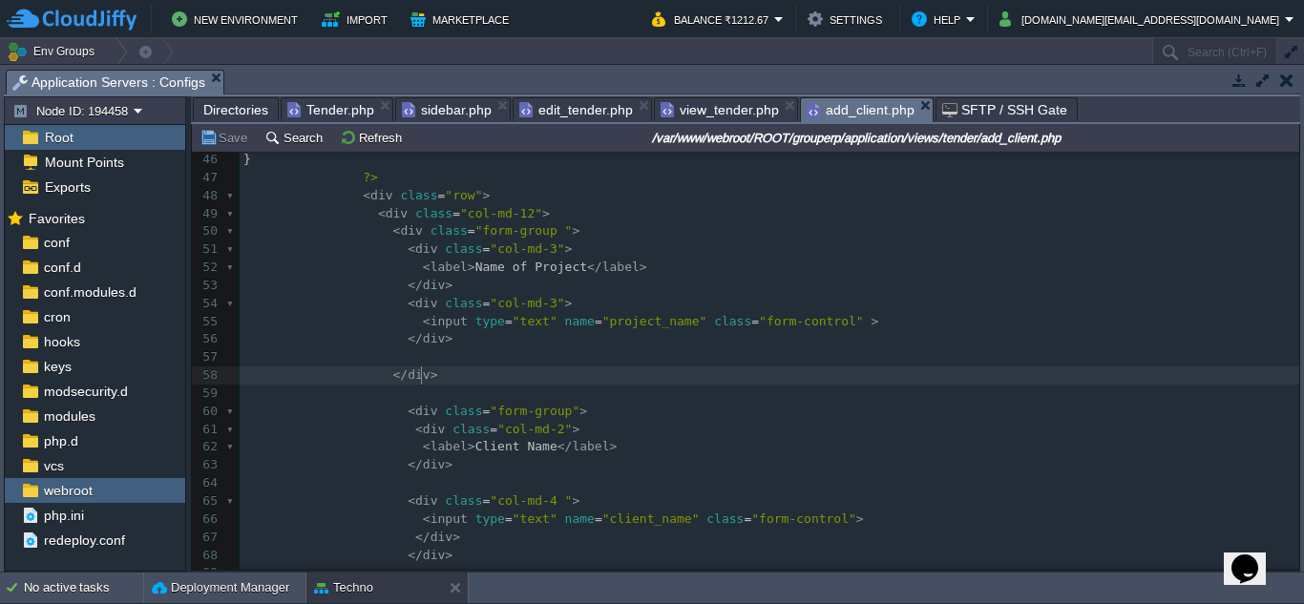
scroll to position [858, 0]
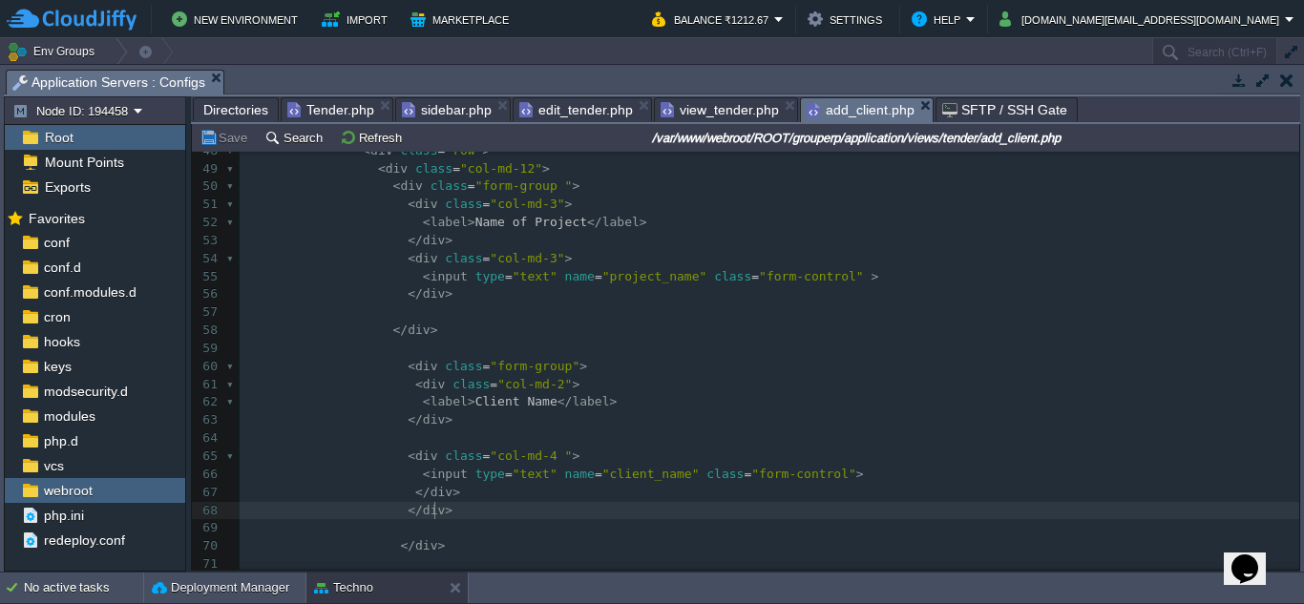
click at [626, 508] on pre "</ div >" at bounding box center [770, 511] width 1060 height 18
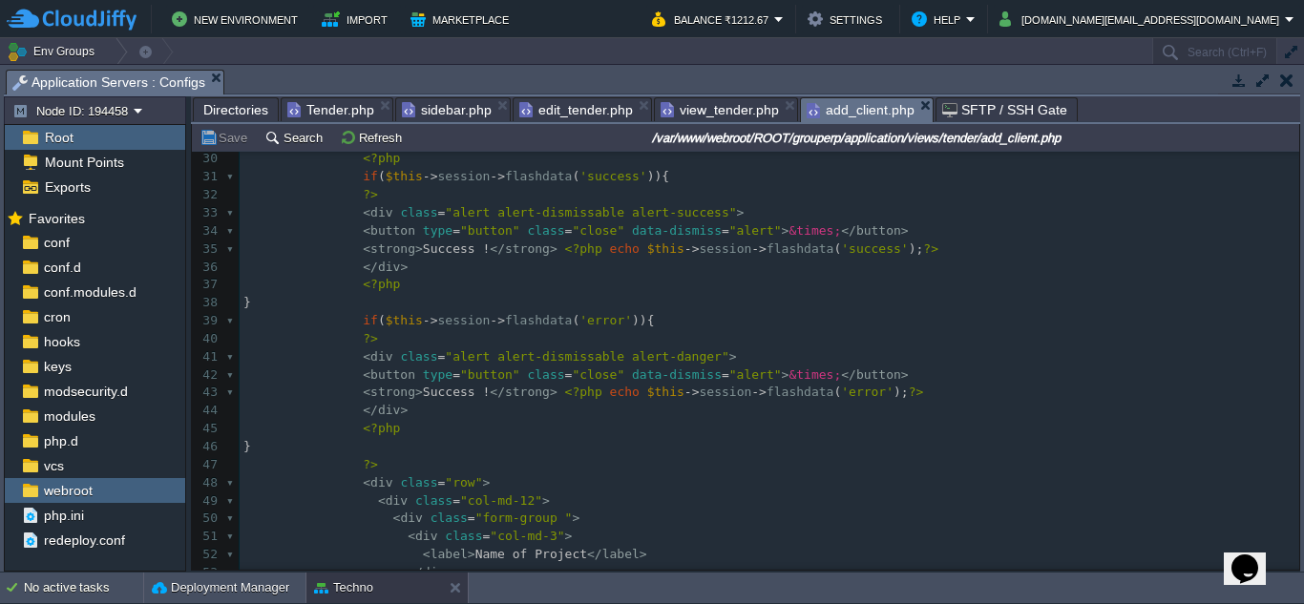
scroll to position [605, 0]
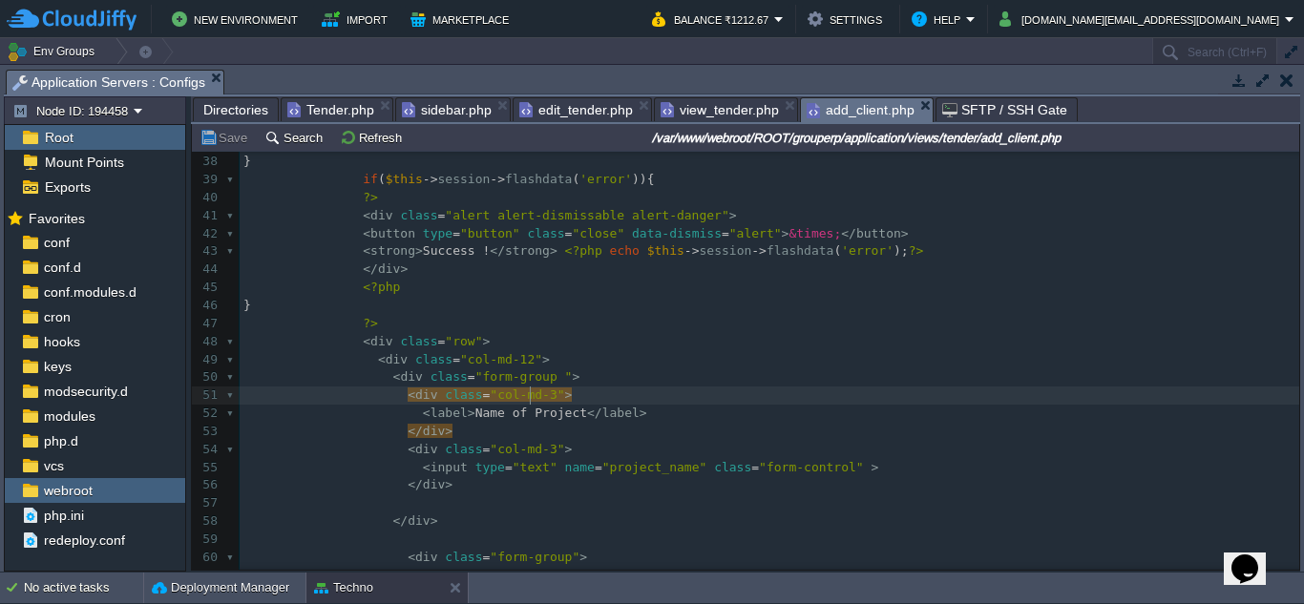
click at [542, 409] on span "Name of Project" at bounding box center [532, 413] width 112 height 14
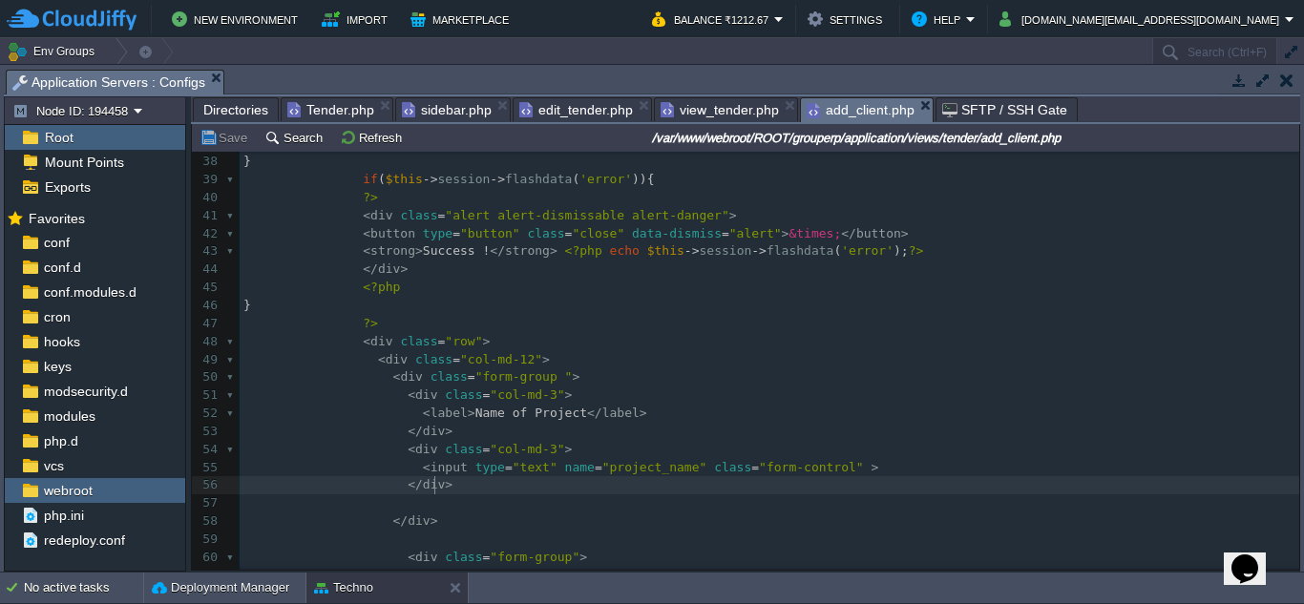
click at [684, 497] on pre "​" at bounding box center [770, 504] width 1060 height 18
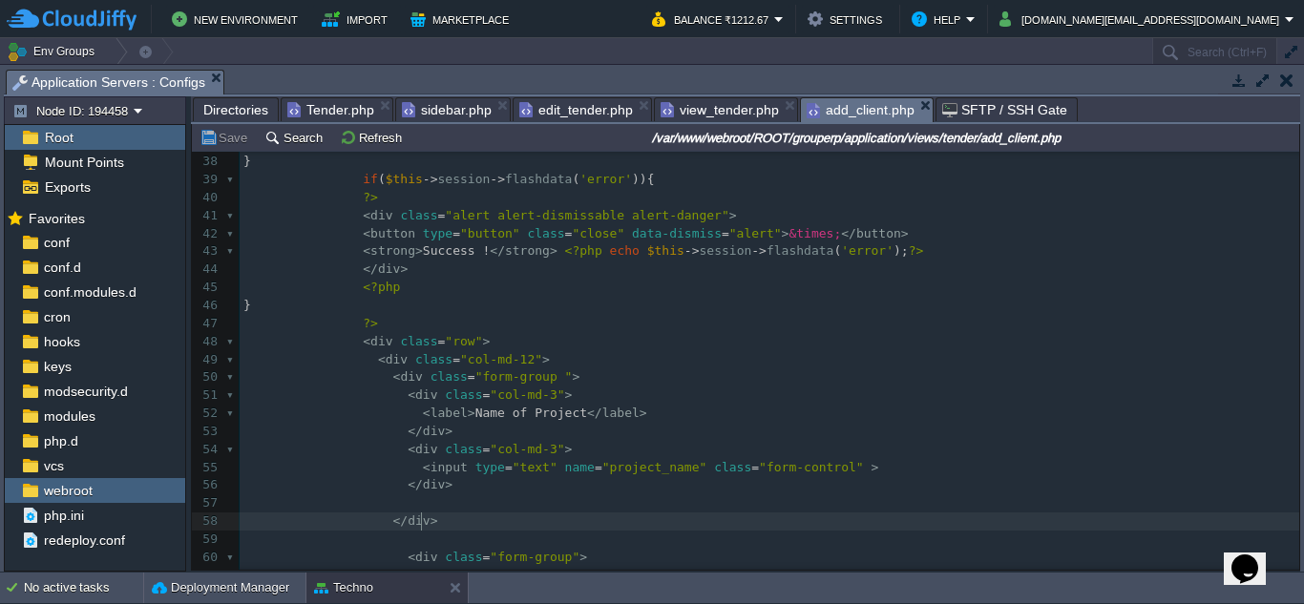
click at [664, 517] on pre "</ div >" at bounding box center [770, 522] width 1060 height 18
click at [642, 498] on pre "​" at bounding box center [770, 504] width 1060 height 18
click at [620, 521] on pre "</ div >" at bounding box center [770, 522] width 1060 height 18
click at [619, 538] on pre "​" at bounding box center [770, 540] width 1060 height 18
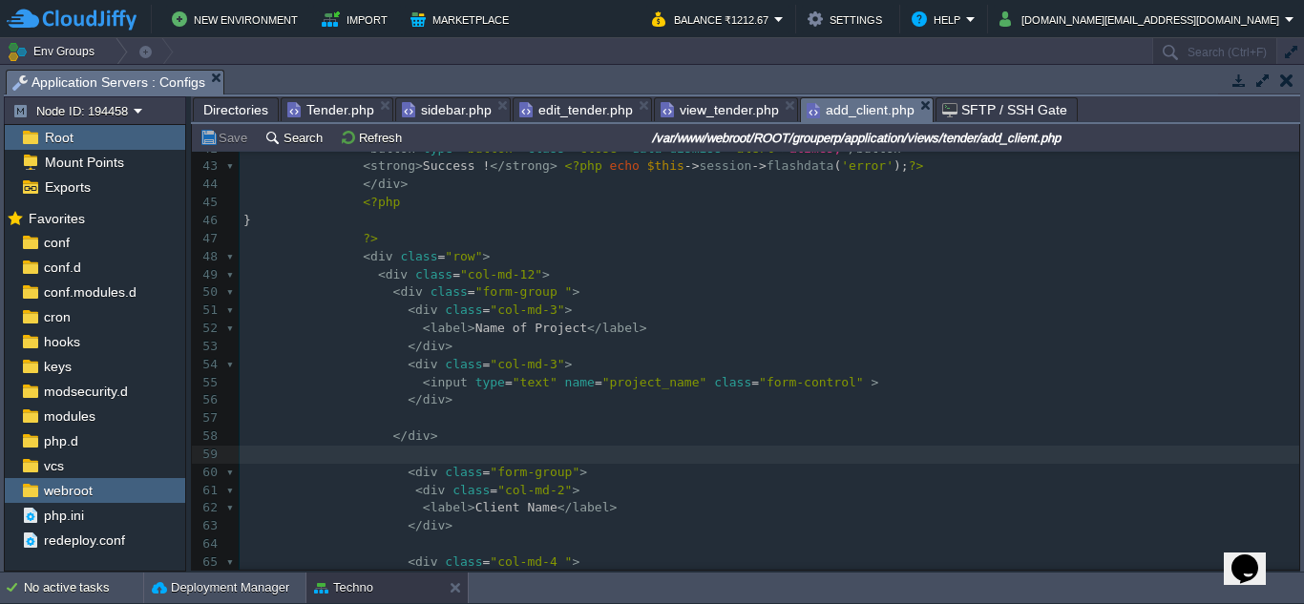
scroll to position [859, 0]
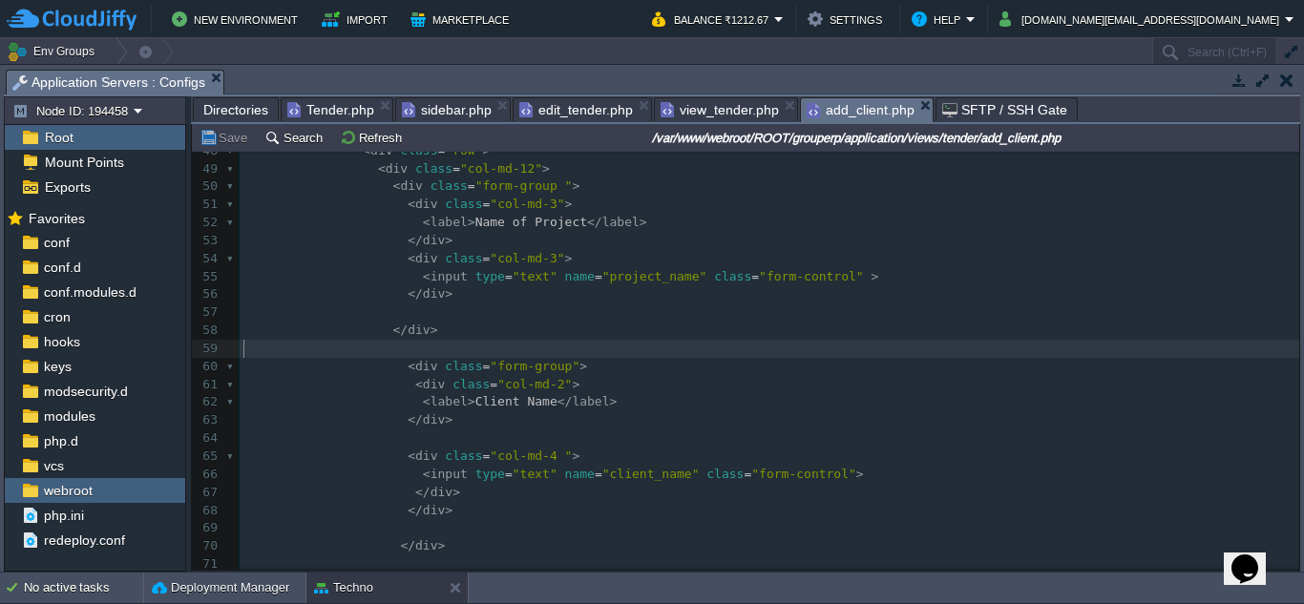
click at [671, 430] on pre "</ div >" at bounding box center [770, 421] width 1060 height 18
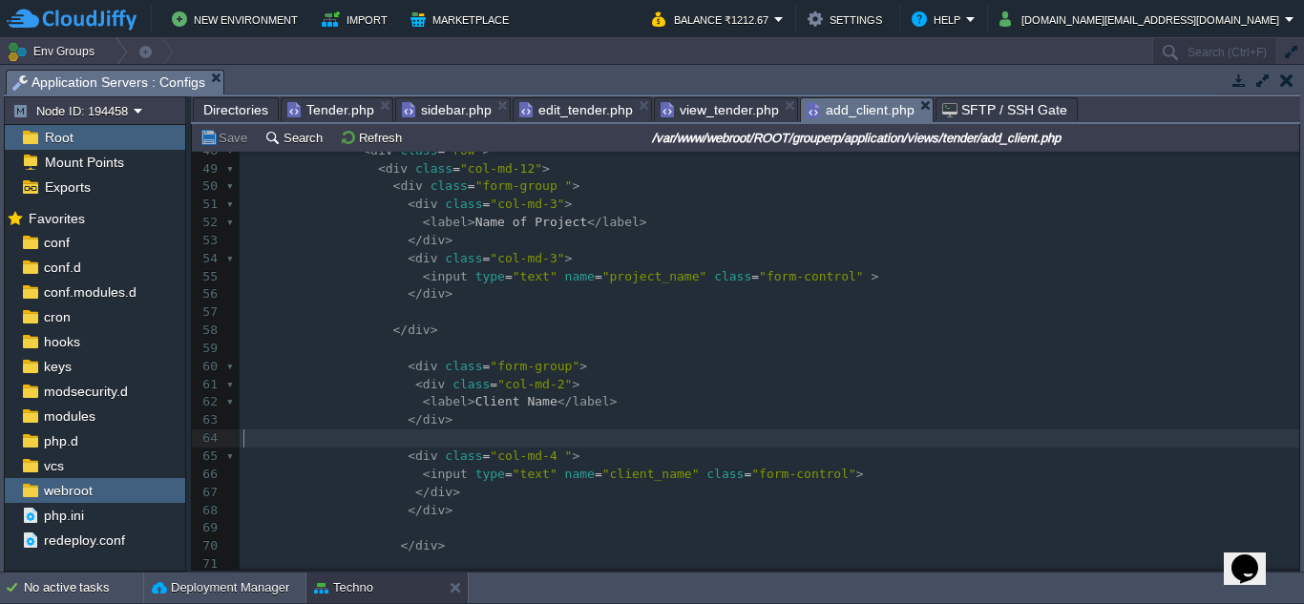
click at [659, 440] on pre "​" at bounding box center [770, 439] width 1060 height 18
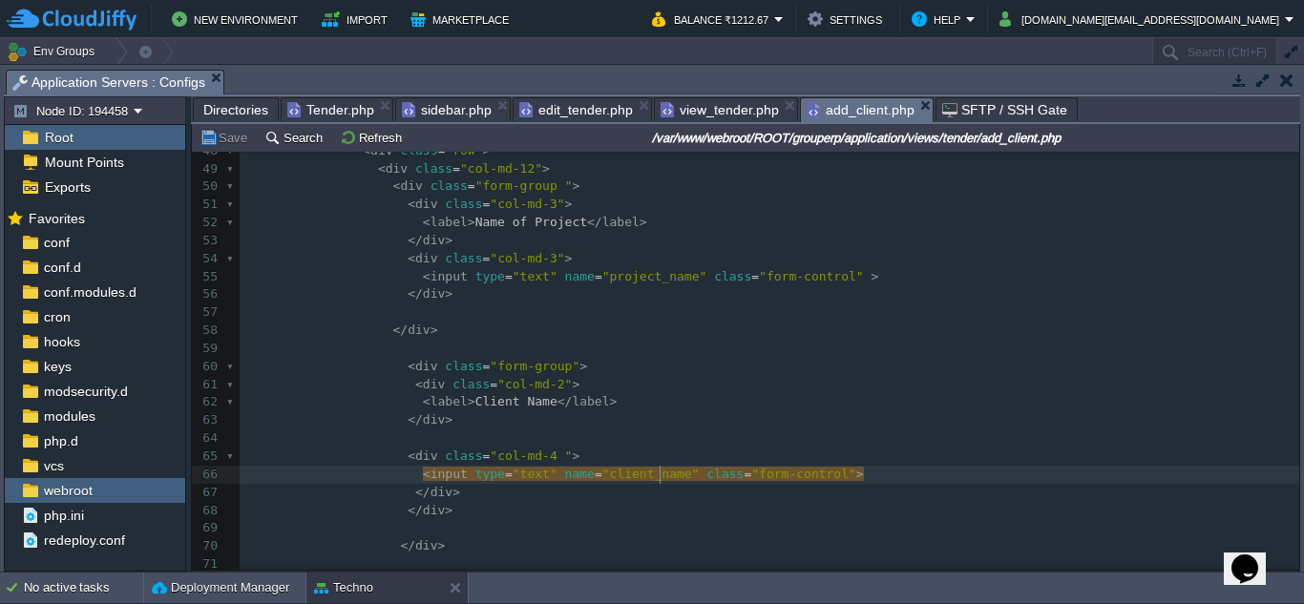
click at [651, 492] on pre "</ div >" at bounding box center [770, 493] width 1060 height 18
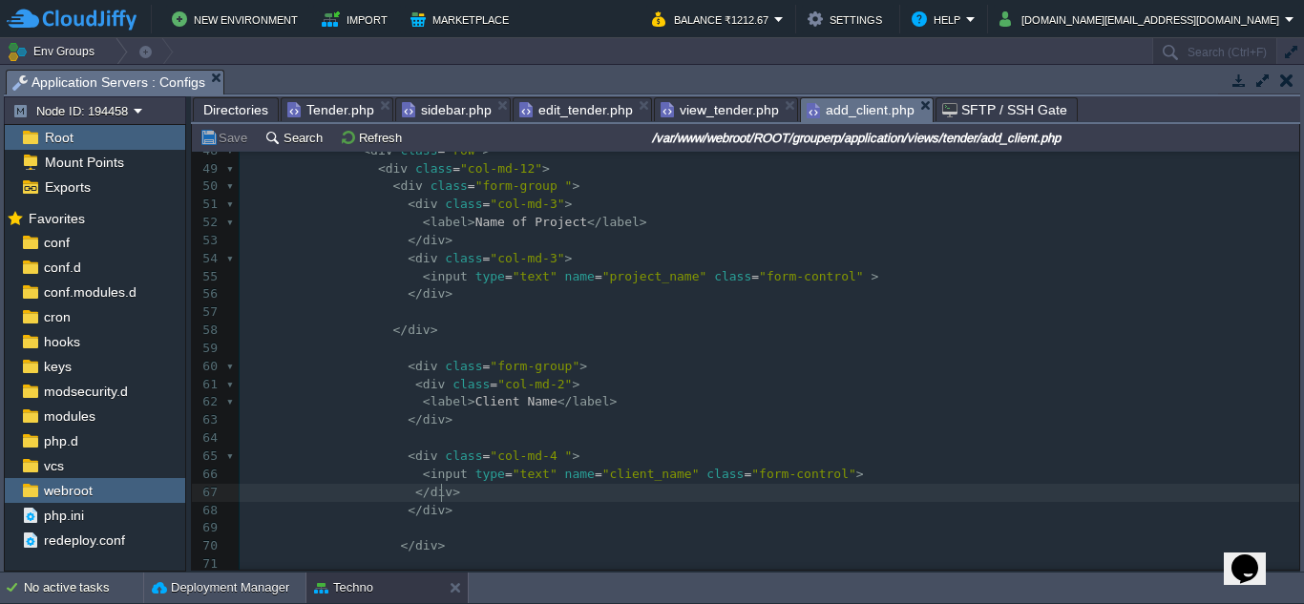
click at [643, 511] on pre "</ div >" at bounding box center [770, 511] width 1060 height 18
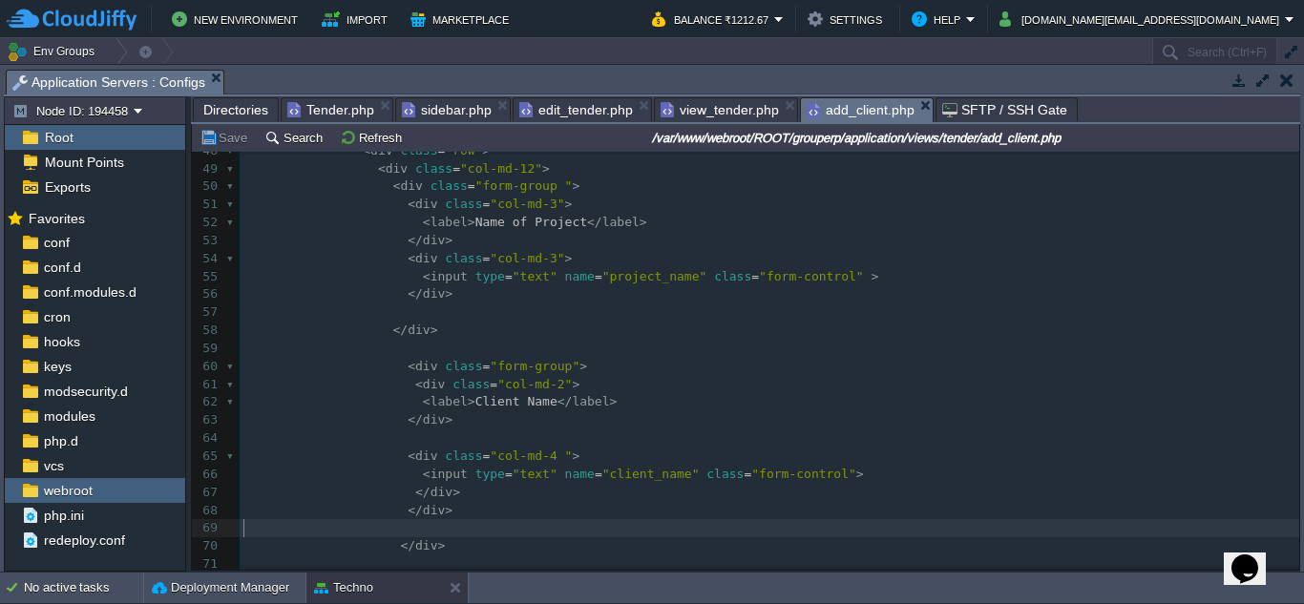
click at [638, 527] on pre "​" at bounding box center [770, 528] width 1060 height 18
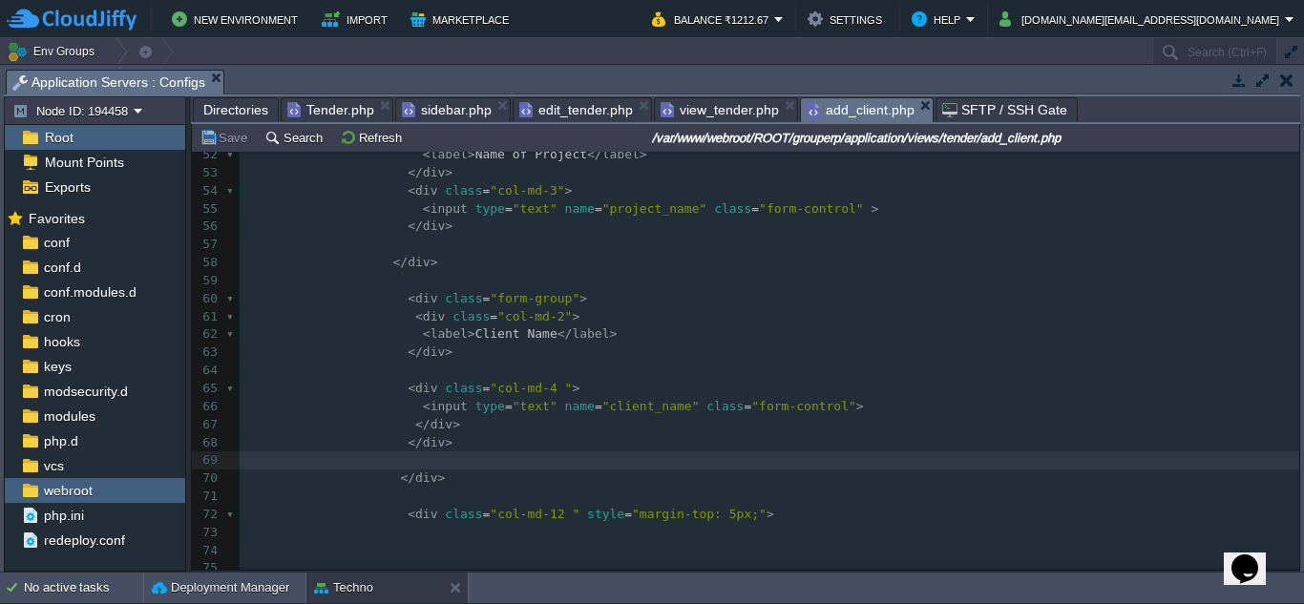
scroll to position [955, 0]
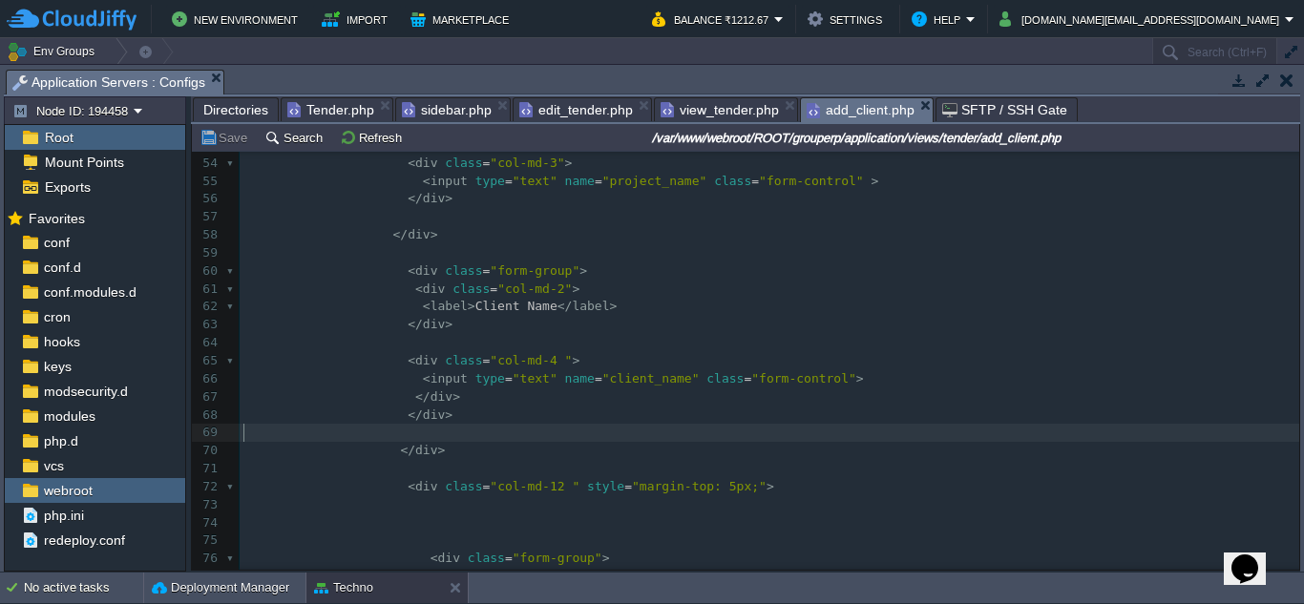
click at [733, 475] on pre "​" at bounding box center [770, 469] width 1060 height 18
click at [723, 440] on pre "​" at bounding box center [770, 433] width 1060 height 18
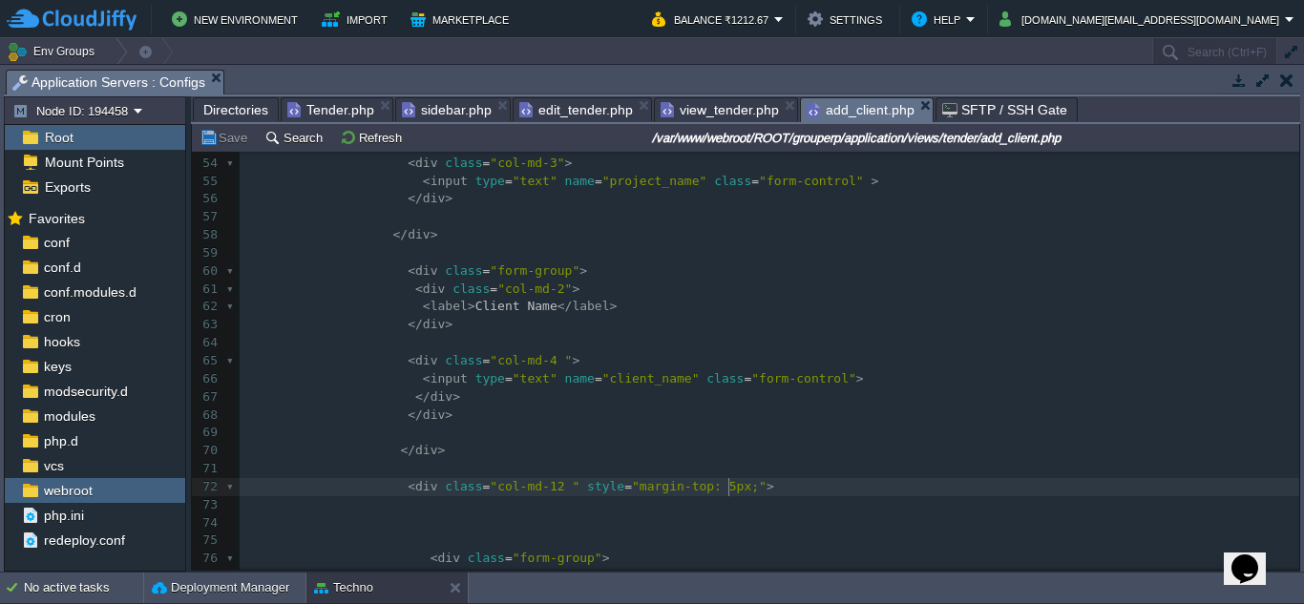
click at [742, 482] on pre "< div class = "col-md-12 " style = "margin-top: 5px;" >" at bounding box center [770, 487] width 1060 height 18
click at [743, 487] on pre "< div class = "col-md-12 " style = "margin-top: 5px;" >" at bounding box center [770, 487] width 1060 height 18
click at [744, 513] on pre "​" at bounding box center [770, 506] width 1060 height 18
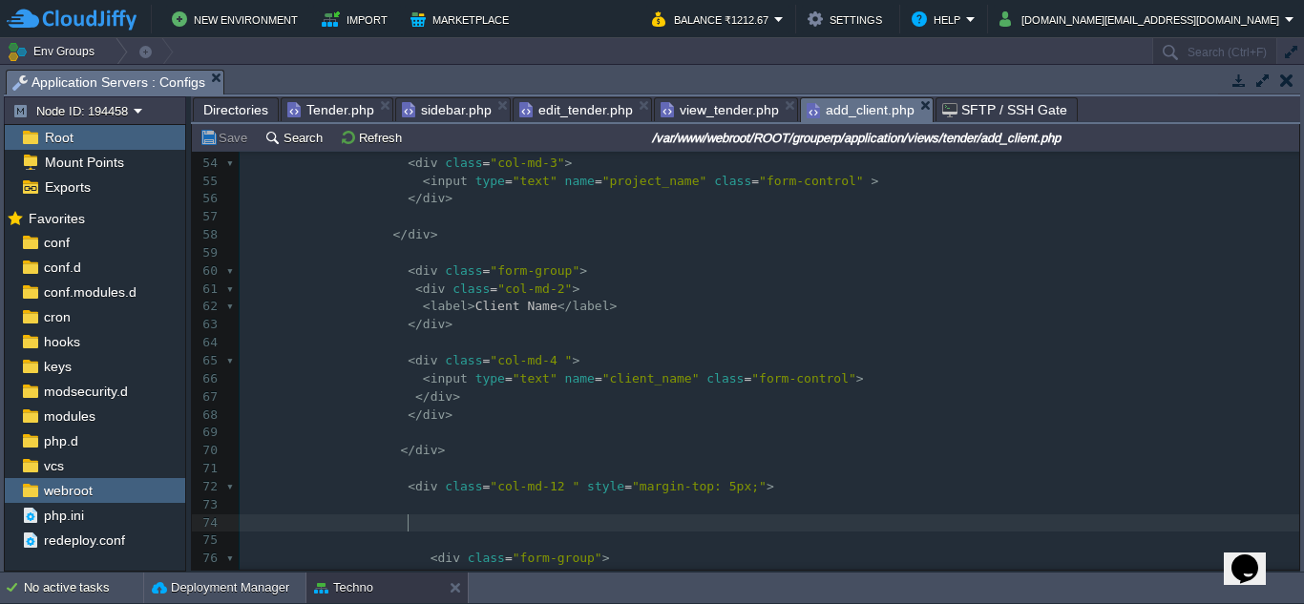
click at [734, 521] on pre at bounding box center [770, 524] width 1060 height 18
click at [732, 525] on pre at bounding box center [770, 524] width 1060 height 18
click at [730, 540] on pre "​" at bounding box center [770, 541] width 1060 height 18
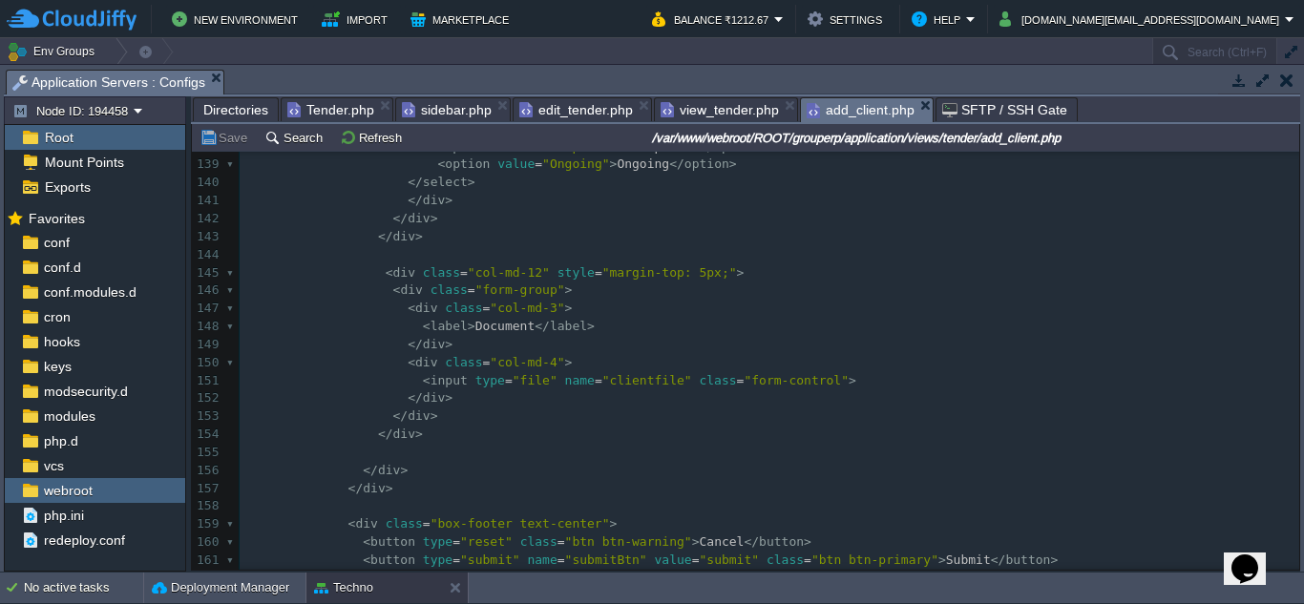
scroll to position [2973, 0]
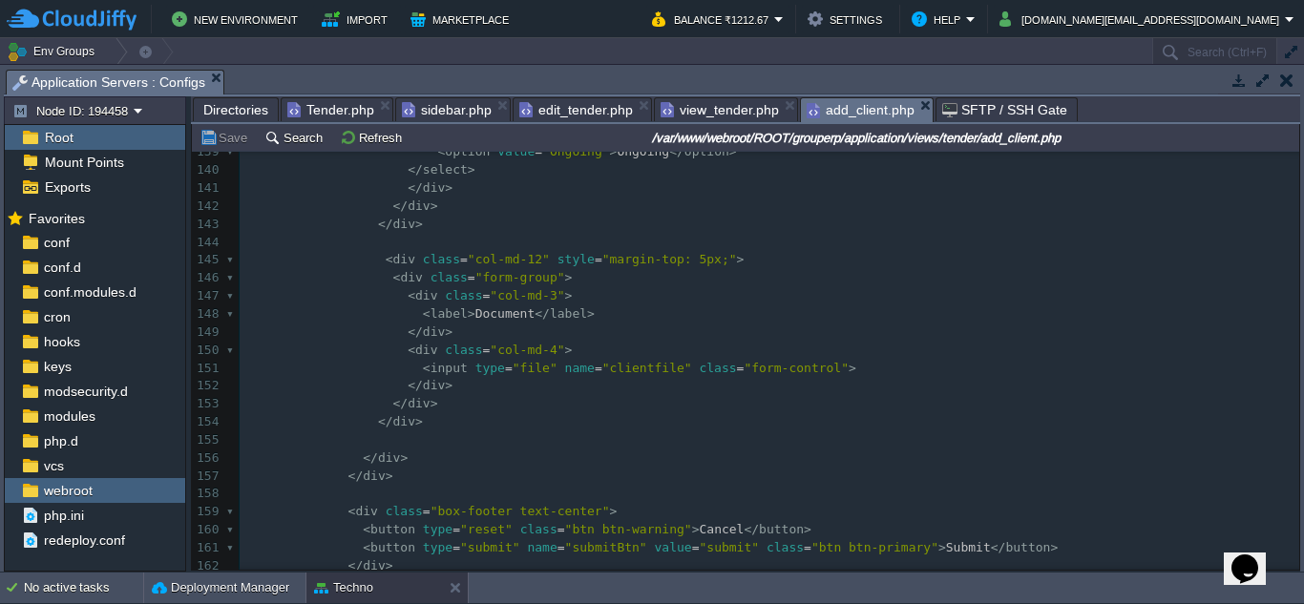
click at [456, 314] on div "x ​ 132 < div class = "col-md-2" > 133 < label > Status </ label > 134 </ div >…" at bounding box center [770, 531] width 1060 height 1026
click at [612, 323] on pre "< label > Document </ label >" at bounding box center [770, 315] width 1060 height 18
click at [612, 333] on pre "</ div >" at bounding box center [770, 333] width 1060 height 18
click at [638, 313] on pre "< label > Document </ label >" at bounding box center [770, 315] width 1060 height 18
click at [648, 289] on pre "< div class = "col-md-3" >" at bounding box center [770, 296] width 1060 height 18
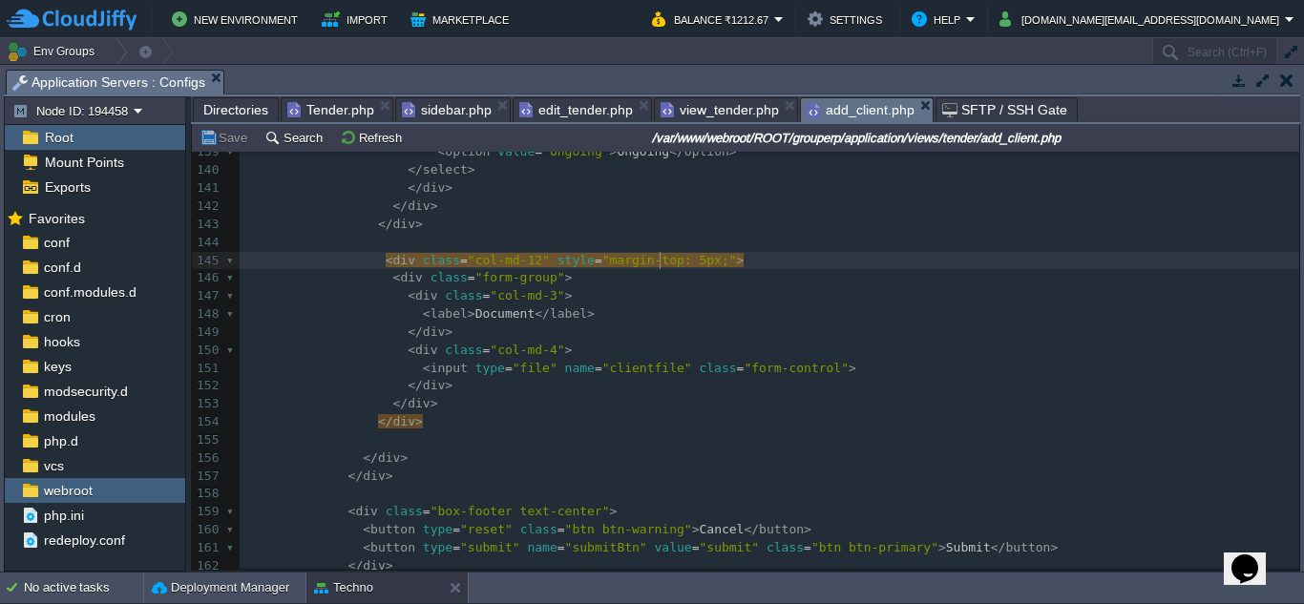
click at [659, 271] on pre "< div class = "form-group" >" at bounding box center [770, 278] width 1060 height 18
click at [721, 275] on pre "< div class = "form-group" >" at bounding box center [770, 278] width 1060 height 18
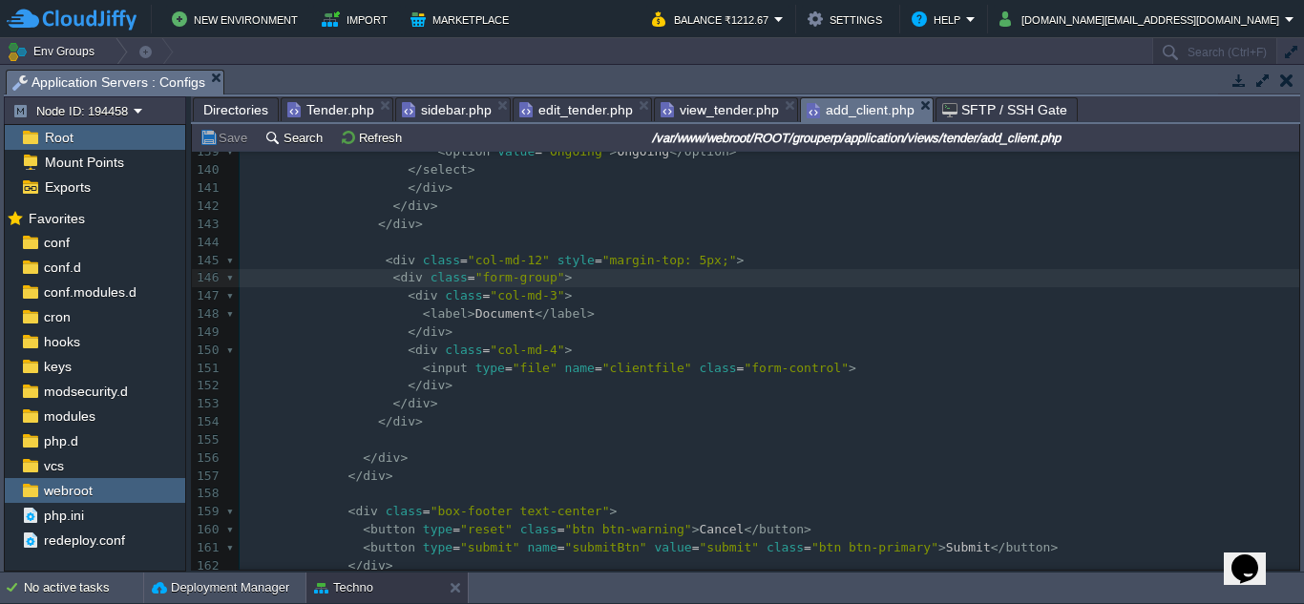
click at [463, 434] on pre at bounding box center [770, 441] width 1060 height 18
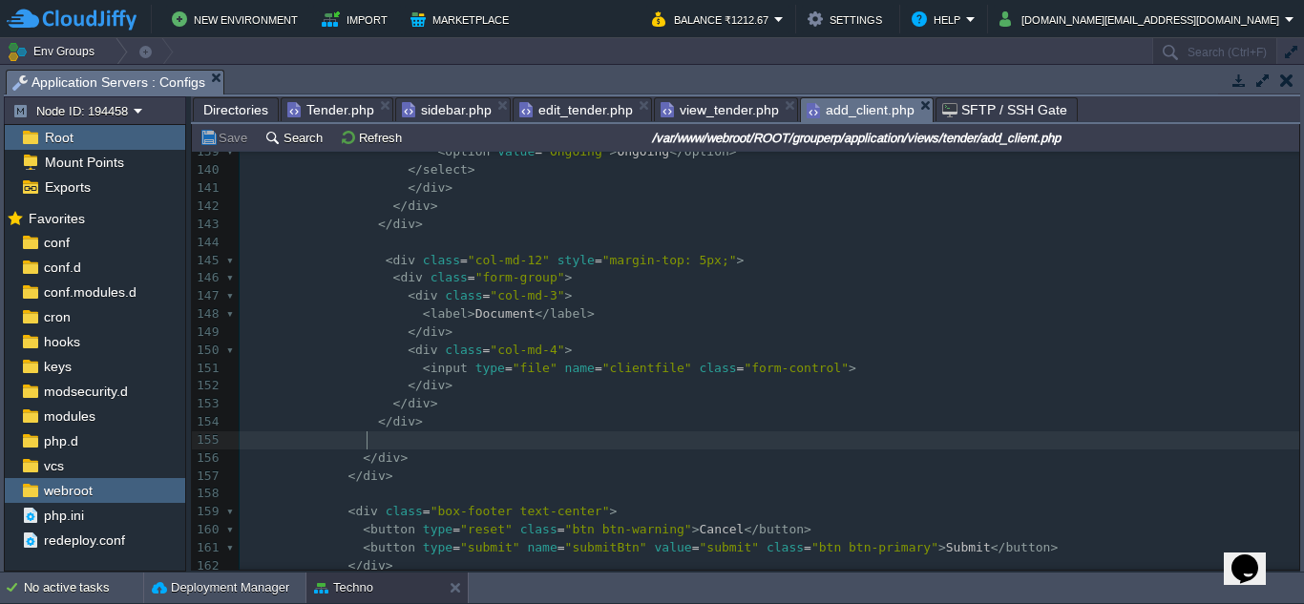
click at [481, 410] on pre "</ div >" at bounding box center [770, 404] width 1060 height 18
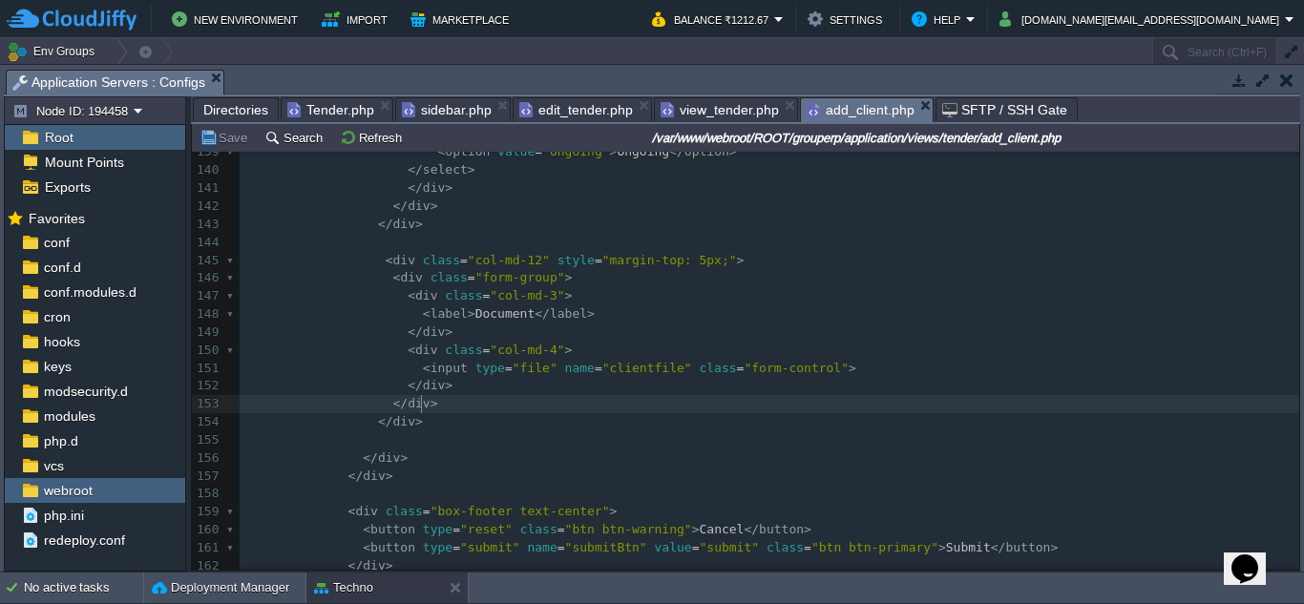
click at [511, 391] on pre "</ div >" at bounding box center [770, 386] width 1060 height 18
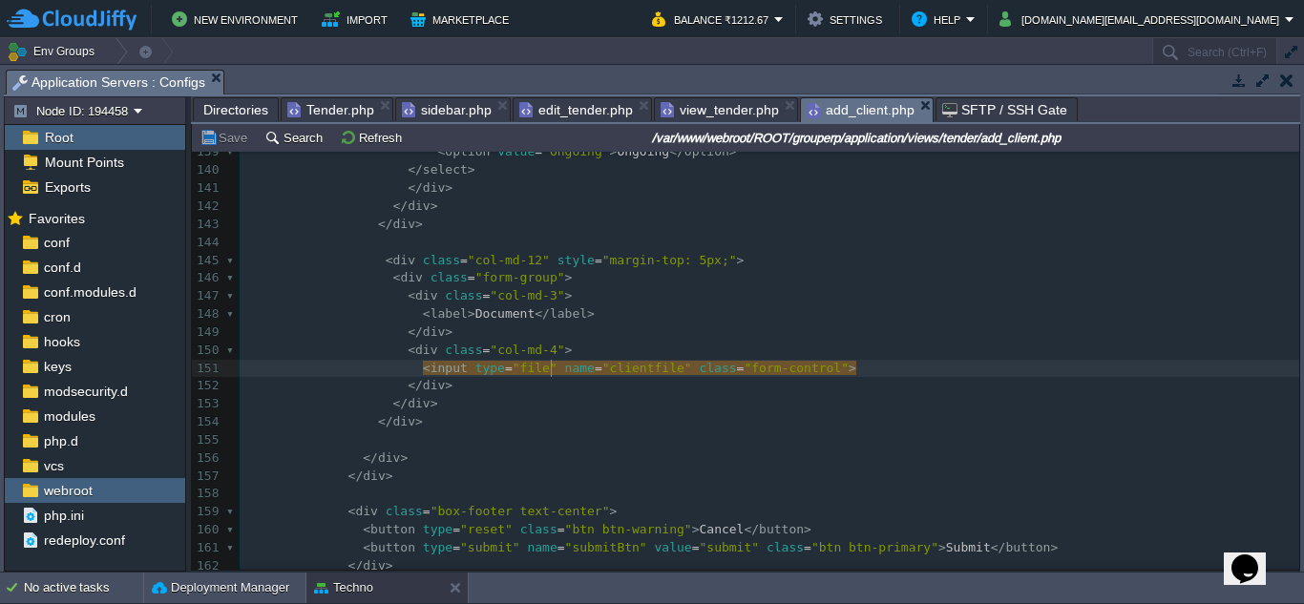
click at [561, 345] on div "x ​ 129 < div class = "col-md-3" > 130 < input type = "number" name = "contract…" at bounding box center [770, 504] width 1060 height 1080
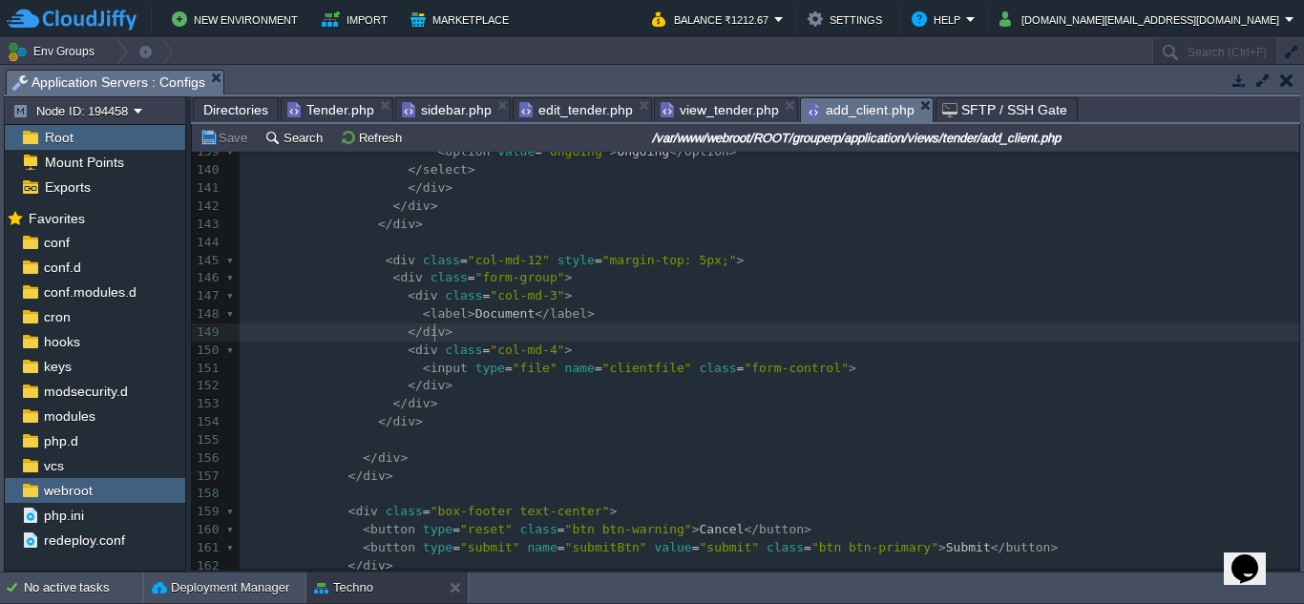
click at [565, 330] on pre "</ div >" at bounding box center [770, 333] width 1060 height 18
click at [572, 315] on pre "< label > Document </ label >" at bounding box center [770, 315] width 1060 height 18
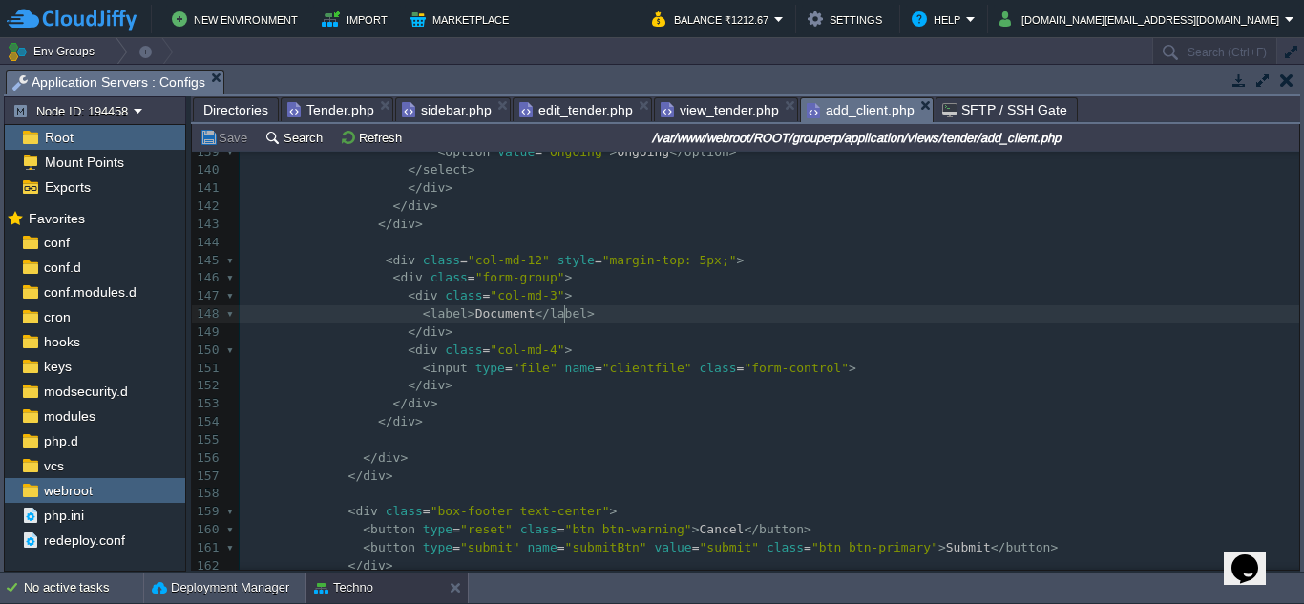
click at [573, 298] on pre "< div class = "col-md-3" >" at bounding box center [770, 296] width 1060 height 18
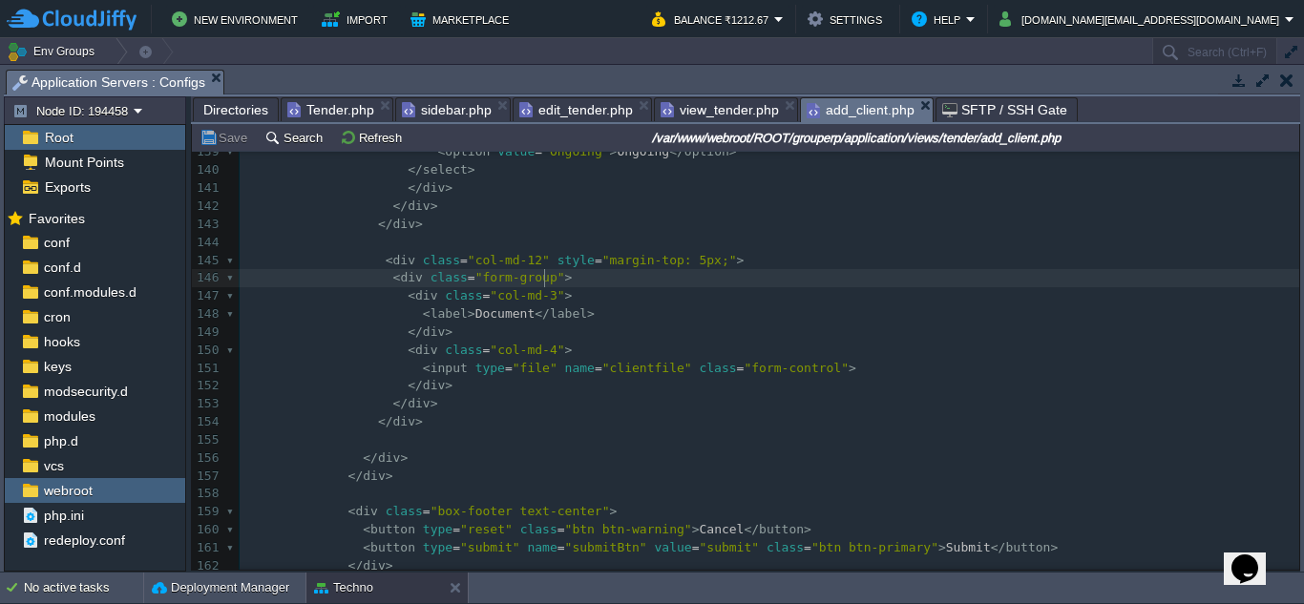
click at [580, 272] on pre "< div class = "form-group" >" at bounding box center [770, 278] width 1060 height 18
click at [600, 252] on pre at bounding box center [770, 243] width 1060 height 18
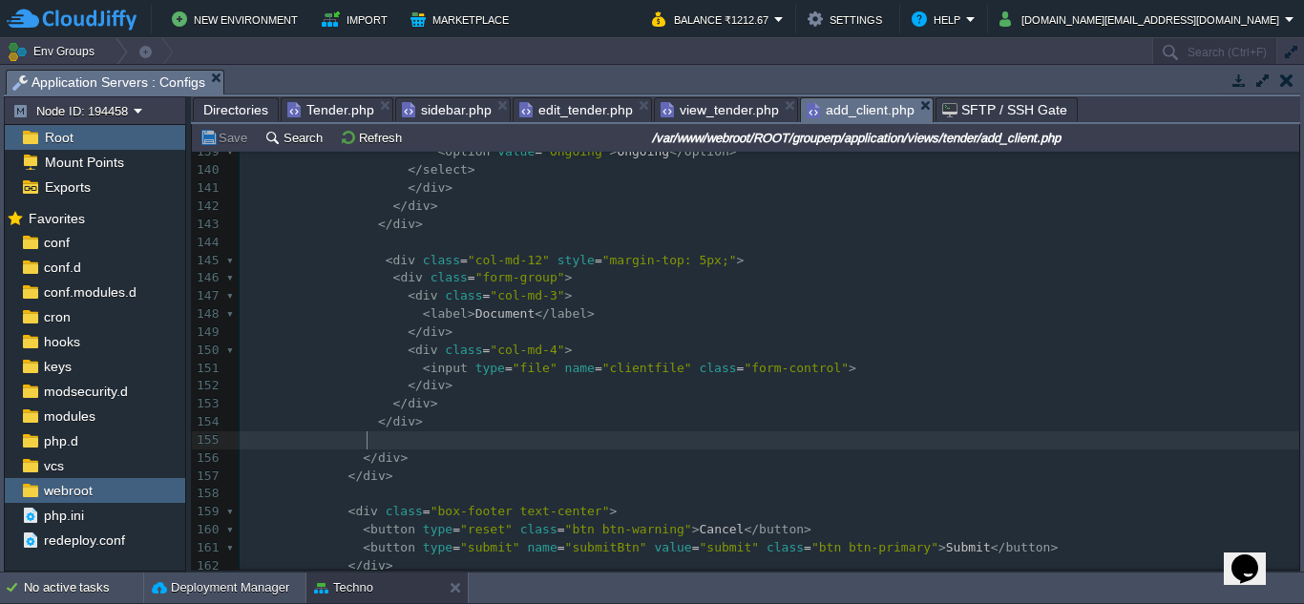
click at [585, 441] on pre at bounding box center [770, 441] width 1060 height 18
click at [738, 112] on span "view_tender.php" at bounding box center [720, 109] width 118 height 23
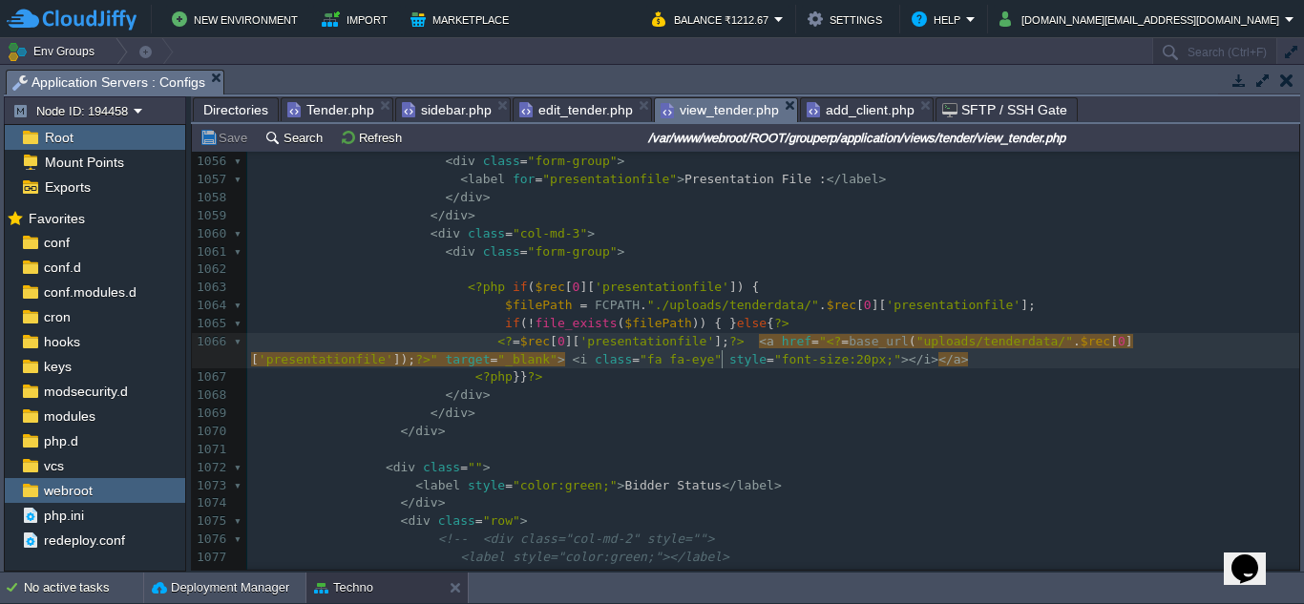
click at [752, 487] on pre "< label style = "color:green;" > Bidder Status </ label >" at bounding box center [773, 486] width 1052 height 18
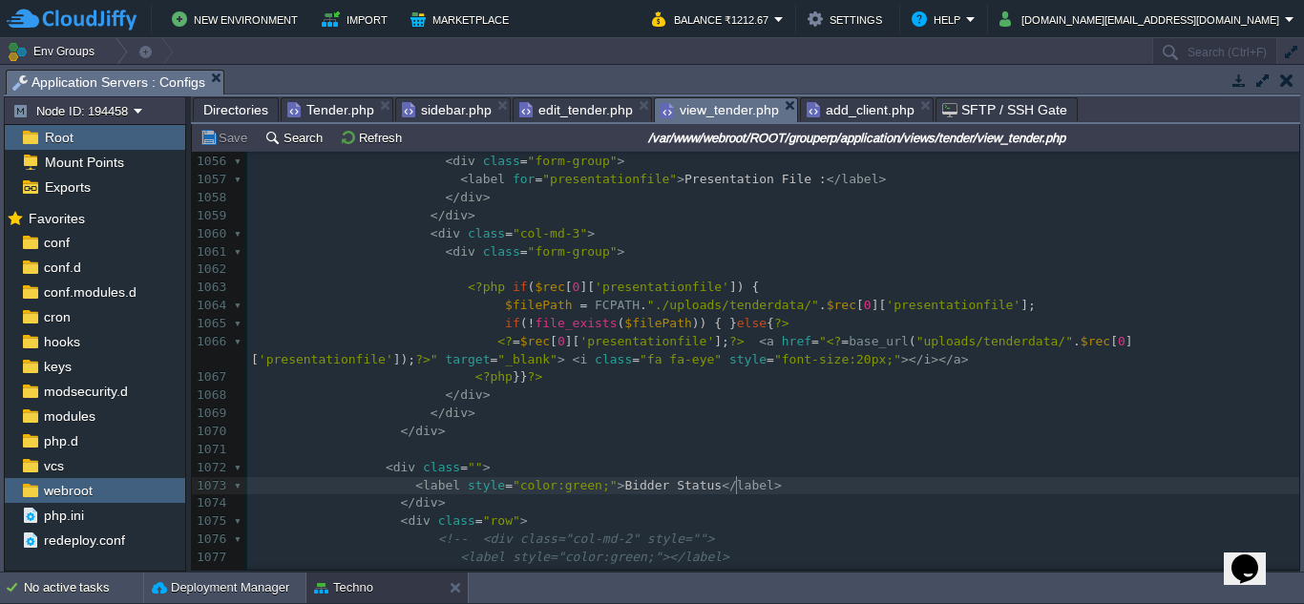
click at [703, 269] on pre at bounding box center [773, 270] width 1052 height 18
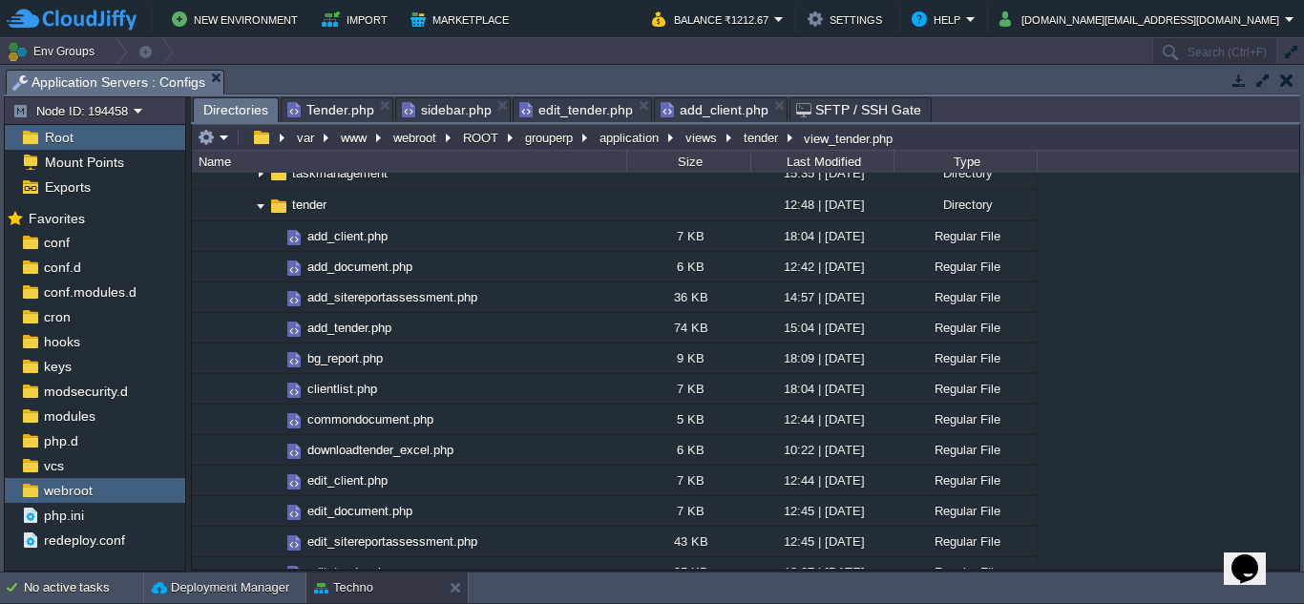
click at [727, 113] on span "add_client.php" at bounding box center [715, 109] width 108 height 23
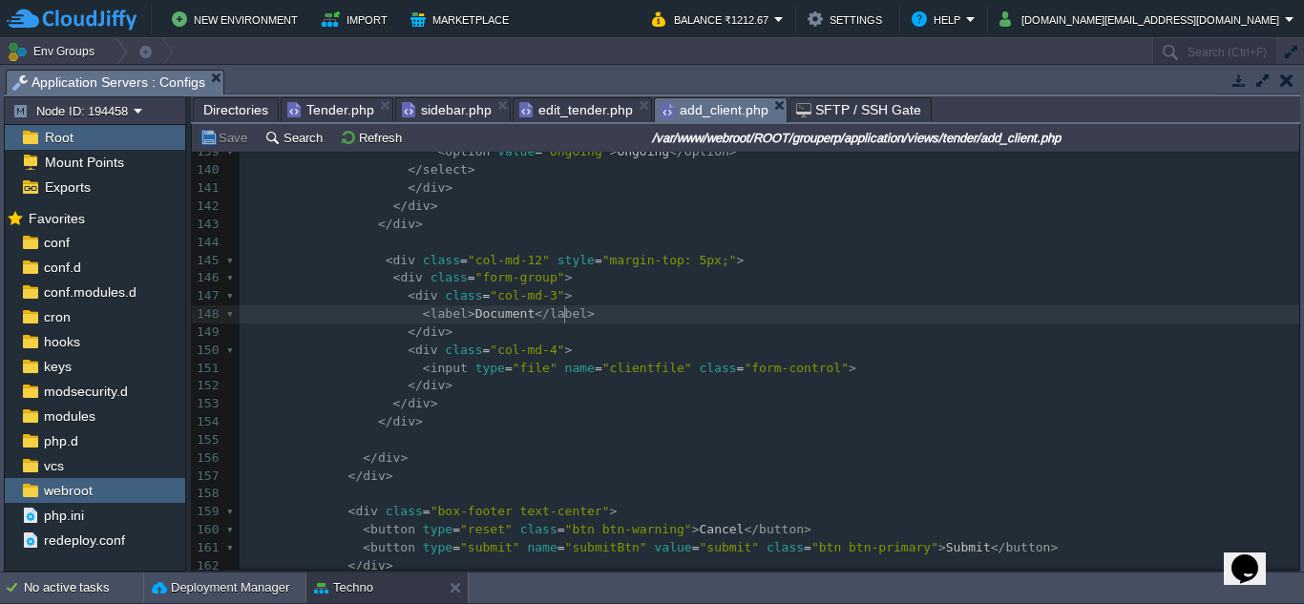
click at [741, 316] on pre "< label > Document </ label >" at bounding box center [770, 315] width 1060 height 18
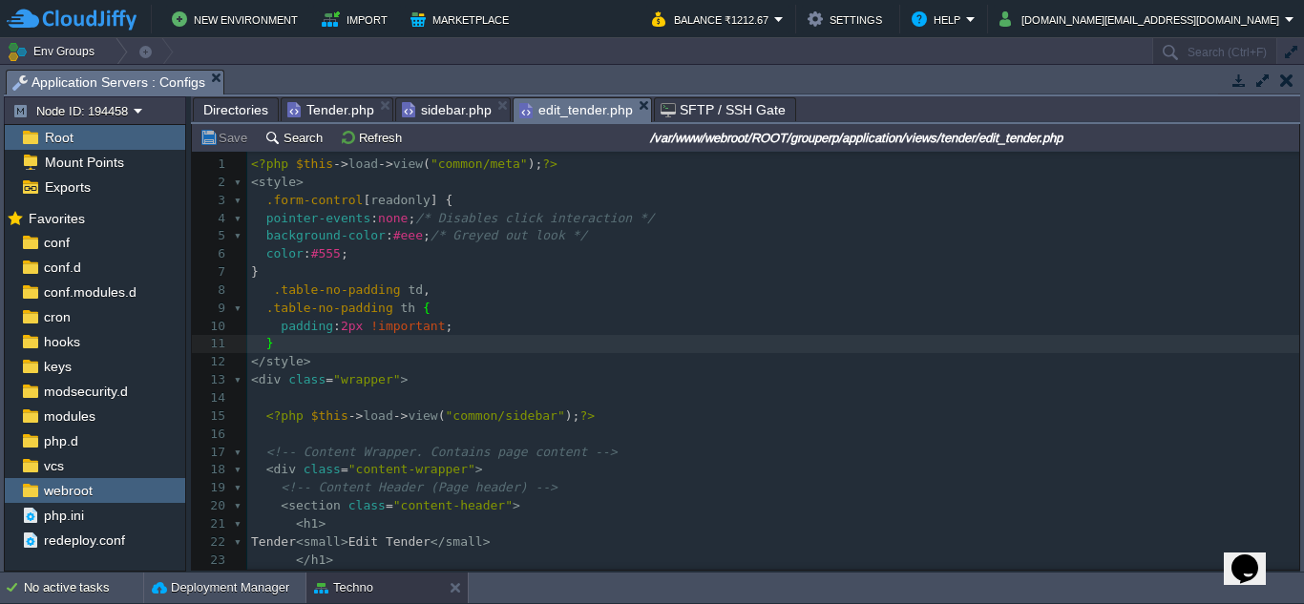
click at [588, 110] on span "edit_tender.php" at bounding box center [576, 110] width 114 height 24
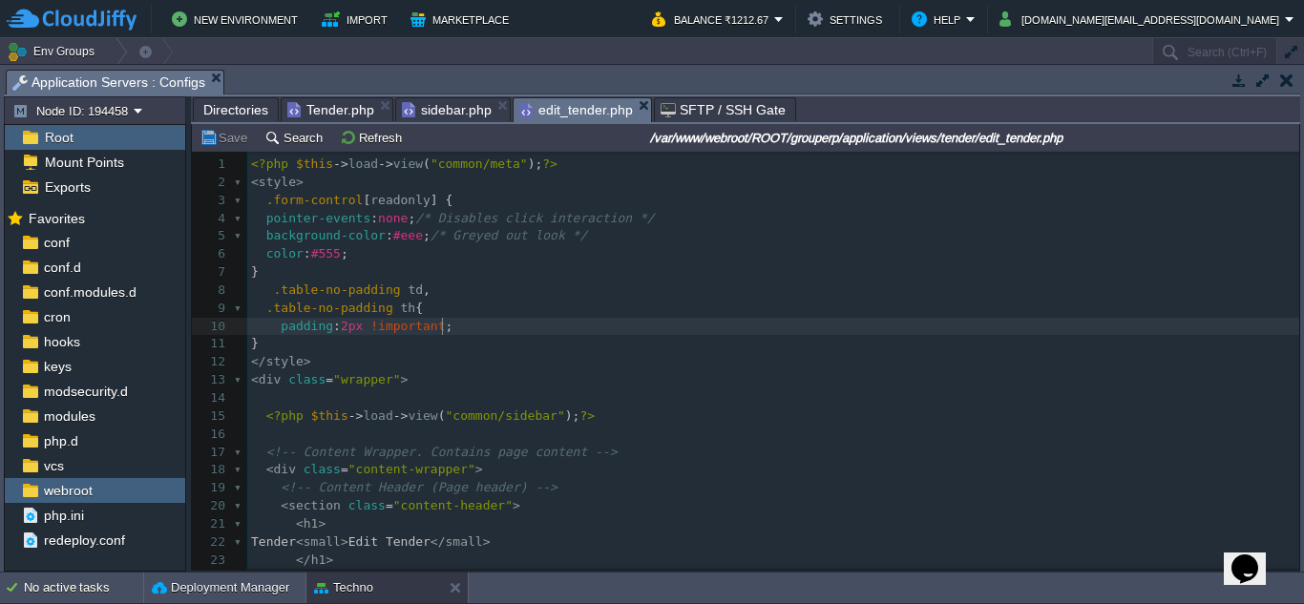
click at [636, 100] on em "edit_tender.php" at bounding box center [585, 110] width 132 height 24
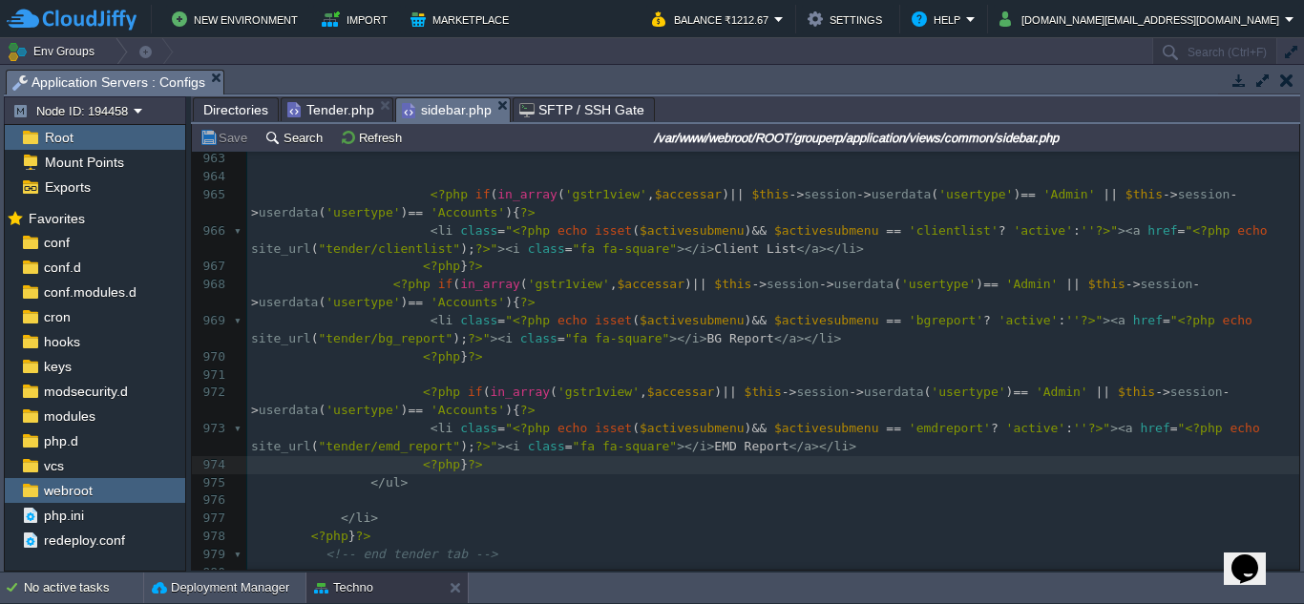
click at [456, 110] on span "sidebar.php" at bounding box center [447, 110] width 90 height 24
click at [493, 370] on pre "​" at bounding box center [773, 376] width 1052 height 18
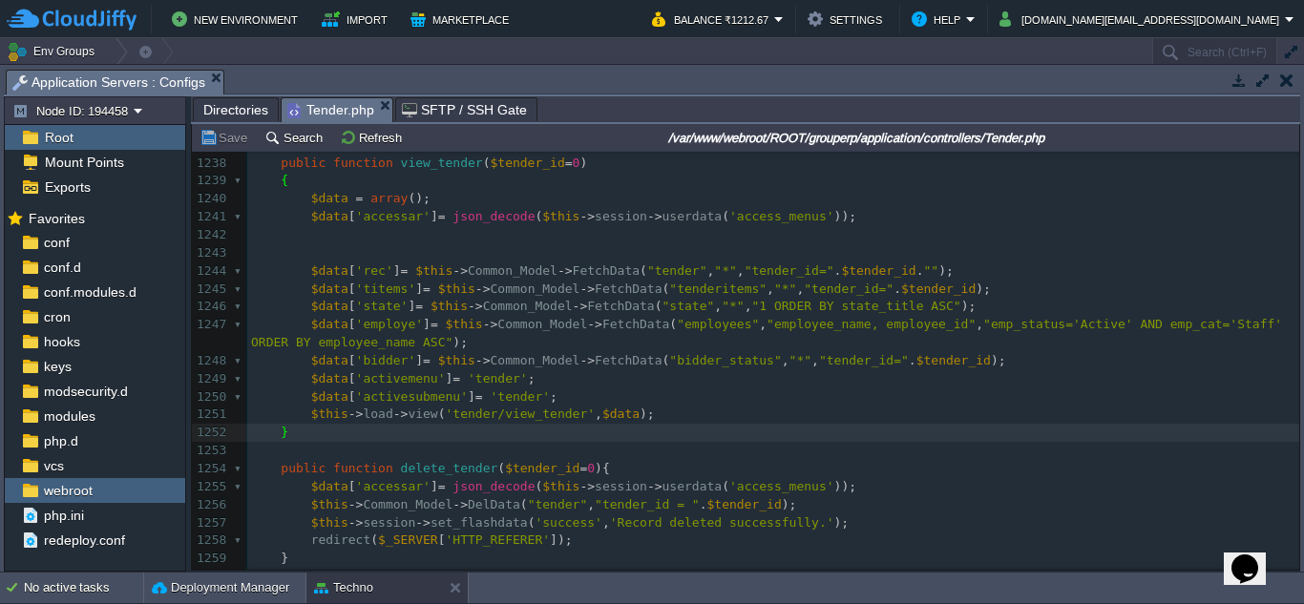
click at [323, 107] on span "Tender.php" at bounding box center [330, 110] width 87 height 24
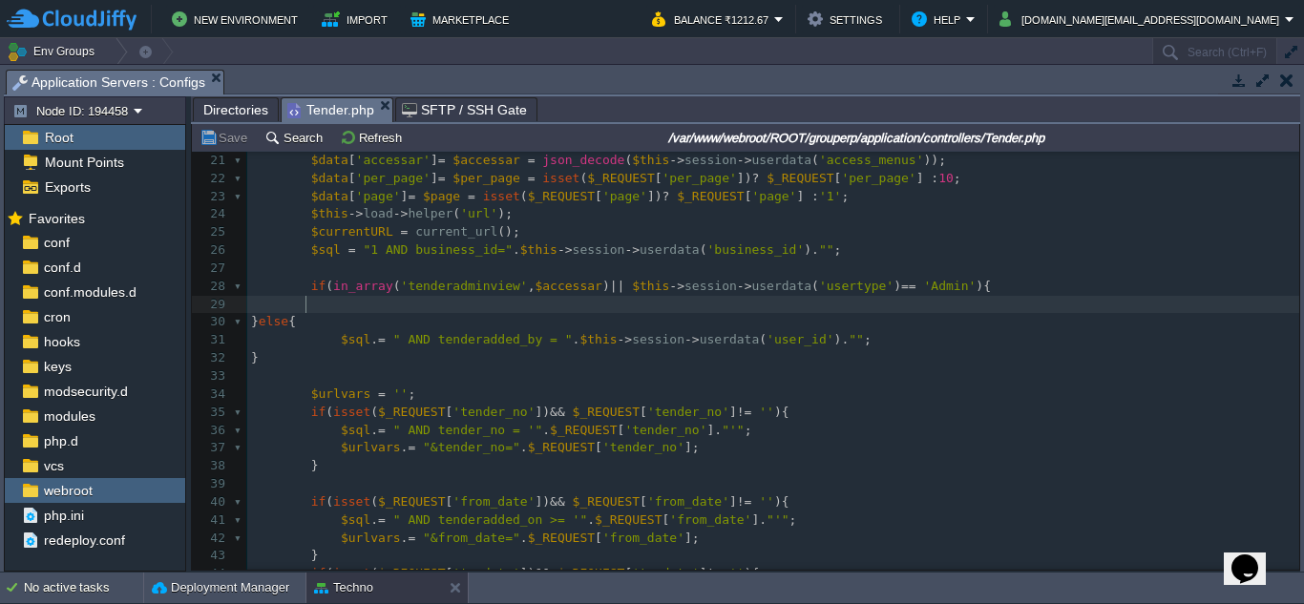
click at [455, 313] on pre at bounding box center [773, 305] width 1052 height 18
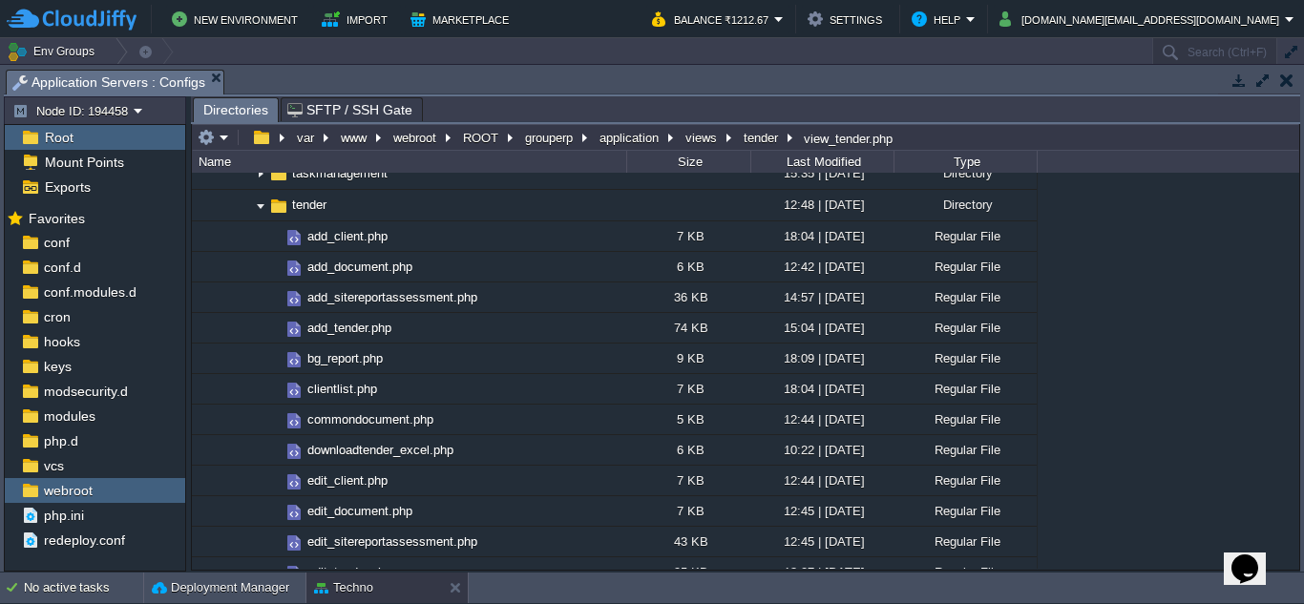
click at [1282, 79] on button "button" at bounding box center [1286, 80] width 13 height 17
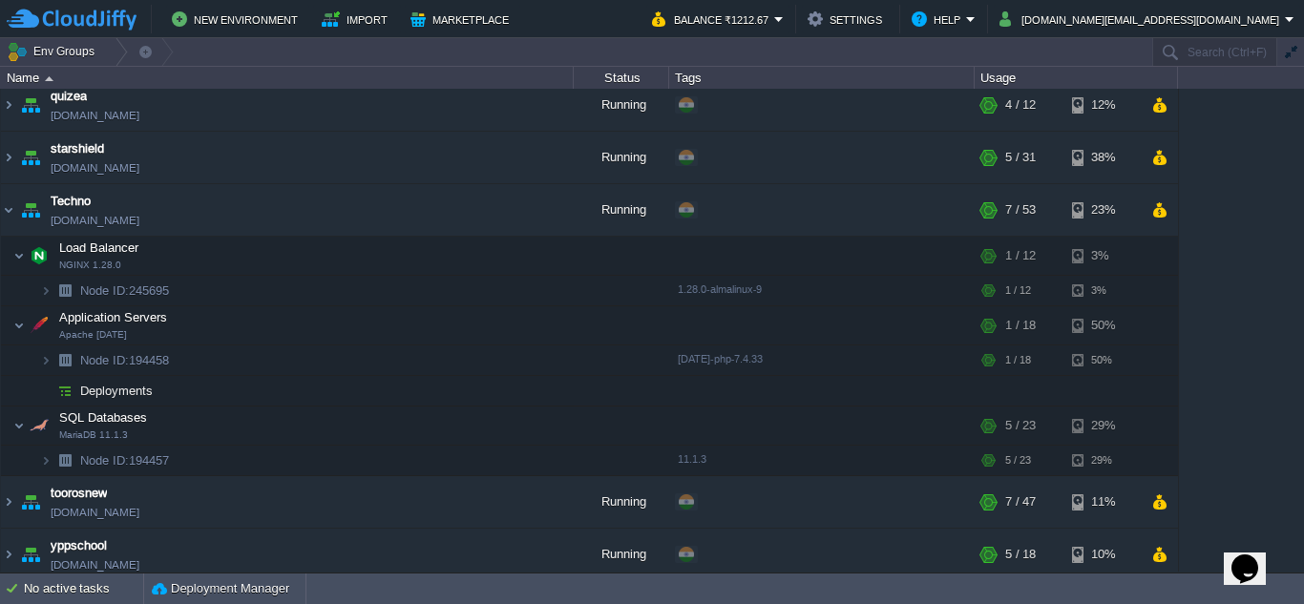
scroll to position [282, 0]
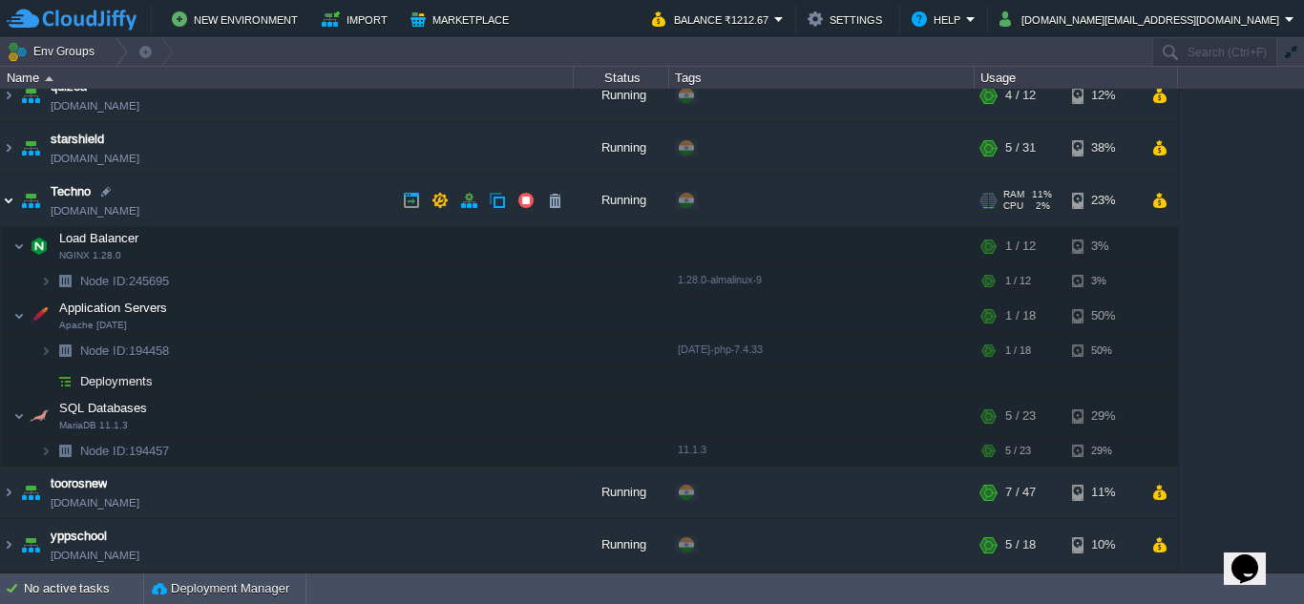
click at [13, 201] on img at bounding box center [8, 201] width 15 height 52
